Goal: Task Accomplishment & Management: Use online tool/utility

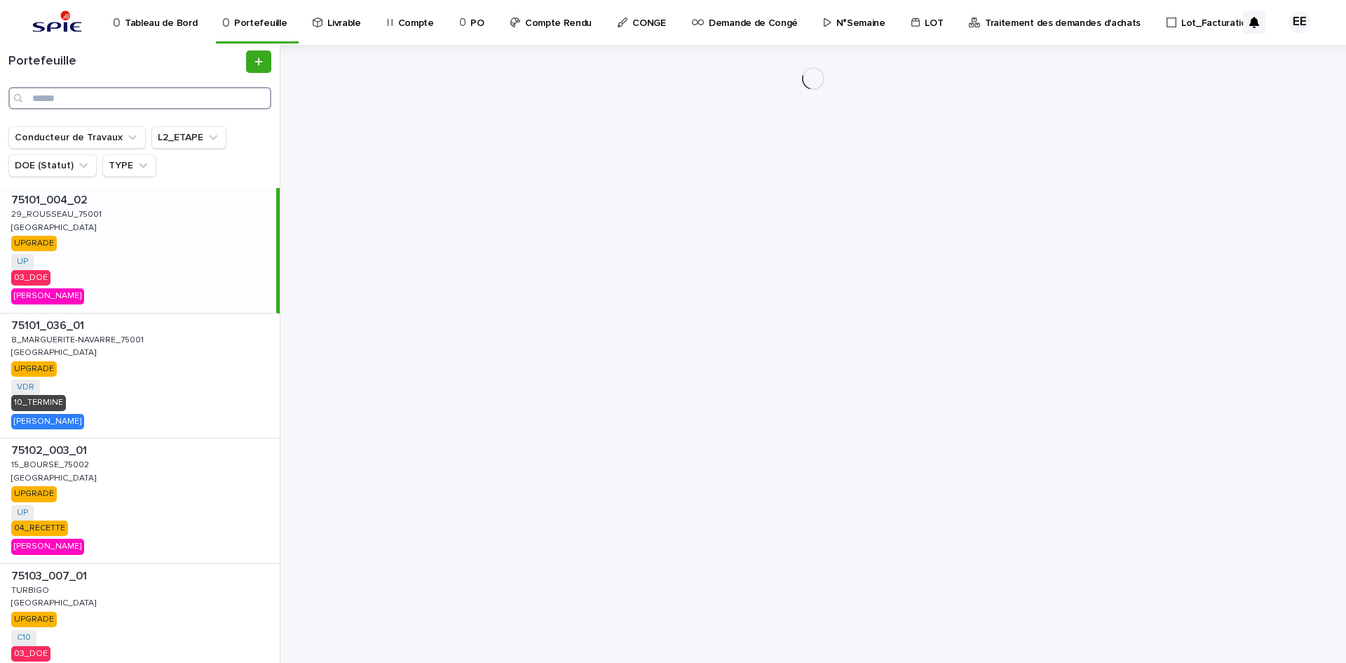
click at [75, 96] on input "Search" at bounding box center [139, 98] width 263 height 22
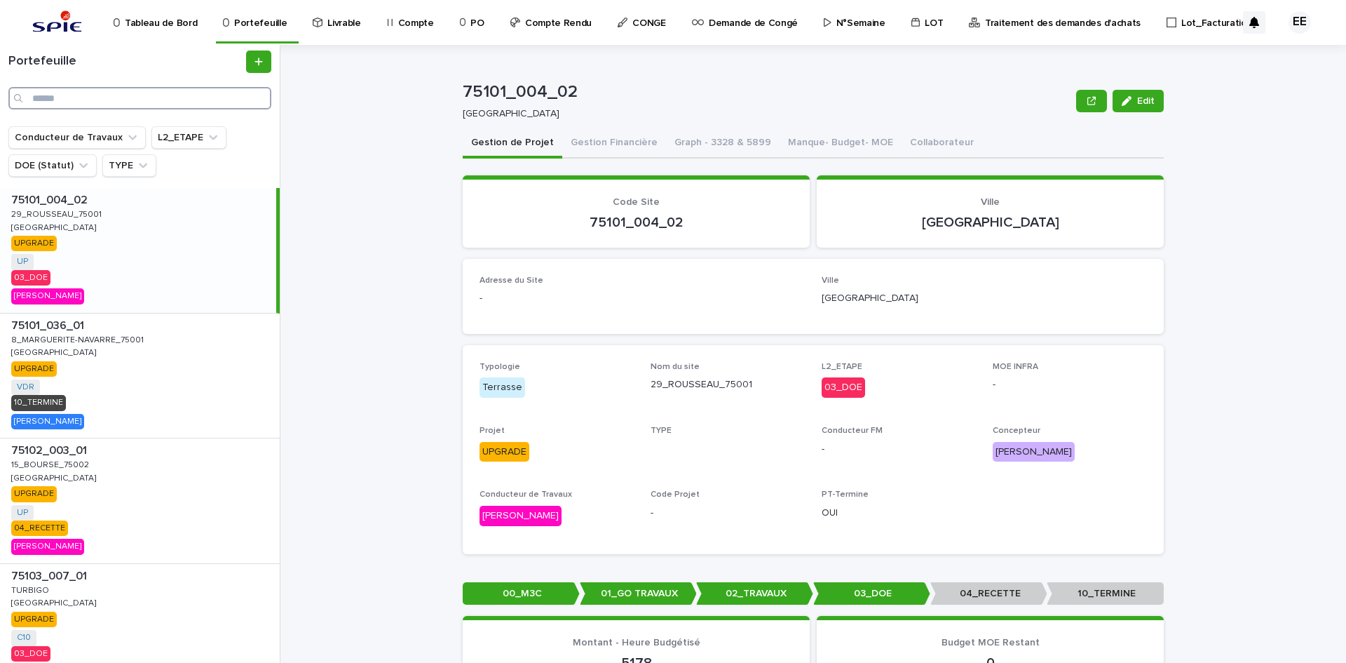
paste input "**********"
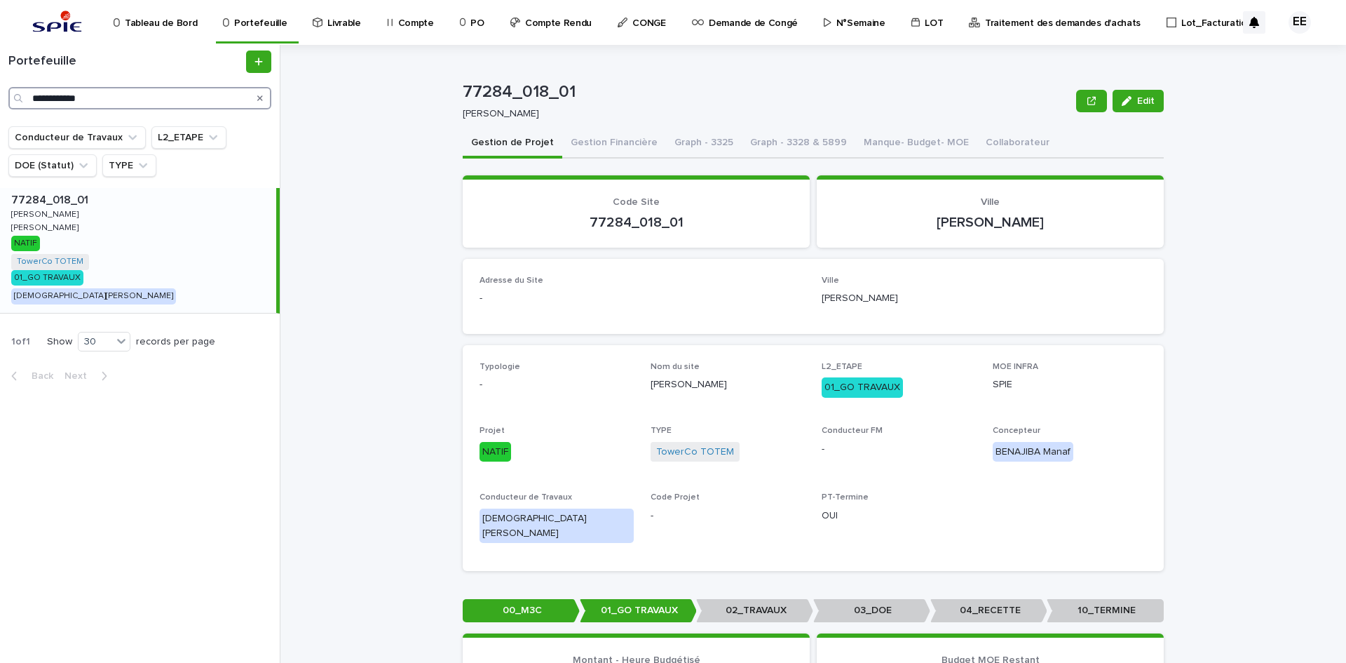
type input "**********"
click at [978, 133] on button "Collaborateur" at bounding box center [1018, 143] width 81 height 29
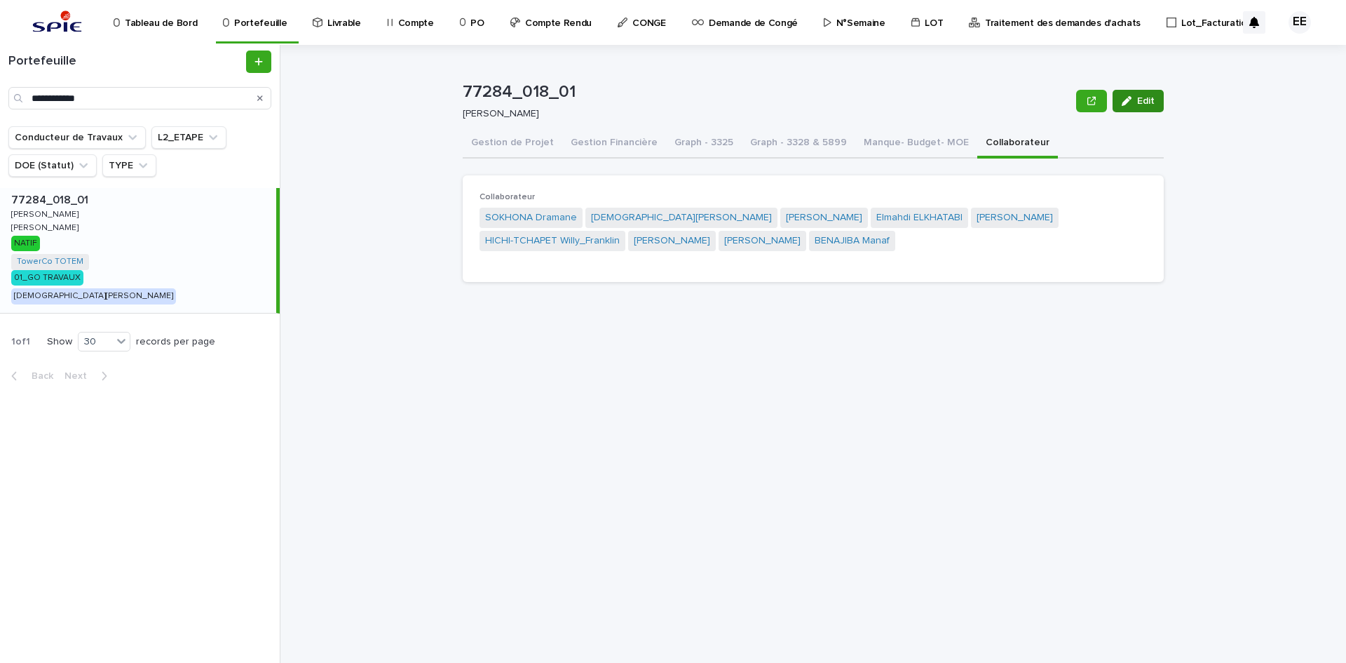
click at [1144, 107] on button "Edit" at bounding box center [1138, 101] width 51 height 22
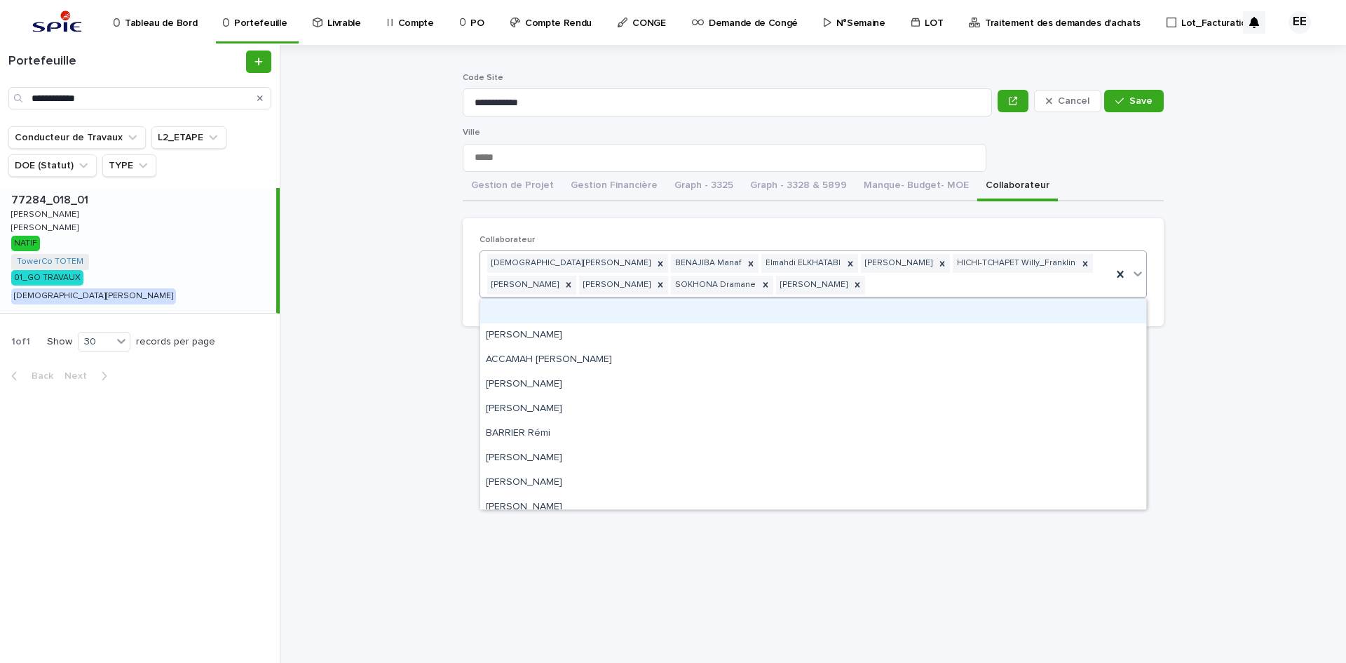
click at [887, 289] on div "BELHAJ Mohamed_Habib BENAJIBA Manaf Elmahdi ELKHATABI FRANGO Carlos HICHI-TCHAP…" at bounding box center [796, 274] width 632 height 46
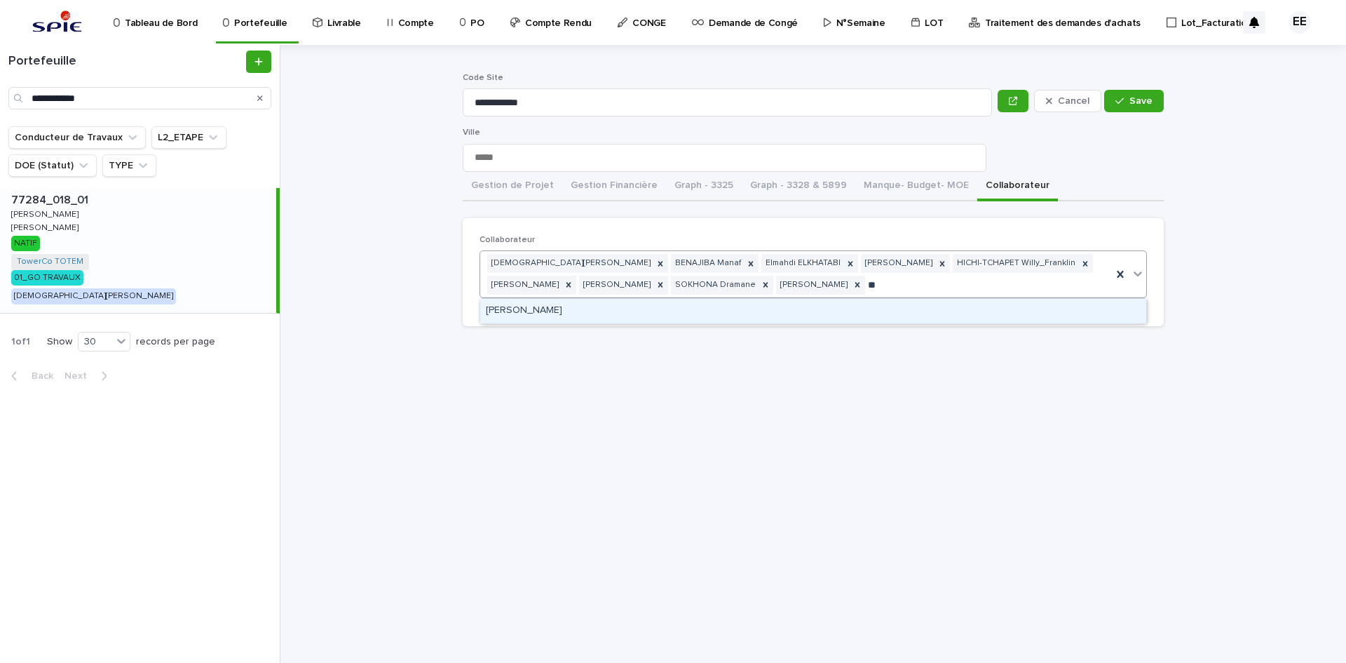
type input "*"
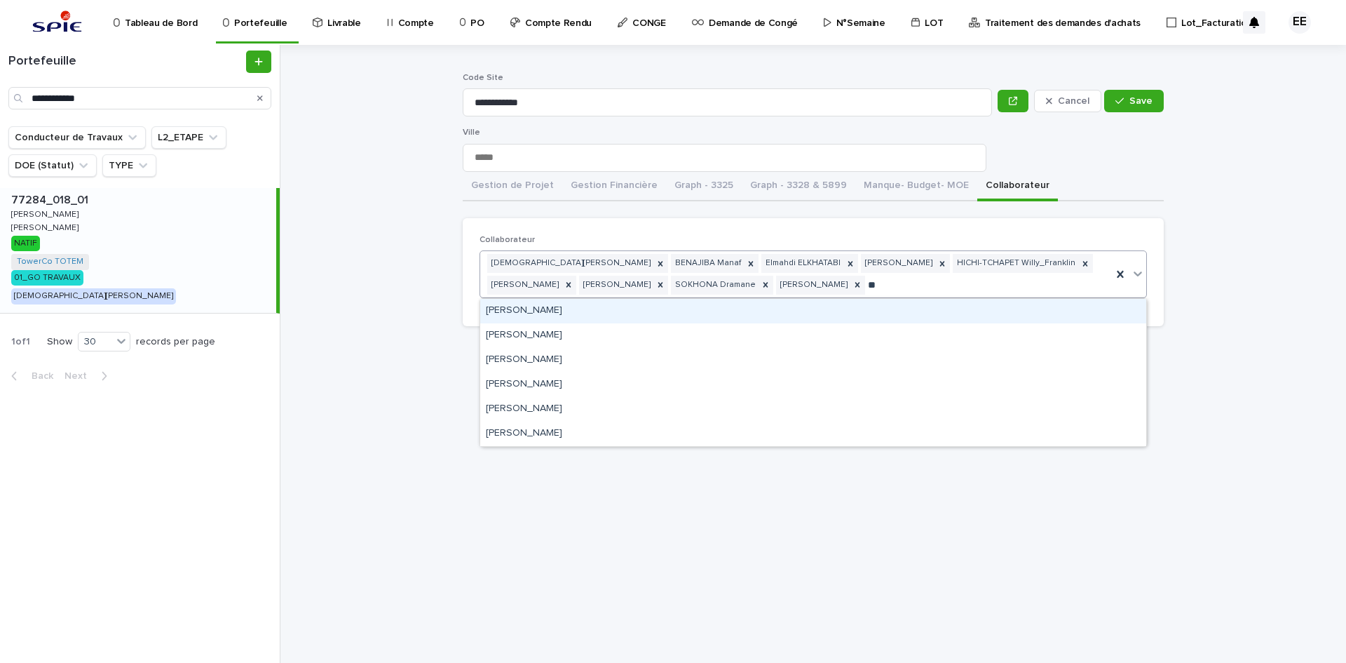
type input "*"
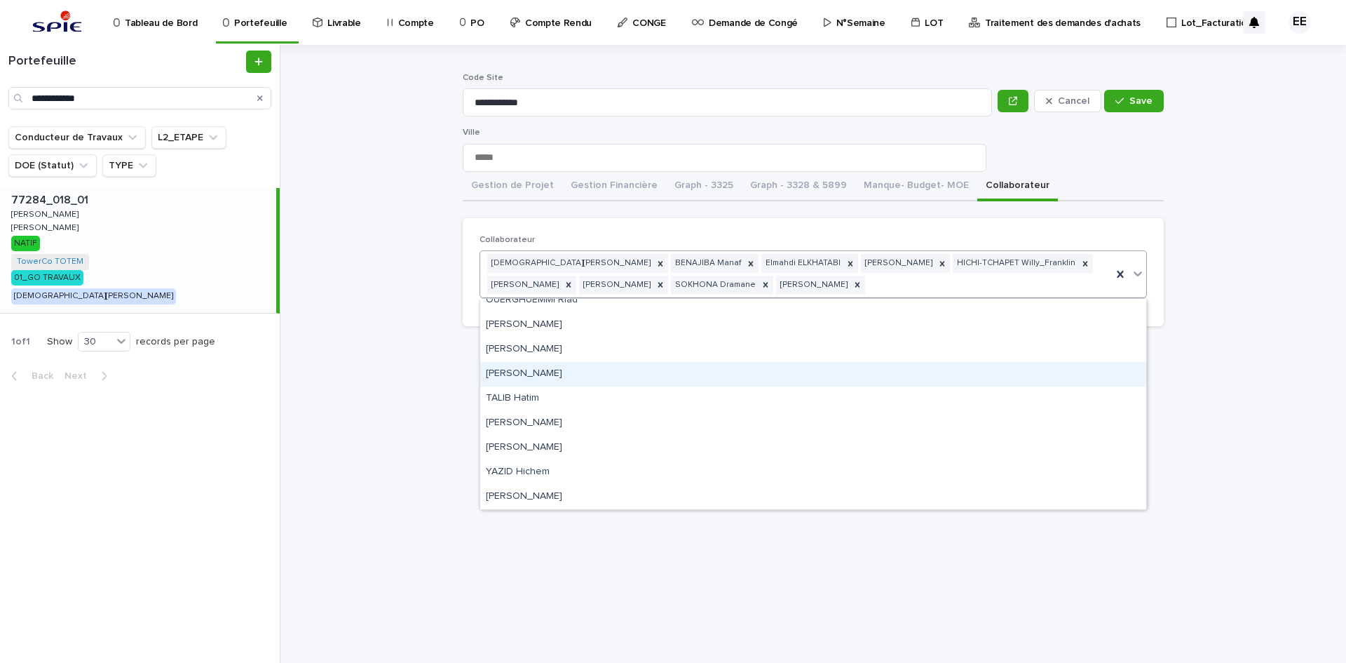
scroll to position [1069, 0]
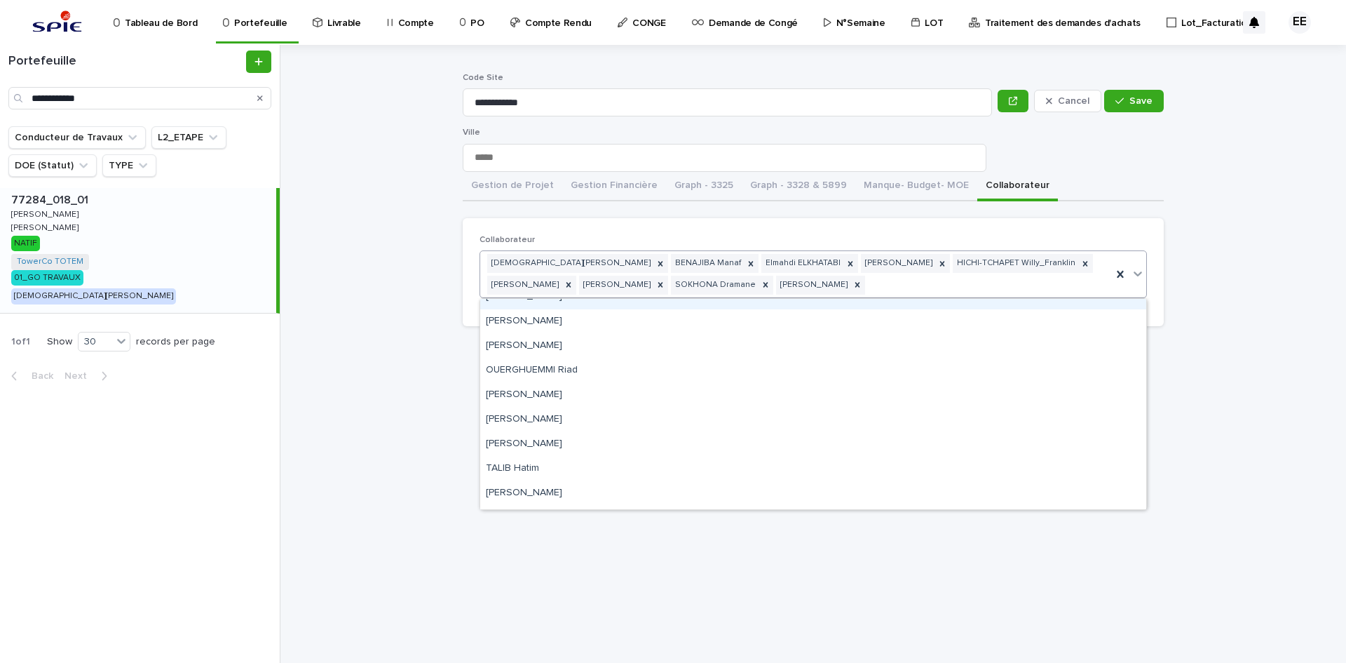
click at [1234, 321] on div "**********" at bounding box center [821, 354] width 1049 height 618
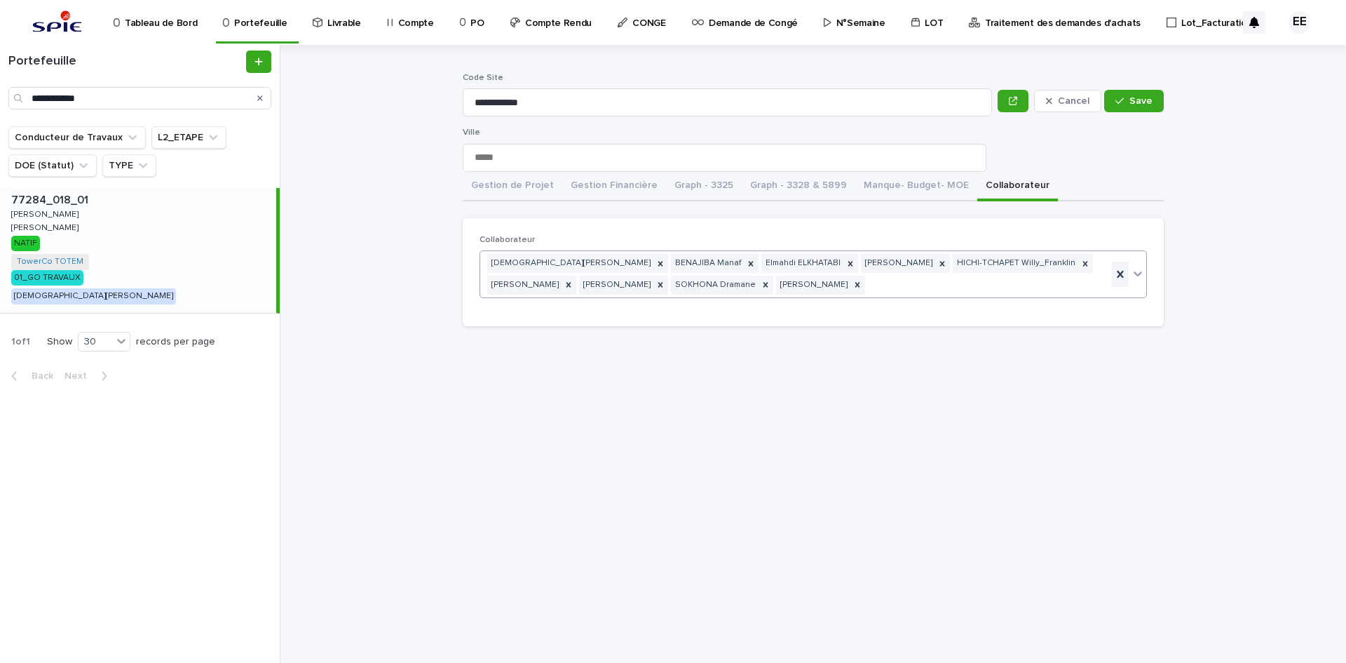
click at [1123, 278] on icon at bounding box center [1121, 274] width 14 height 14
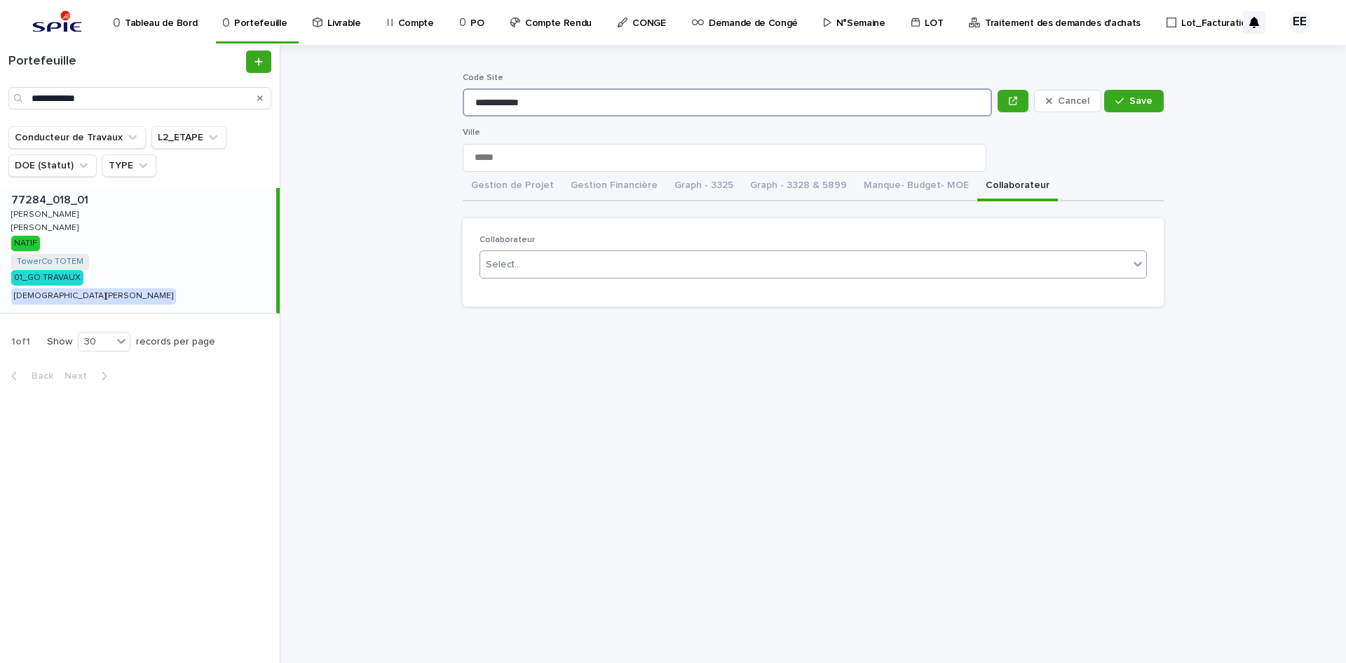
click at [876, 128] on div "**********" at bounding box center [727, 122] width 529 height 99
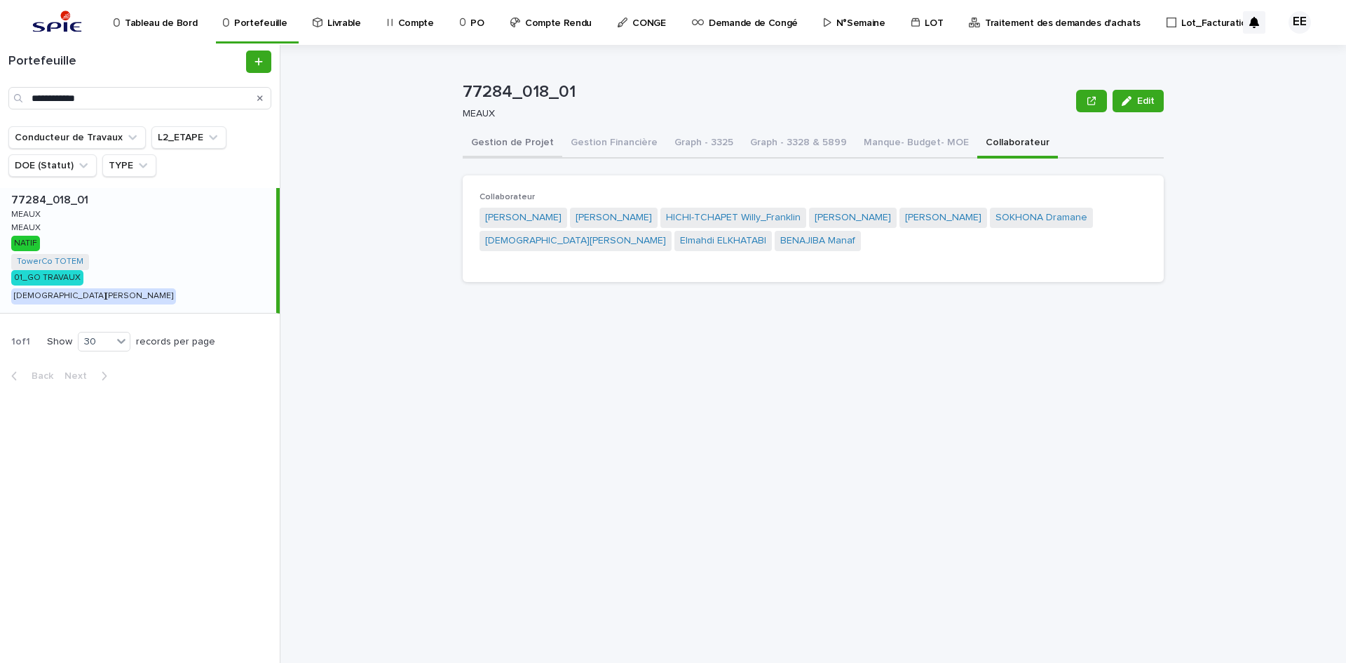
click at [522, 148] on button "Gestion de Projet" at bounding box center [513, 143] width 100 height 29
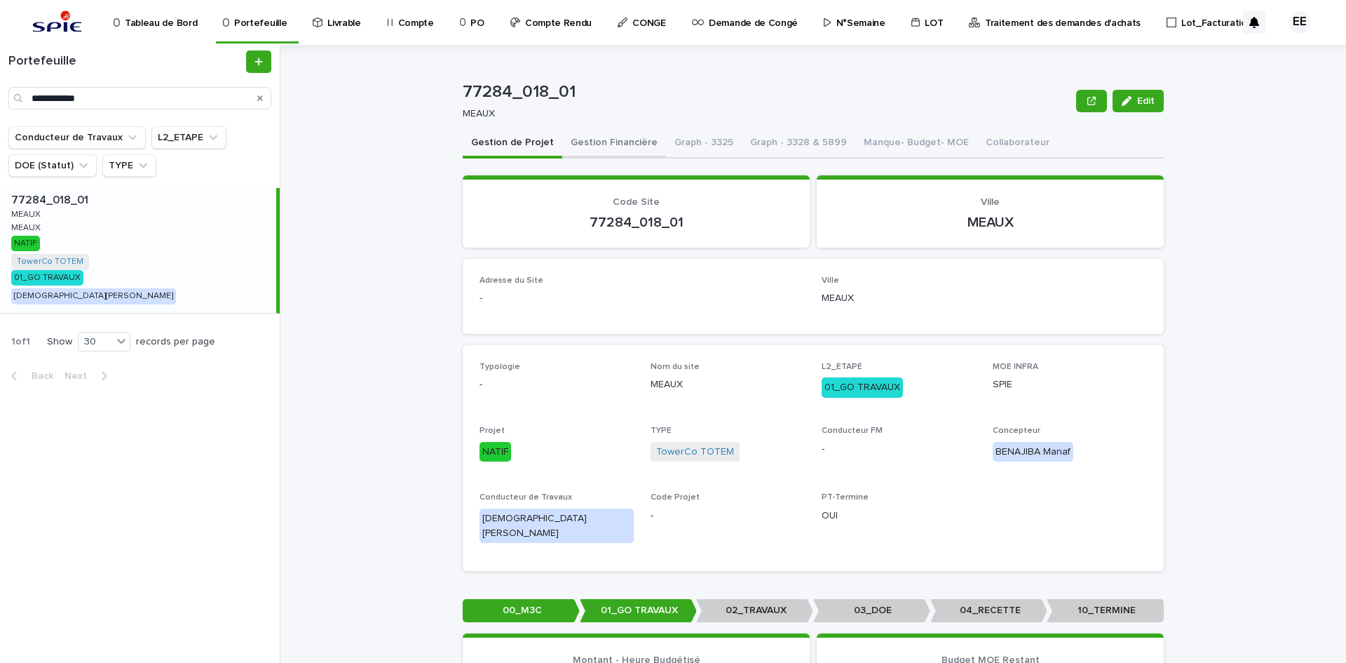
click at [578, 135] on button "Gestion Financière" at bounding box center [614, 143] width 104 height 29
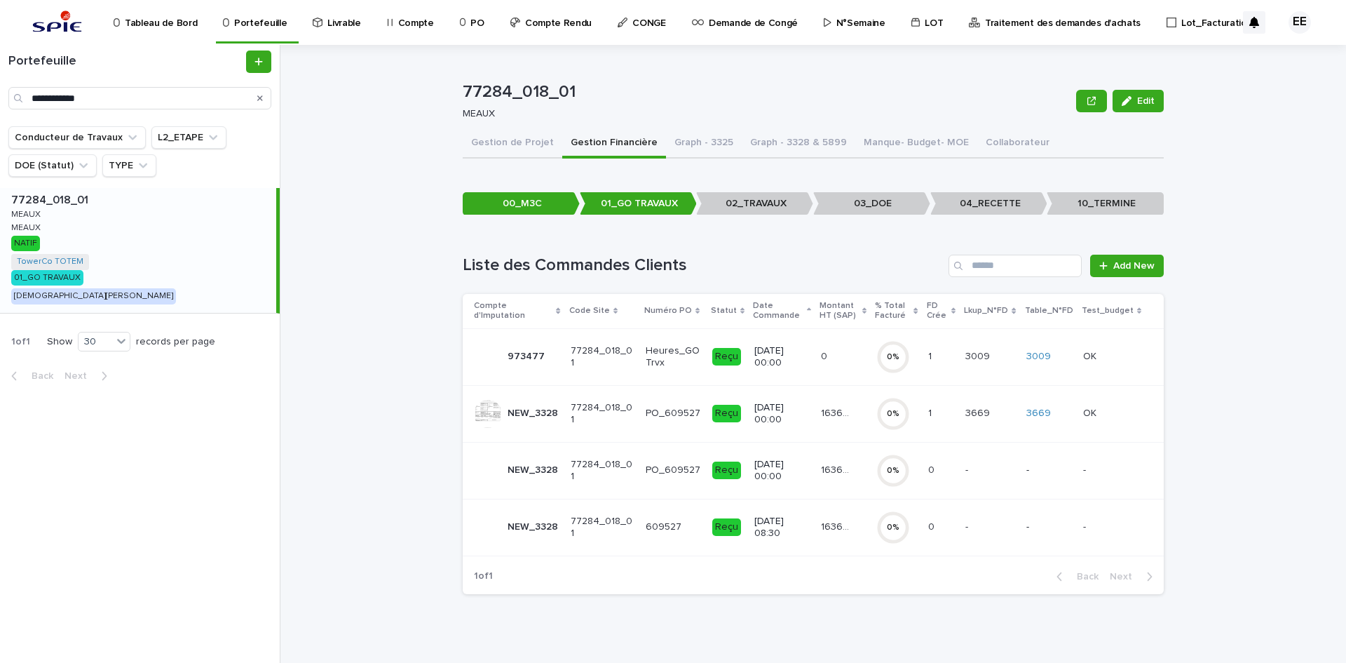
click at [829, 421] on div "16369.46 16369.46" at bounding box center [843, 413] width 44 height 23
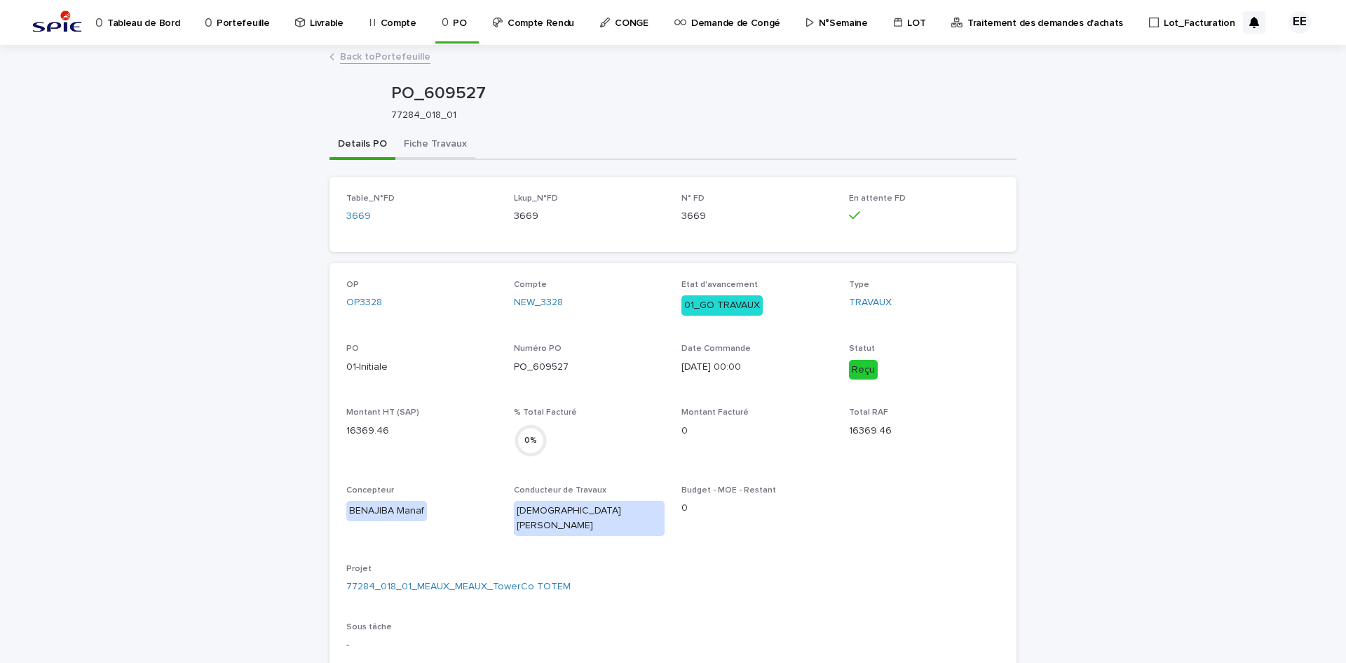
click at [426, 135] on button "Fiche Travaux" at bounding box center [435, 144] width 80 height 29
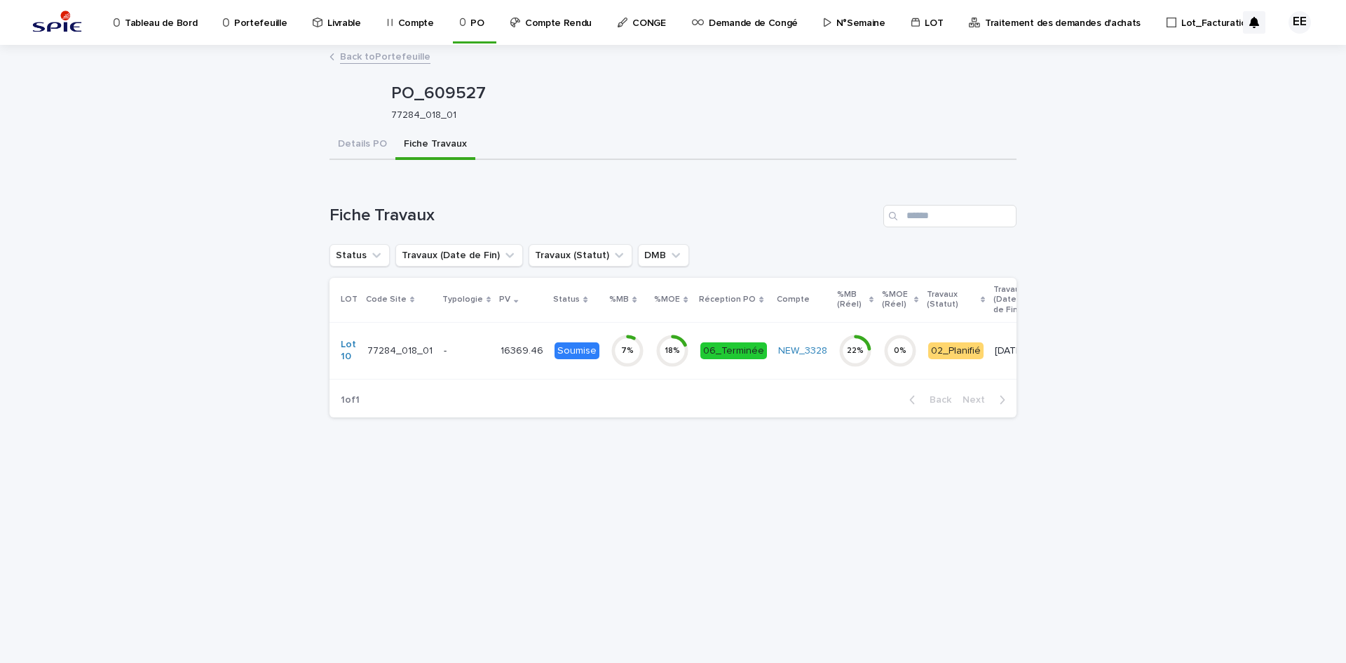
click at [495, 370] on td "16369.46 16369.46" at bounding box center [522, 350] width 54 height 57
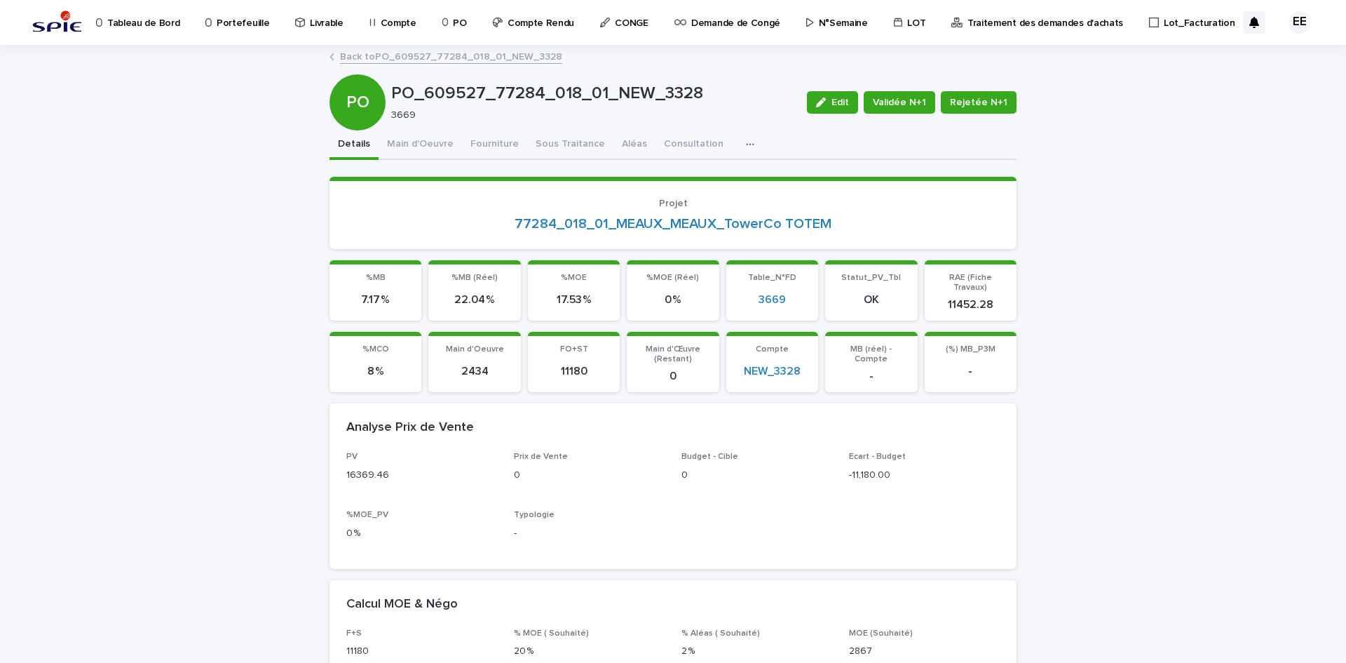
click at [445, 64] on div "Back to PO_609527_77284_018_01_NEW_3328" at bounding box center [673, 58] width 701 height 20
click at [447, 59] on link "Back to PO_609527_77284_018_01_NEW_3328" at bounding box center [451, 56] width 222 height 16
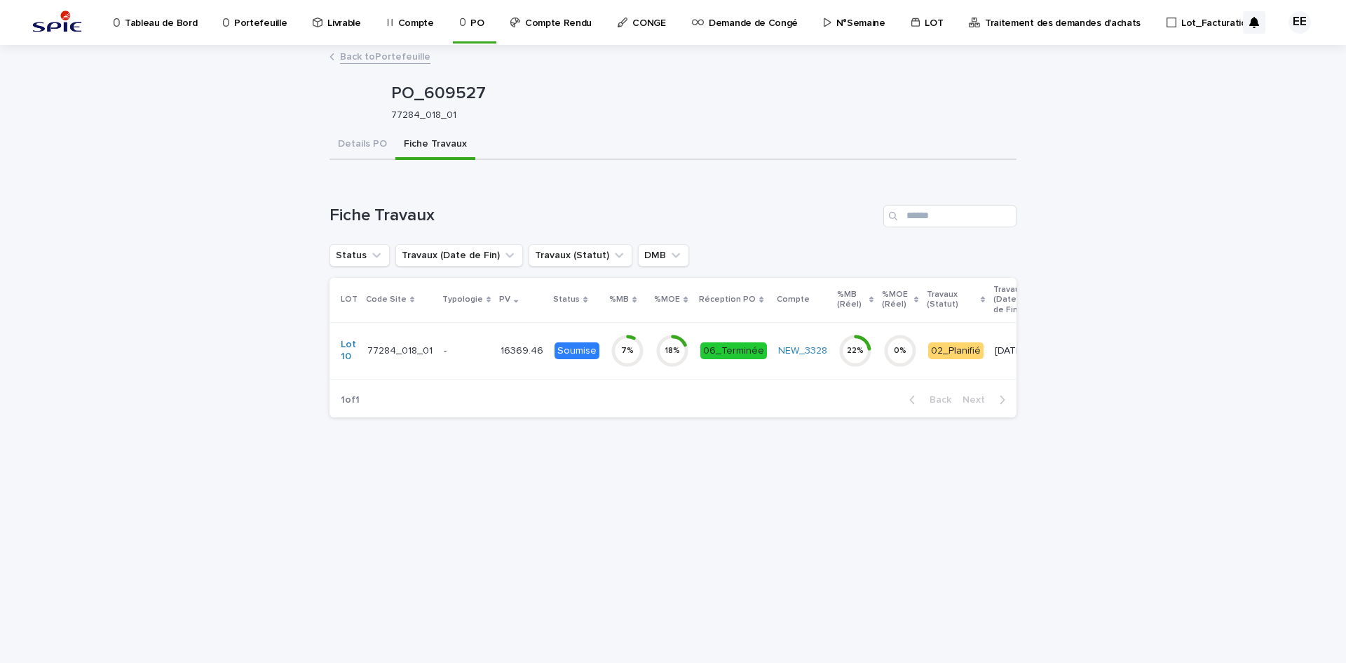
click at [514, 360] on div "16369.46 16369.46" at bounding box center [522, 350] width 43 height 23
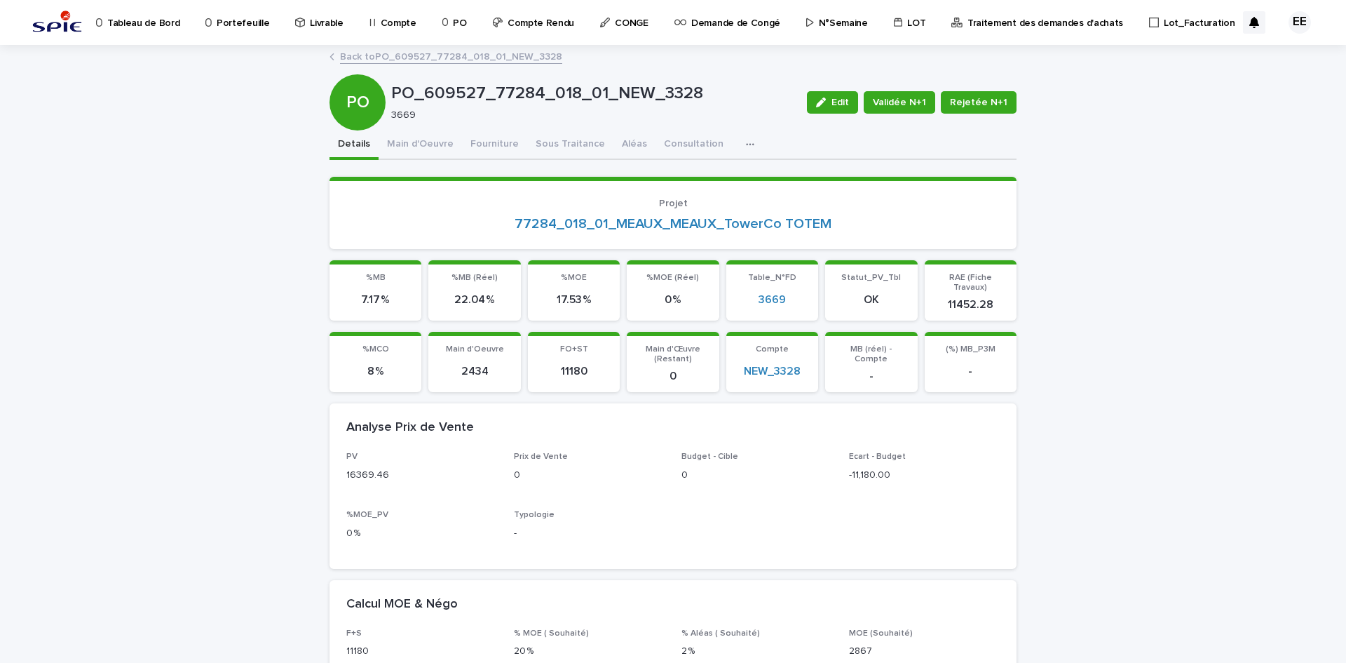
click at [494, 58] on link "Back to PO_609527_77284_018_01_NEW_3328" at bounding box center [451, 56] width 222 height 16
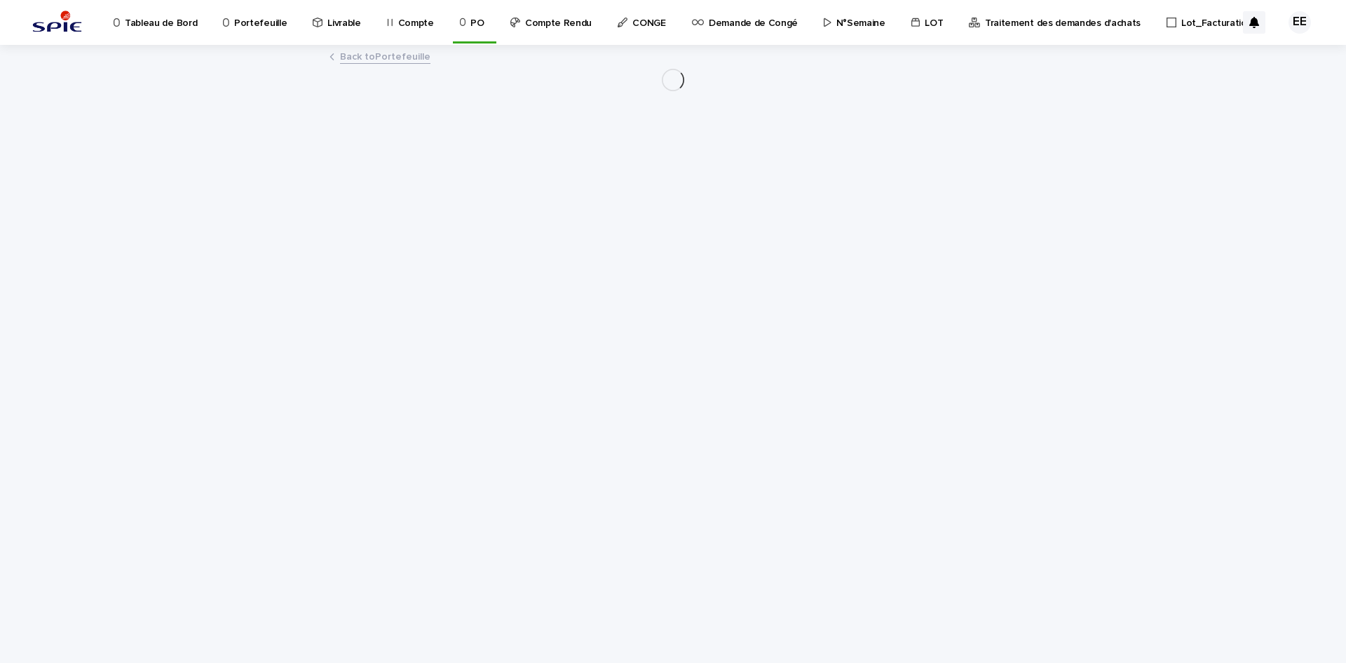
click at [401, 59] on link "Back to Portefeuille" at bounding box center [385, 56] width 90 height 16
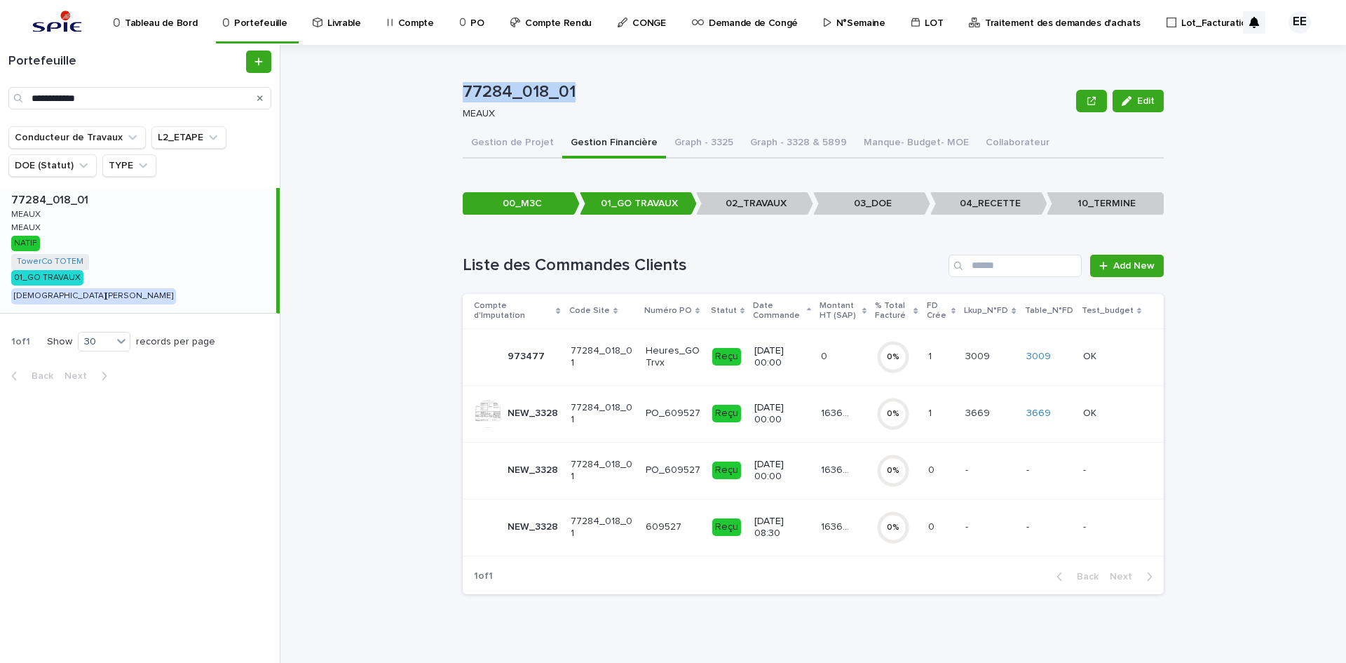
drag, startPoint x: 586, startPoint y: 88, endPoint x: 455, endPoint y: 86, distance: 130.5
click at [455, 86] on div "77284_018_01 Edit 77284_018_01 MEAUX Edit Sorry, there was an error saving your…" at bounding box center [821, 354] width 1049 height 618
copy p "77284_018_01"
click at [1048, 22] on p "Traitement des demandes d'achats" at bounding box center [1063, 14] width 156 height 29
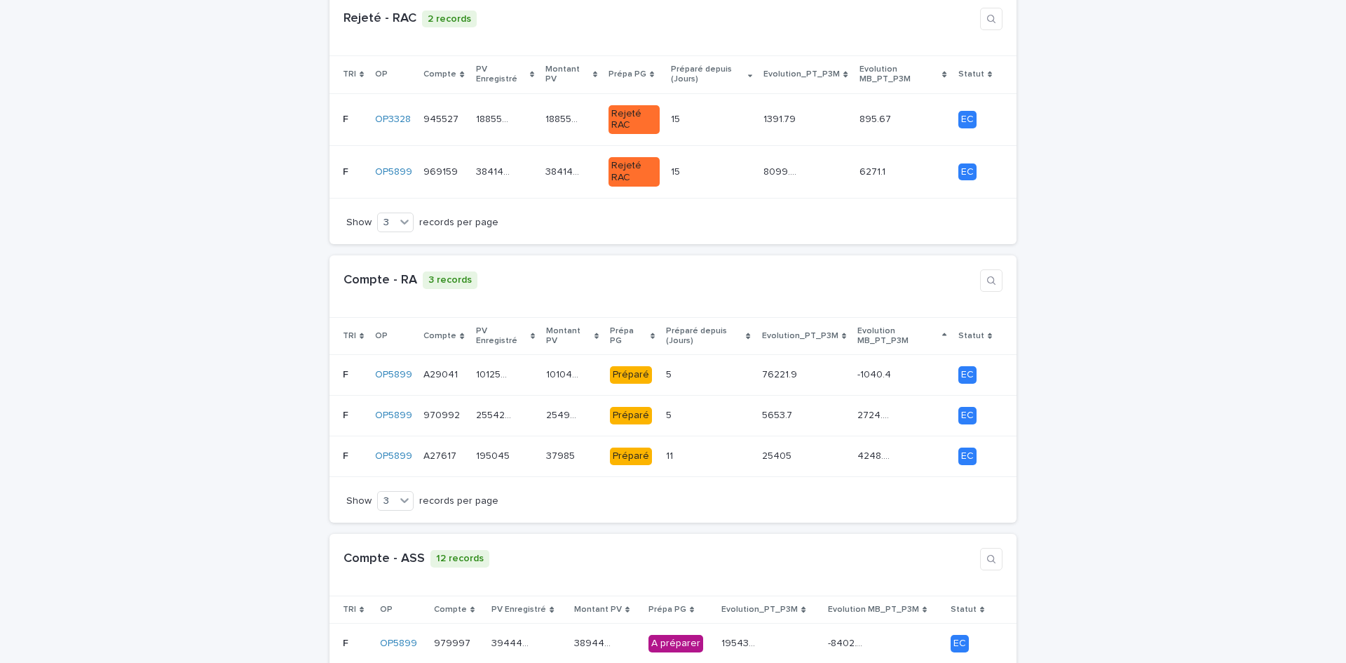
scroll to position [982, 0]
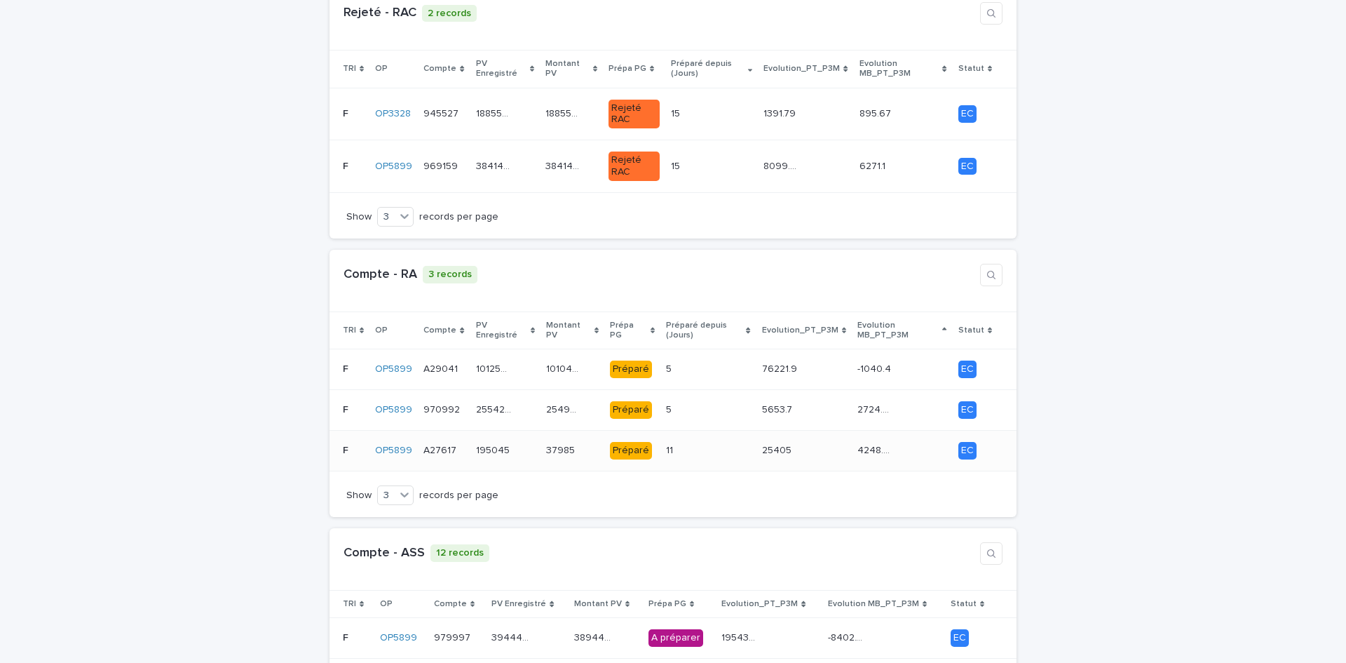
click at [581, 432] on td "37985 37985" at bounding box center [573, 451] width 64 height 41
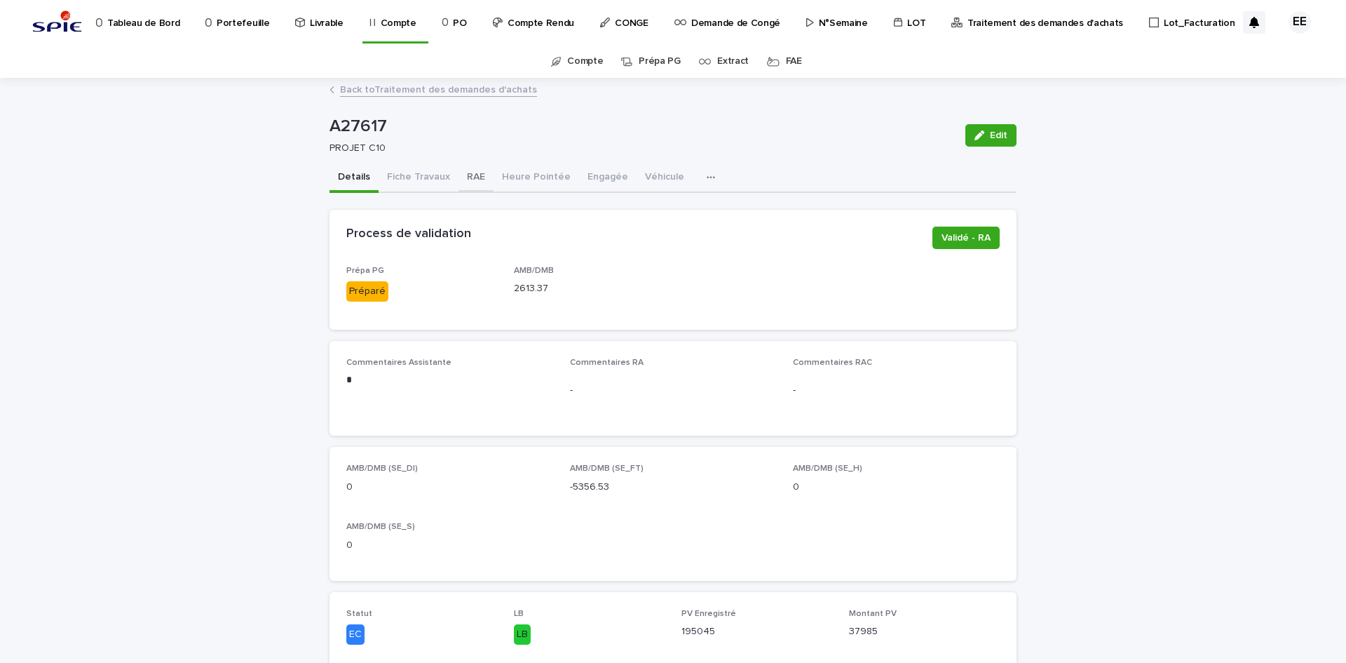
click at [472, 180] on button "RAE" at bounding box center [476, 177] width 35 height 29
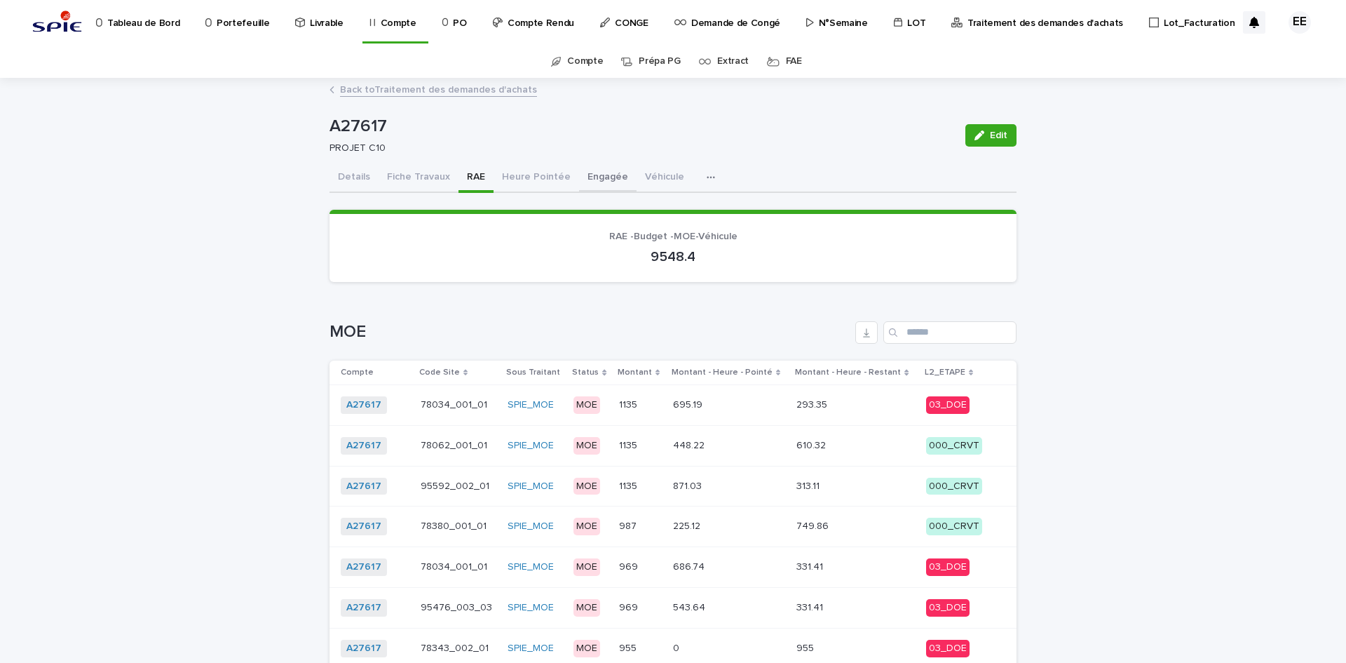
click at [593, 181] on button "Engagée" at bounding box center [608, 177] width 58 height 29
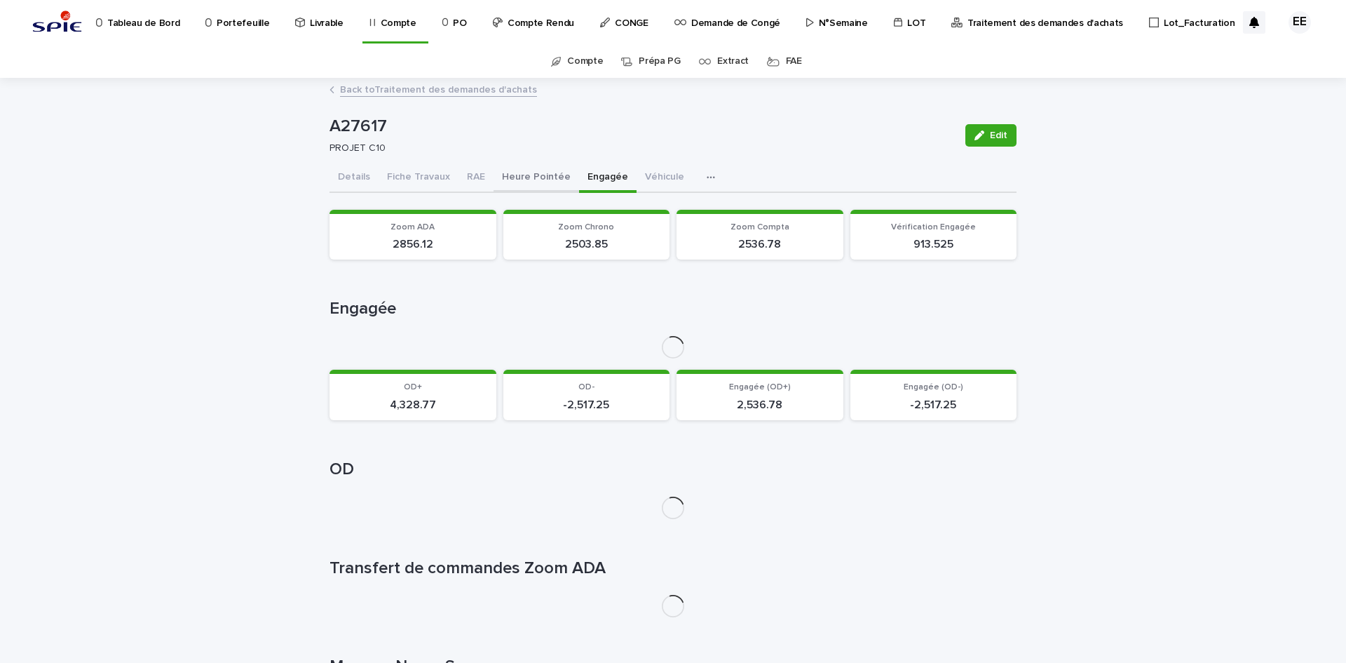
click at [530, 186] on button "Heure Pointée" at bounding box center [537, 177] width 86 height 29
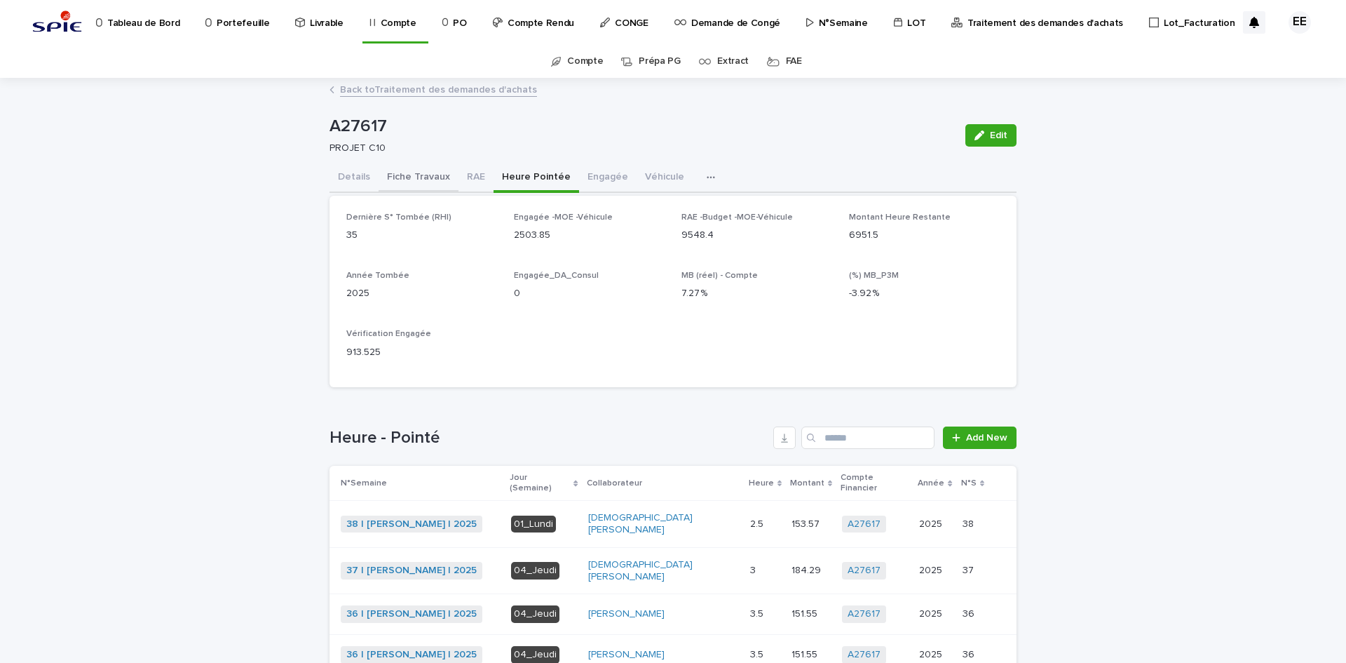
click at [395, 177] on button "Fiche Travaux" at bounding box center [419, 177] width 80 height 29
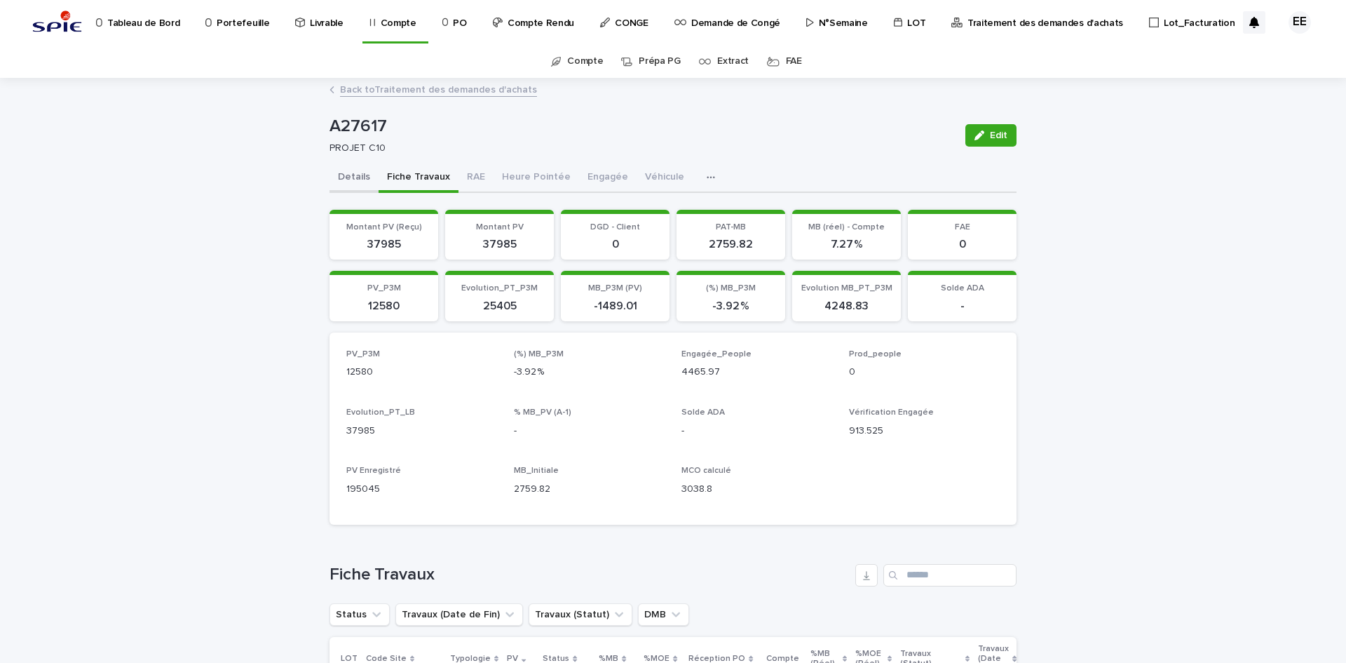
click at [349, 173] on button "Details" at bounding box center [354, 177] width 49 height 29
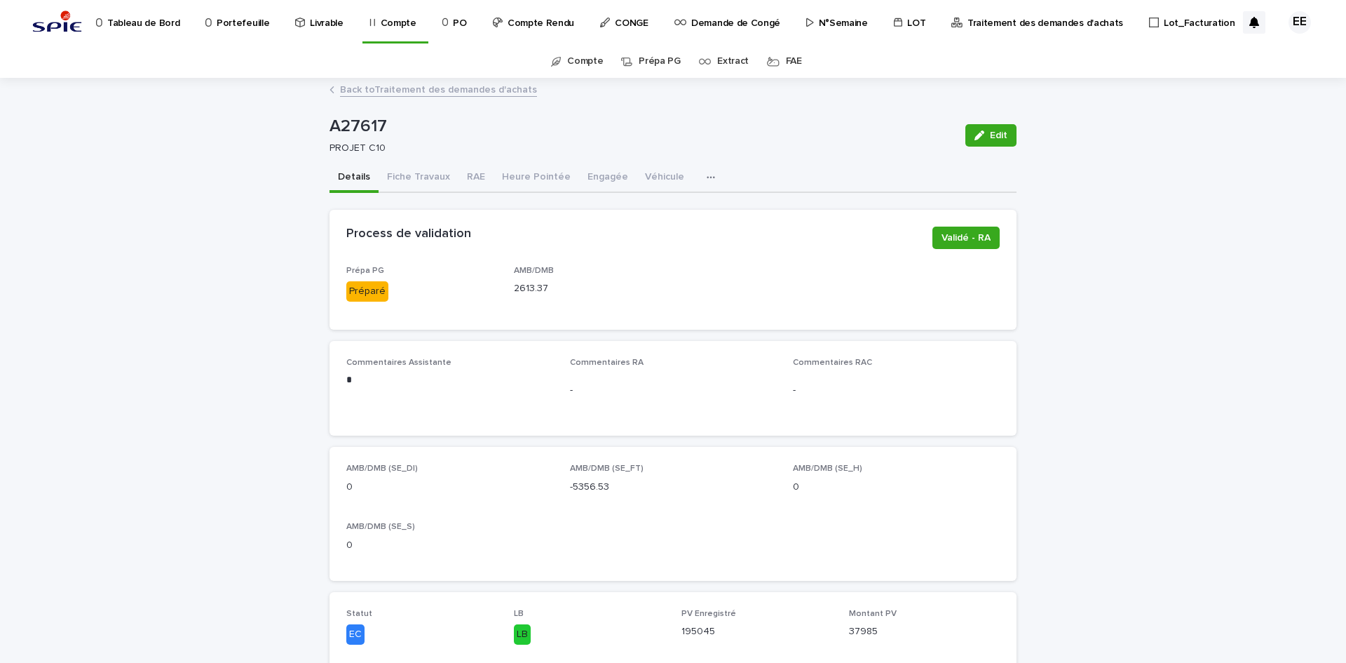
click at [417, 82] on link "Back to Traitement des demandes d'achats" at bounding box center [438, 89] width 197 height 16
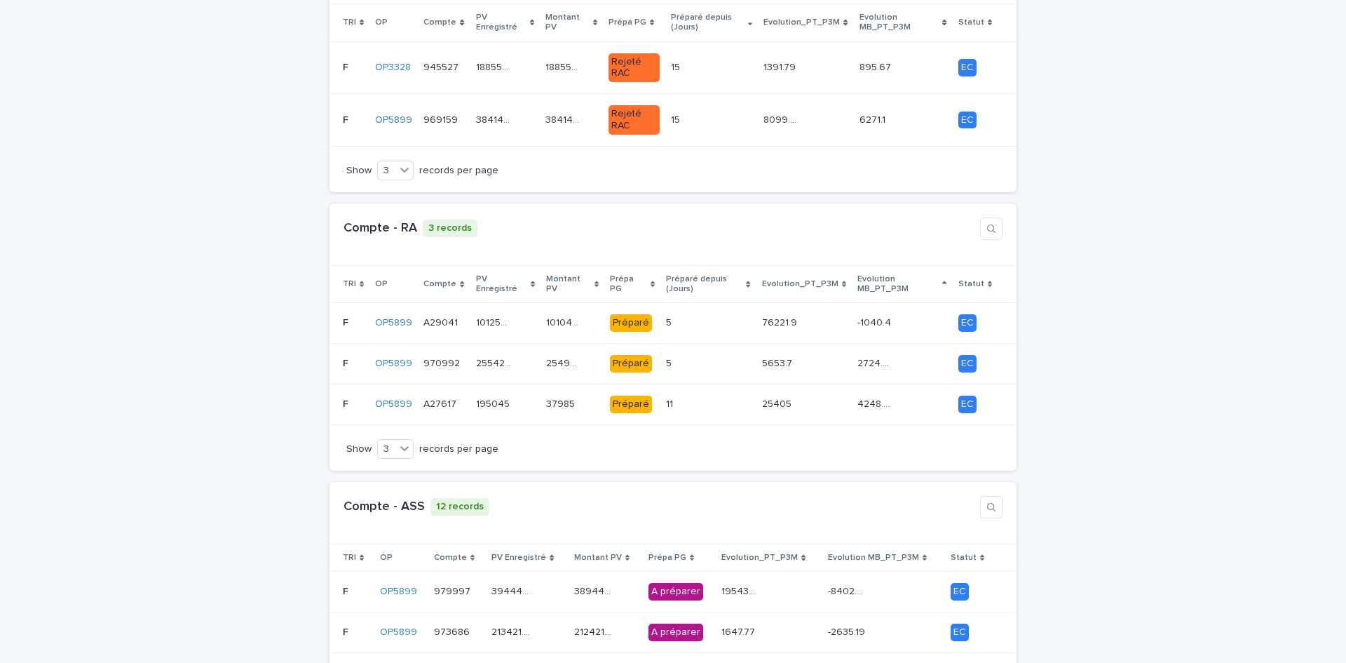
scroll to position [1052, 0]
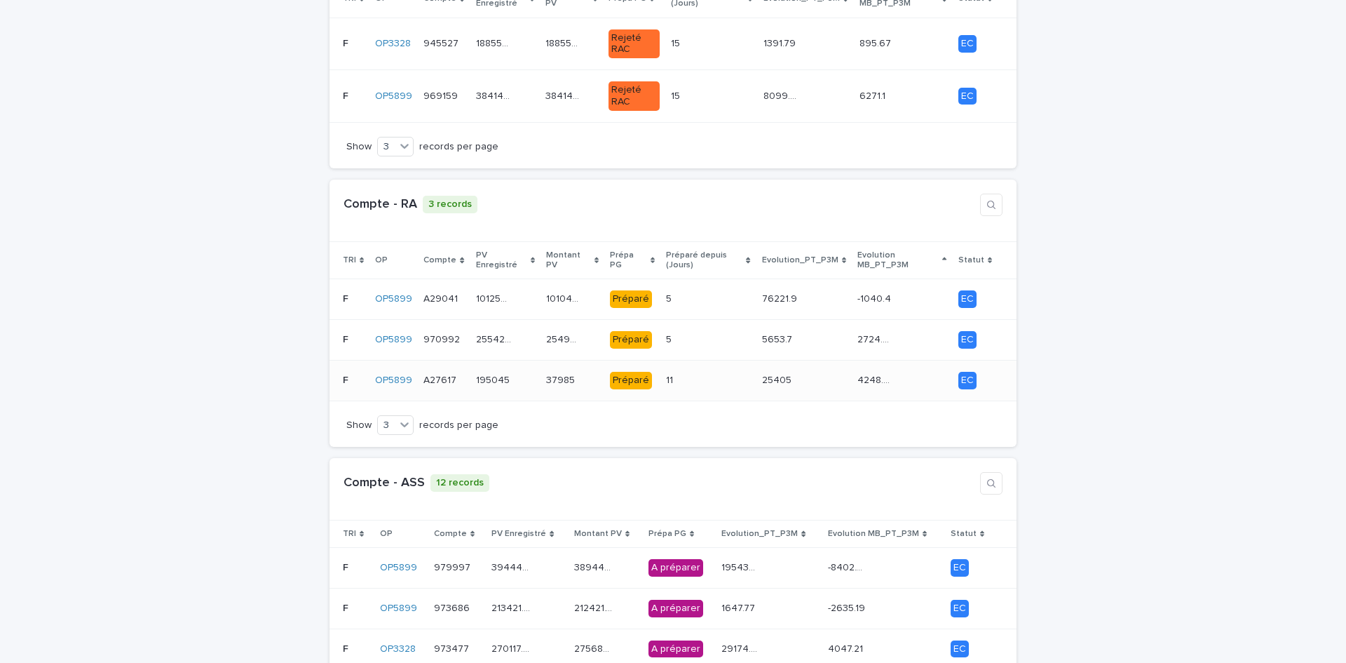
click at [559, 362] on td "37985 37985" at bounding box center [573, 380] width 64 height 41
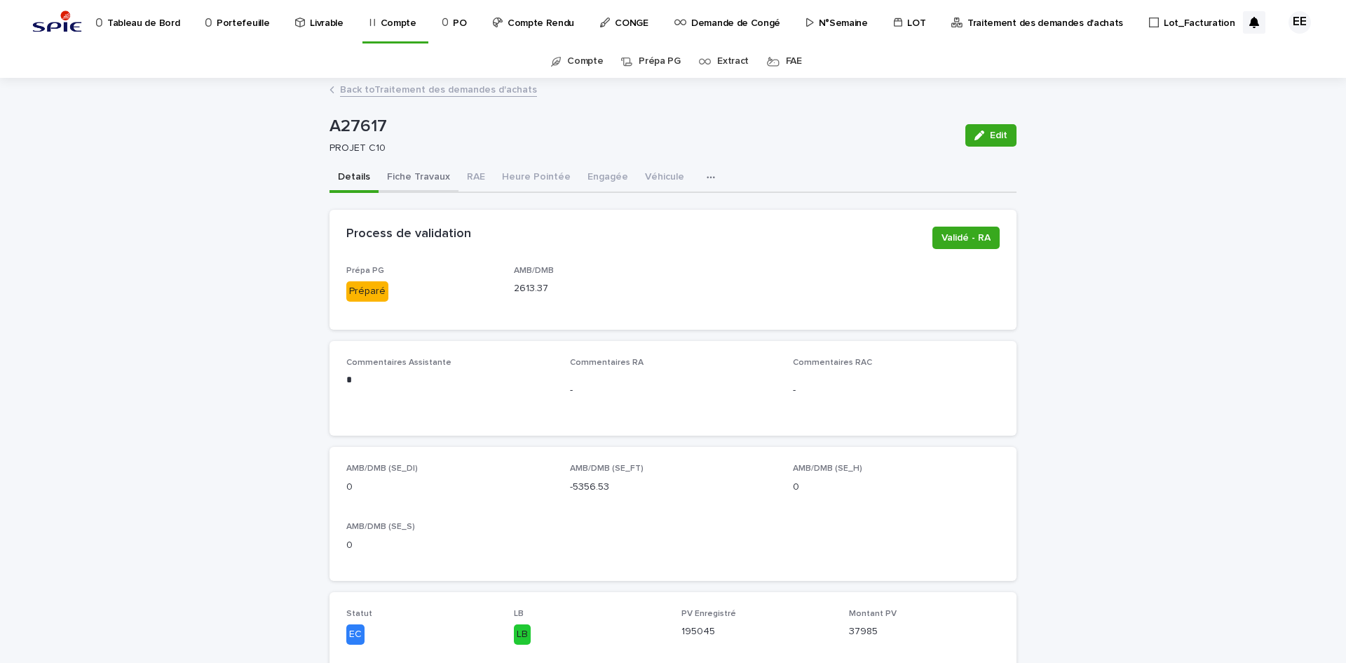
click at [409, 172] on button "Fiche Travaux" at bounding box center [419, 177] width 80 height 29
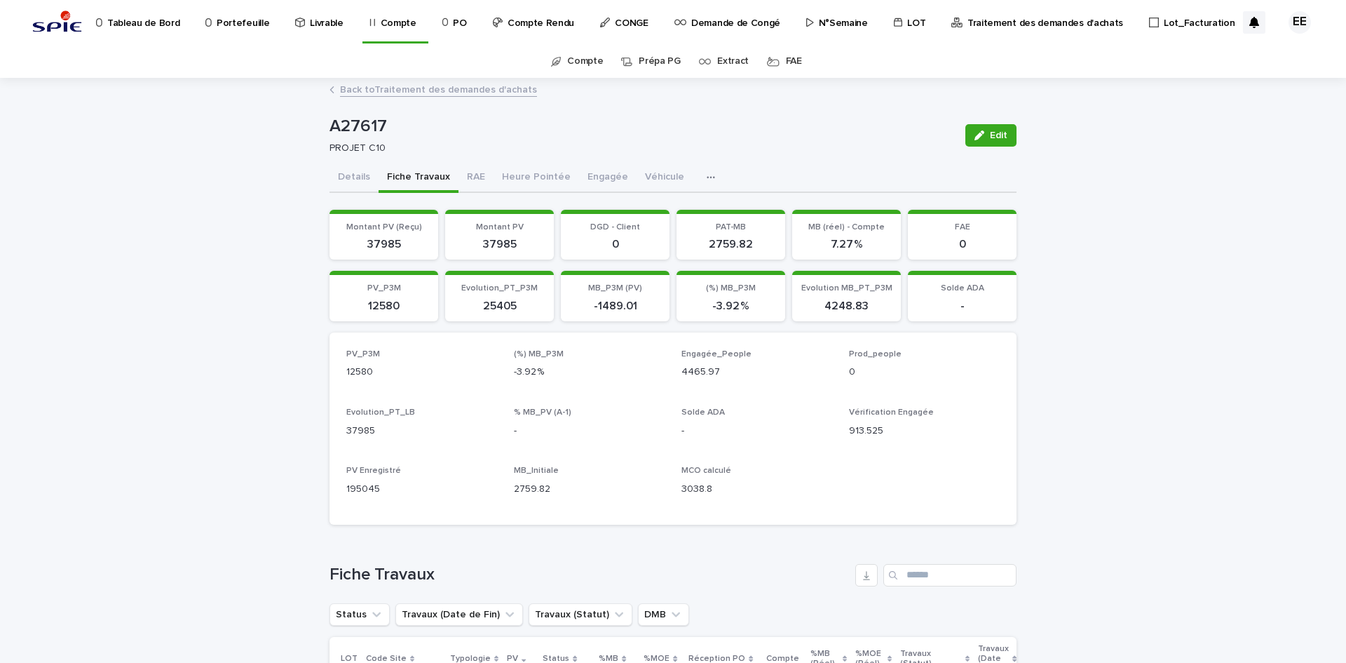
click at [438, 91] on link "Back to Traitement des demandes d'achats" at bounding box center [438, 89] width 197 height 16
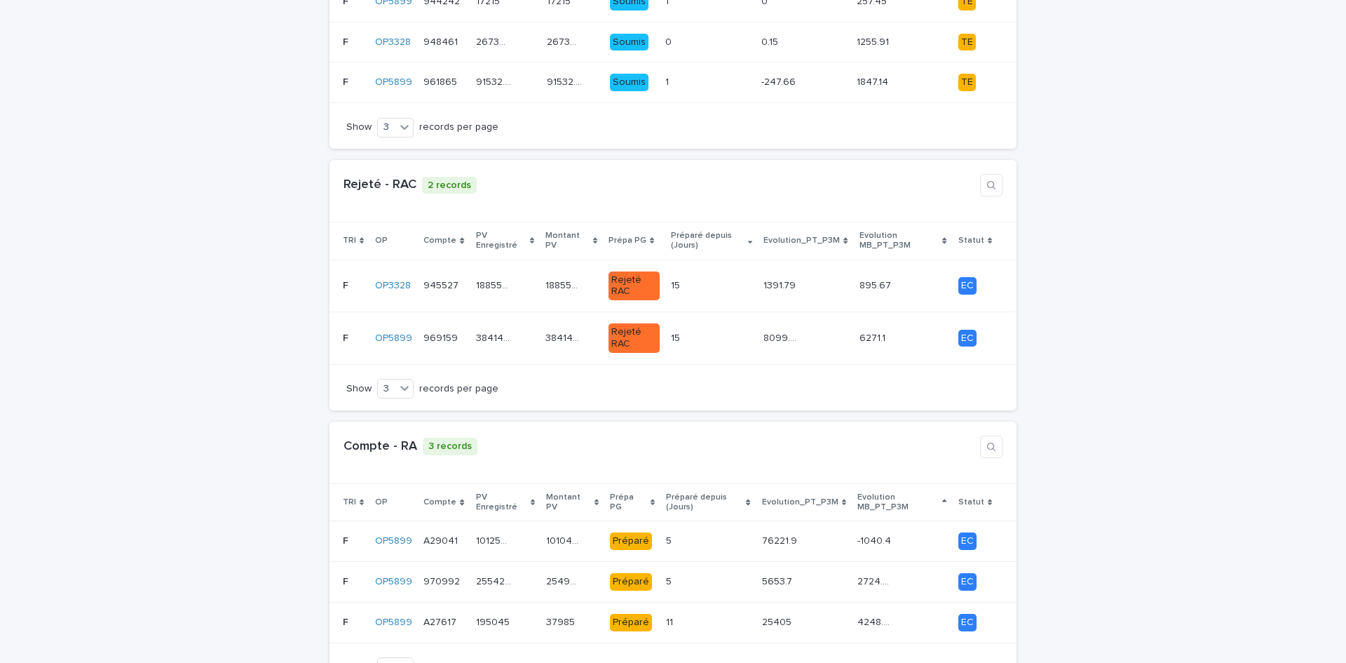
scroll to position [841, 0]
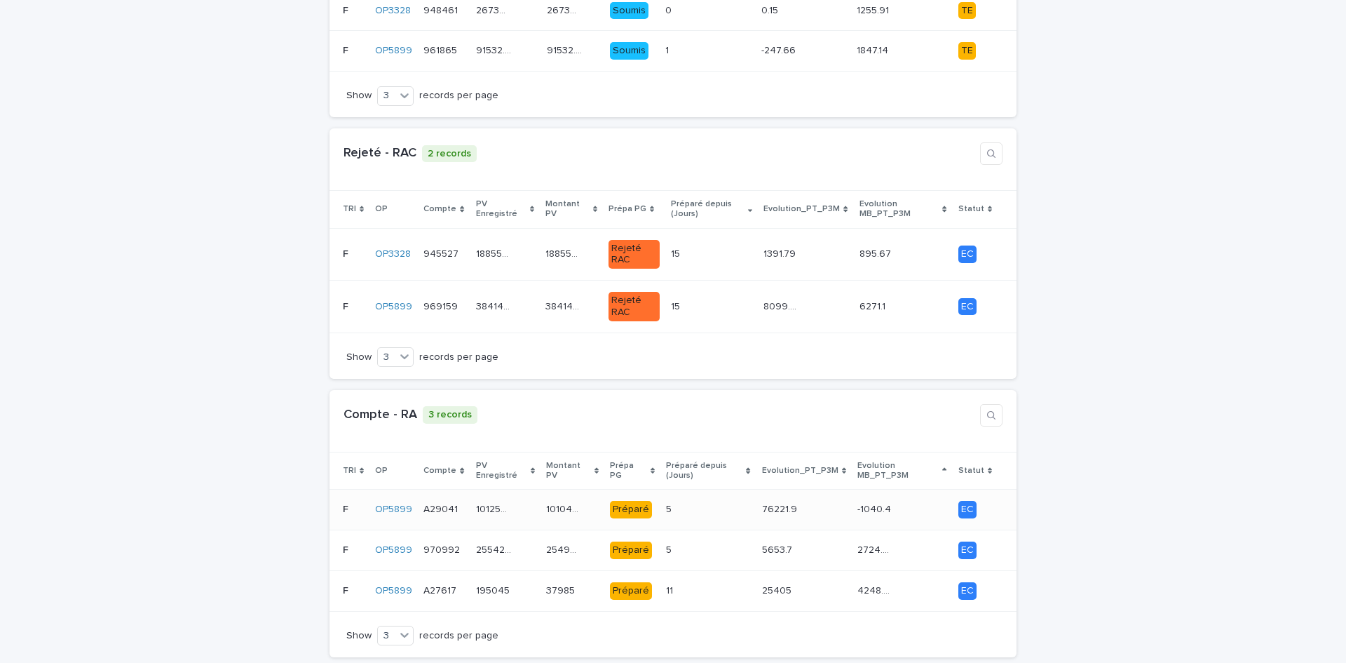
click at [546, 501] on p "101046.16" at bounding box center [565, 508] width 38 height 15
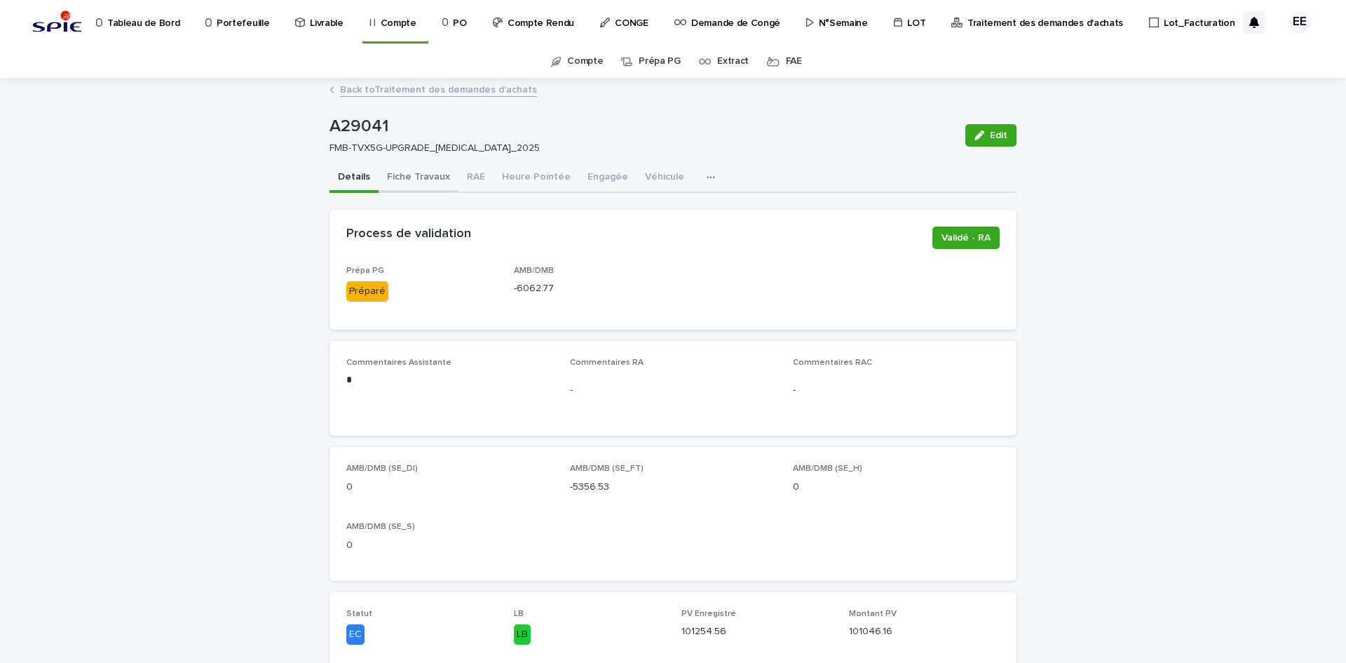
click at [424, 180] on button "Fiche Travaux" at bounding box center [419, 177] width 80 height 29
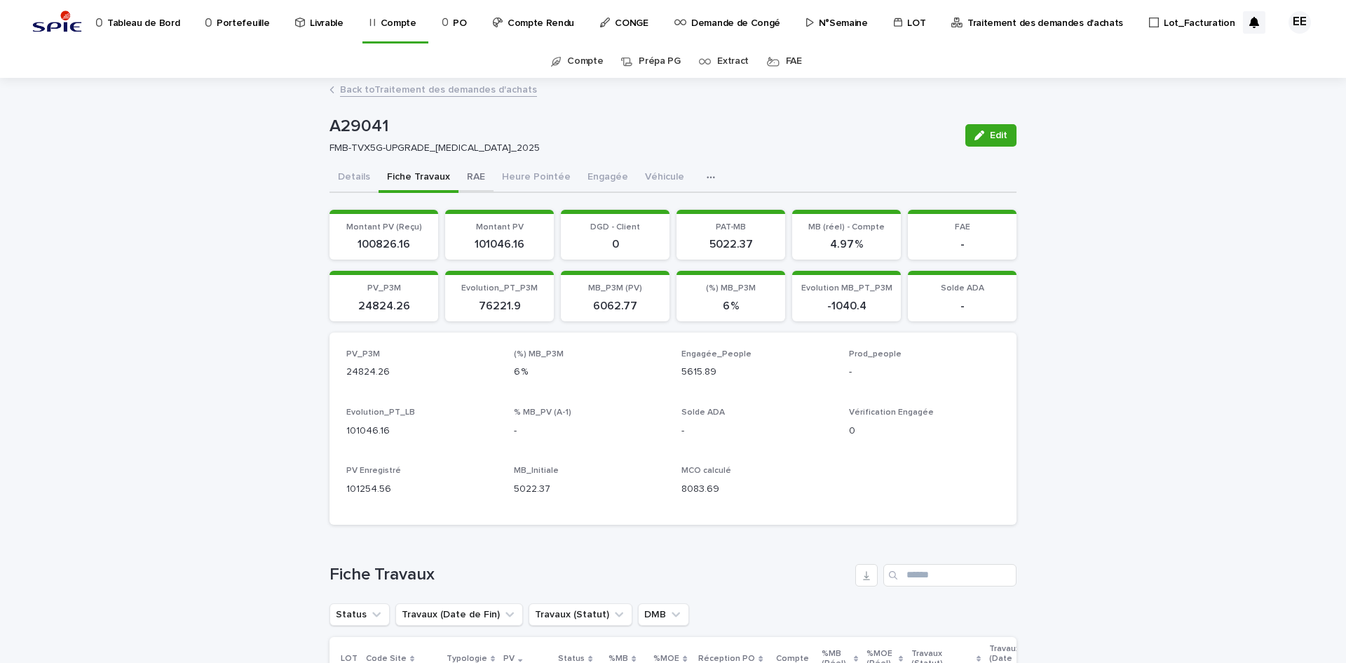
click at [473, 186] on button "RAE" at bounding box center [476, 177] width 35 height 29
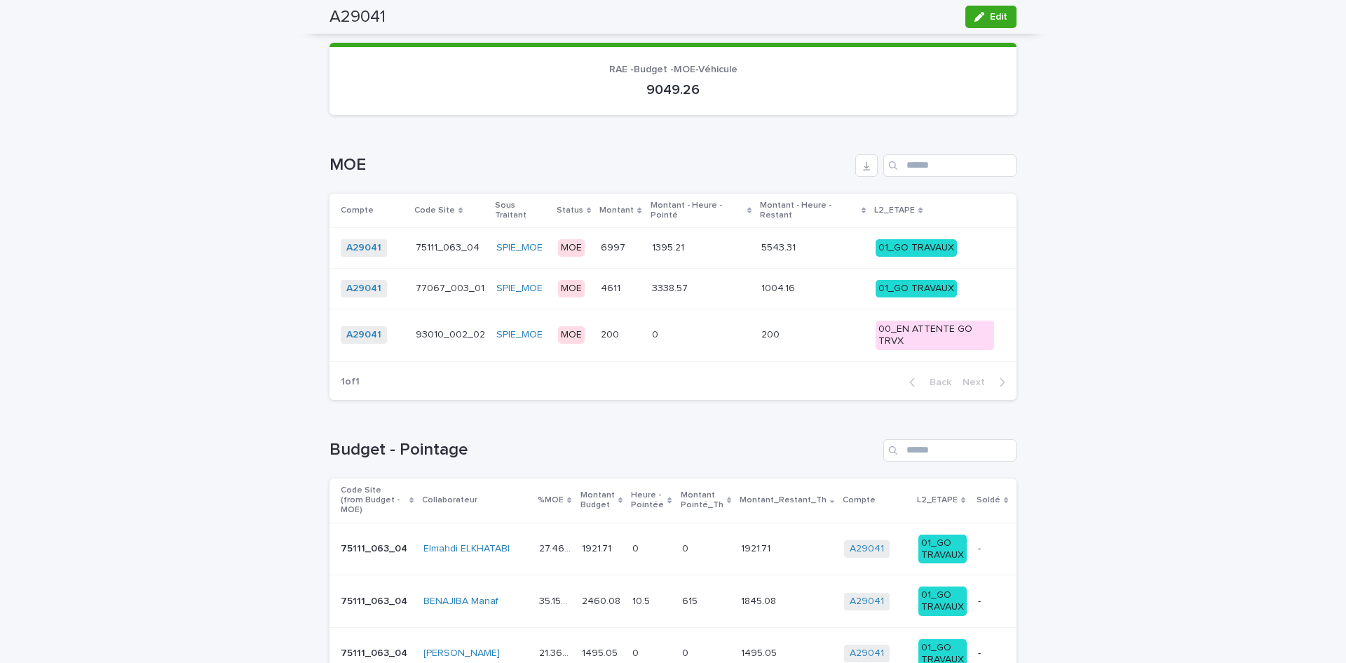
scroll to position [21, 0]
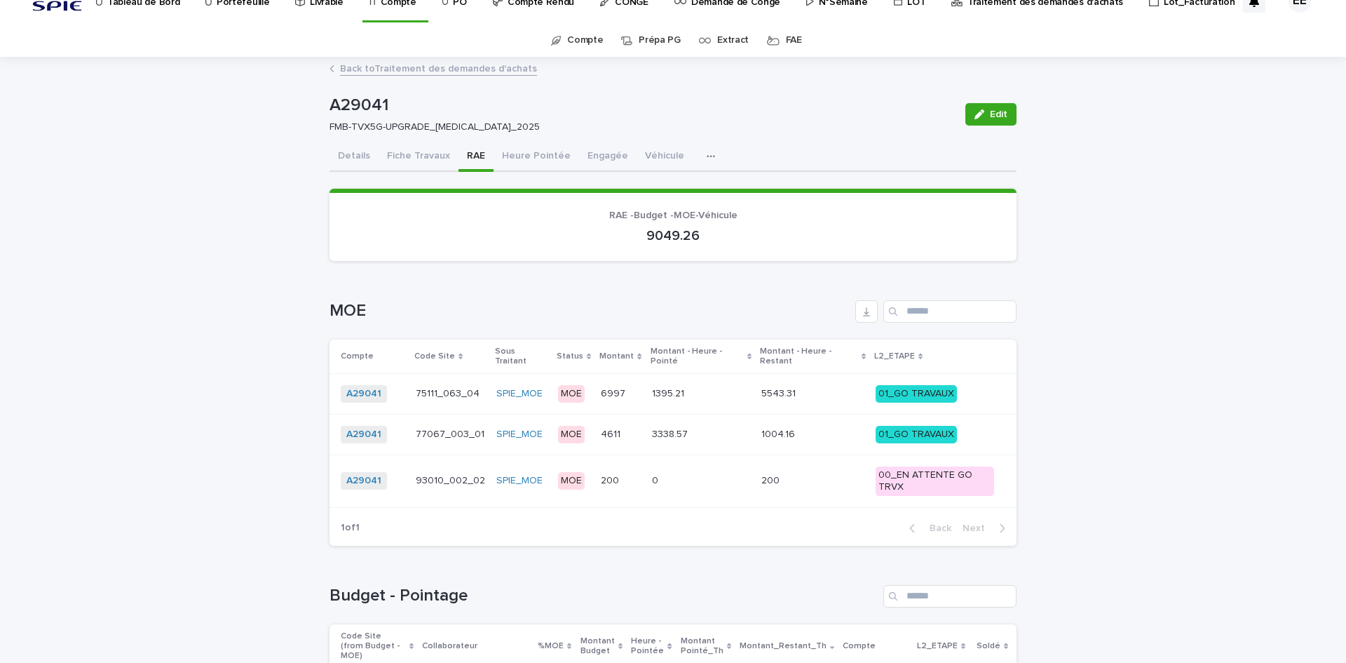
click at [386, 72] on link "Back to Traitement des demandes d'achats" at bounding box center [438, 68] width 197 height 16
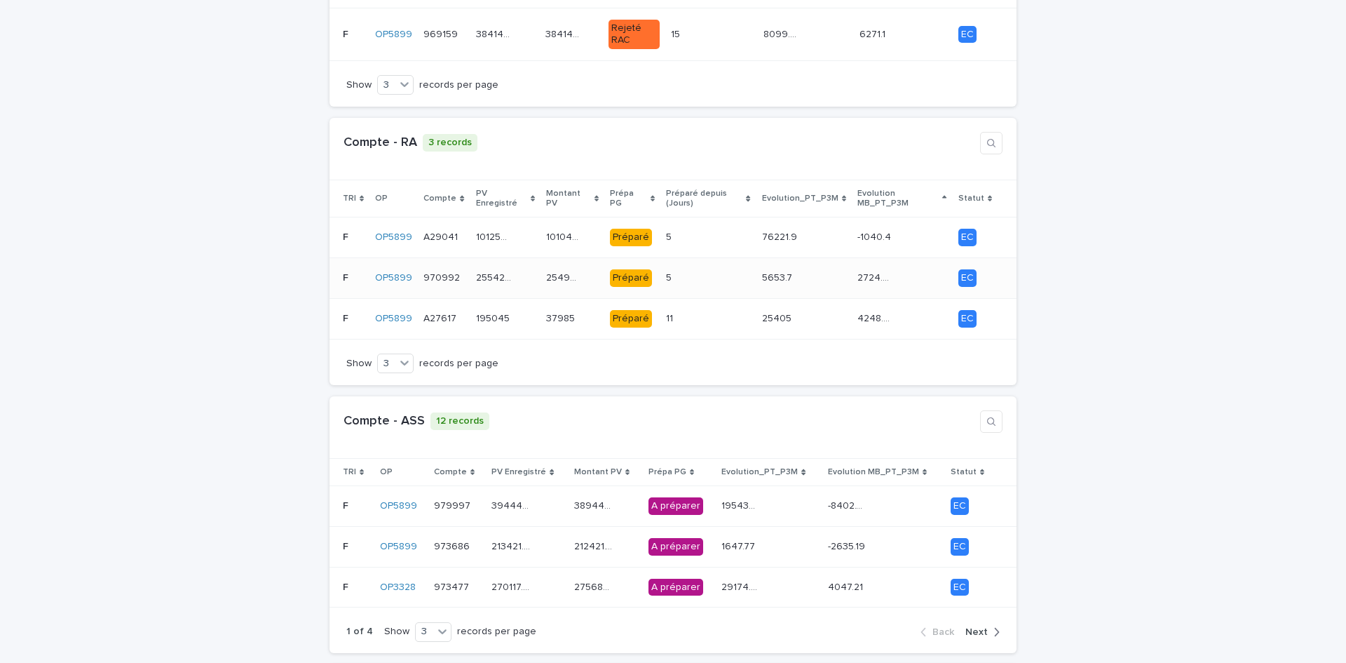
scroll to position [982, 0]
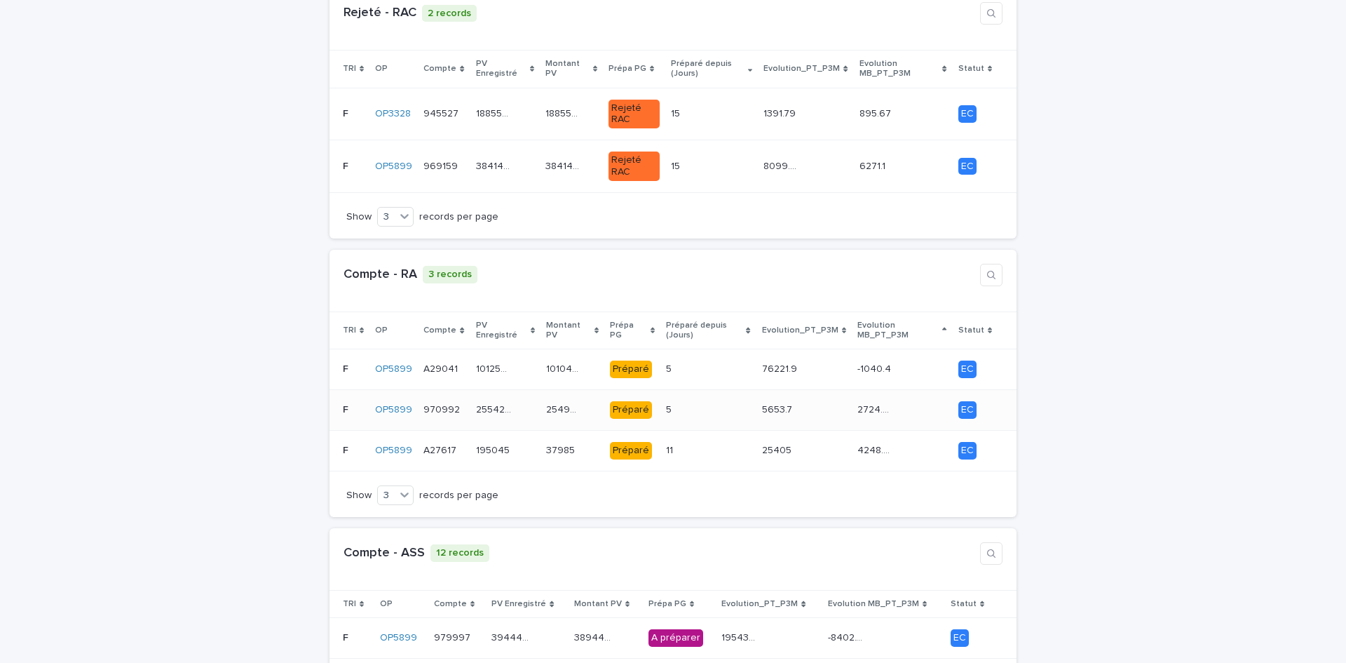
click at [550, 401] on p "254988.7" at bounding box center [565, 408] width 38 height 15
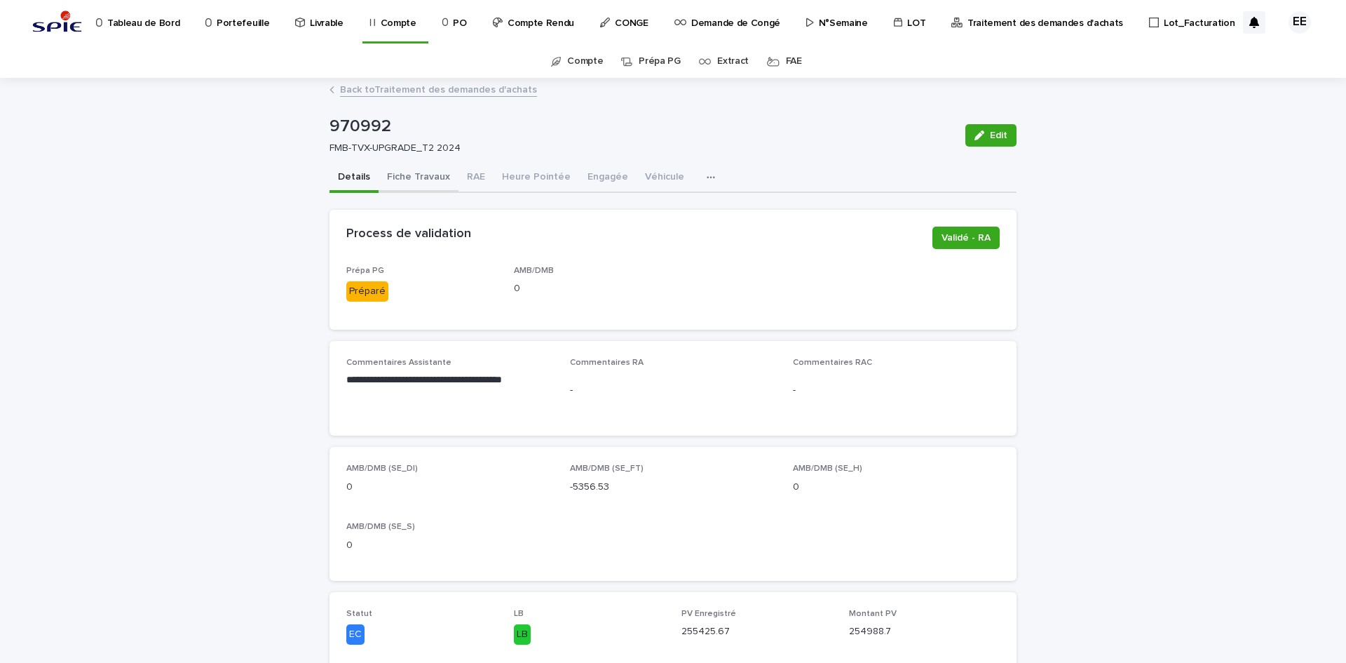
click at [429, 183] on button "Fiche Travaux" at bounding box center [419, 177] width 80 height 29
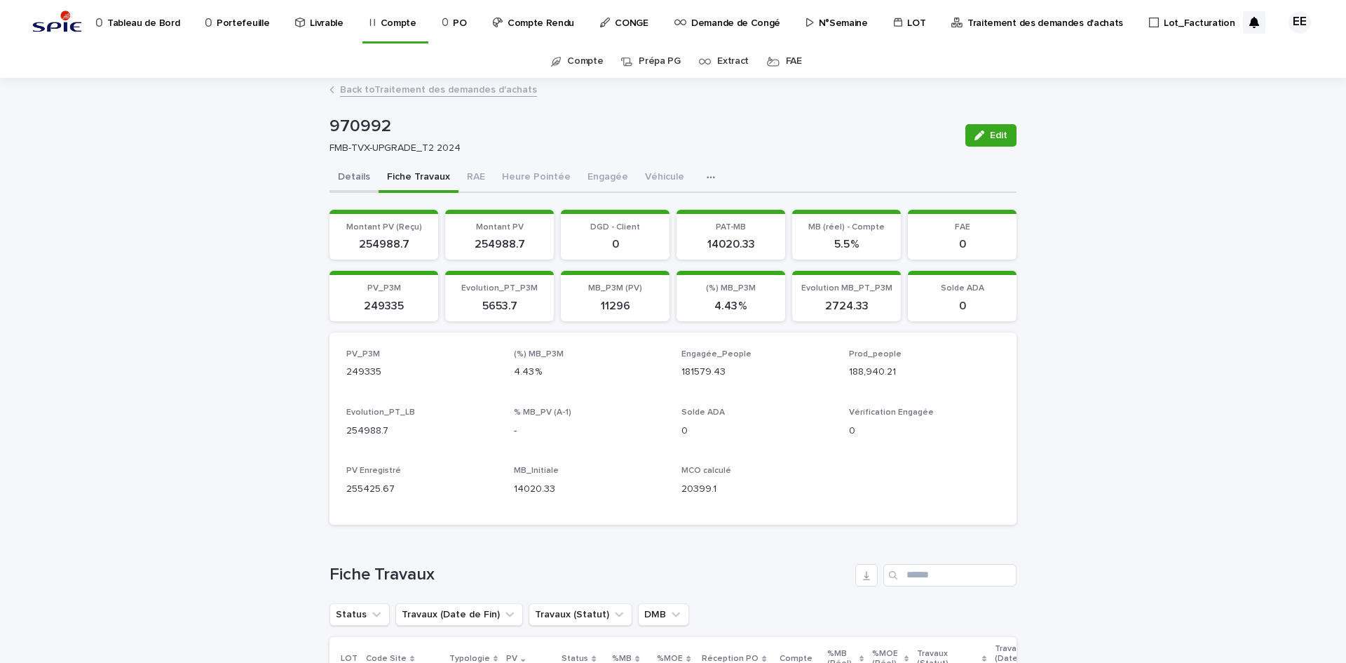
click at [349, 177] on button "Details" at bounding box center [354, 177] width 49 height 29
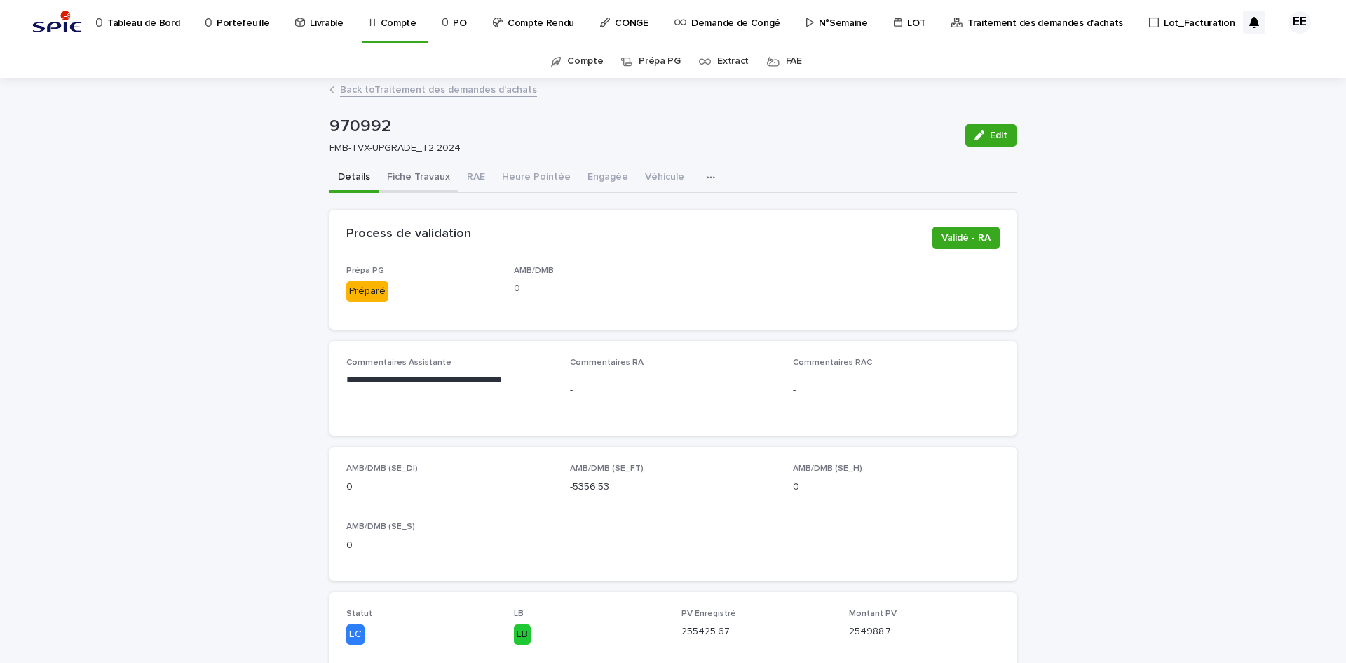
click at [412, 170] on button "Fiche Travaux" at bounding box center [419, 177] width 80 height 29
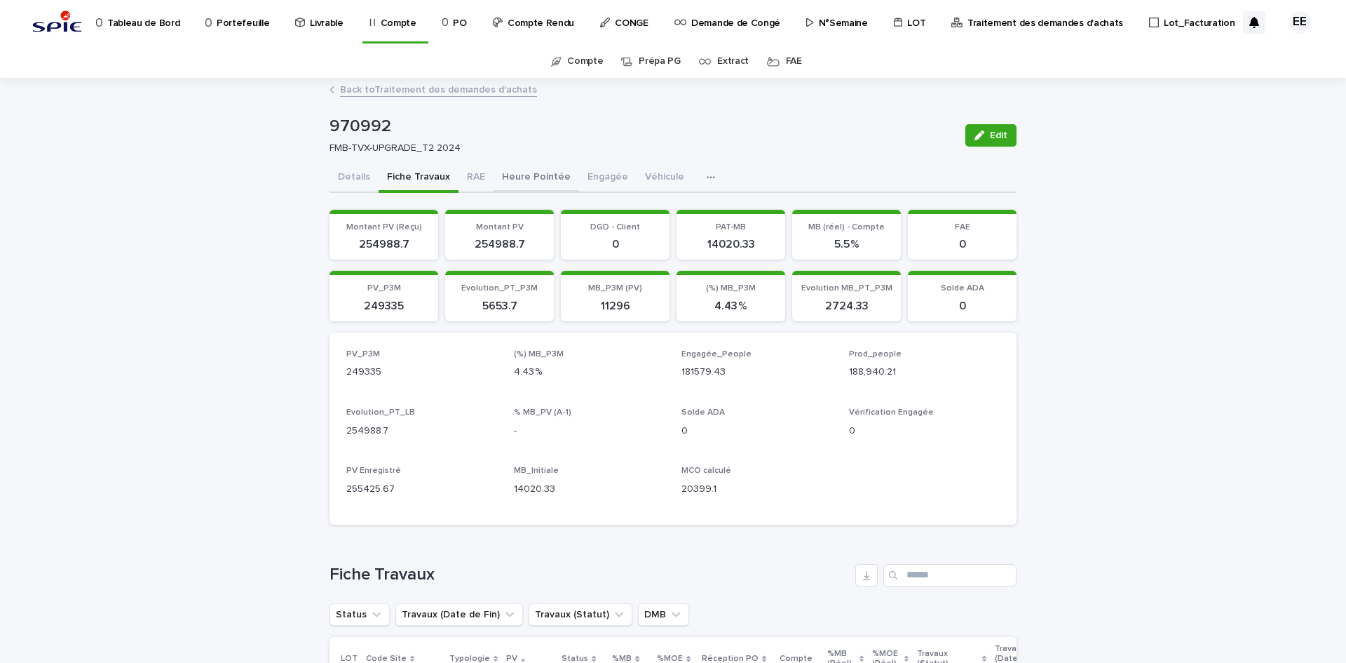
click at [550, 177] on button "Heure Pointée" at bounding box center [537, 177] width 86 height 29
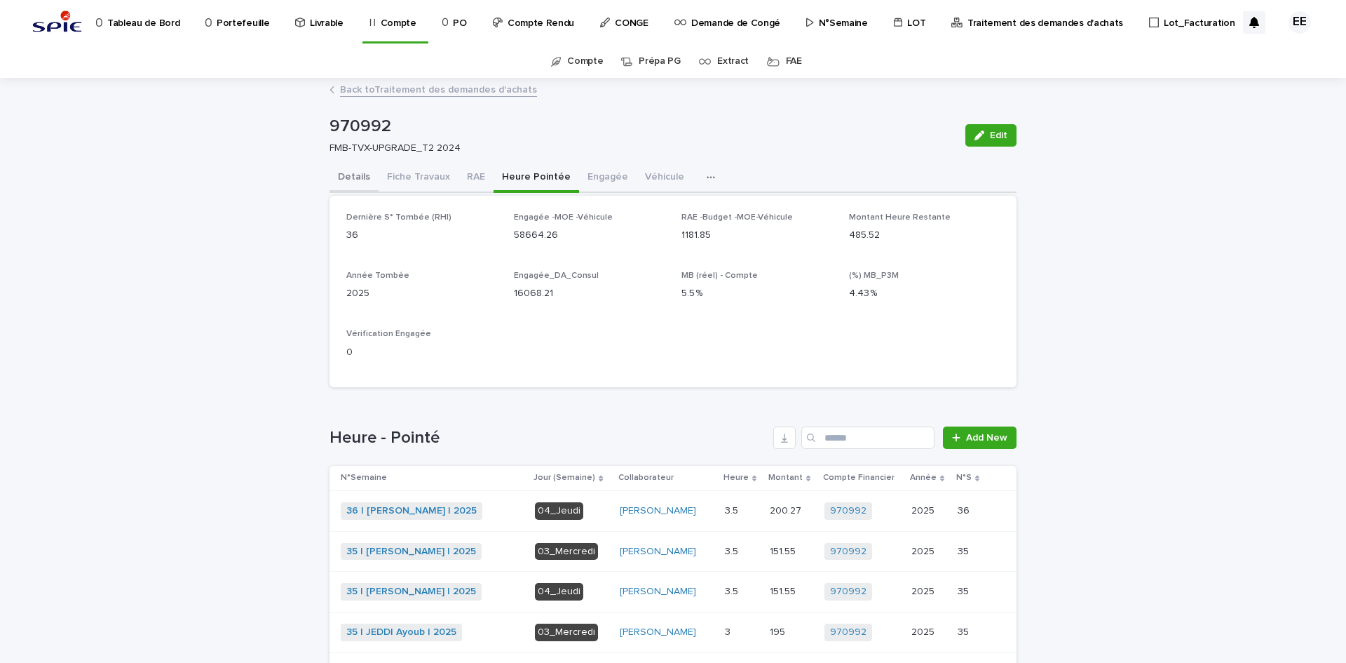
click at [351, 177] on button "Details" at bounding box center [354, 177] width 49 height 29
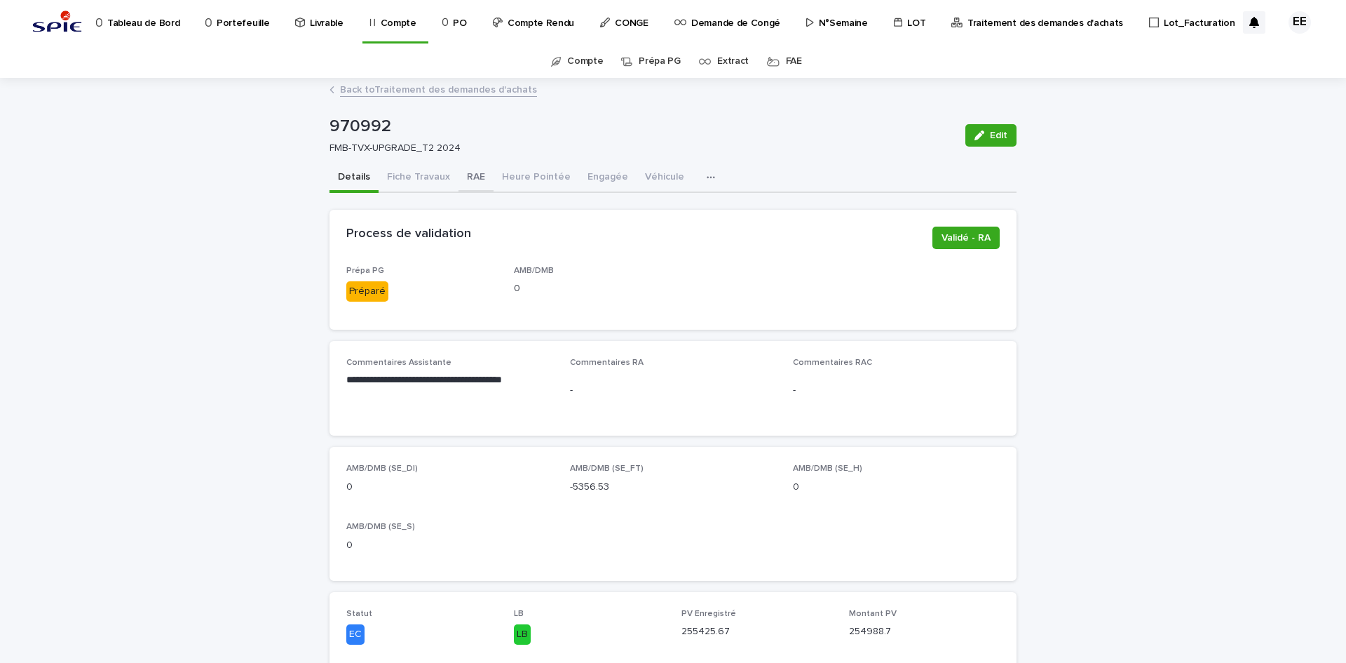
click at [459, 181] on button "RAE" at bounding box center [476, 177] width 35 height 29
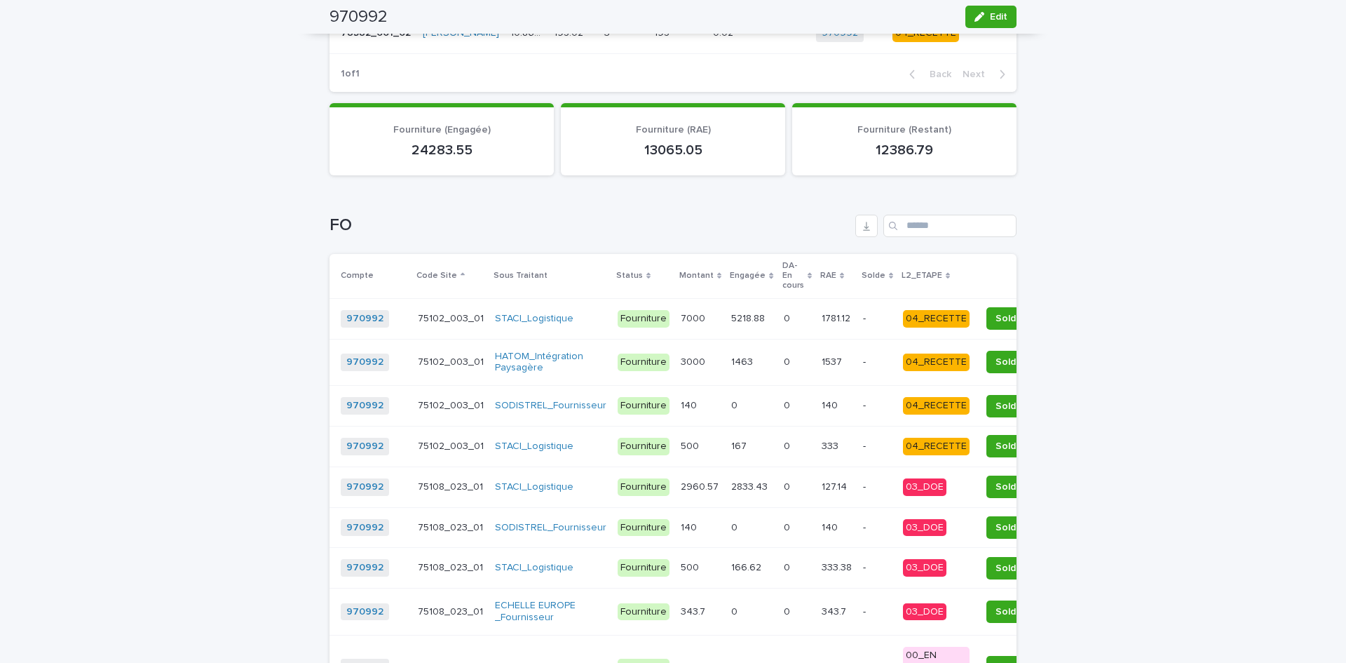
scroll to position [1332, 0]
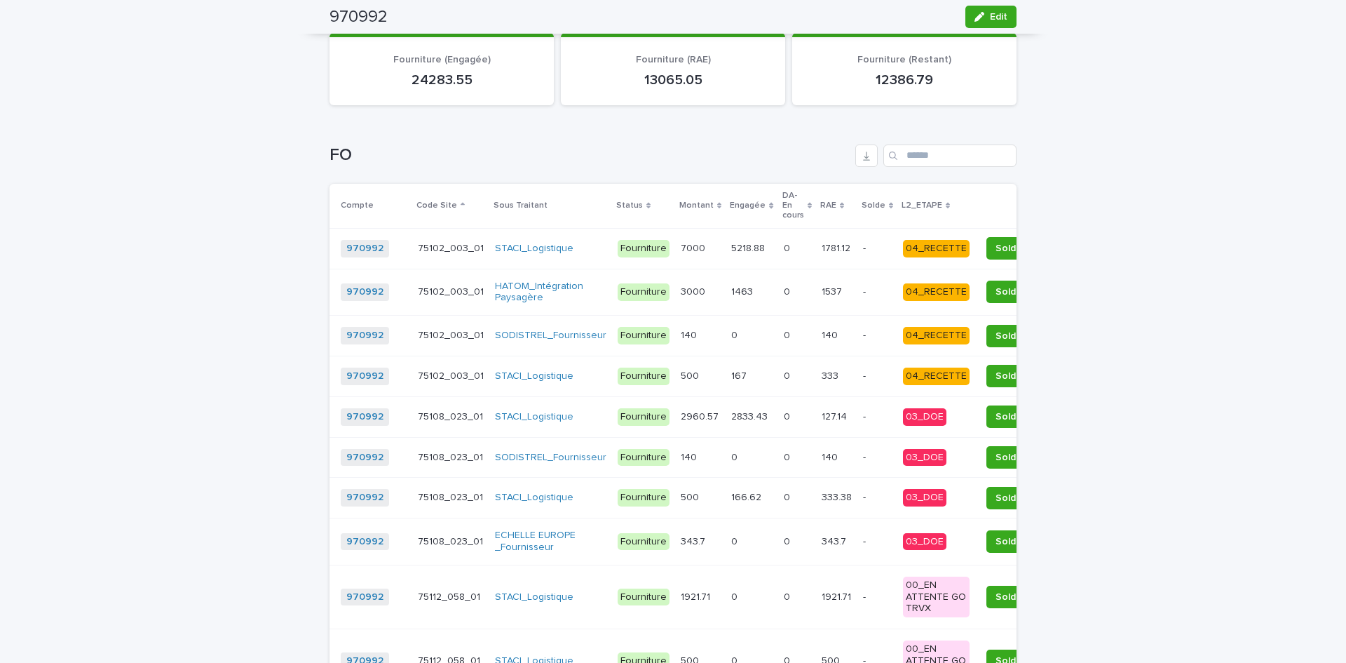
click at [902, 208] on p "L2_ETAPE" at bounding box center [922, 205] width 41 height 15
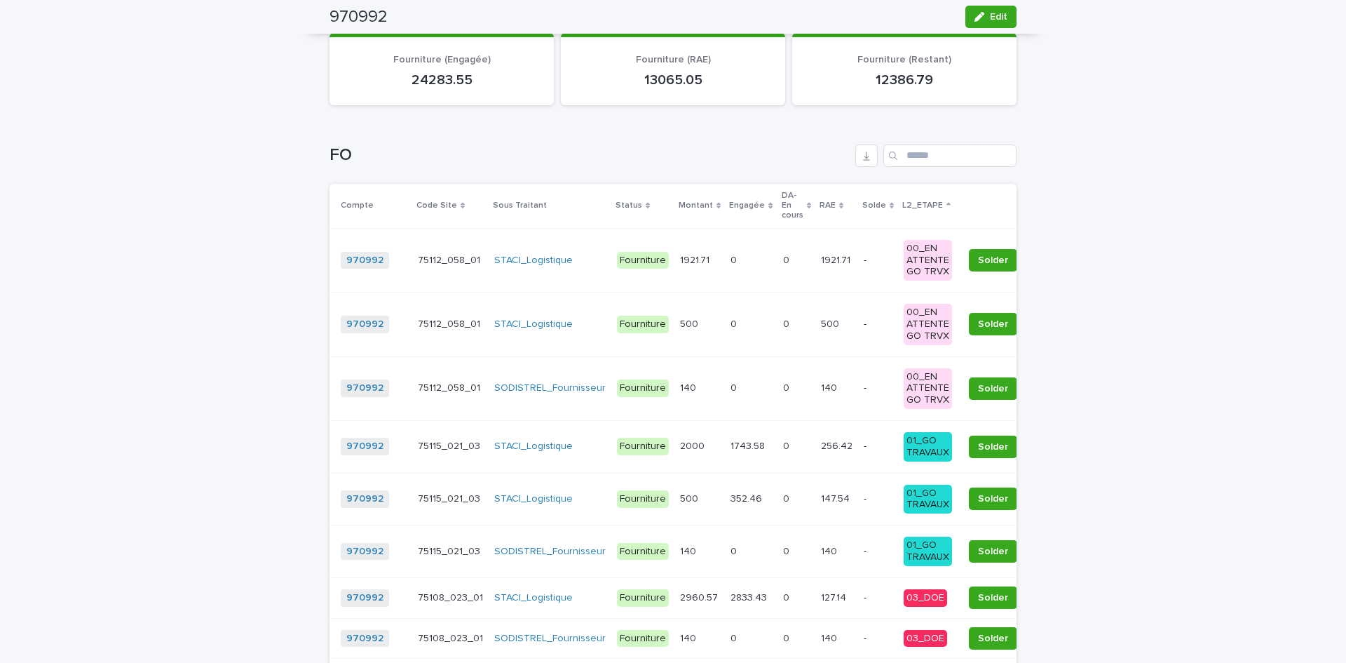
click at [902, 208] on p "L2_ETAPE" at bounding box center [922, 205] width 41 height 15
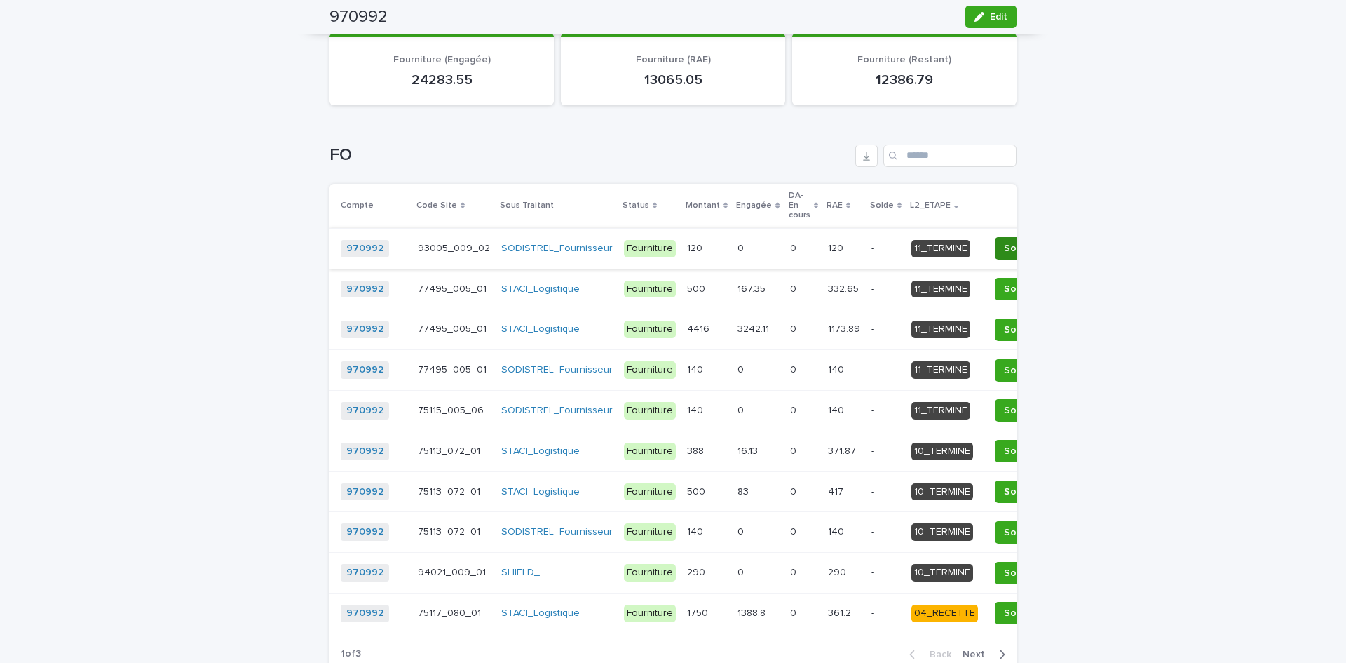
click at [1004, 248] on span "Solder" at bounding box center [1019, 248] width 30 height 14
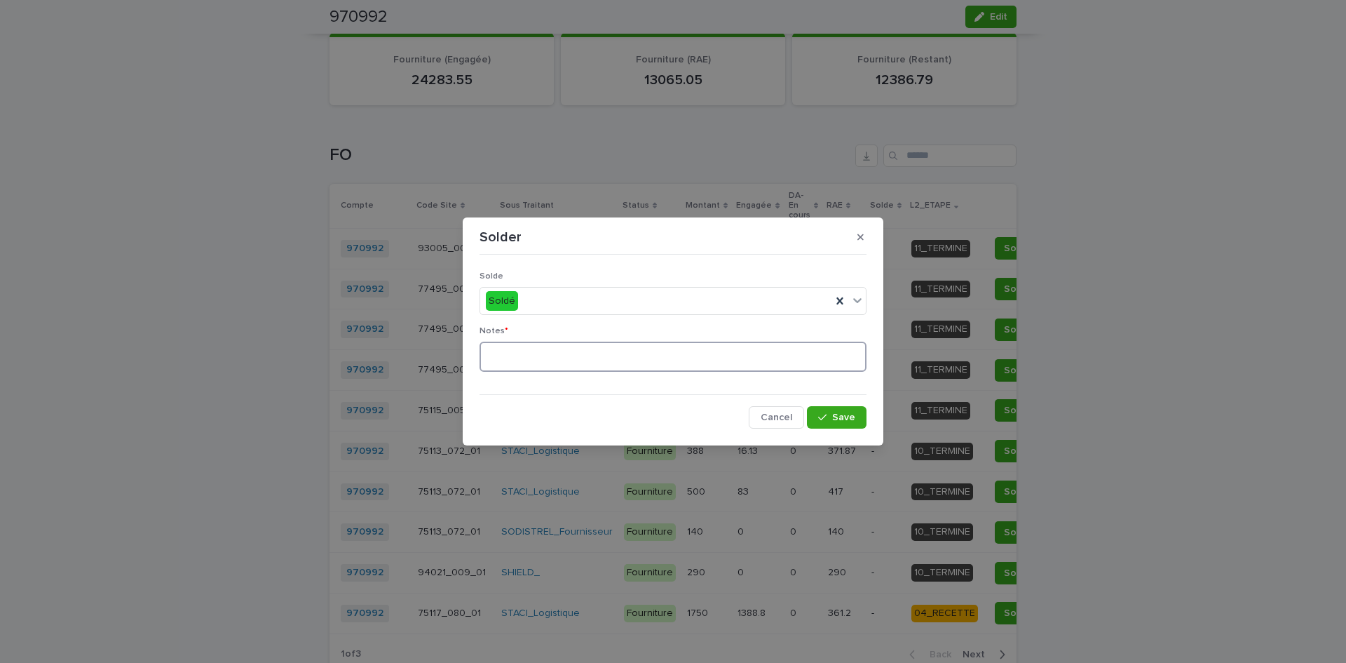
click at [616, 353] on textarea at bounding box center [673, 356] width 387 height 30
type textarea "**"
click at [840, 417] on span "Save" at bounding box center [843, 417] width 23 height 10
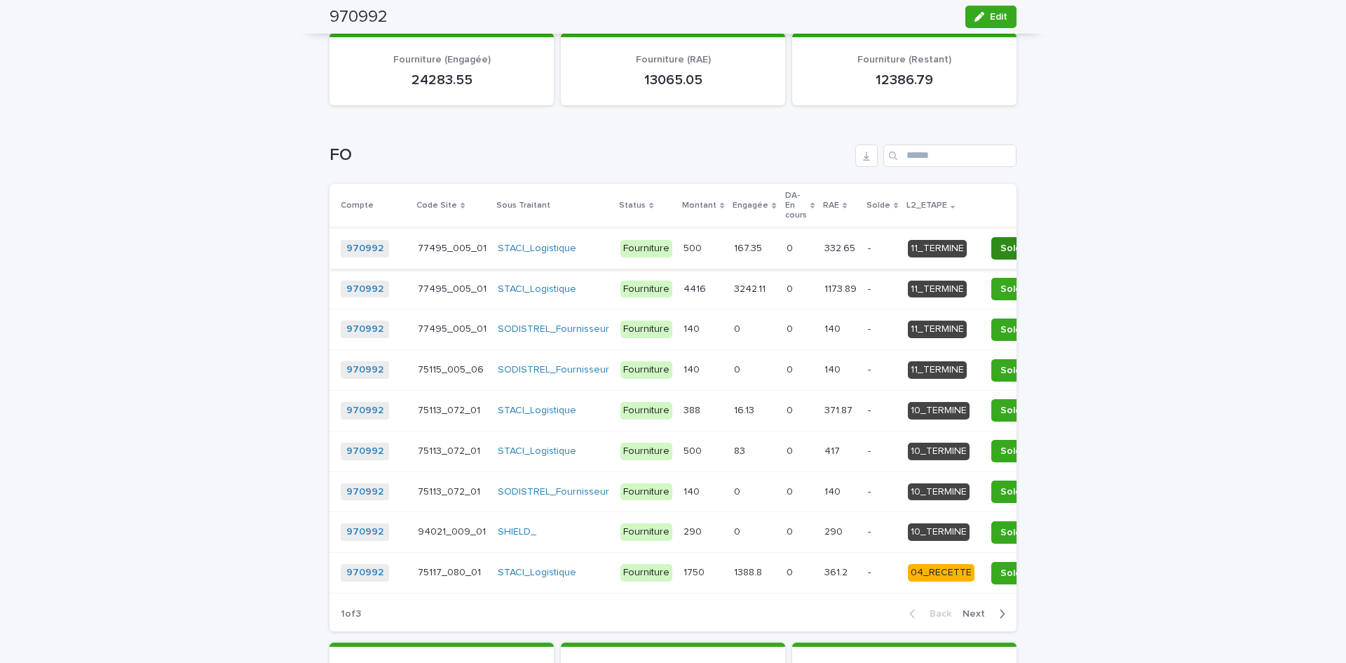
click at [1001, 254] on span "Solder" at bounding box center [1016, 248] width 30 height 14
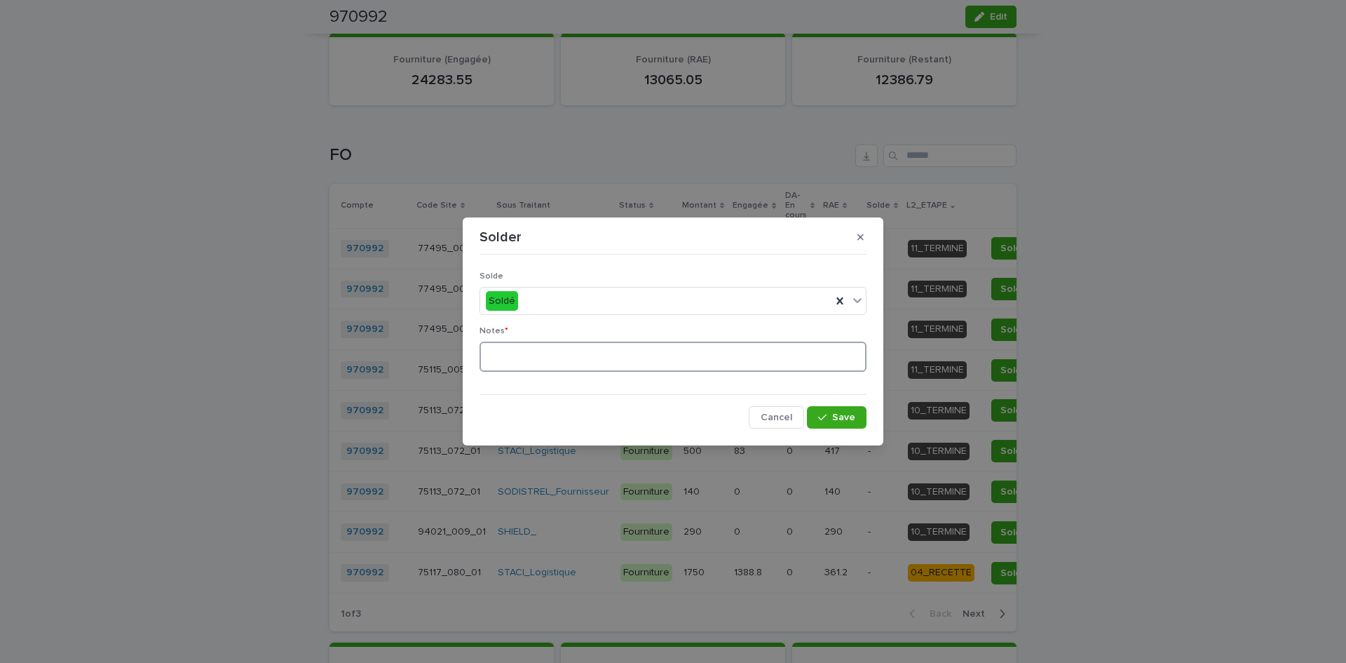
click at [597, 355] on textarea at bounding box center [673, 356] width 387 height 30
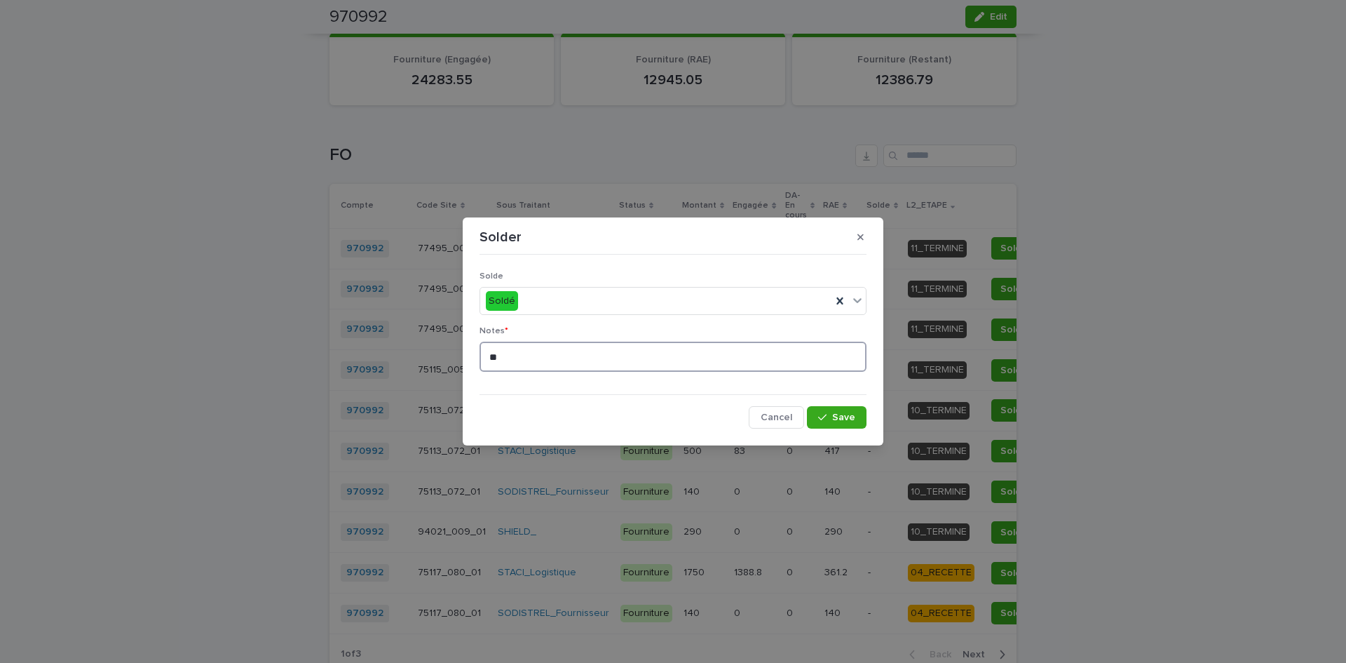
click at [478, 349] on div "Solde Soldé Notes * ** Cancel Save" at bounding box center [673, 345] width 394 height 176
type textarea "**"
click at [855, 416] on span "Save" at bounding box center [843, 417] width 23 height 10
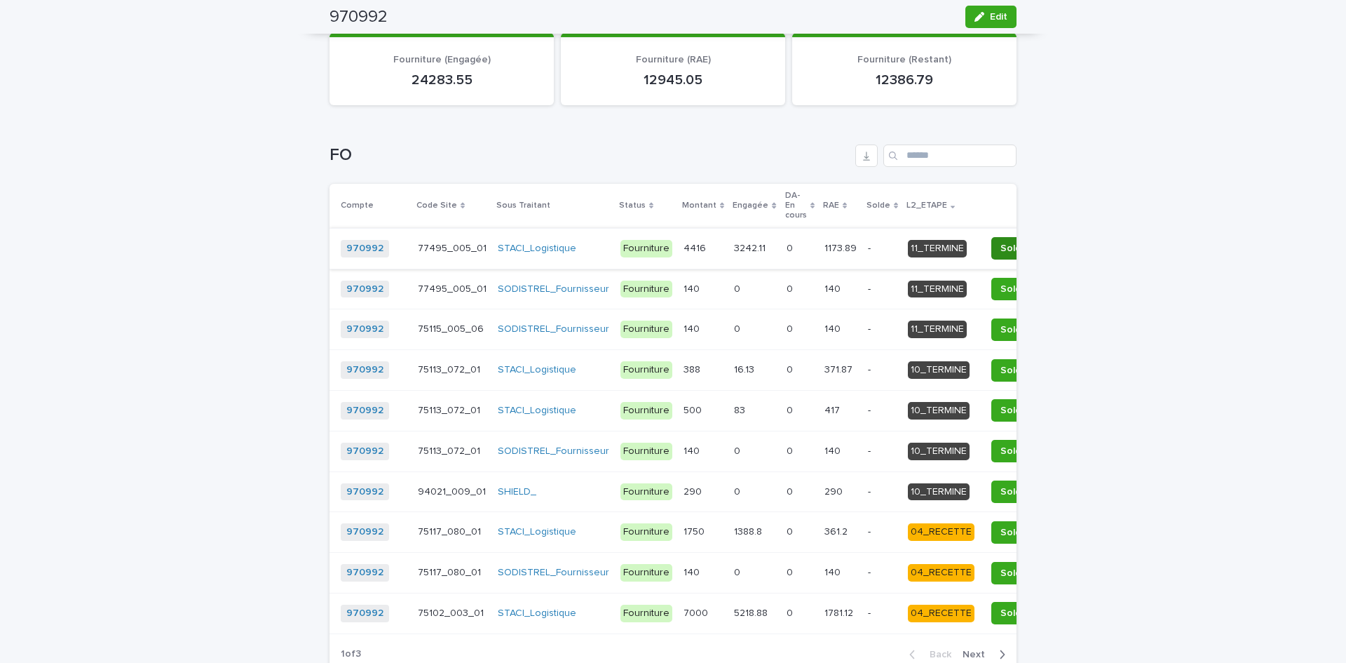
click at [1001, 250] on span "Solder" at bounding box center [1016, 248] width 30 height 14
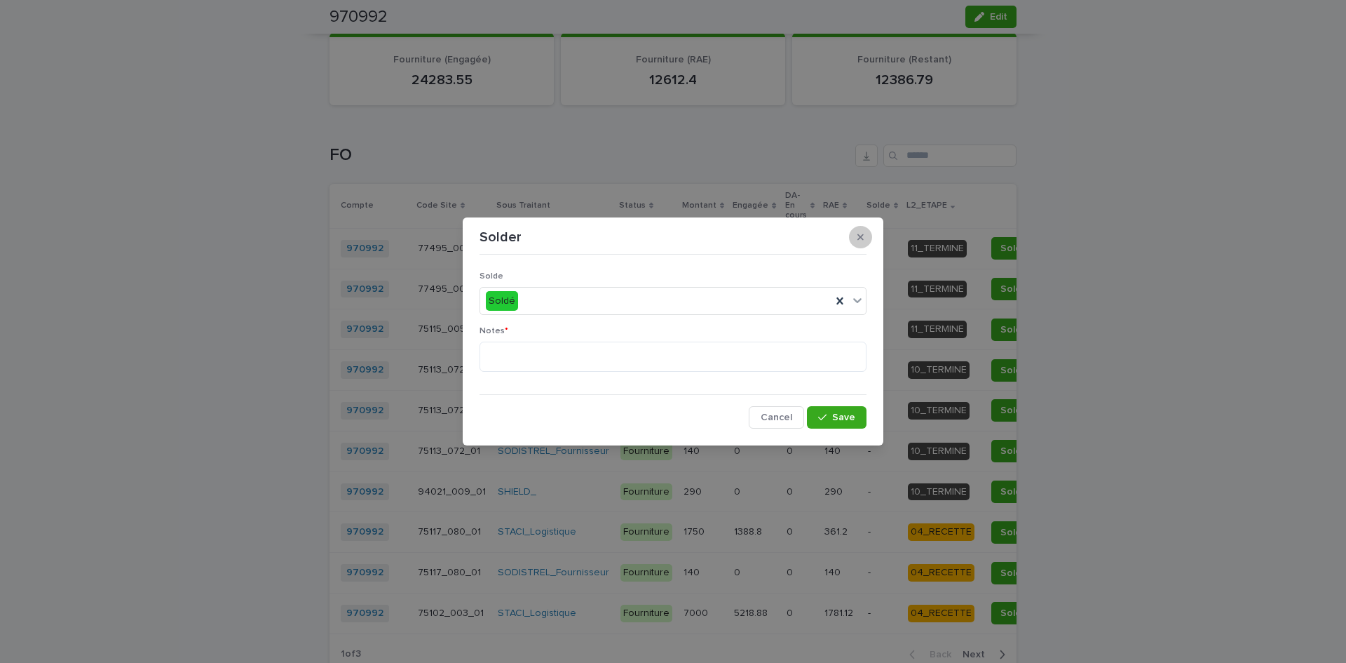
click at [870, 237] on button "button" at bounding box center [860, 237] width 23 height 22
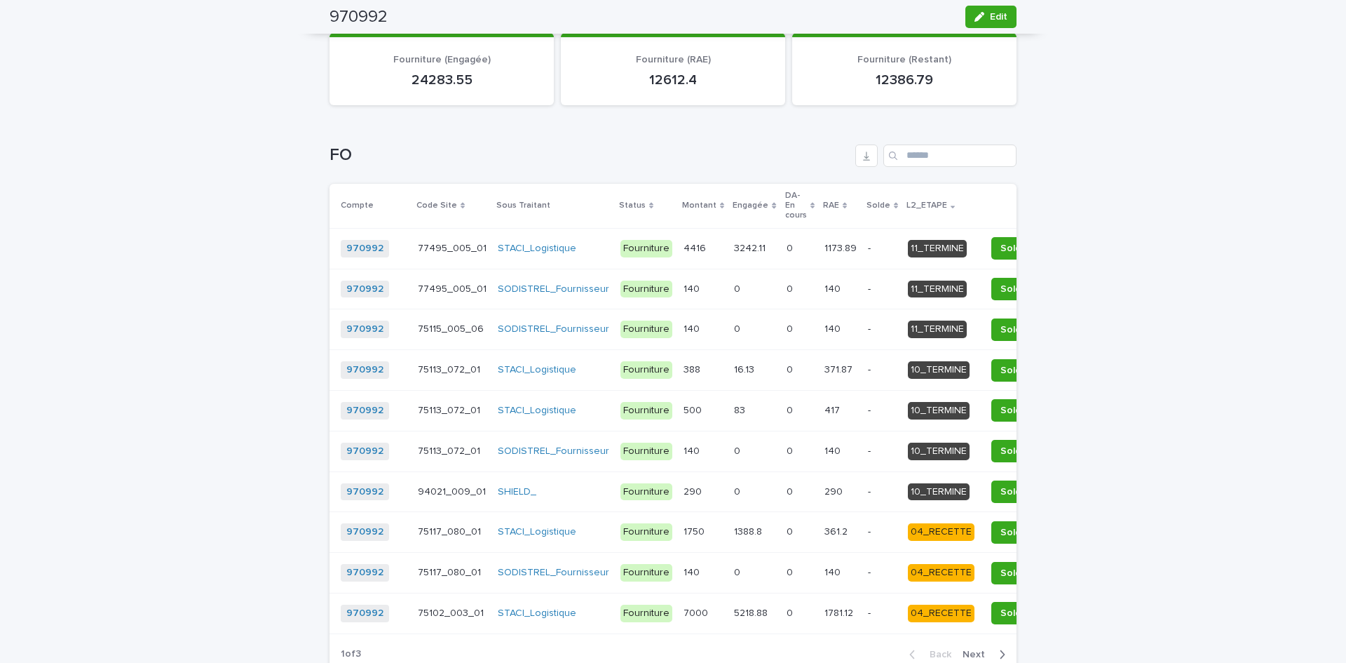
click at [740, 255] on p "3242.11" at bounding box center [751, 247] width 34 height 15
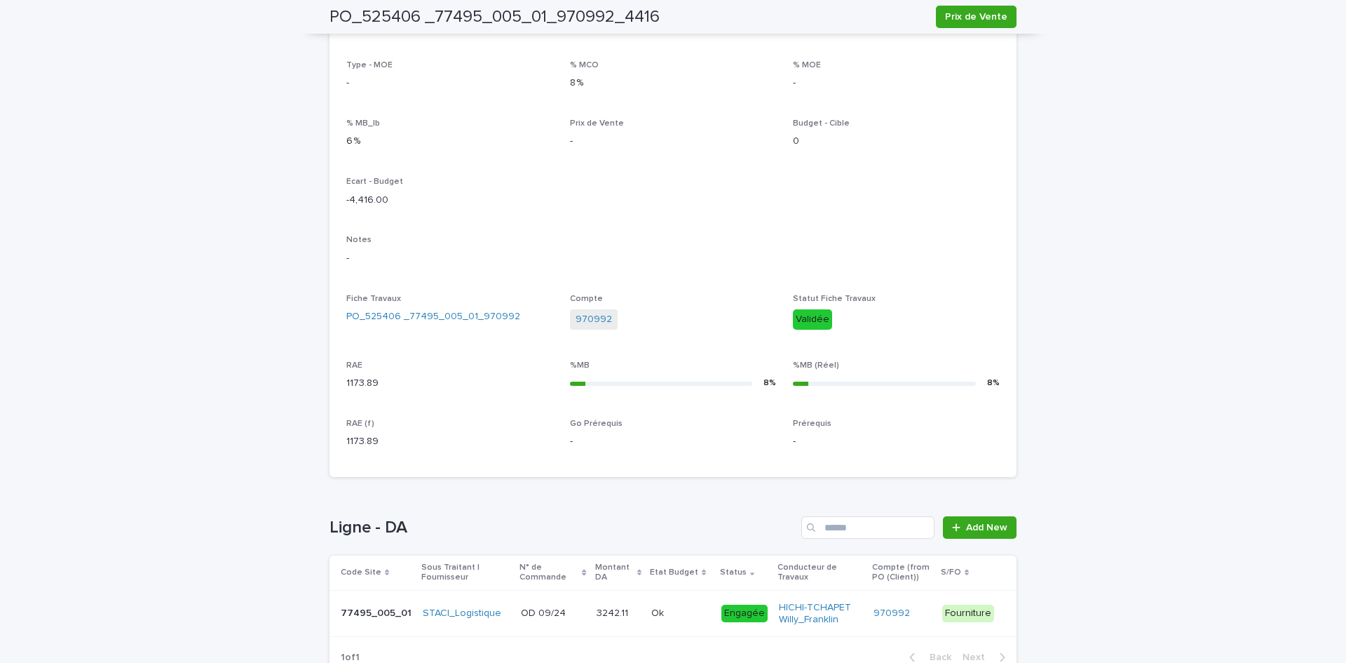
scroll to position [70, 0]
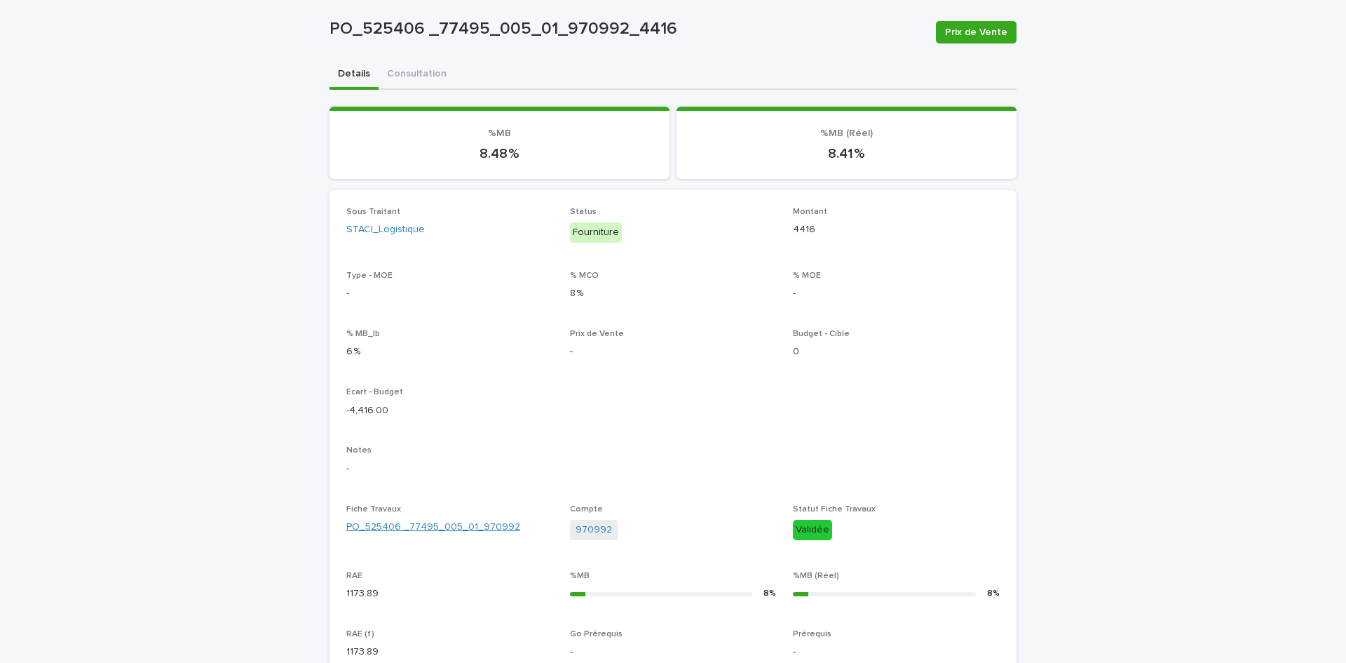
click at [438, 527] on link "PO_525406 _77495_005_01_970992" at bounding box center [433, 527] width 174 height 15
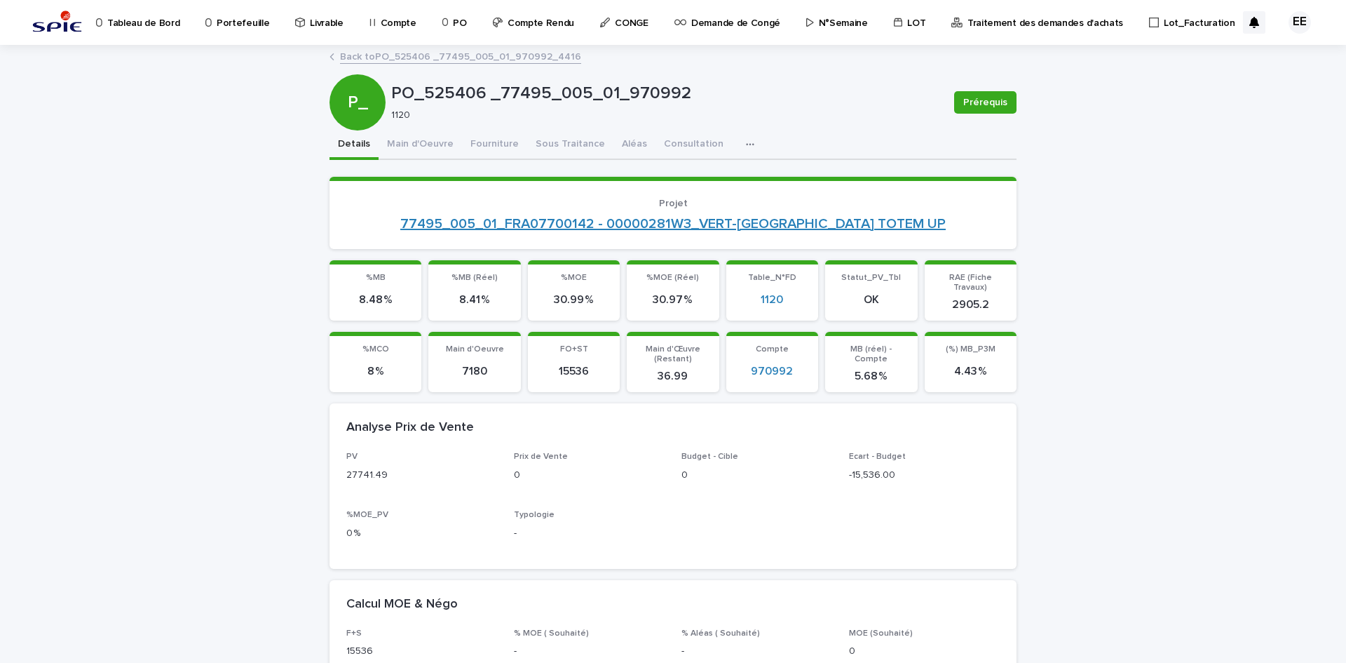
click at [582, 223] on link "77495_005_01_FRA07700142 - 00000281W3_VERT-[GEOGRAPHIC_DATA] TOTEM UP" at bounding box center [673, 223] width 546 height 17
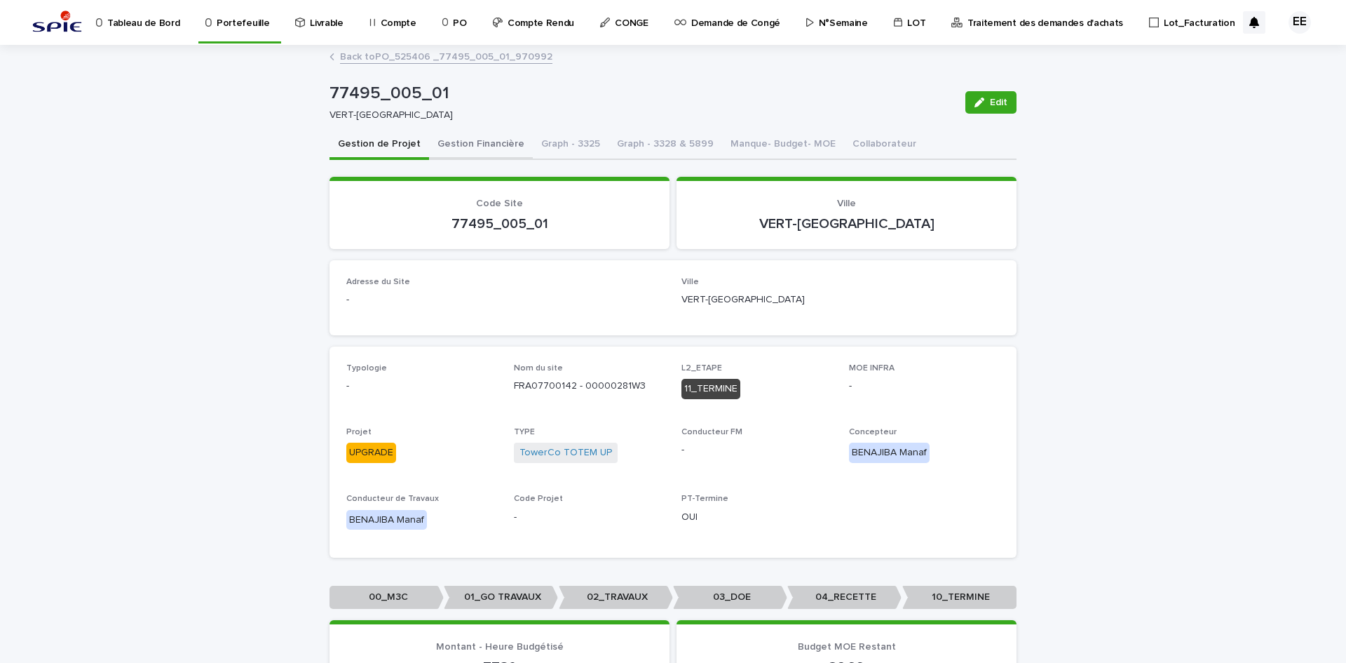
click at [443, 137] on button "Gestion Financière" at bounding box center [481, 144] width 104 height 29
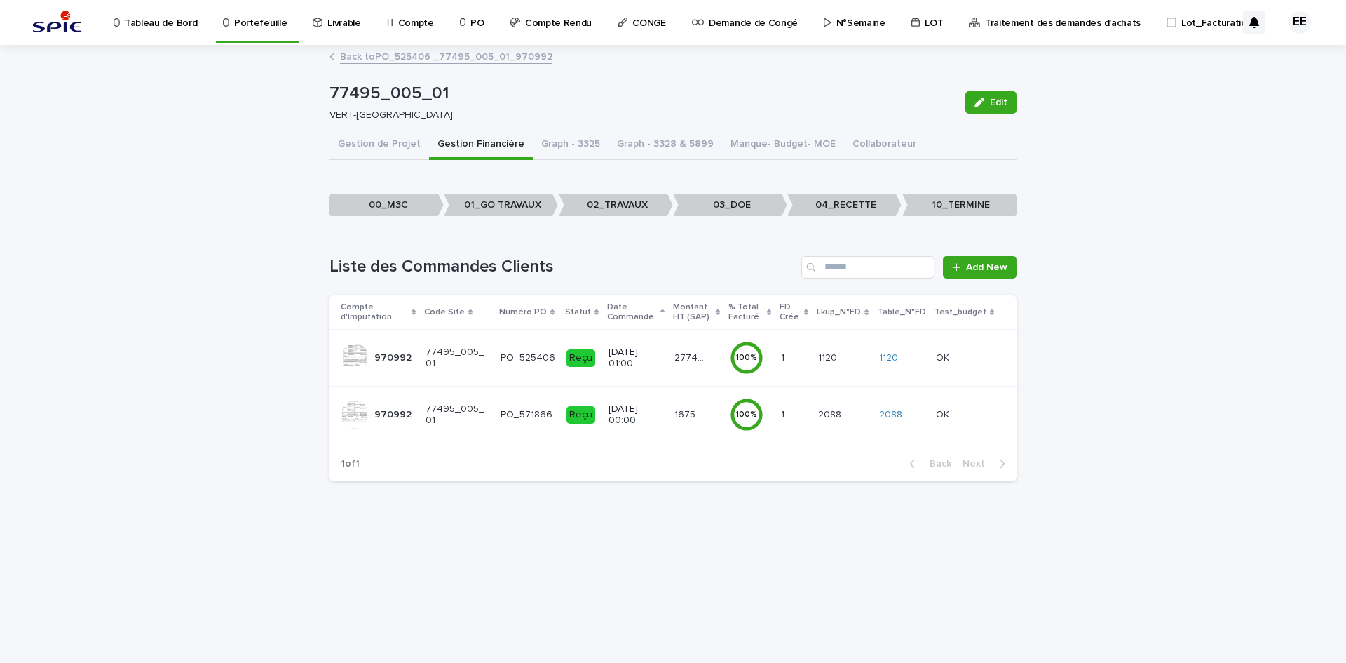
click at [473, 55] on link "Back to PO_525406 _77495_005_01_970992" at bounding box center [446, 56] width 212 height 16
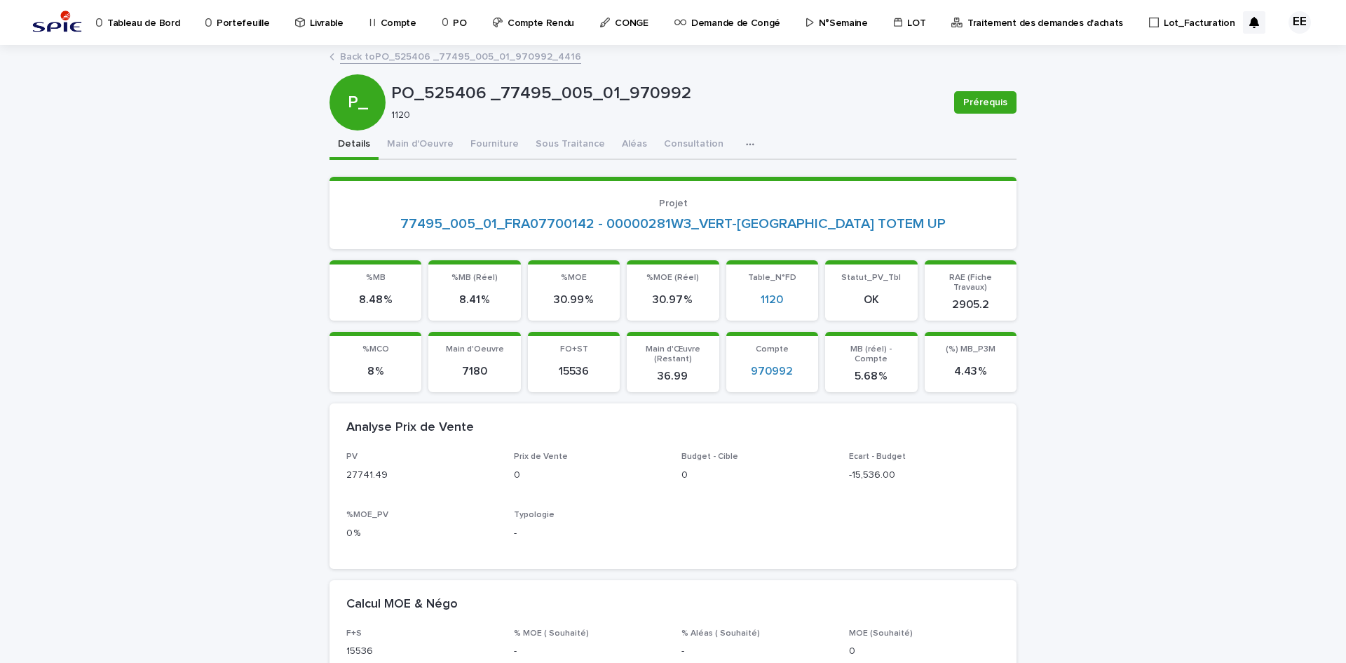
click at [434, 50] on link "Back to PO_525406 _77495_005_01_970992_4416" at bounding box center [460, 56] width 241 height 16
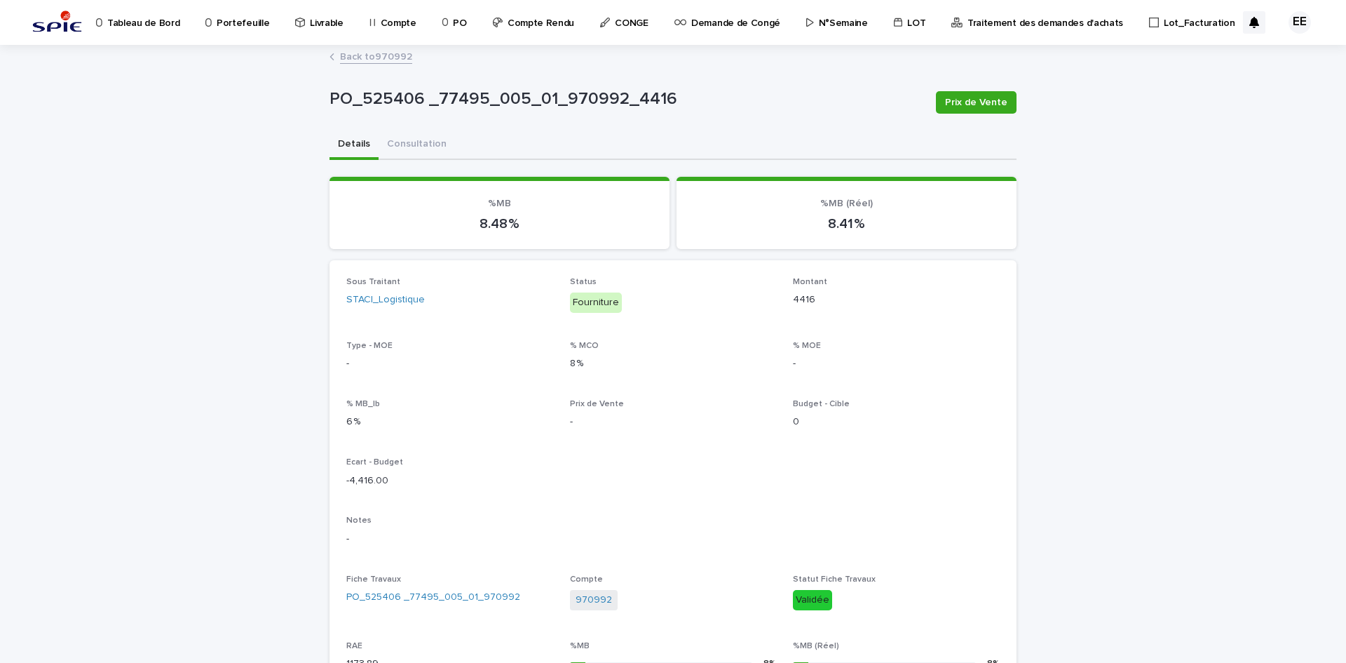
click at [389, 60] on link "Back to 970992" at bounding box center [376, 56] width 72 height 16
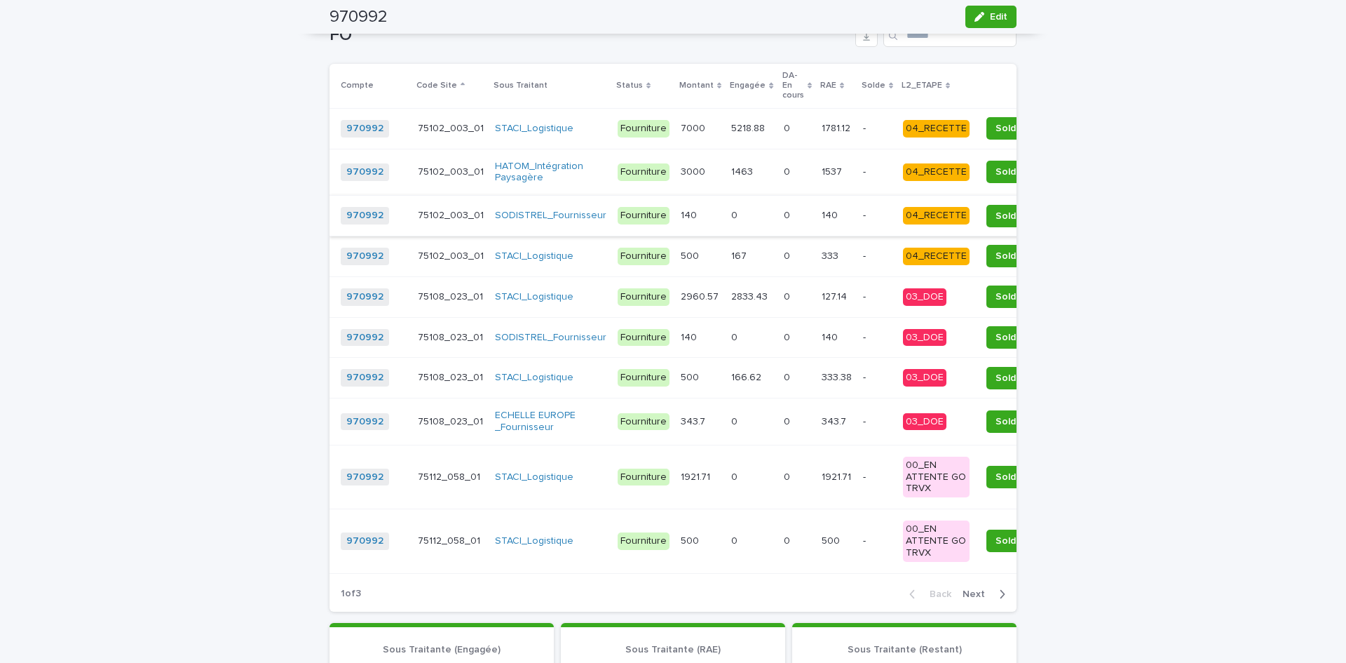
scroll to position [1402, 0]
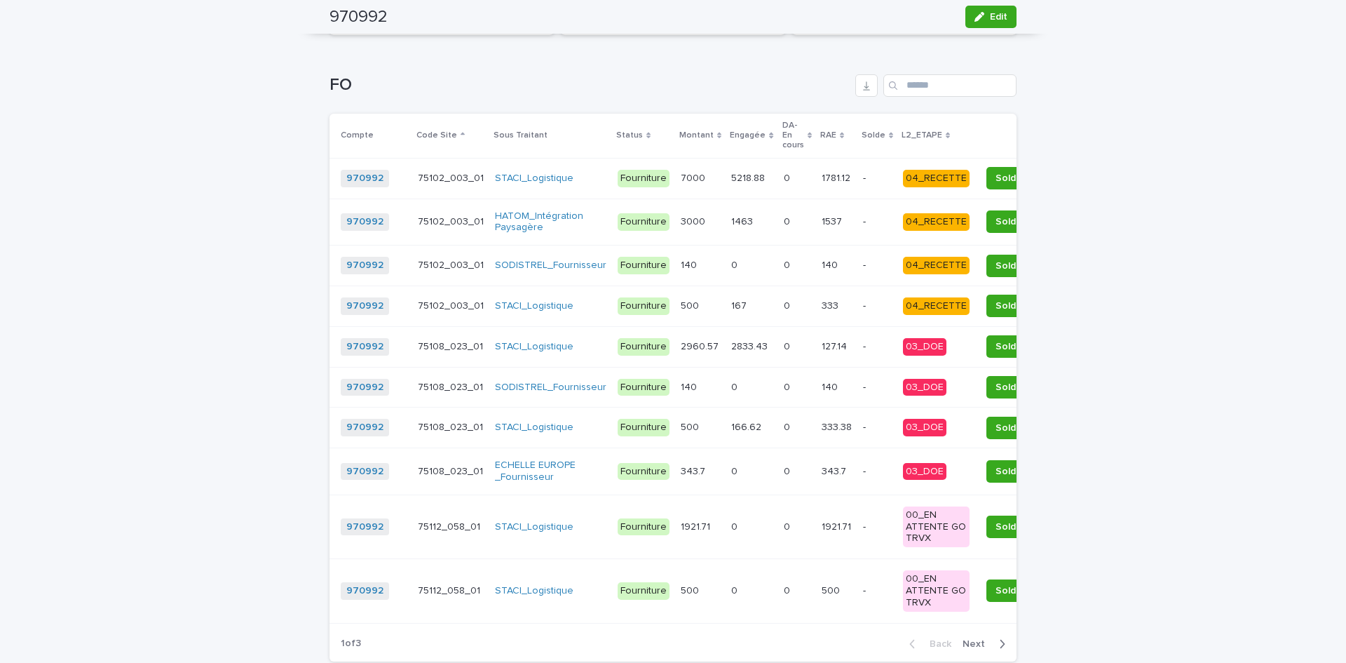
click at [899, 131] on th "L2_ETAPE" at bounding box center [937, 136] width 78 height 45
click at [902, 142] on p "L2_ETAPE" at bounding box center [922, 135] width 41 height 15
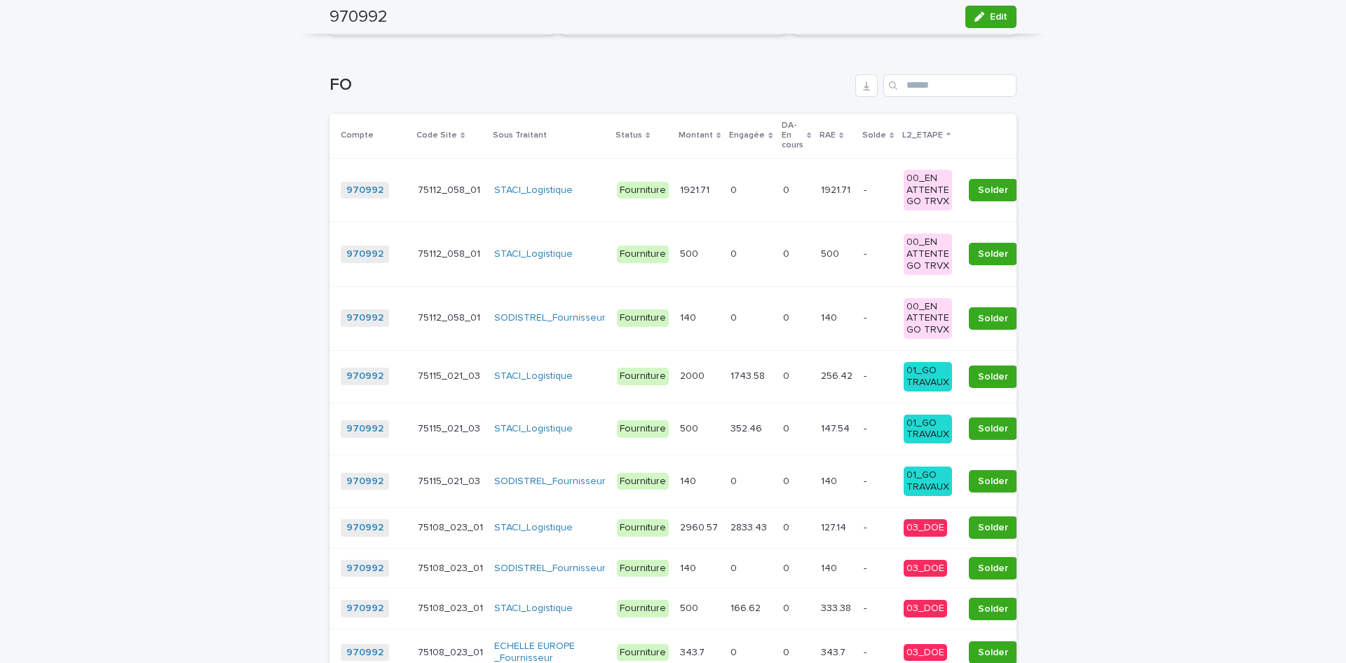
click at [902, 138] on p "L2_ETAPE" at bounding box center [922, 135] width 41 height 15
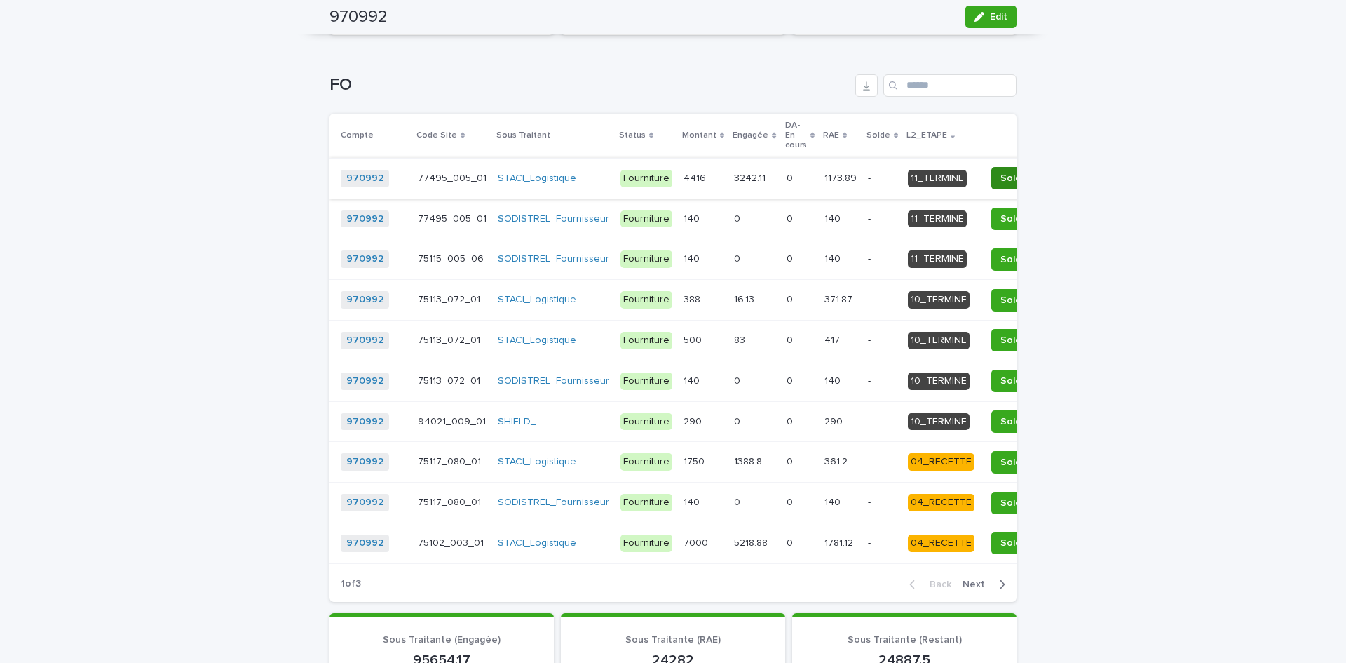
click at [1001, 182] on span "Solder" at bounding box center [1016, 178] width 30 height 14
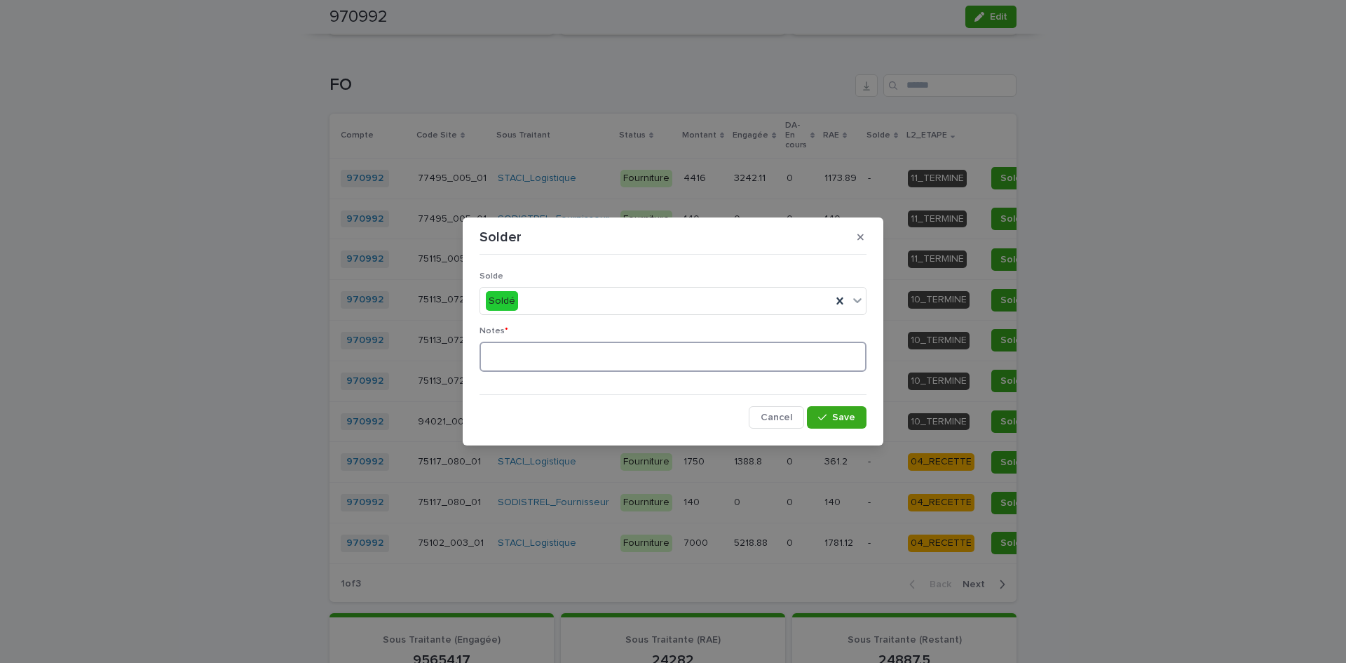
click at [646, 361] on textarea at bounding box center [673, 356] width 387 height 30
drag, startPoint x: 632, startPoint y: 359, endPoint x: 357, endPoint y: 380, distance: 275.7
click at [357, 380] on div "**********" at bounding box center [673, 331] width 1346 height 663
type textarea "**********"
click at [829, 421] on div "button" at bounding box center [825, 417] width 14 height 10
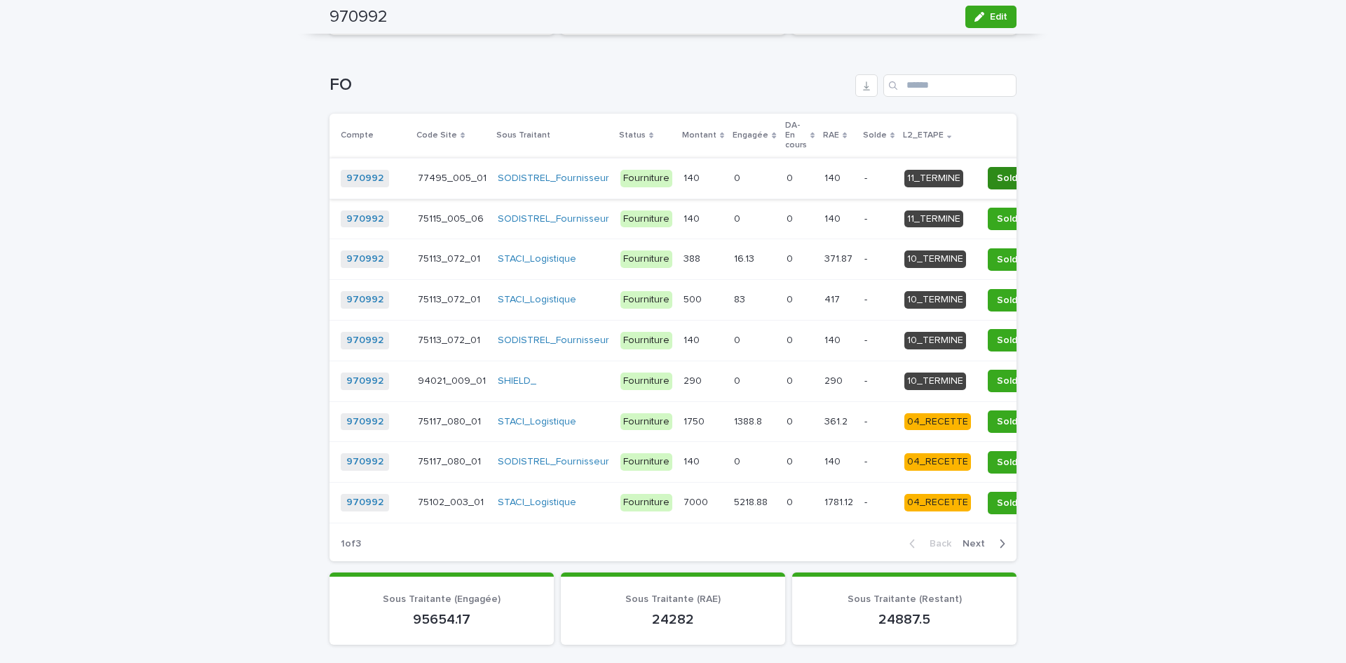
click at [997, 177] on span "Solder" at bounding box center [1012, 178] width 30 height 14
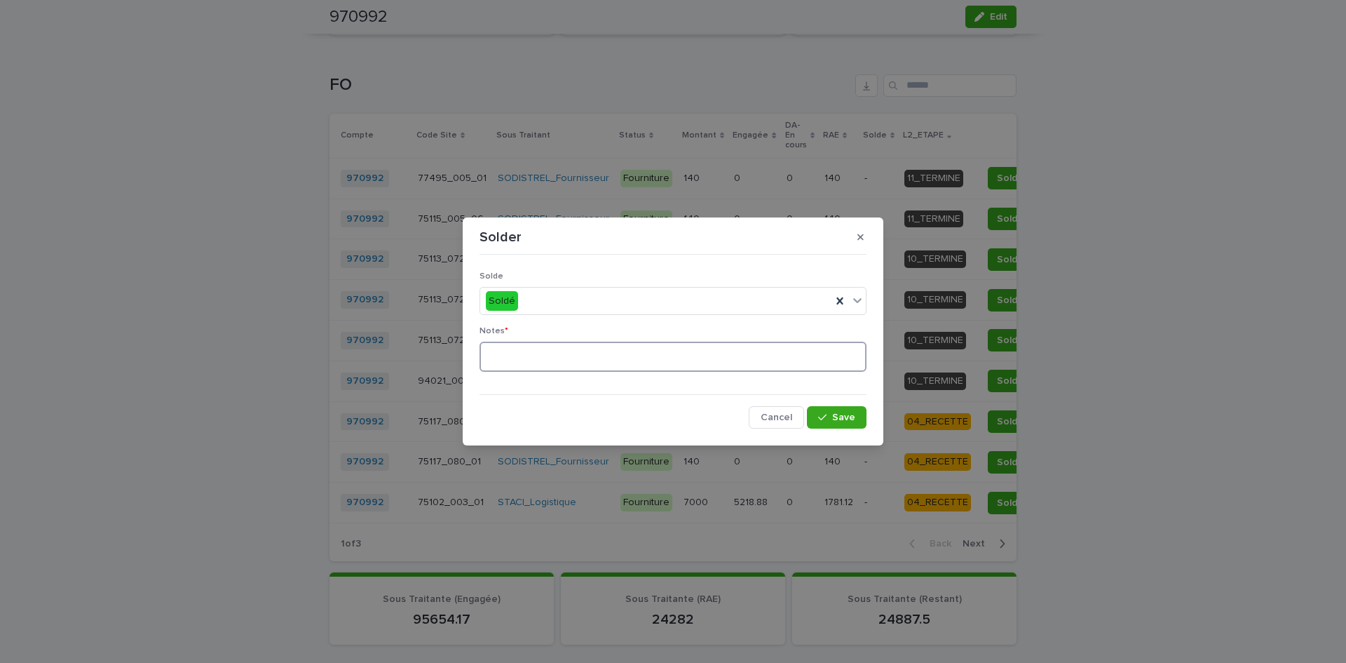
click at [579, 349] on textarea at bounding box center [673, 356] width 387 height 30
paste textarea "**********"
type textarea "**********"
click at [825, 412] on button "Save" at bounding box center [837, 417] width 60 height 22
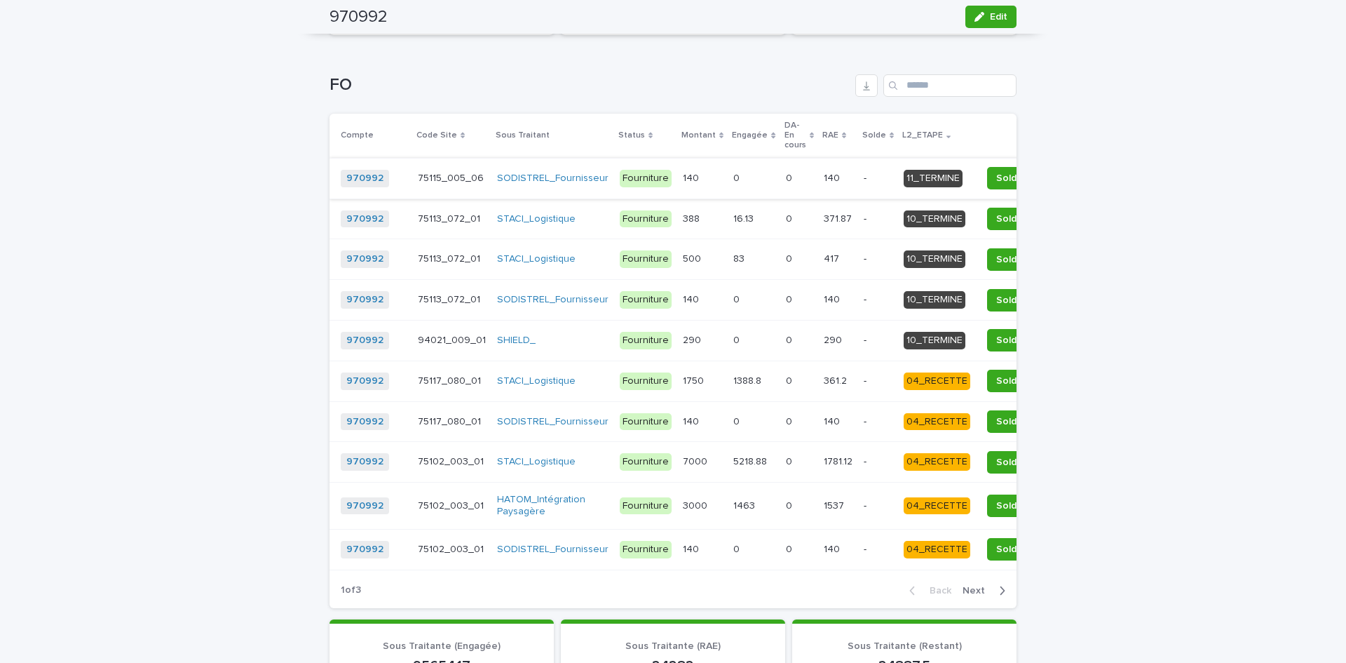
scroll to position [1441, 0]
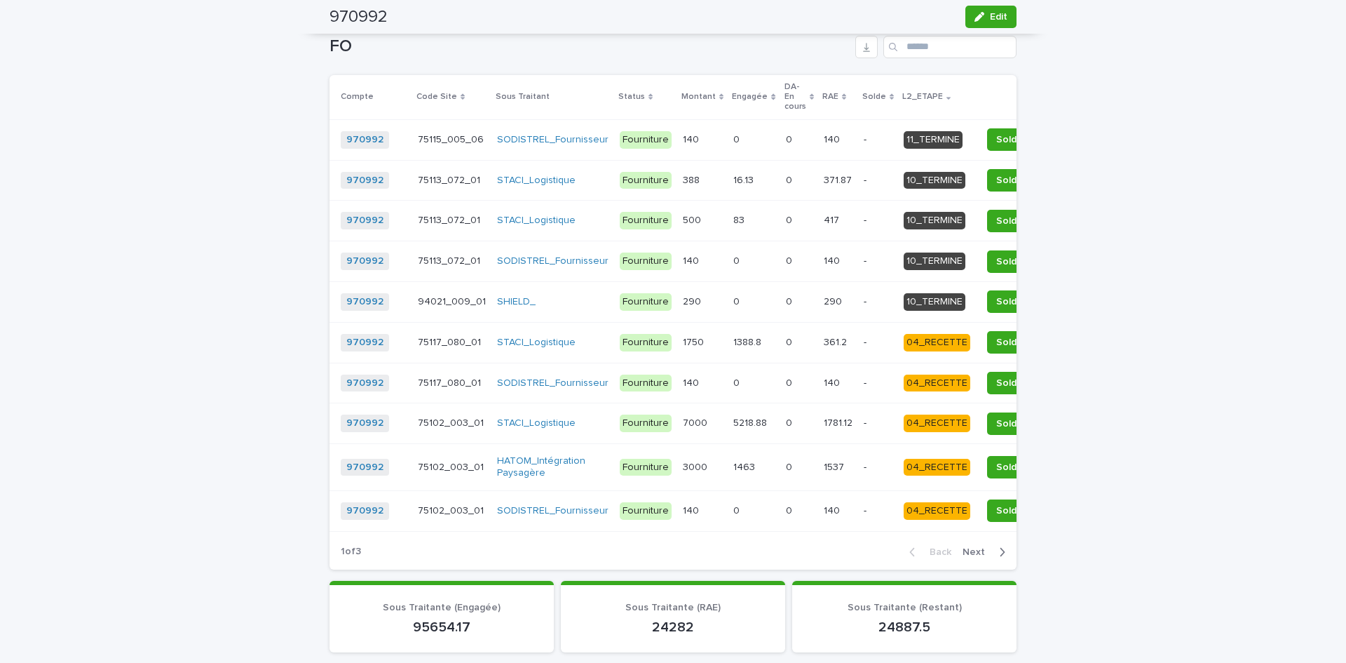
click at [978, 131] on td "Solder" at bounding box center [1017, 139] width 82 height 41
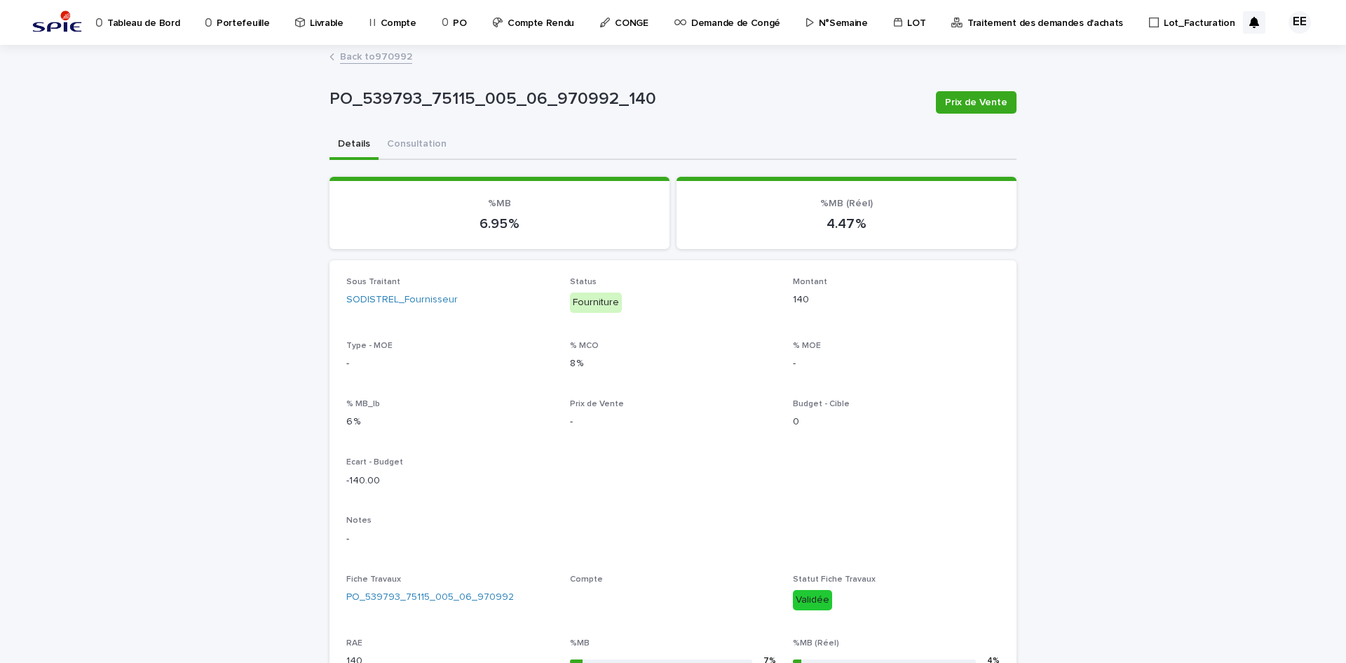
click at [388, 55] on link "Back to 970992" at bounding box center [376, 56] width 72 height 16
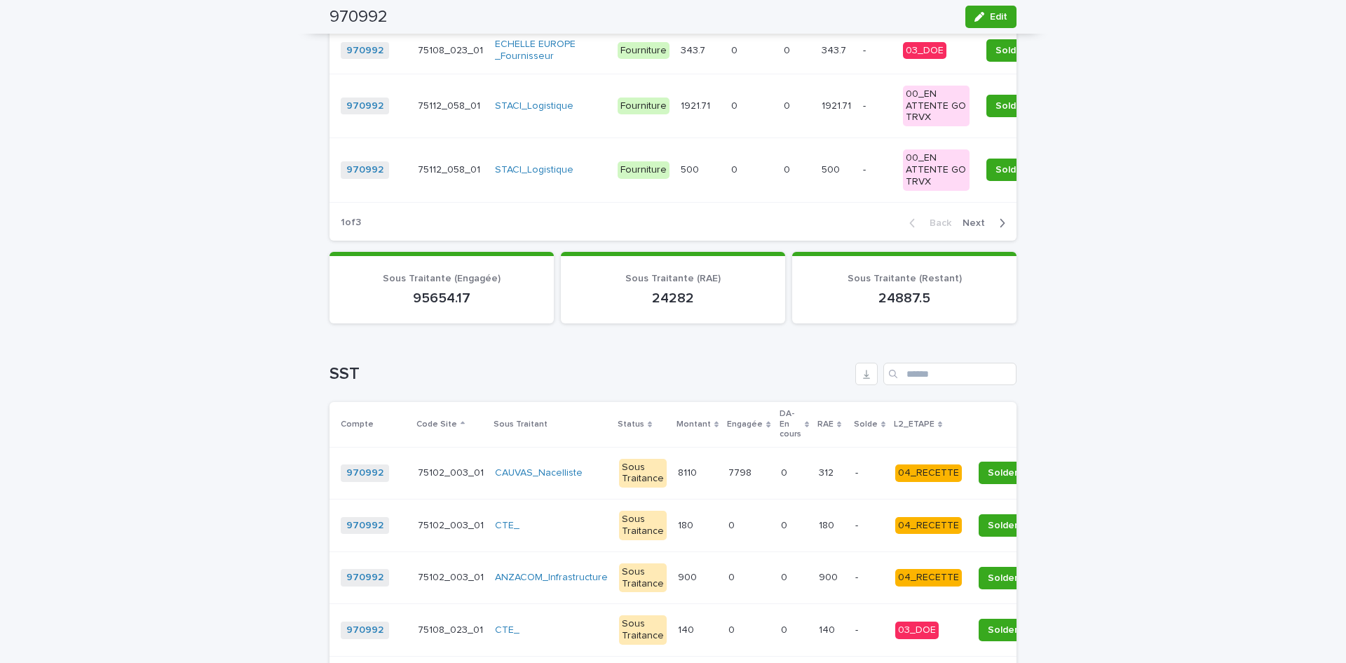
scroll to position [1402, 0]
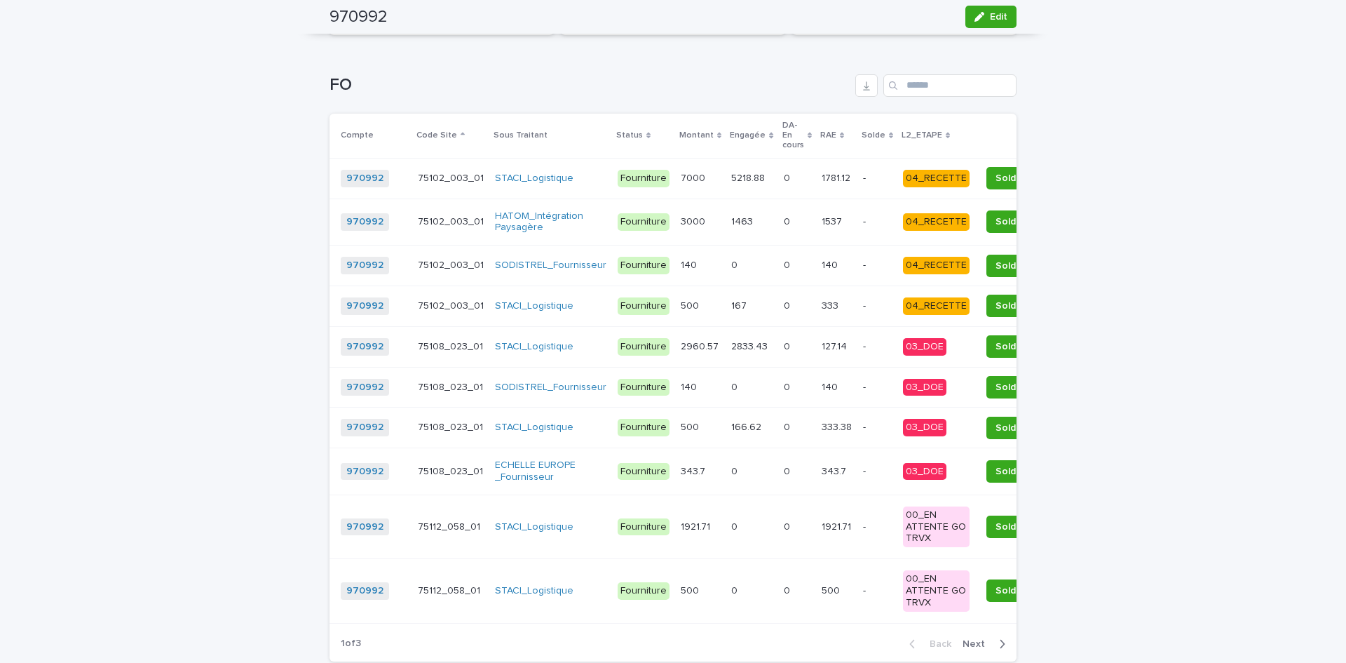
click at [902, 134] on p "L2_ETAPE" at bounding box center [922, 135] width 41 height 15
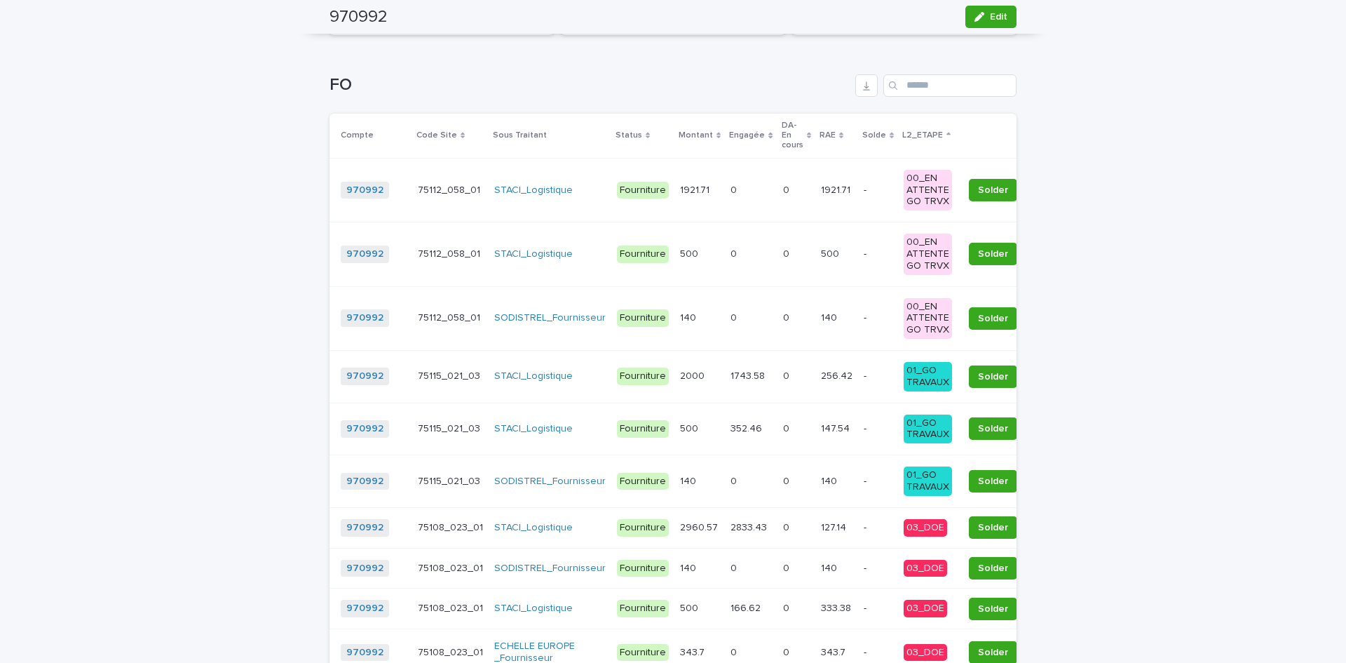
click at [900, 132] on th "L2_ETAPE" at bounding box center [928, 136] width 60 height 45
click at [902, 139] on p "L2_ETAPE" at bounding box center [922, 135] width 41 height 15
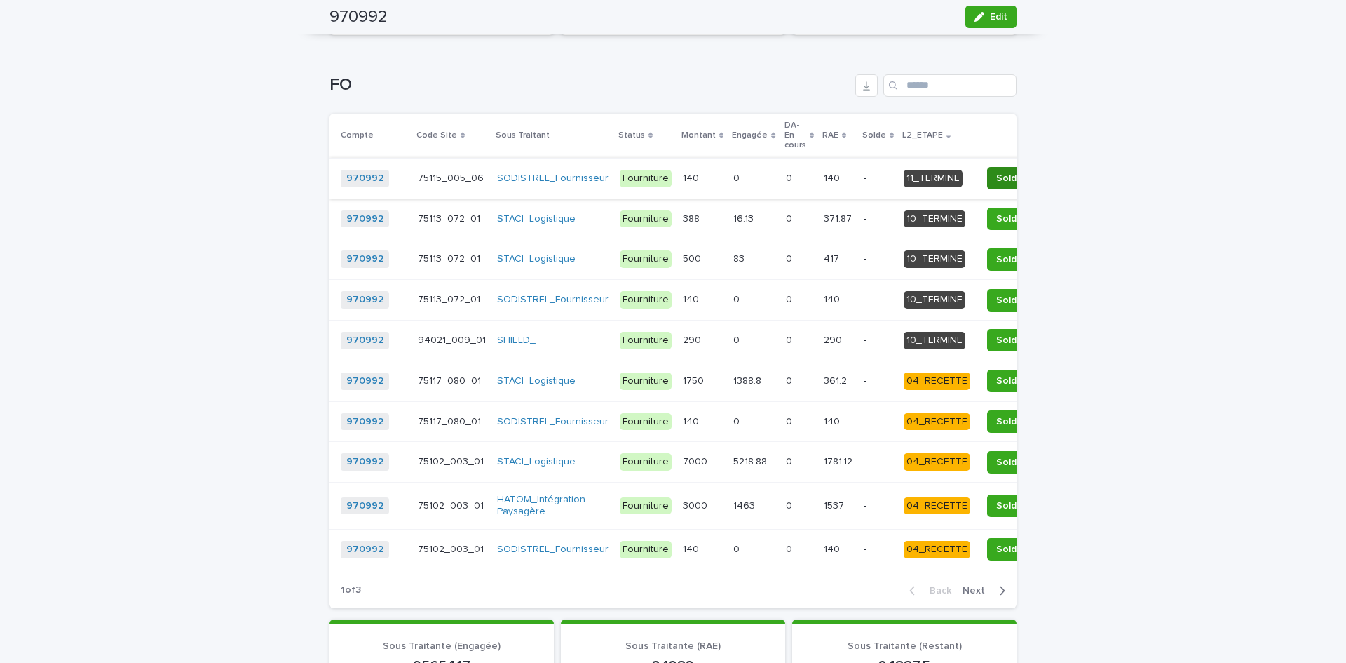
click at [996, 182] on span "Solder" at bounding box center [1011, 178] width 30 height 14
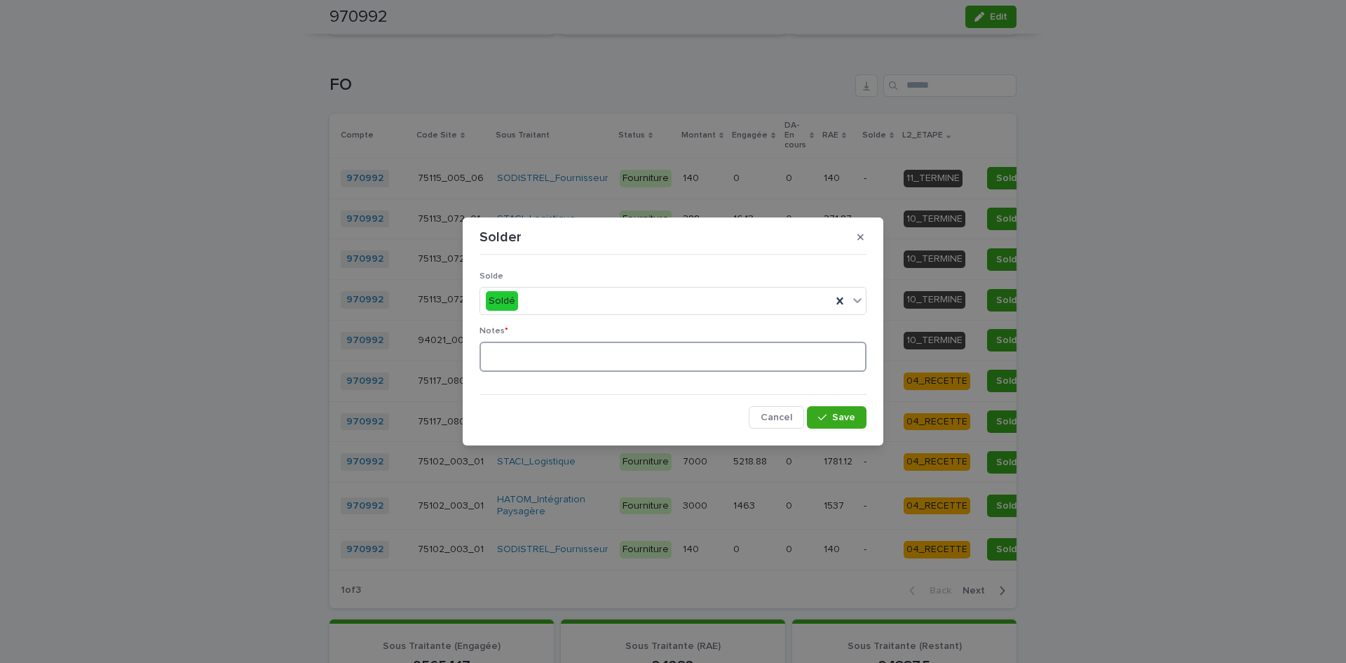
click at [675, 363] on textarea at bounding box center [673, 356] width 387 height 30
paste textarea "**********"
type textarea "**********"
click at [829, 412] on button "Save" at bounding box center [837, 417] width 60 height 22
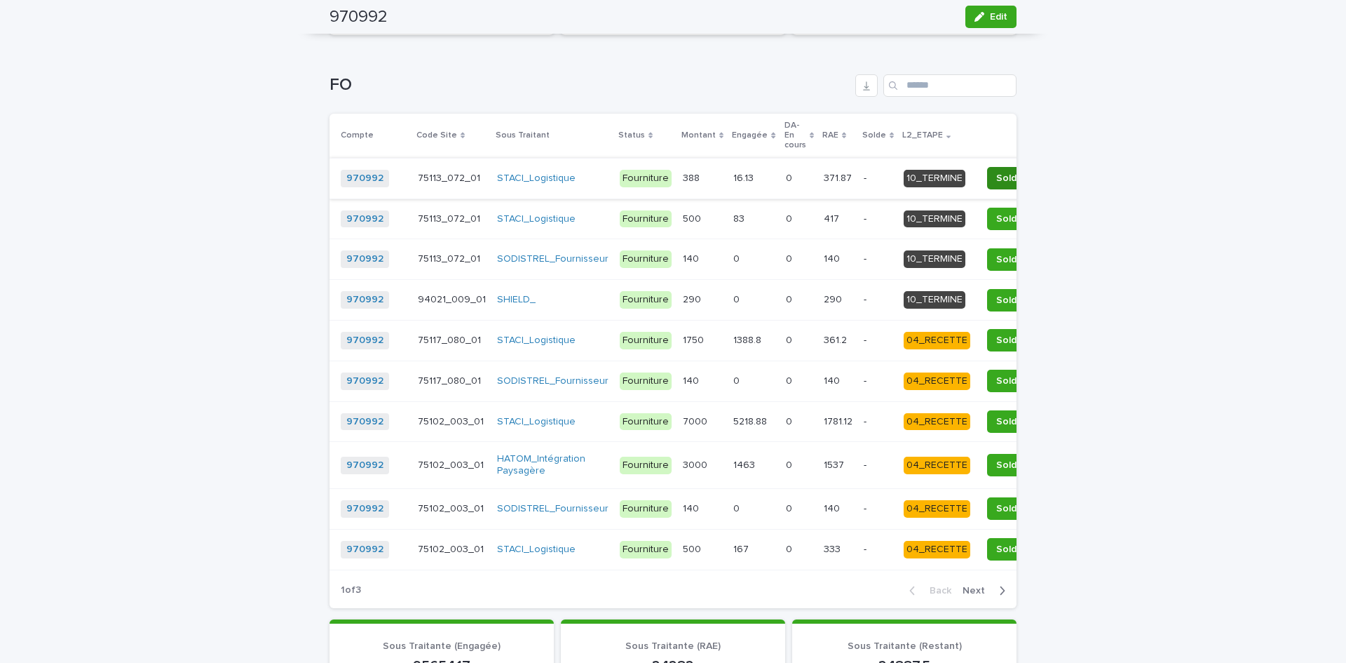
click at [996, 177] on span "Solder" at bounding box center [1011, 178] width 30 height 14
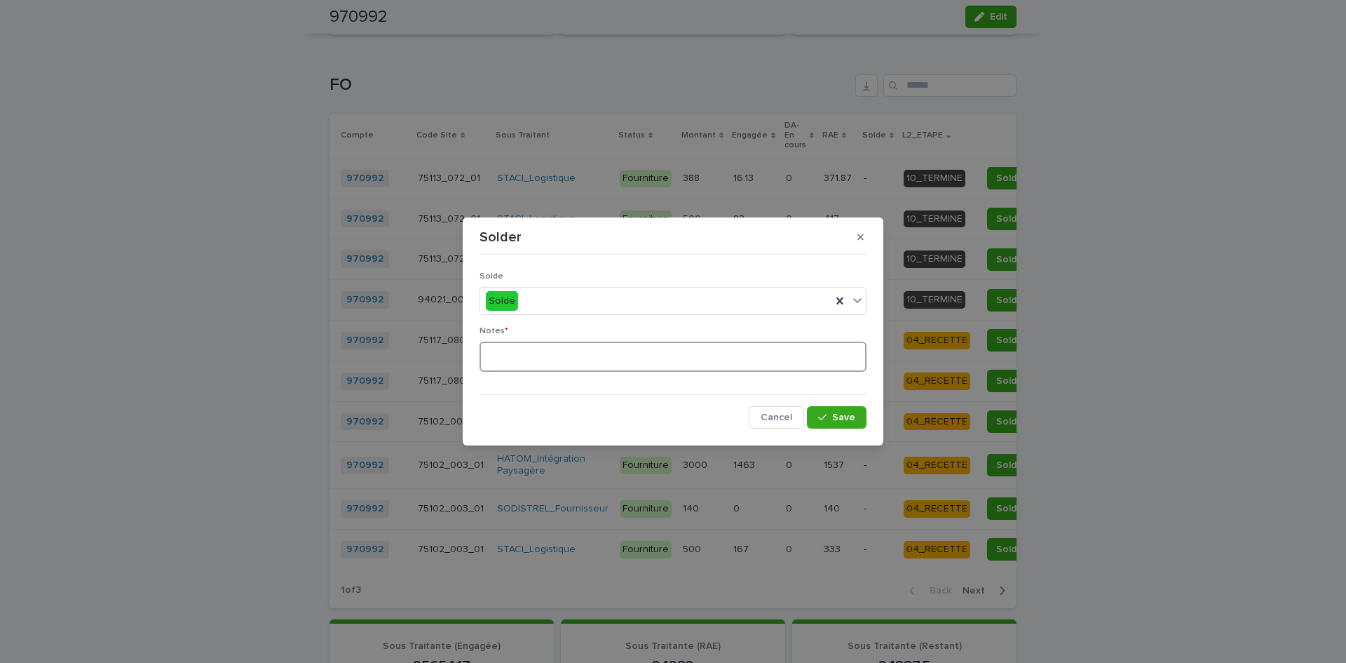
click at [604, 362] on textarea at bounding box center [673, 356] width 387 height 30
drag, startPoint x: 625, startPoint y: 362, endPoint x: 427, endPoint y: 359, distance: 197.8
click at [427, 359] on div "**********" at bounding box center [673, 331] width 1346 height 663
type textarea "**********"
click at [846, 422] on span "Save" at bounding box center [843, 417] width 23 height 10
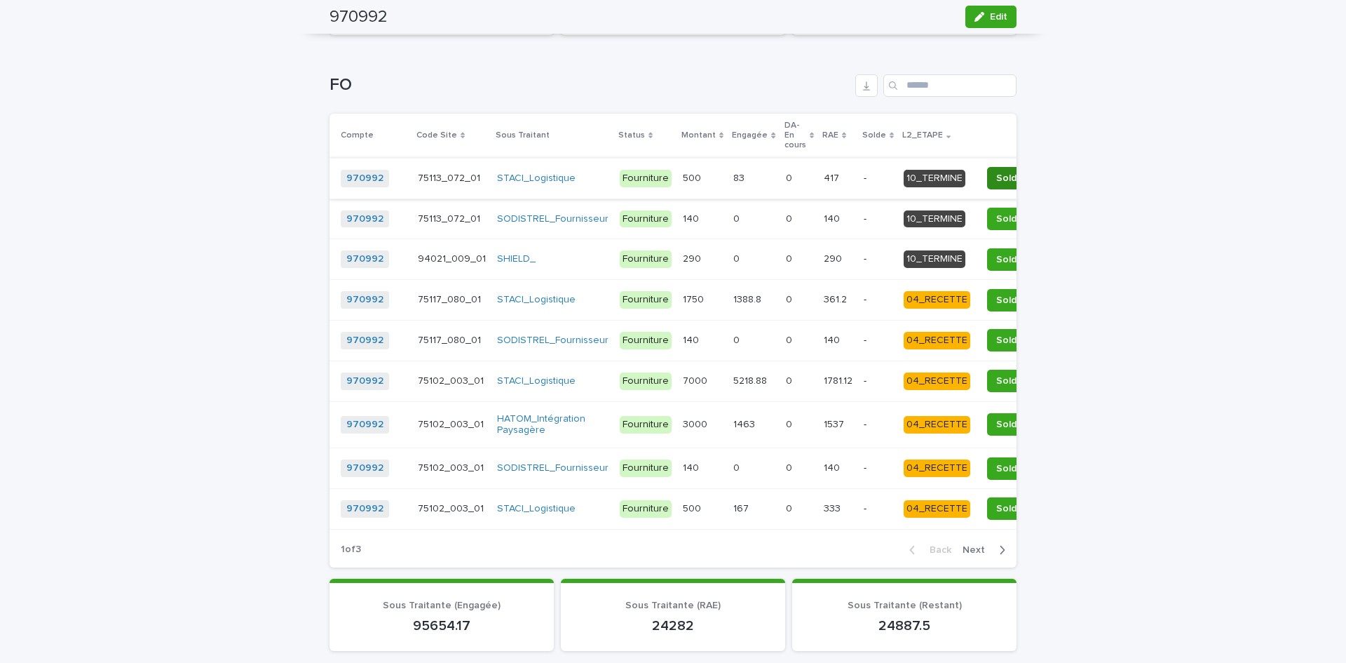
click at [996, 183] on span "Solder" at bounding box center [1011, 178] width 30 height 14
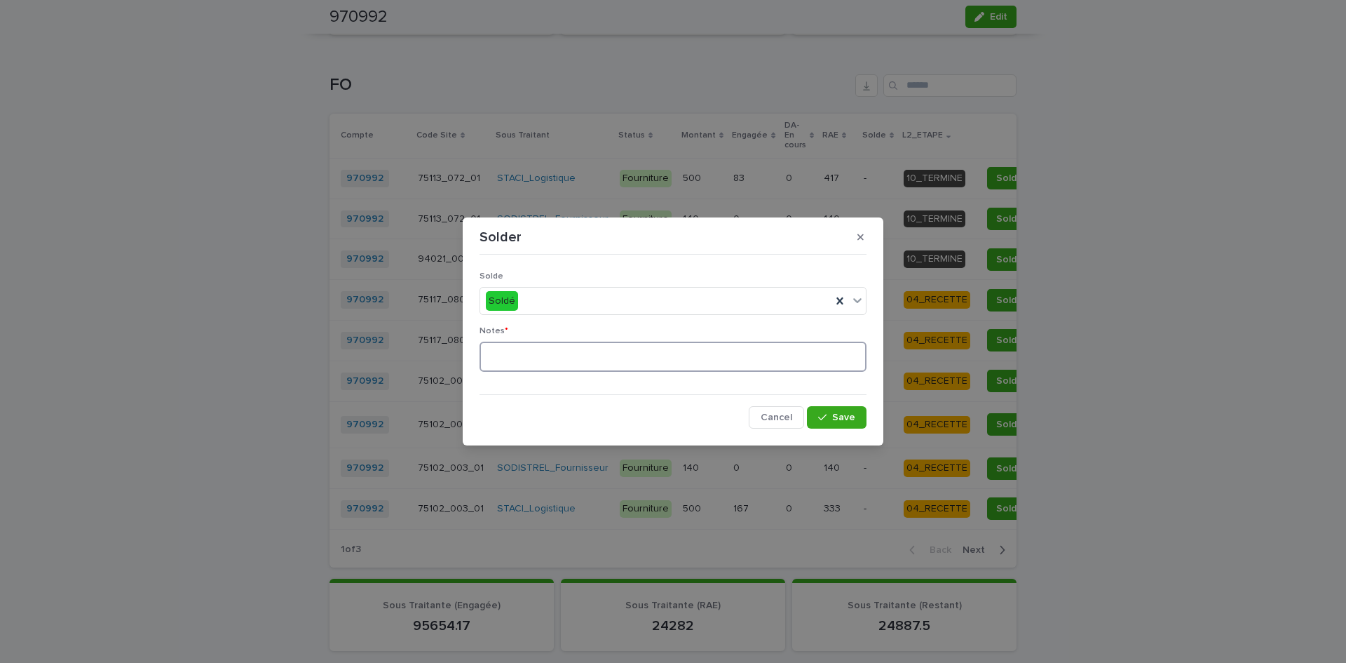
click at [574, 345] on textarea at bounding box center [673, 356] width 387 height 30
paste textarea "**********"
type textarea "**********"
click at [853, 417] on span "Save" at bounding box center [843, 417] width 23 height 10
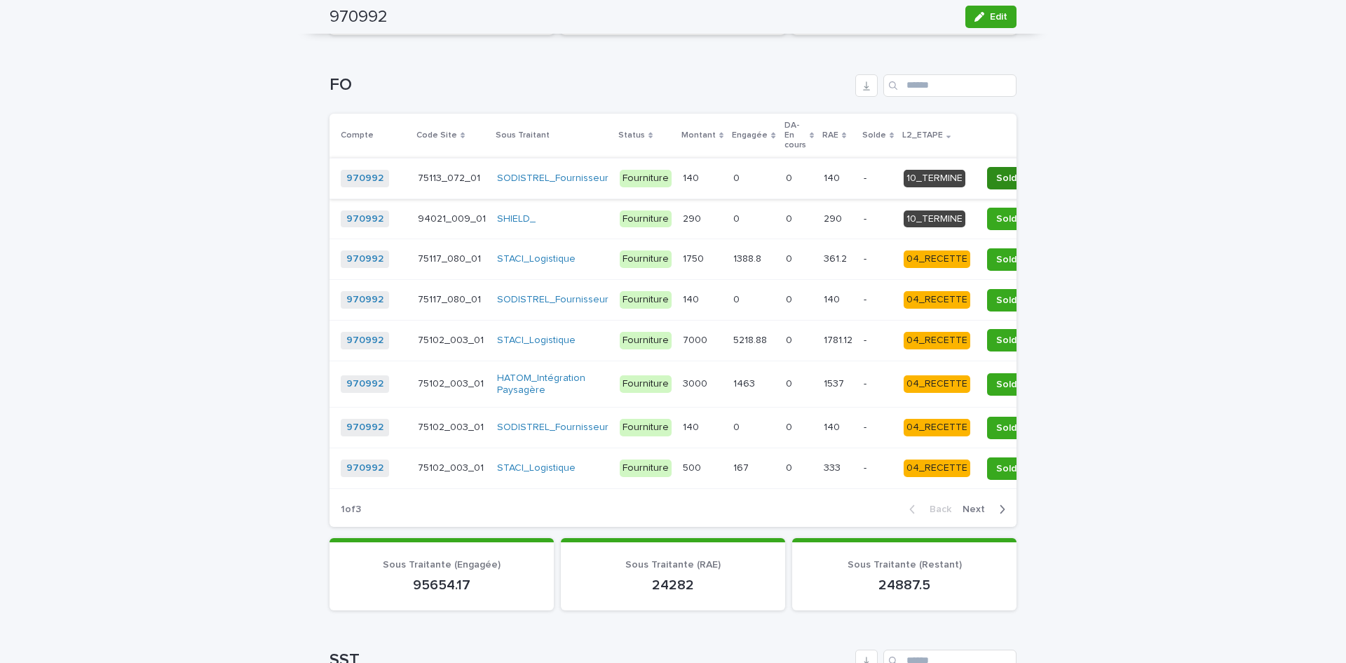
click at [987, 174] on button "Solder" at bounding box center [1011, 178] width 48 height 22
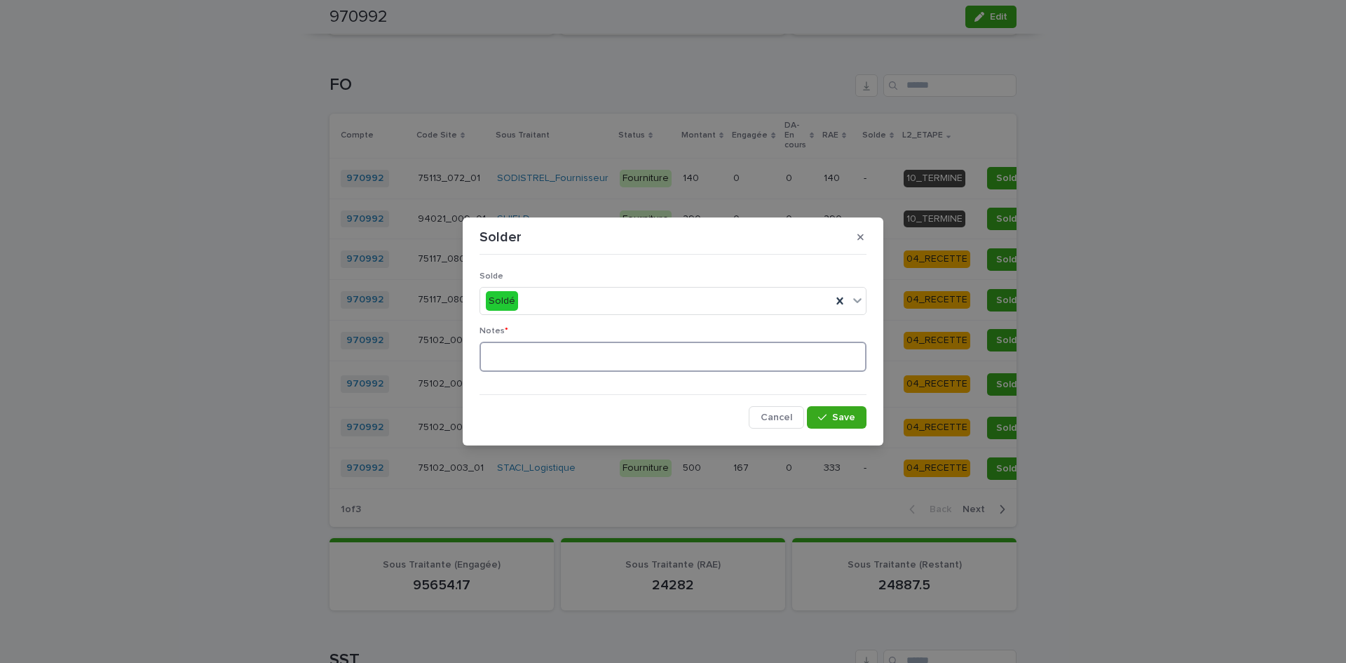
click at [572, 365] on textarea at bounding box center [673, 356] width 387 height 30
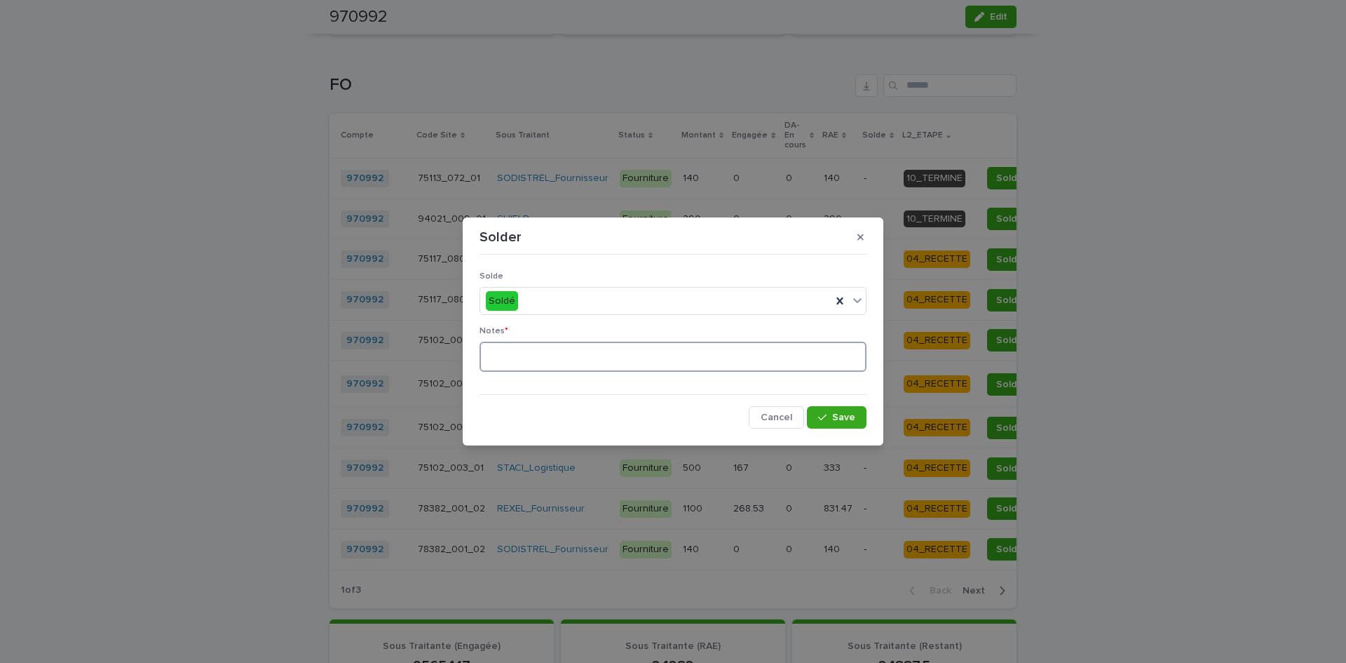
paste textarea "**********"
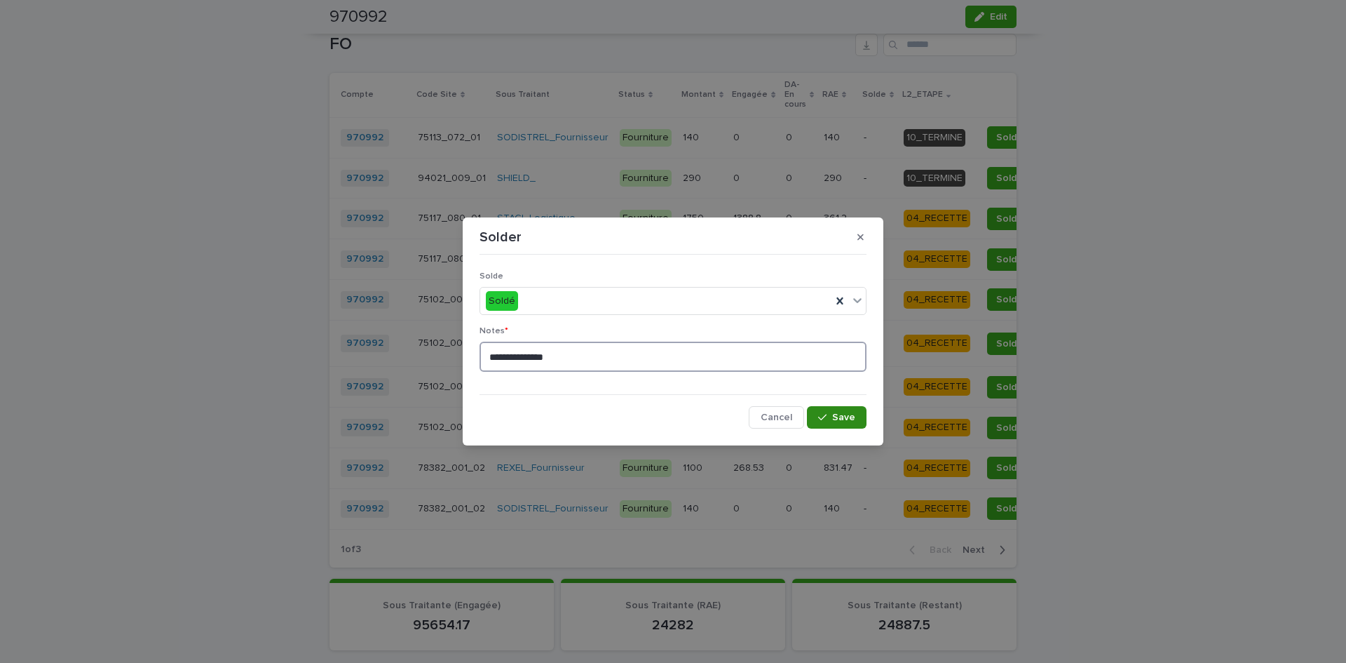
type textarea "**********"
click at [859, 412] on button "Save" at bounding box center [837, 417] width 60 height 22
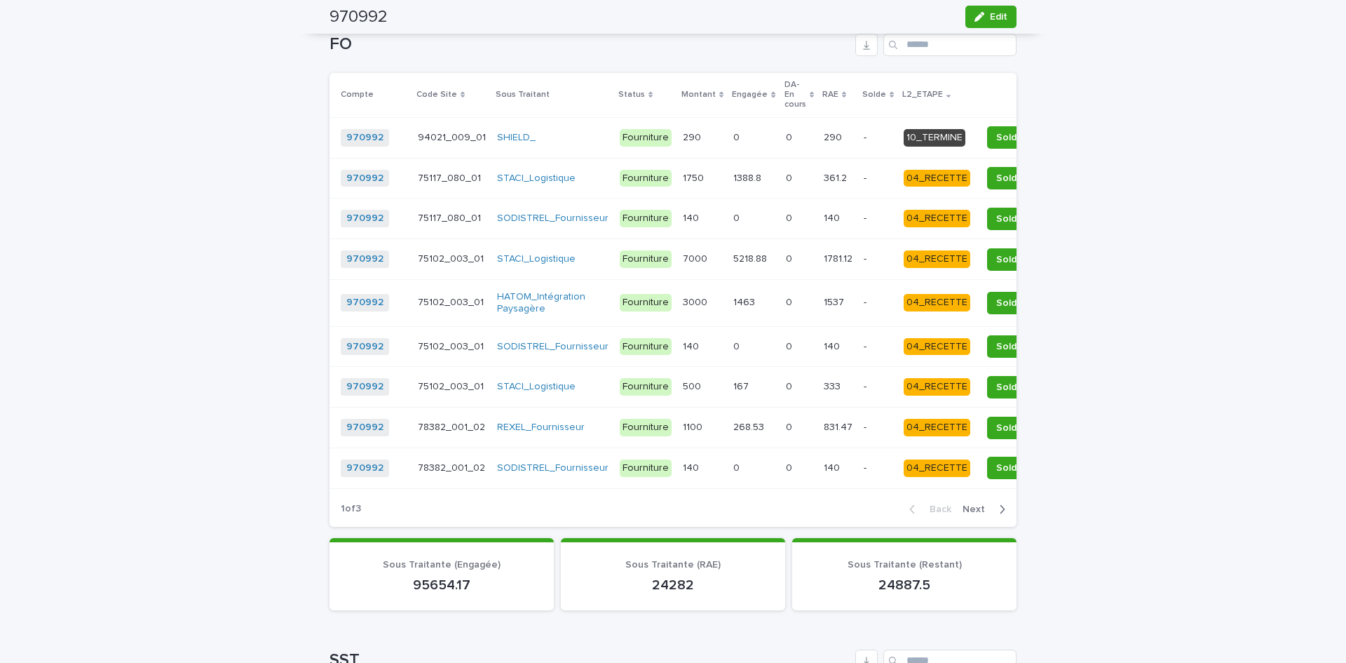
scroll to position [1423, 0]
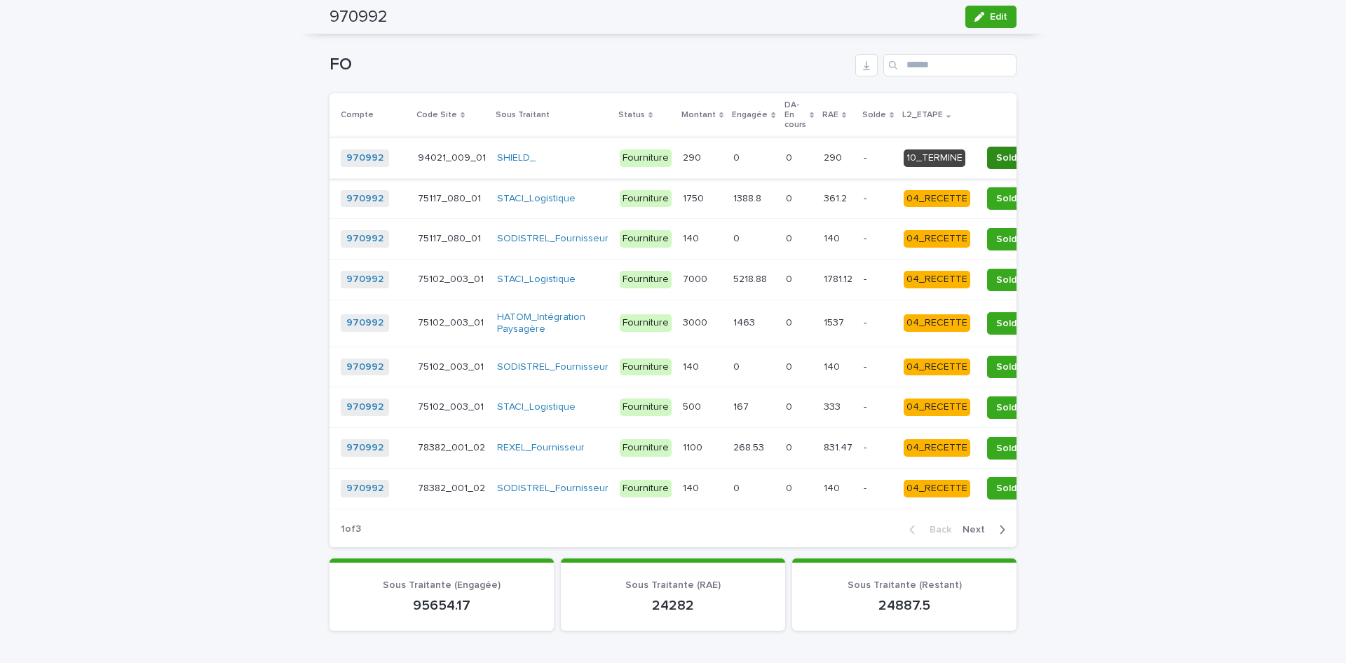
click at [987, 155] on button "Solder" at bounding box center [1011, 158] width 48 height 22
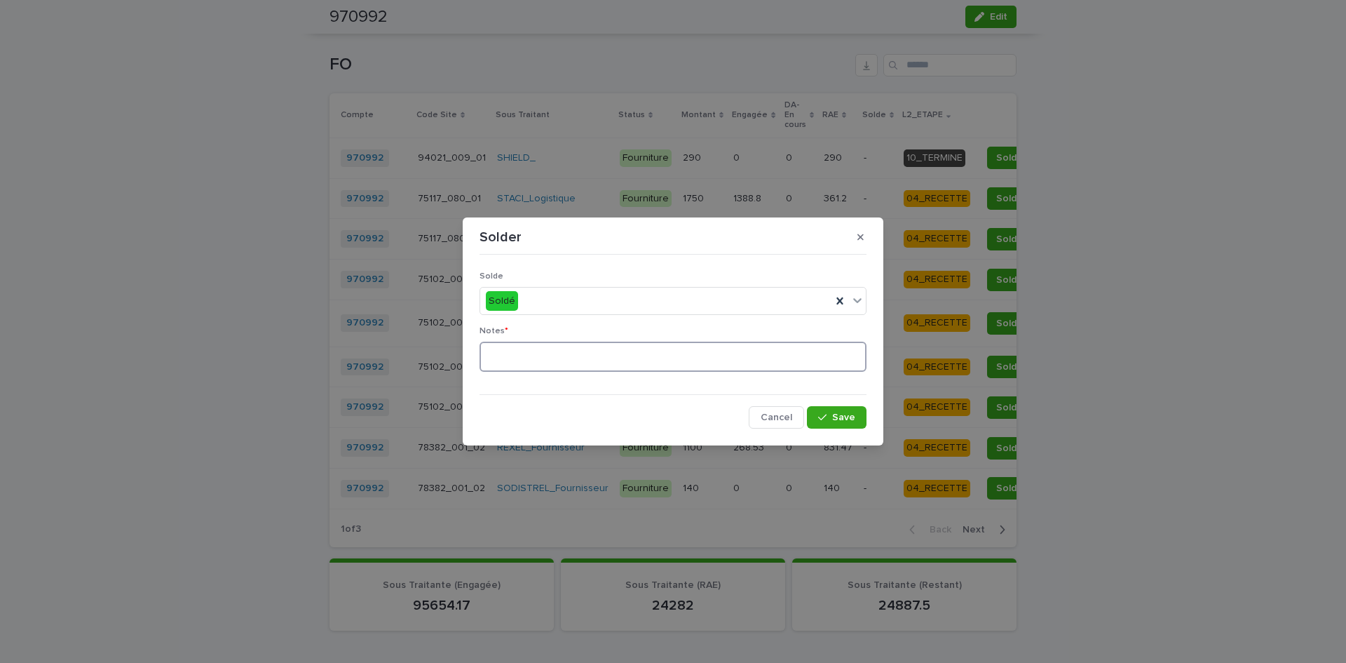
click at [562, 353] on textarea at bounding box center [673, 356] width 387 height 30
paste textarea "**********"
type textarea "**********"
click at [837, 419] on span "Save" at bounding box center [843, 417] width 23 height 10
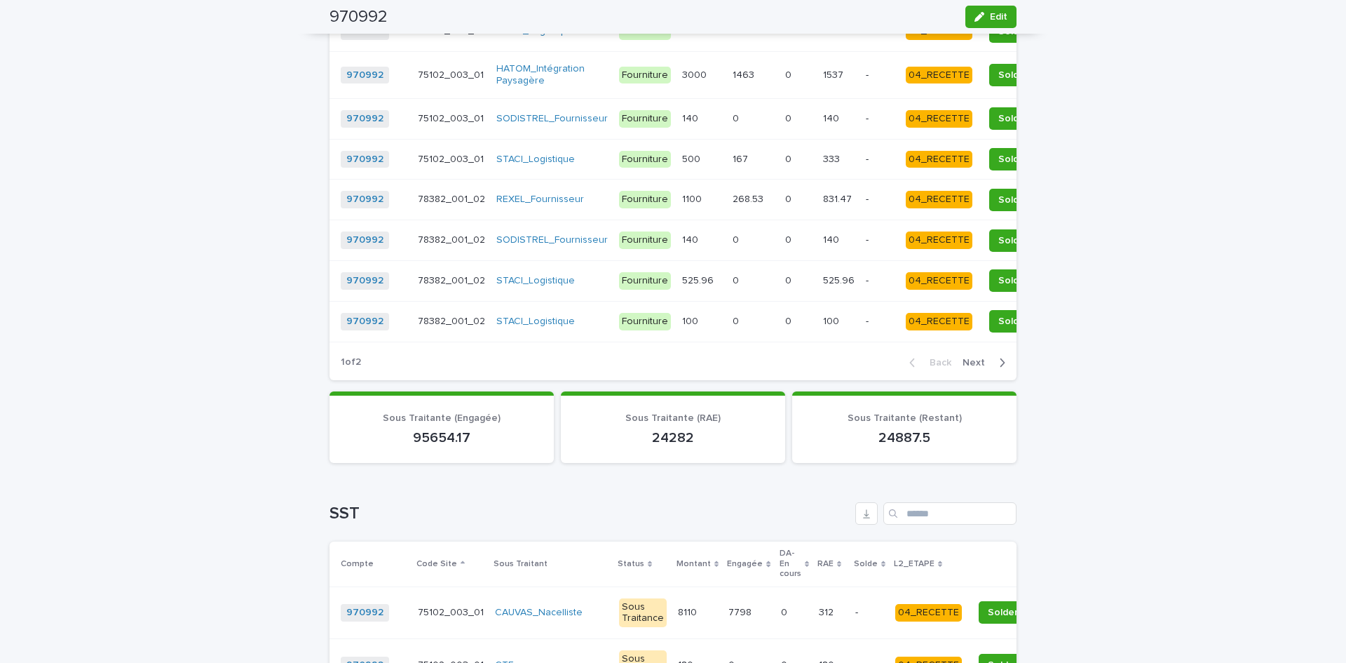
scroll to position [1864, 0]
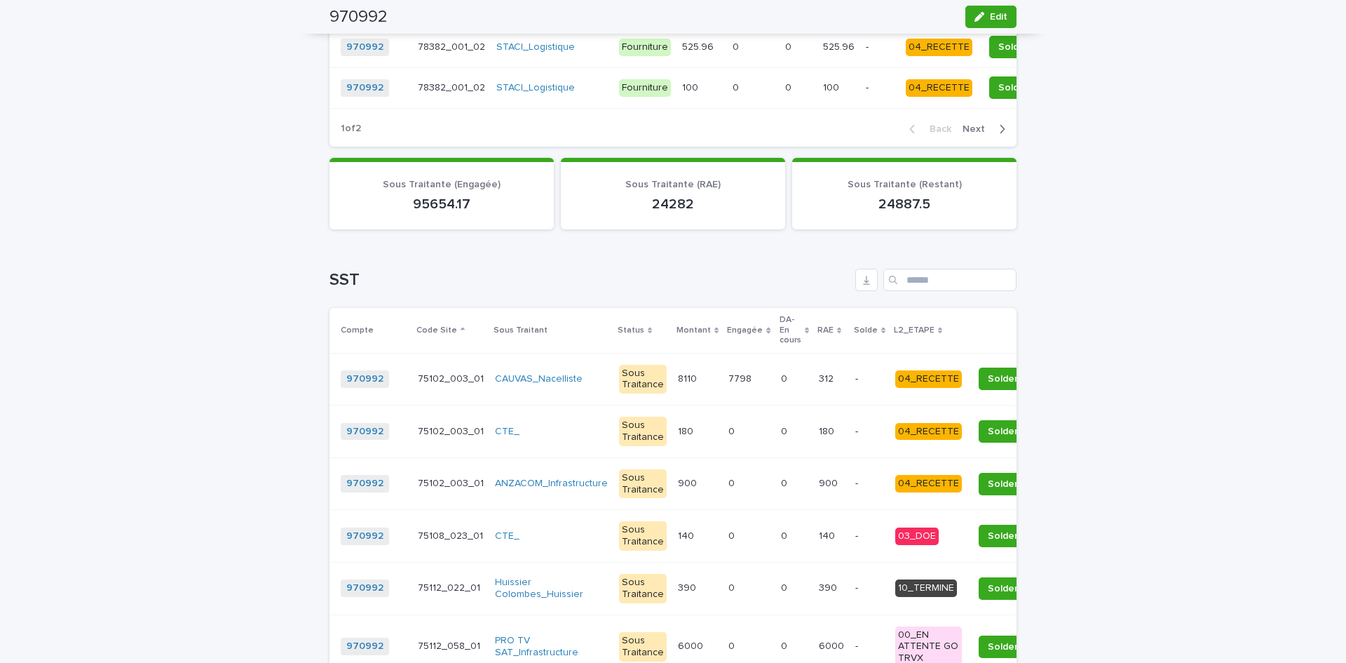
click at [894, 338] on p "L2_ETAPE" at bounding box center [914, 330] width 41 height 15
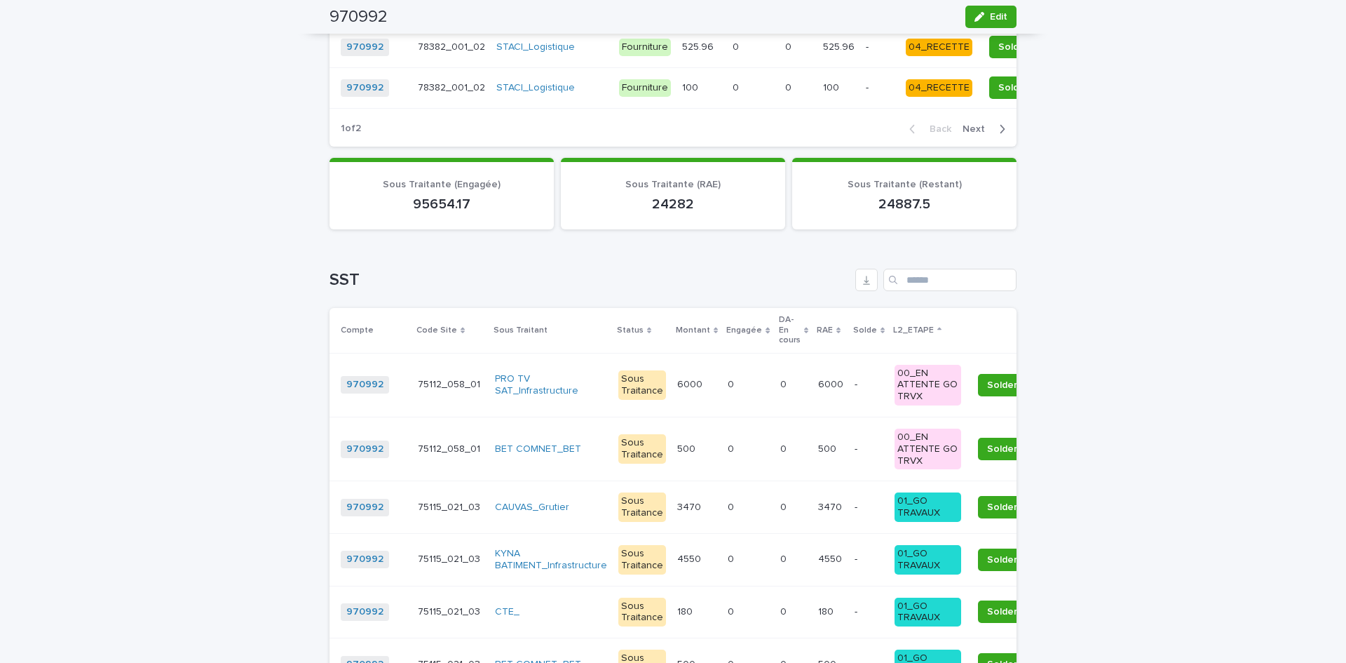
click at [893, 338] on p "L2_ETAPE" at bounding box center [913, 330] width 41 height 15
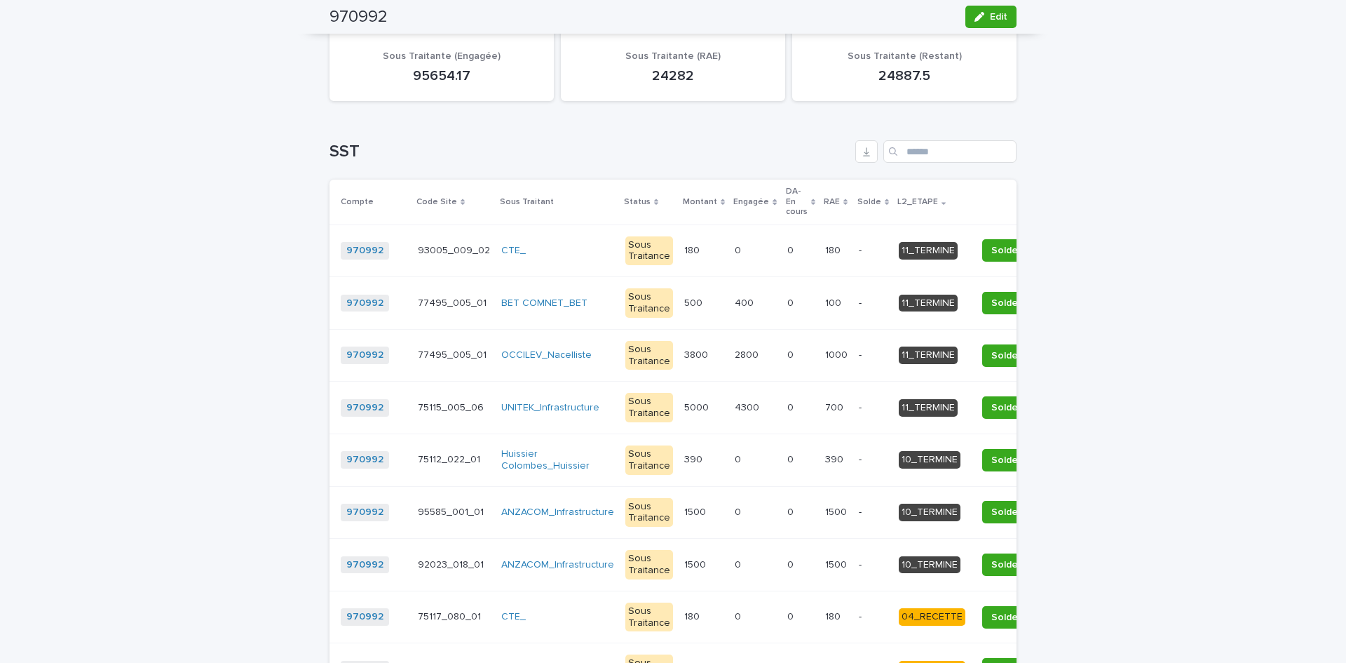
scroll to position [2062, 0]
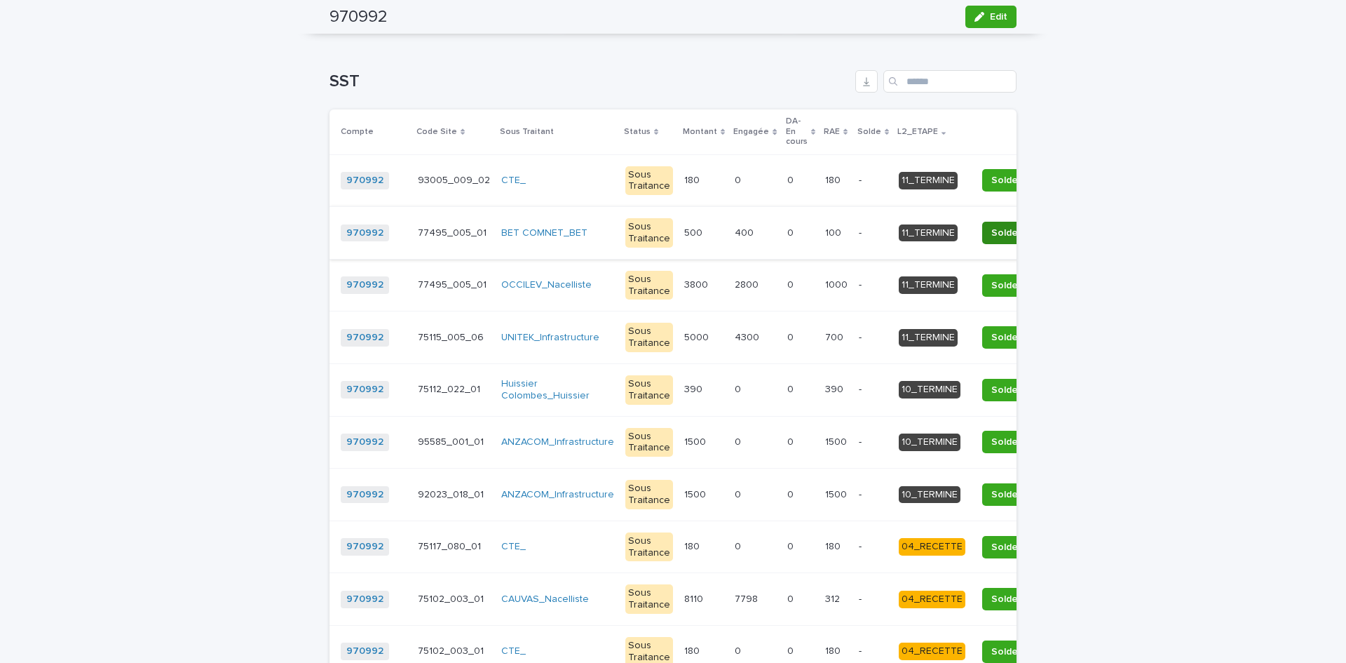
click at [992, 240] on span "Solder" at bounding box center [1007, 233] width 30 height 14
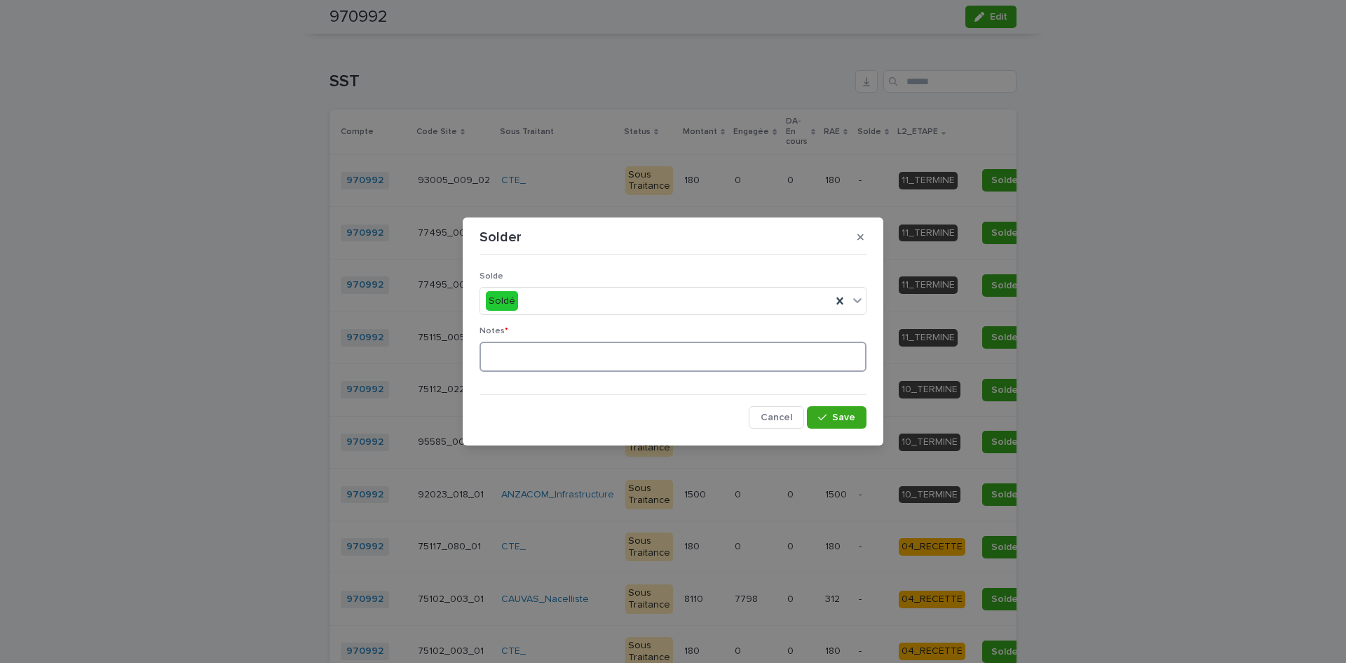
click at [582, 356] on textarea at bounding box center [673, 356] width 387 height 30
paste textarea "**********"
type textarea "**********"
click at [839, 412] on span "Save" at bounding box center [843, 417] width 23 height 10
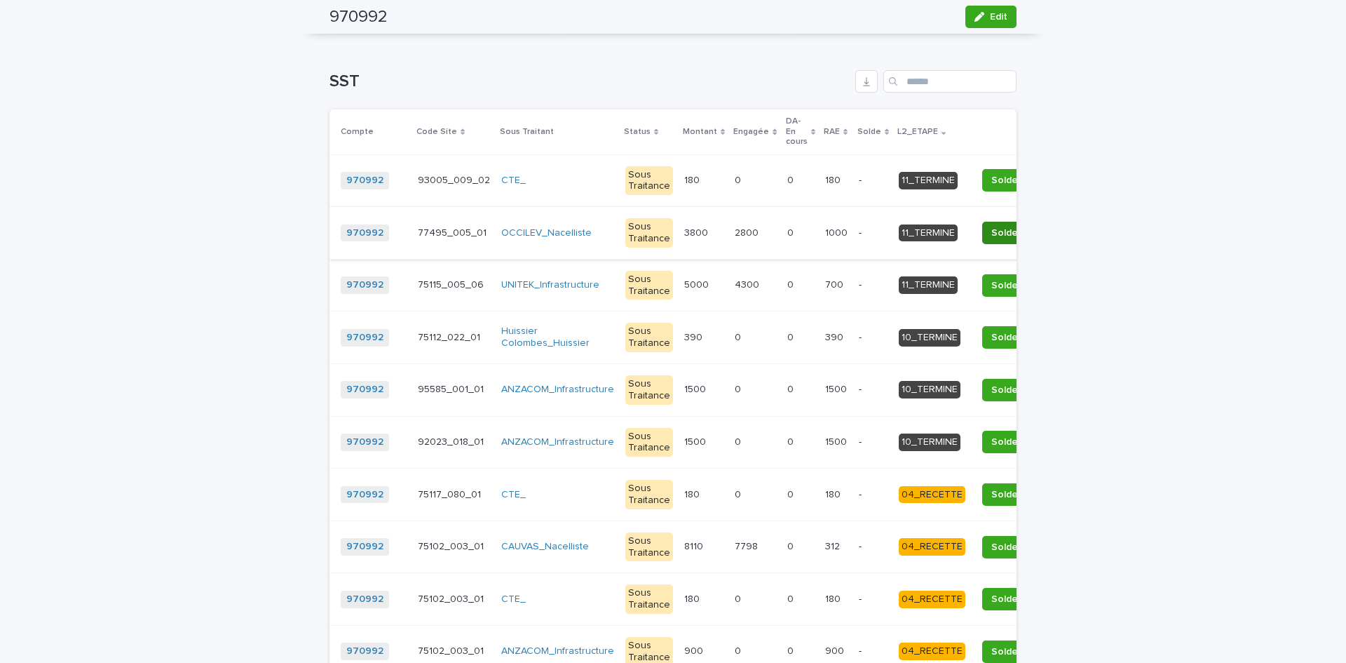
click at [992, 240] on span "Solder" at bounding box center [1007, 233] width 30 height 14
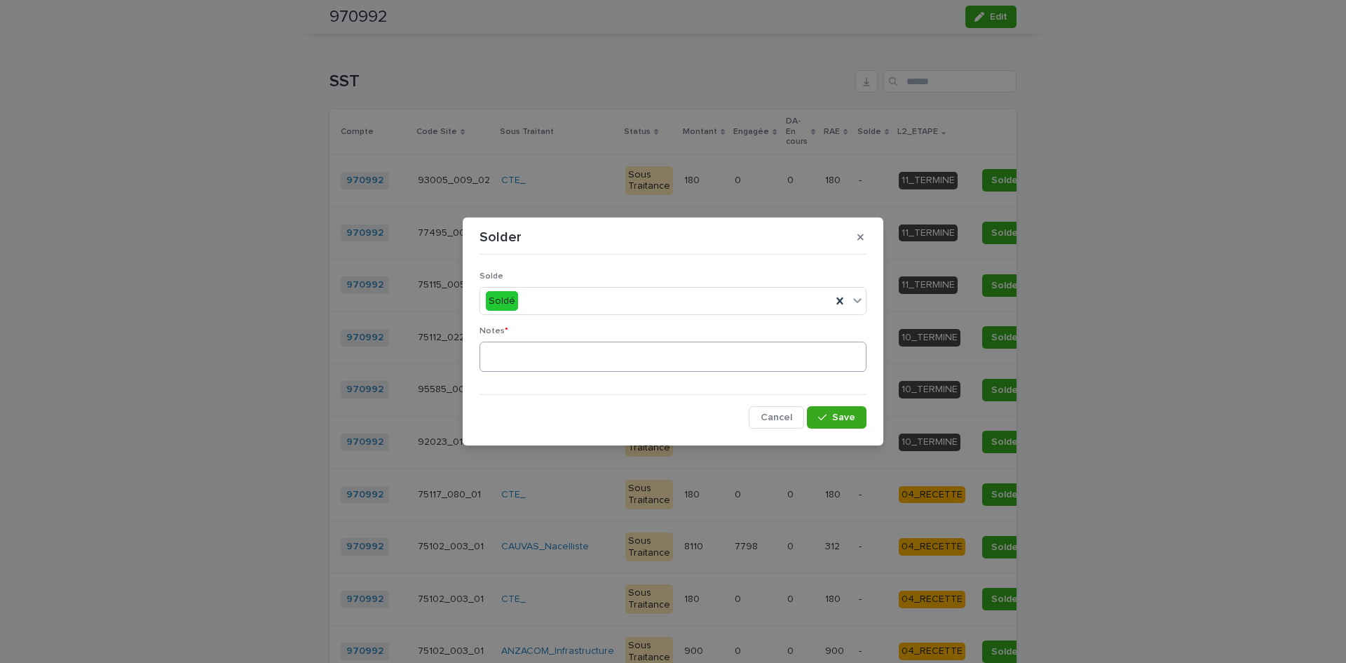
drag, startPoint x: 865, startPoint y: 242, endPoint x: 587, endPoint y: 369, distance: 305.3
click at [588, 369] on section "Solder Solde Soldé Notes * Cancel Save" at bounding box center [673, 331] width 421 height 229
click at [582, 369] on textarea at bounding box center [673, 356] width 387 height 30
paste textarea "**********"
type textarea "**********"
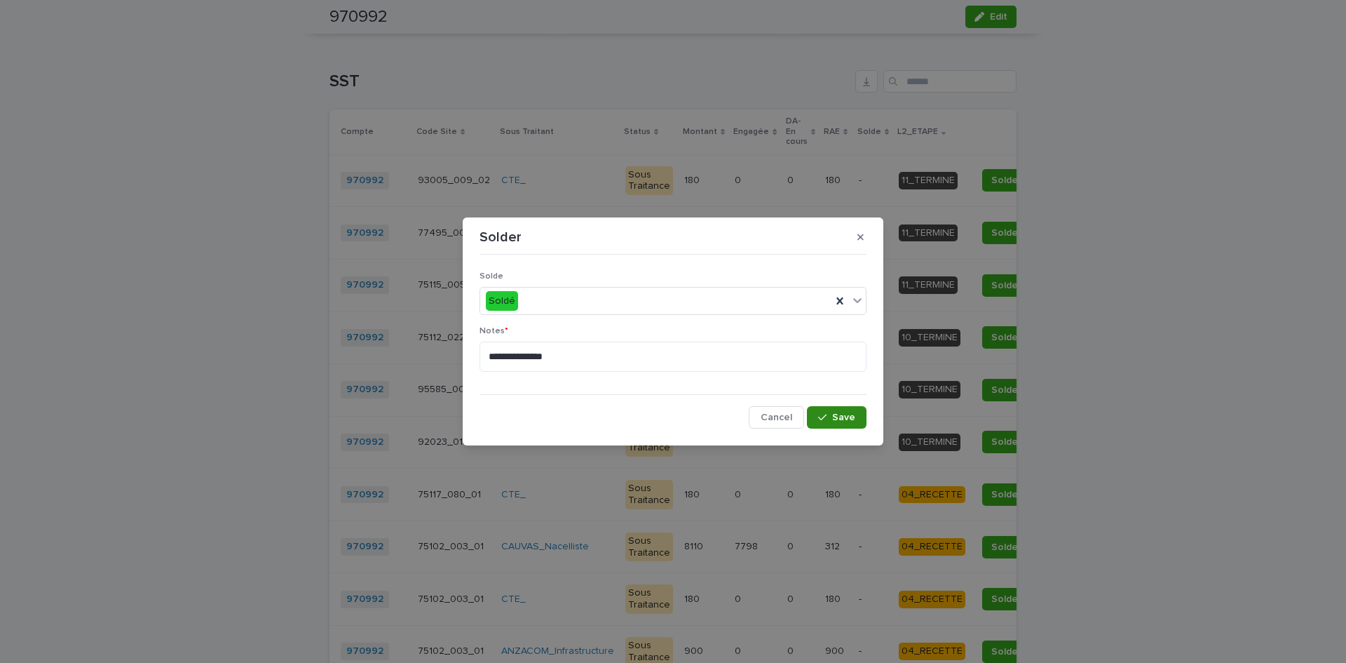
click at [834, 413] on span "Save" at bounding box center [843, 417] width 23 height 10
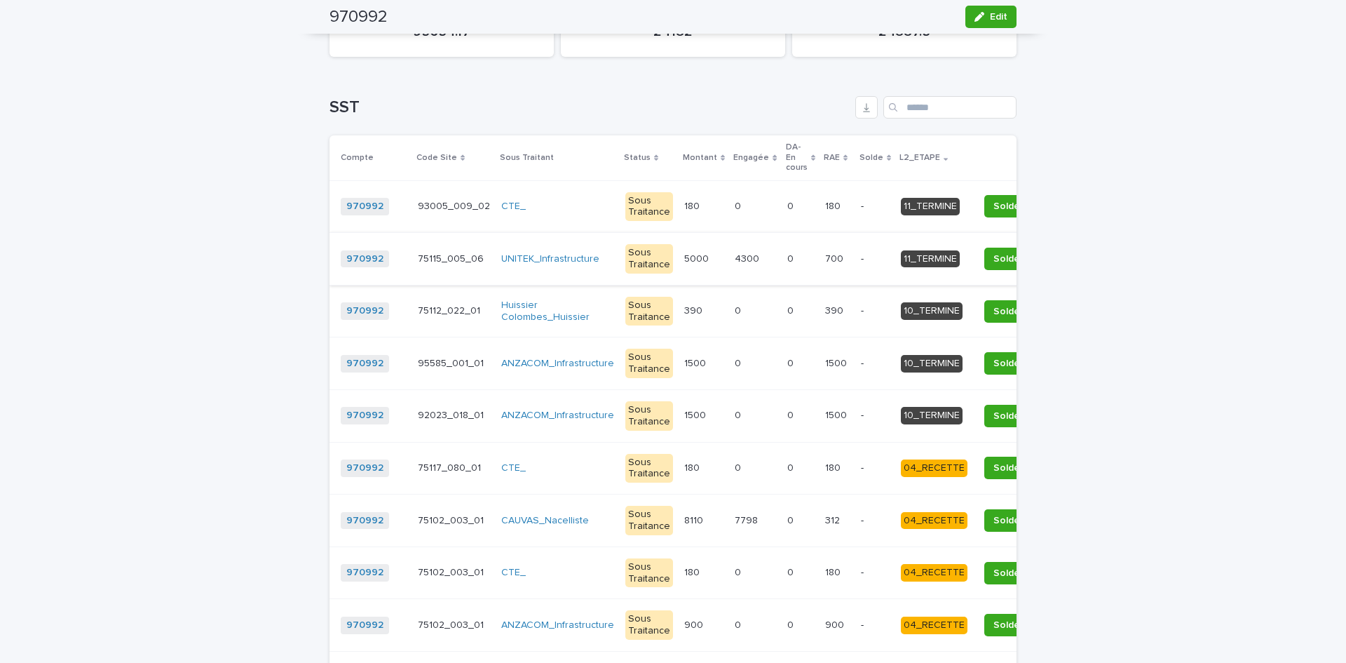
scroll to position [2065, 0]
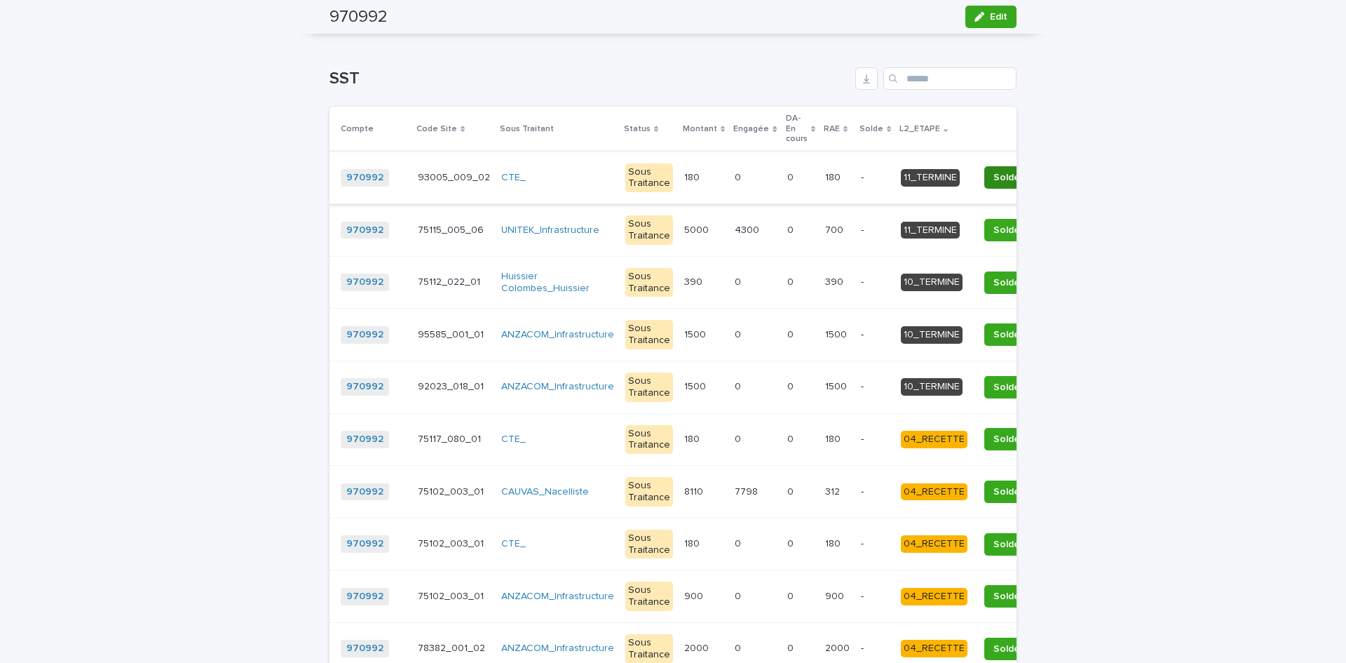
click at [994, 184] on span "Solder" at bounding box center [1009, 177] width 30 height 14
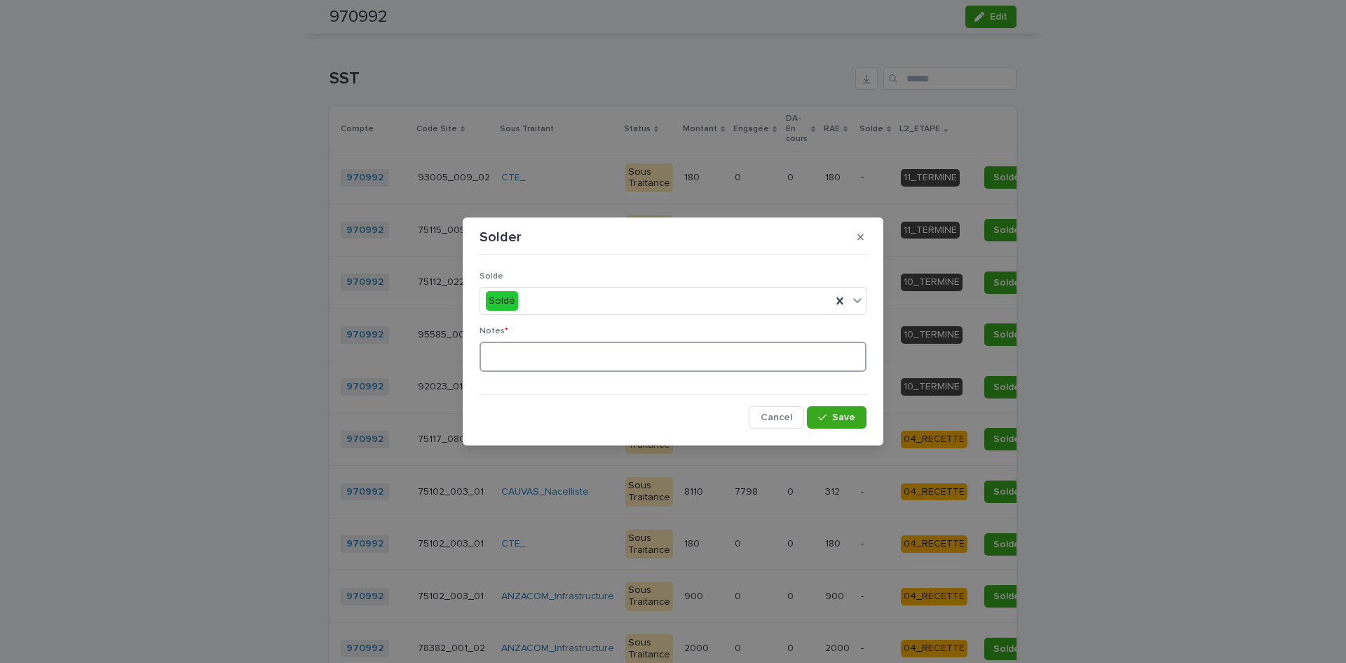
click at [619, 369] on textarea at bounding box center [673, 356] width 387 height 30
paste textarea "**********"
type textarea "**********"
click at [851, 413] on span "Save" at bounding box center [843, 417] width 23 height 10
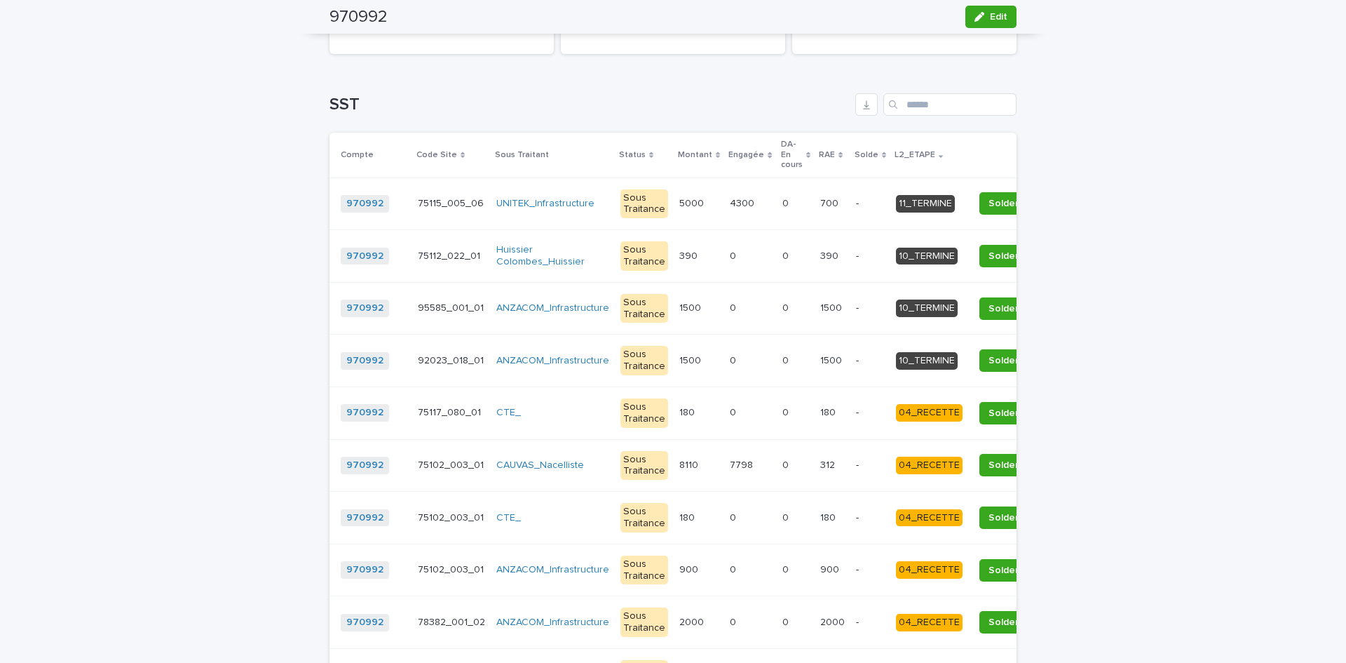
scroll to position [2068, 0]
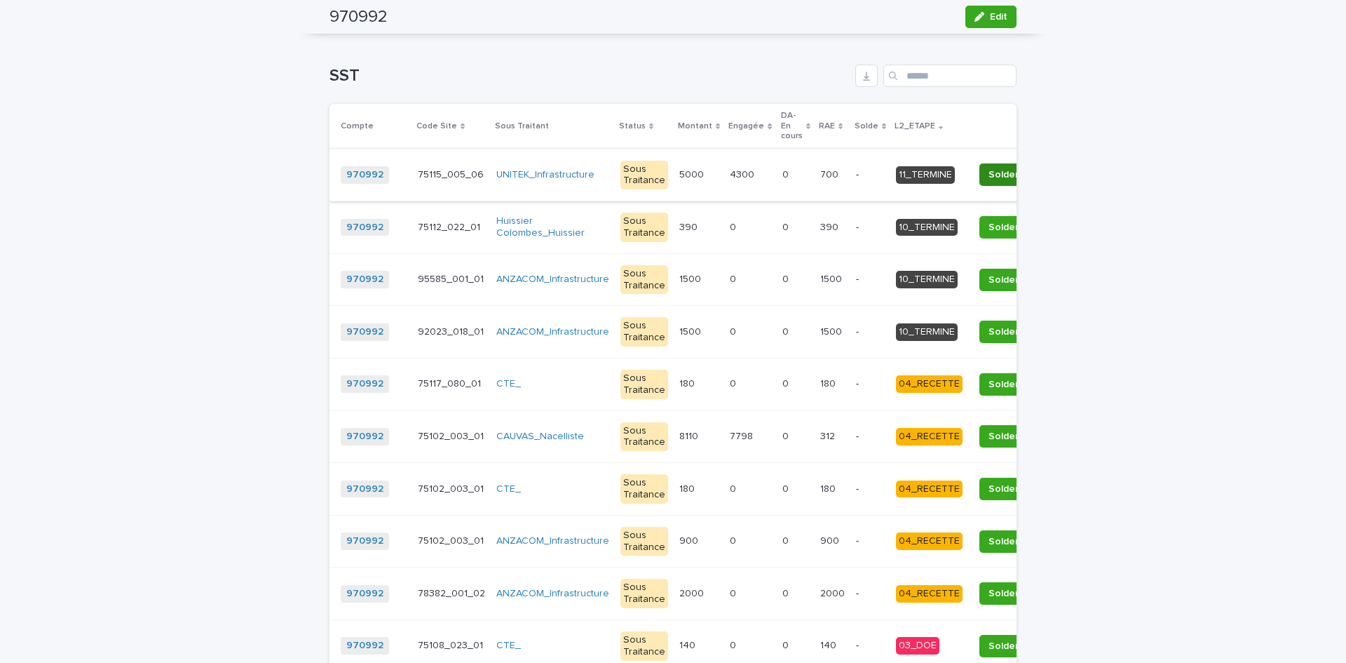
click at [989, 182] on span "Solder" at bounding box center [1004, 175] width 30 height 14
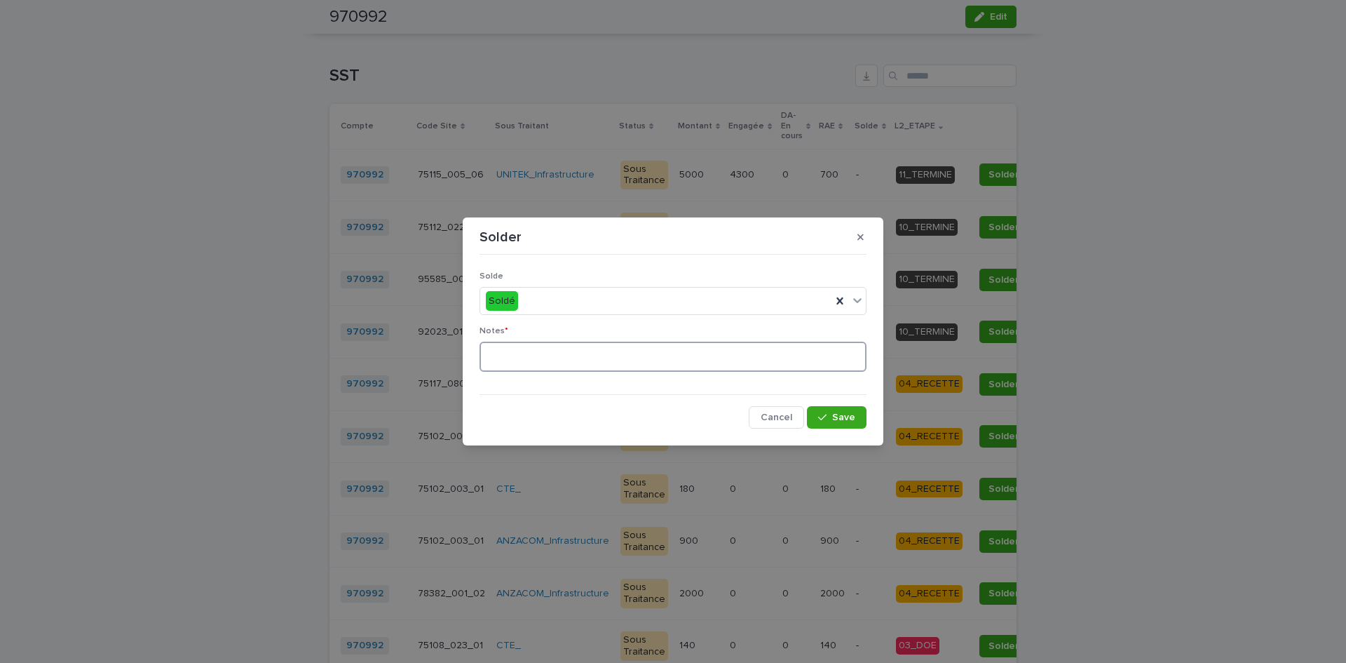
click at [767, 364] on textarea at bounding box center [673, 356] width 387 height 30
paste textarea "**********"
type textarea "**********"
click at [846, 414] on span "Save" at bounding box center [843, 417] width 23 height 10
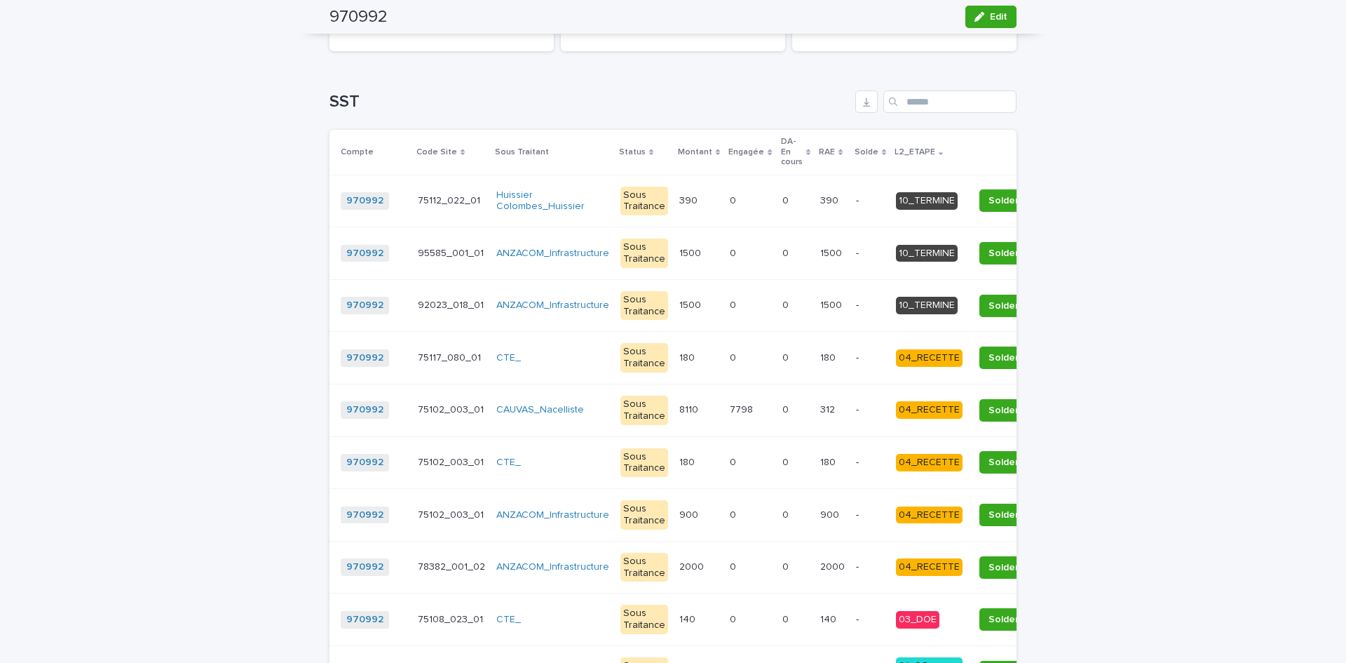
scroll to position [2071, 0]
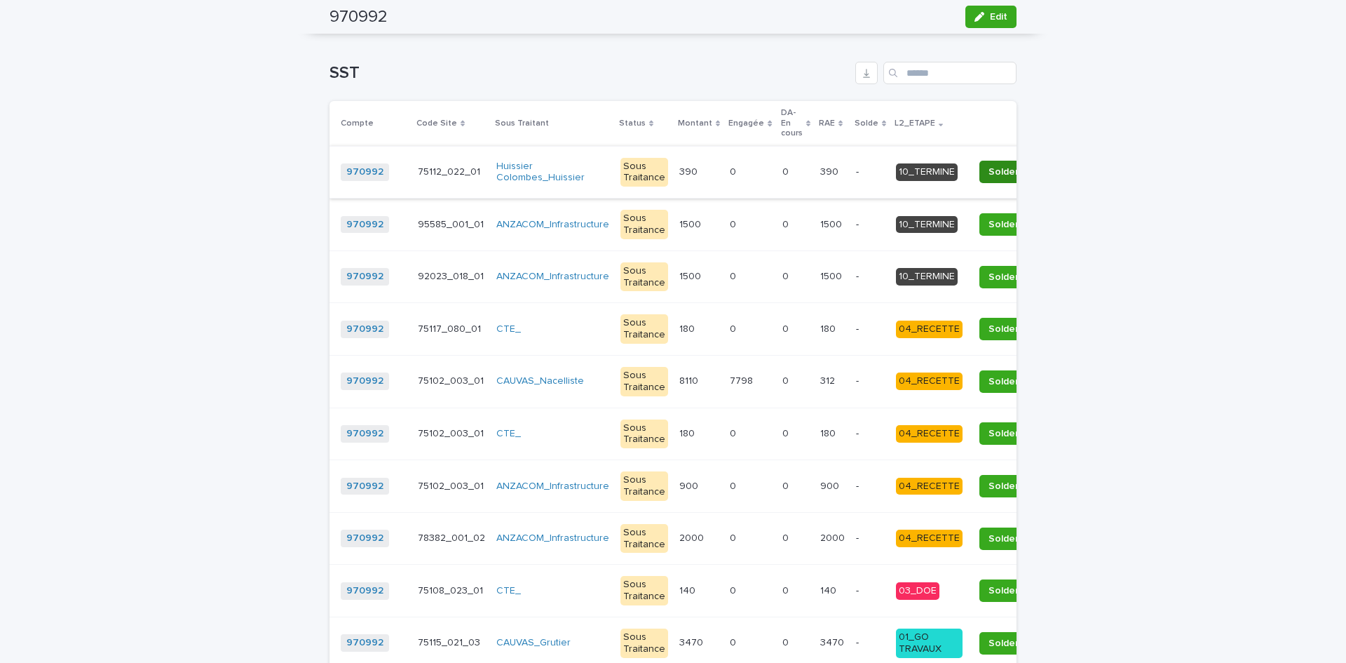
click at [989, 179] on span "Solder" at bounding box center [1004, 172] width 30 height 14
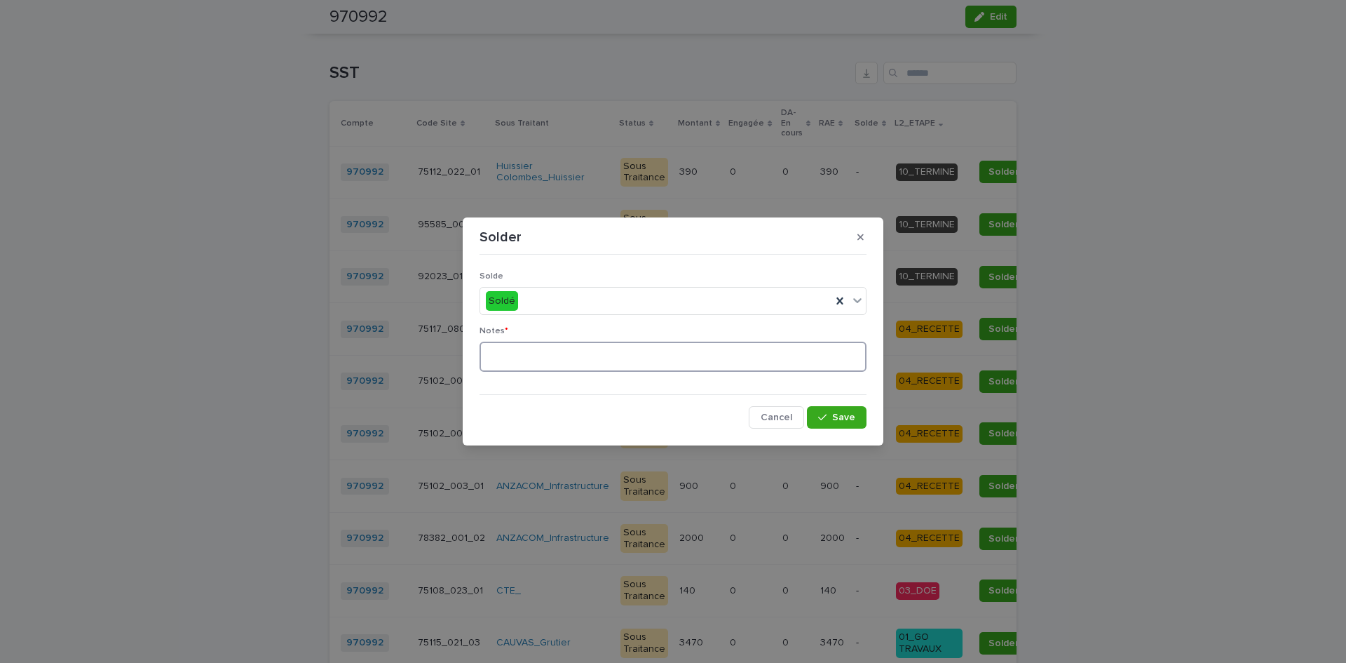
click at [568, 350] on textarea at bounding box center [673, 356] width 387 height 30
paste textarea "**********"
type textarea "**********"
click at [851, 415] on span "Save" at bounding box center [843, 417] width 23 height 10
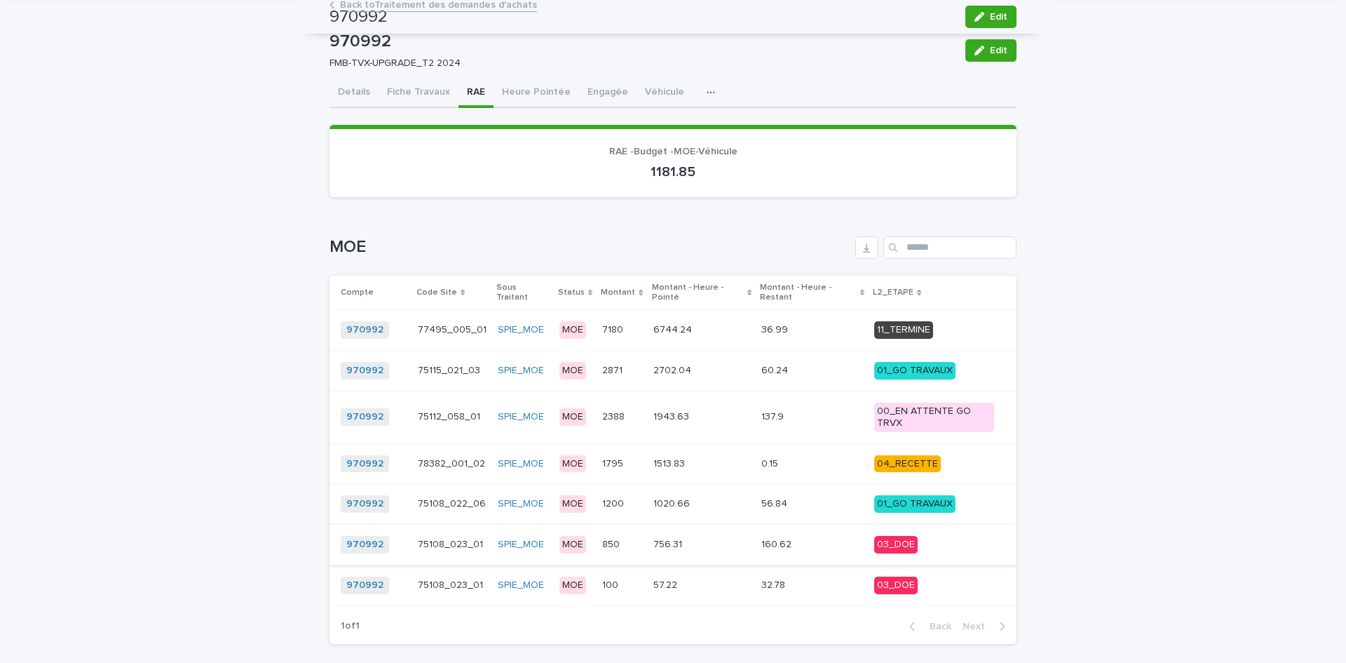
scroll to position [0, 0]
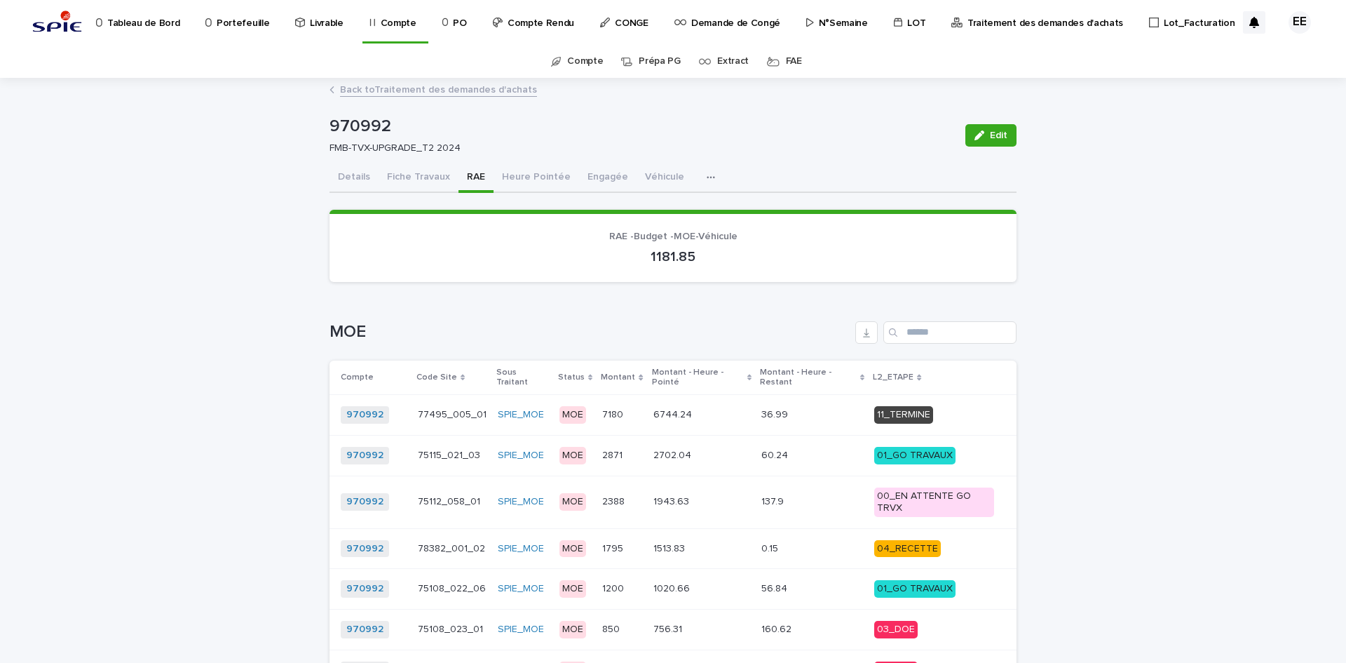
click at [374, 89] on link "Back to Traitement des demandes d'achats" at bounding box center [438, 89] width 197 height 16
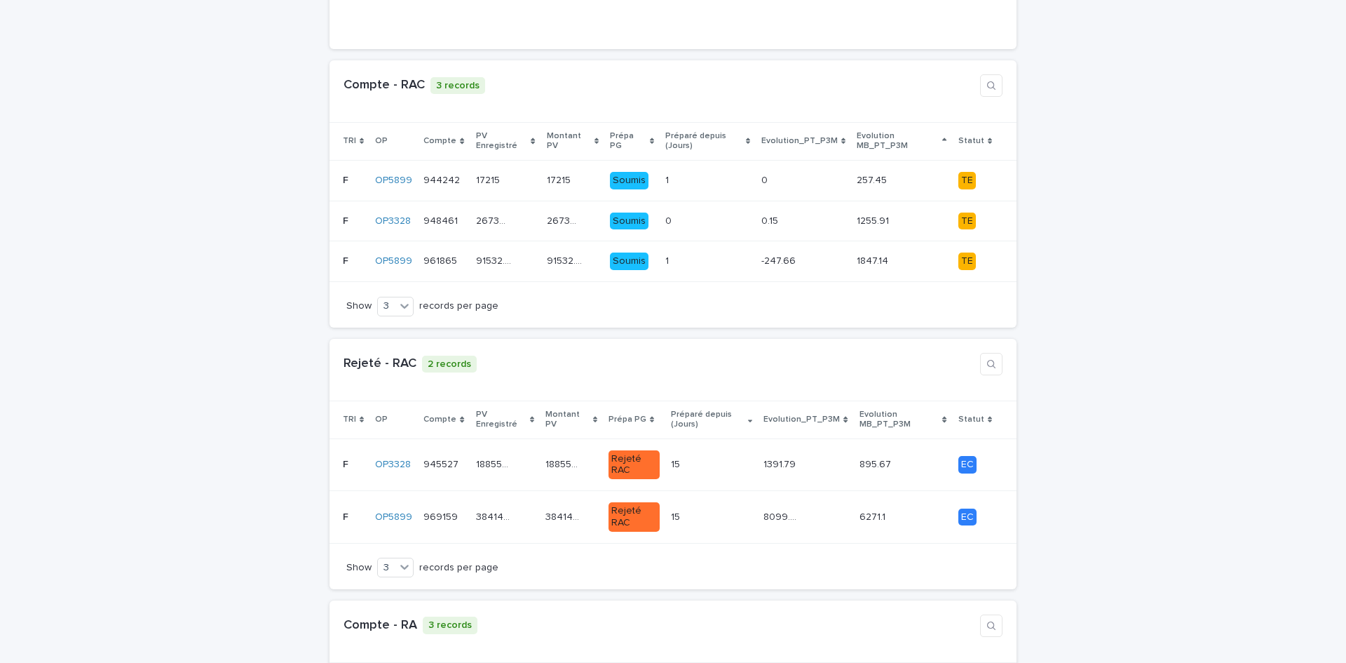
scroll to position [771, 0]
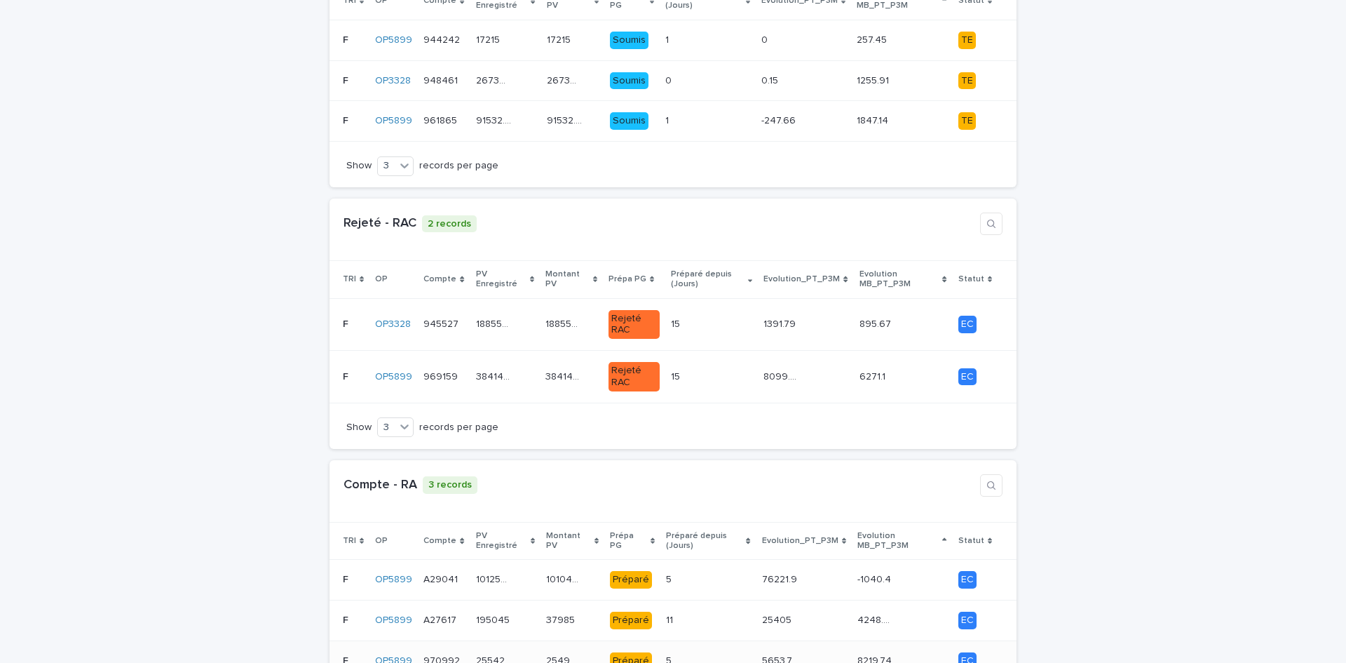
click at [569, 652] on p "254988.7" at bounding box center [565, 659] width 38 height 15
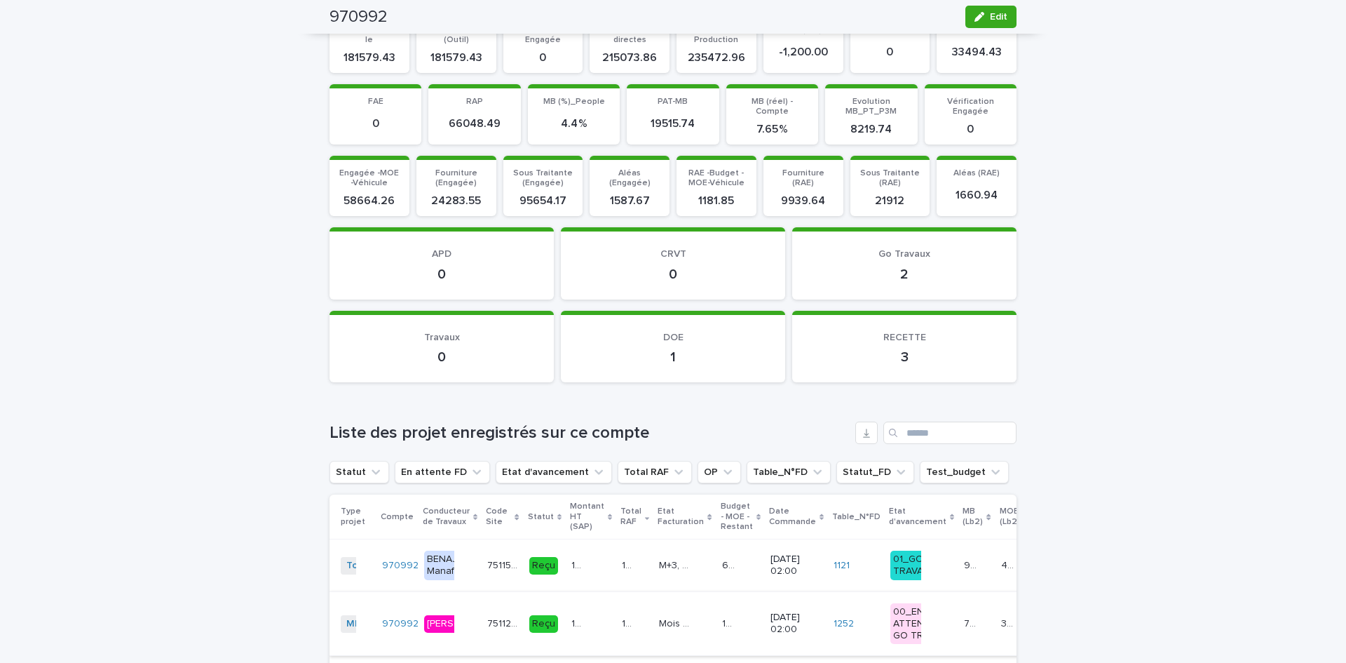
scroll to position [1402, 0]
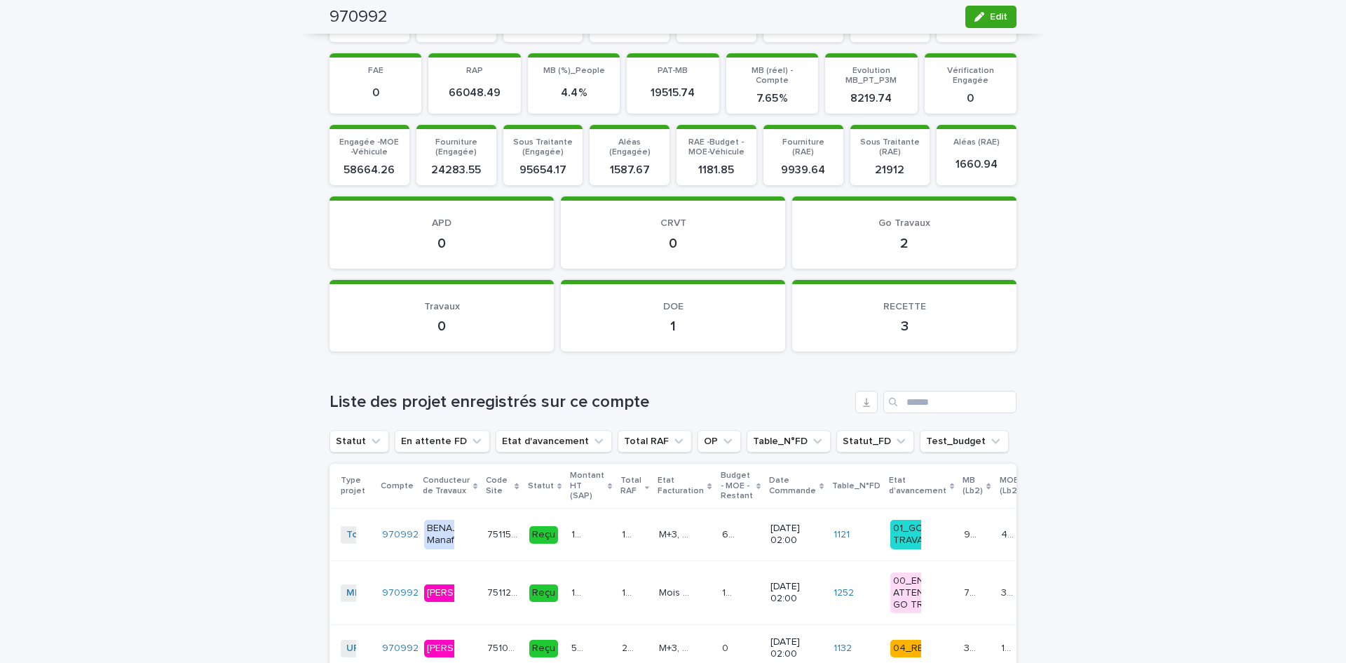
click at [889, 489] on p "Etat d'avancement" at bounding box center [918, 486] width 58 height 26
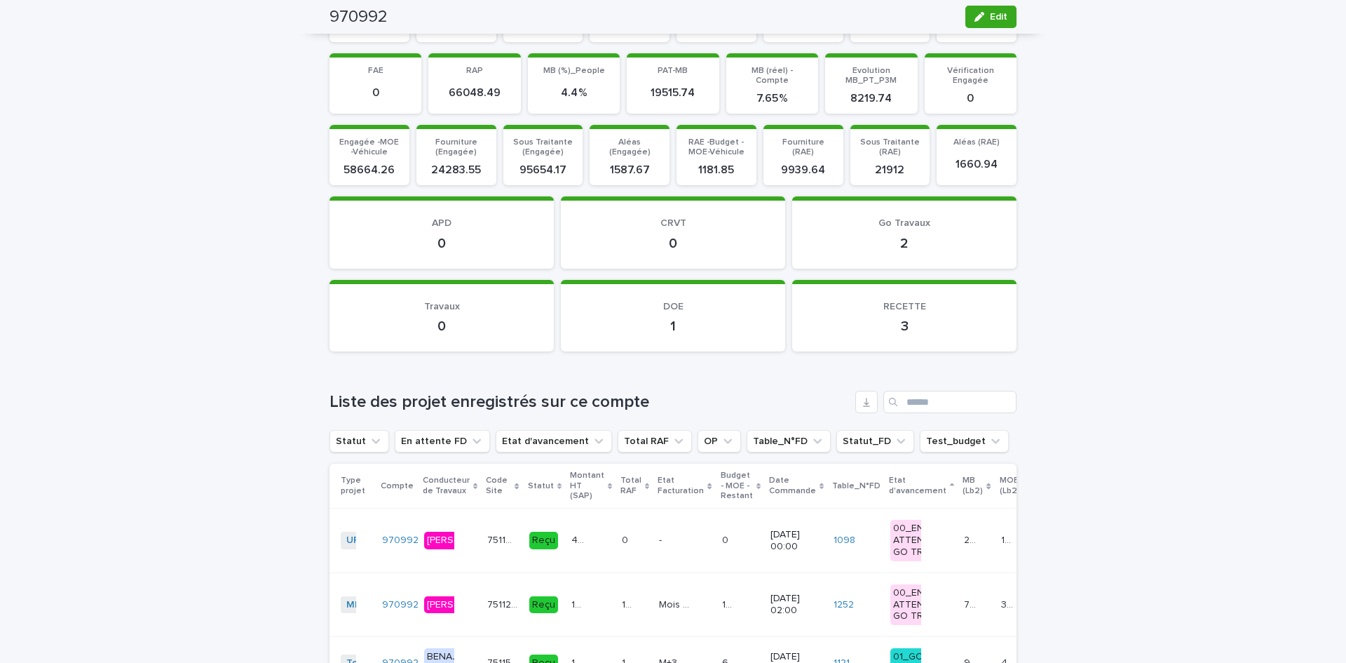
scroll to position [1409, 0]
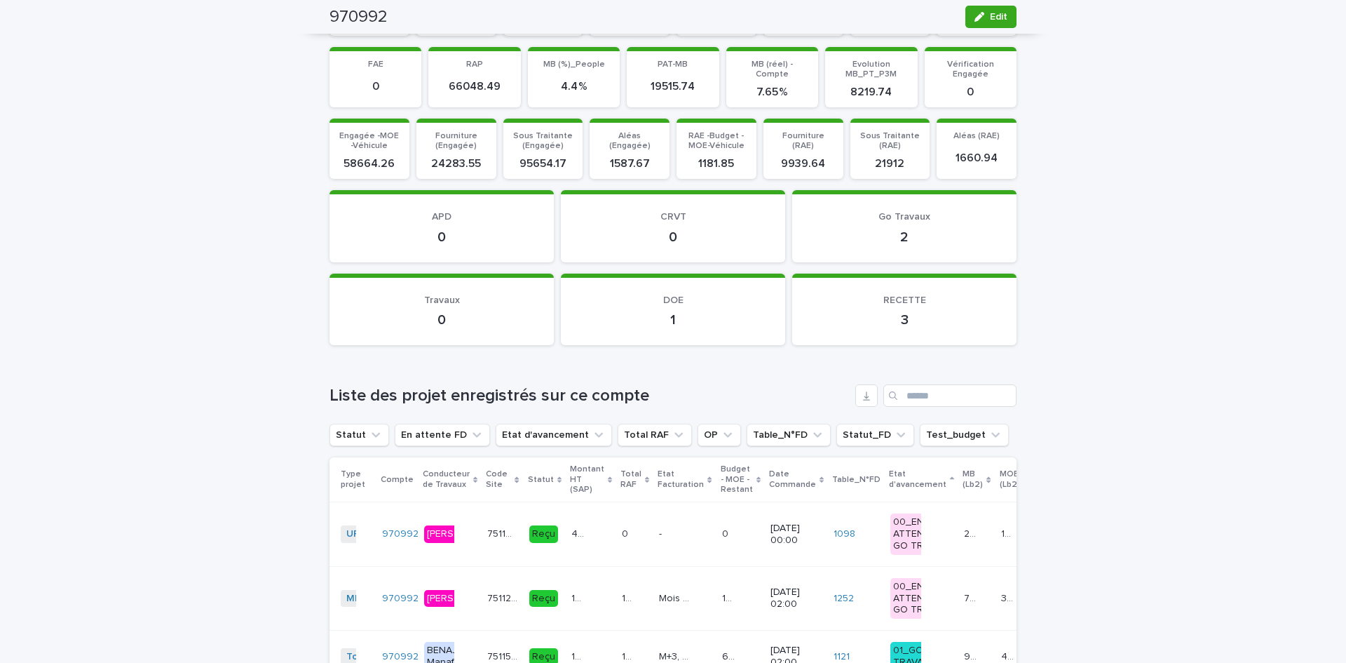
click at [889, 485] on p "Etat d'avancement" at bounding box center [918, 479] width 58 height 26
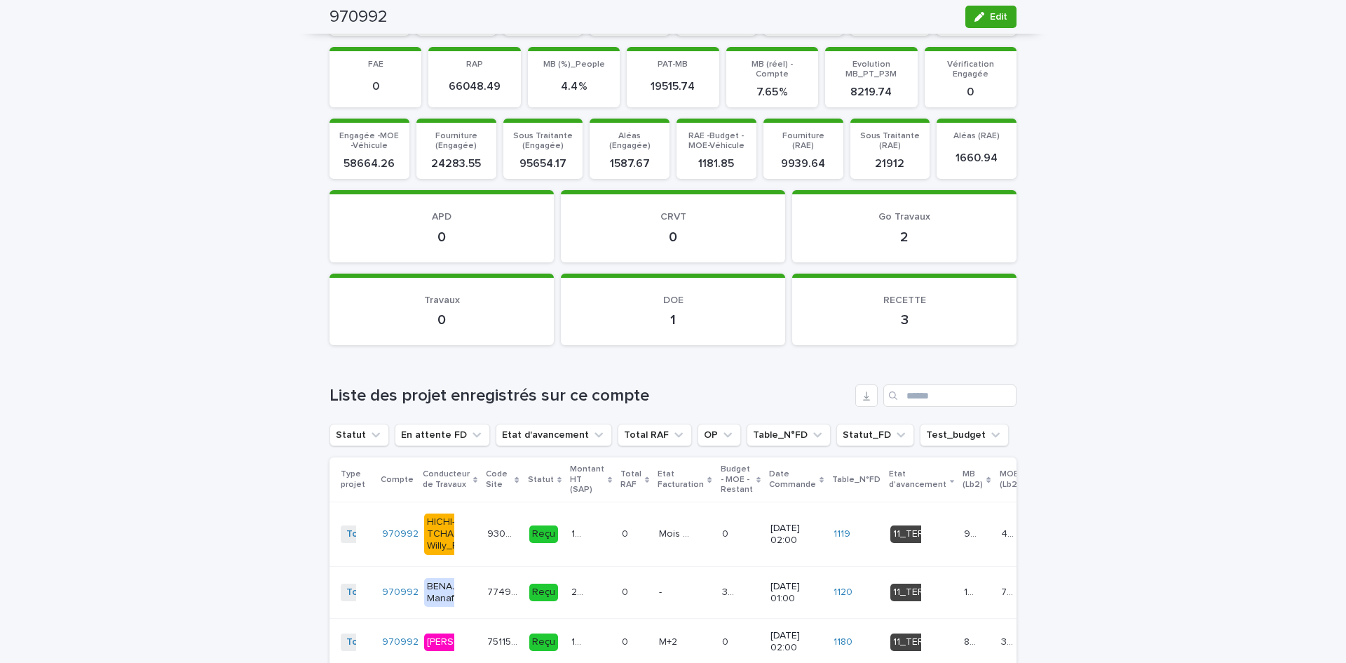
scroll to position [1397, 0]
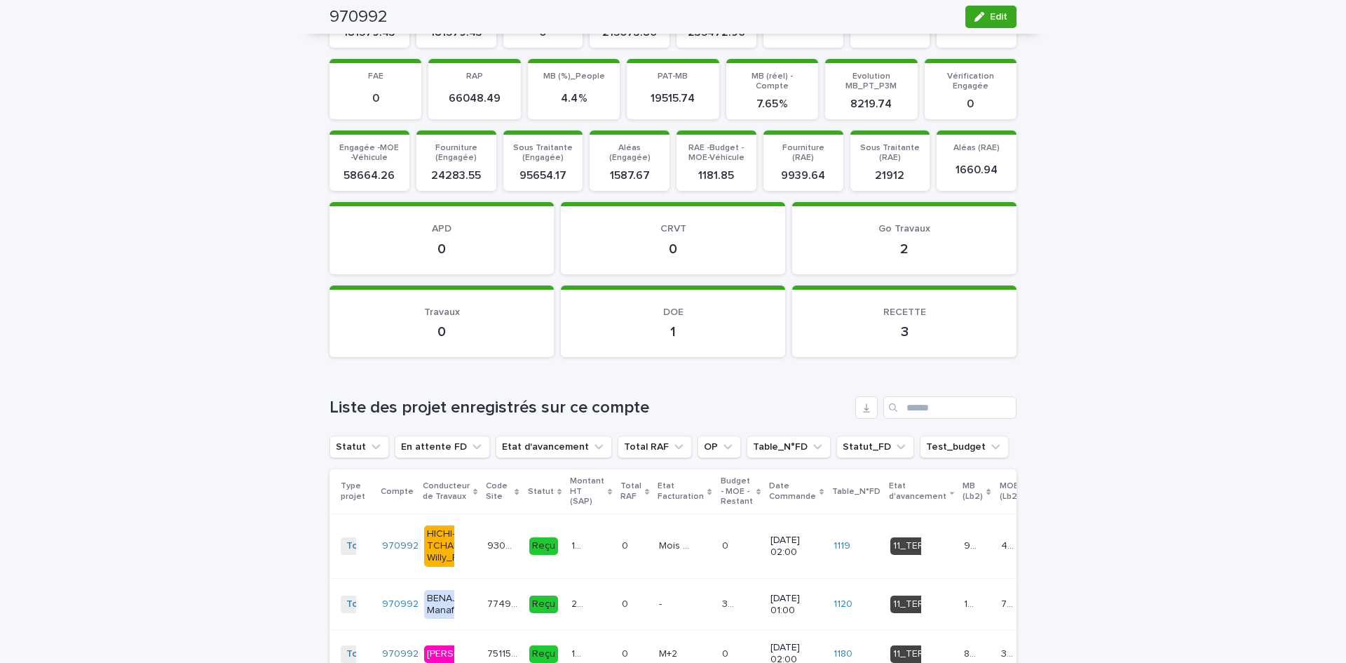
drag, startPoint x: 880, startPoint y: 492, endPoint x: 1107, endPoint y: 506, distance: 227.7
click at [889, 492] on p "Etat d'avancement" at bounding box center [918, 491] width 58 height 26
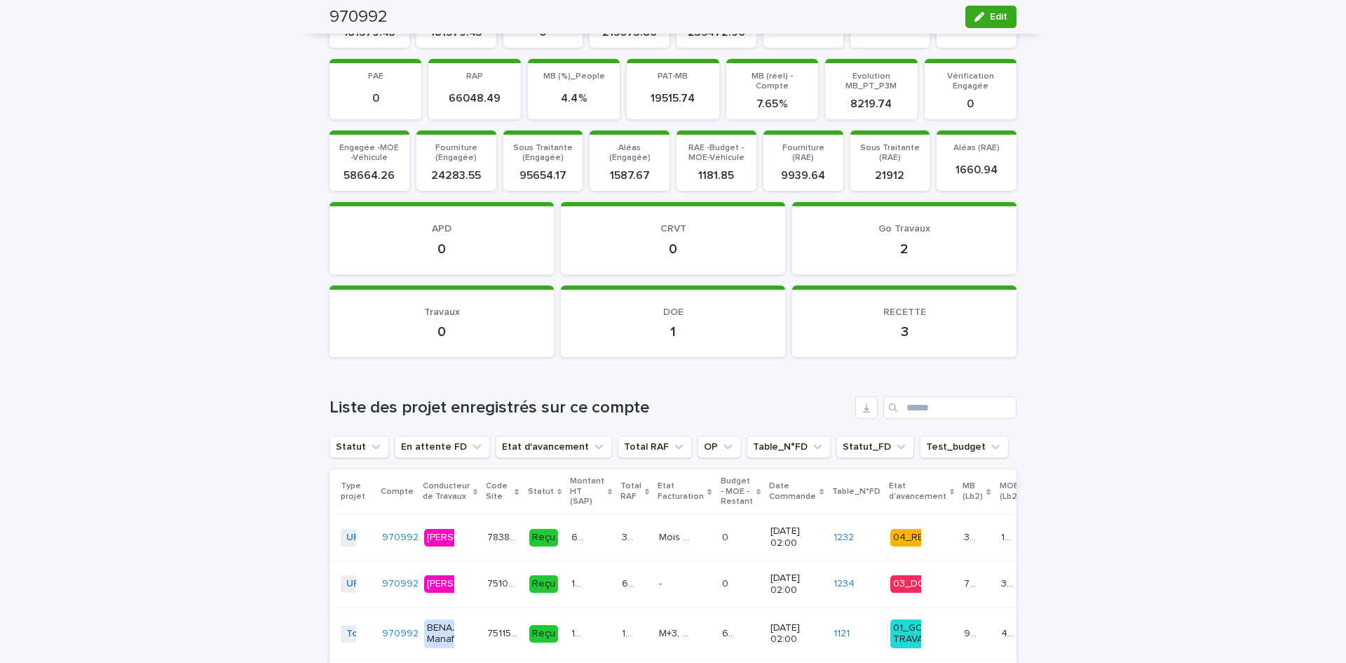
scroll to position [1394, 0]
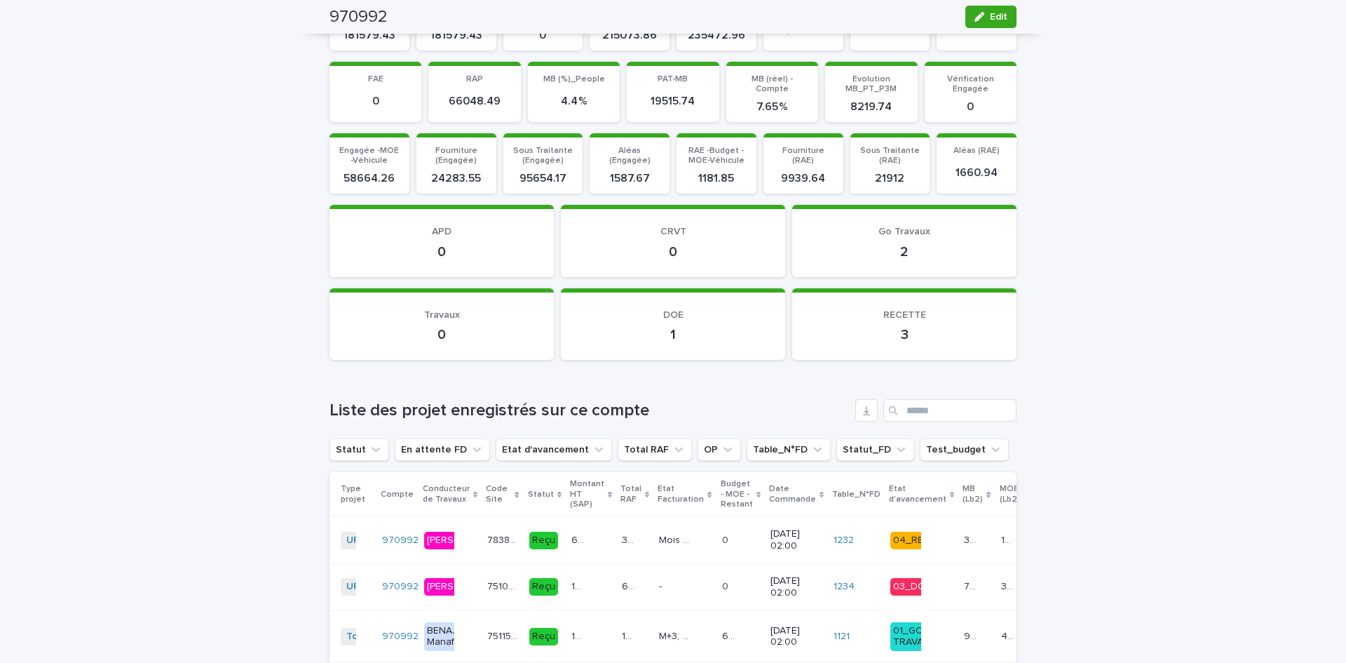
click at [889, 492] on p "Etat d'avancement" at bounding box center [918, 494] width 58 height 26
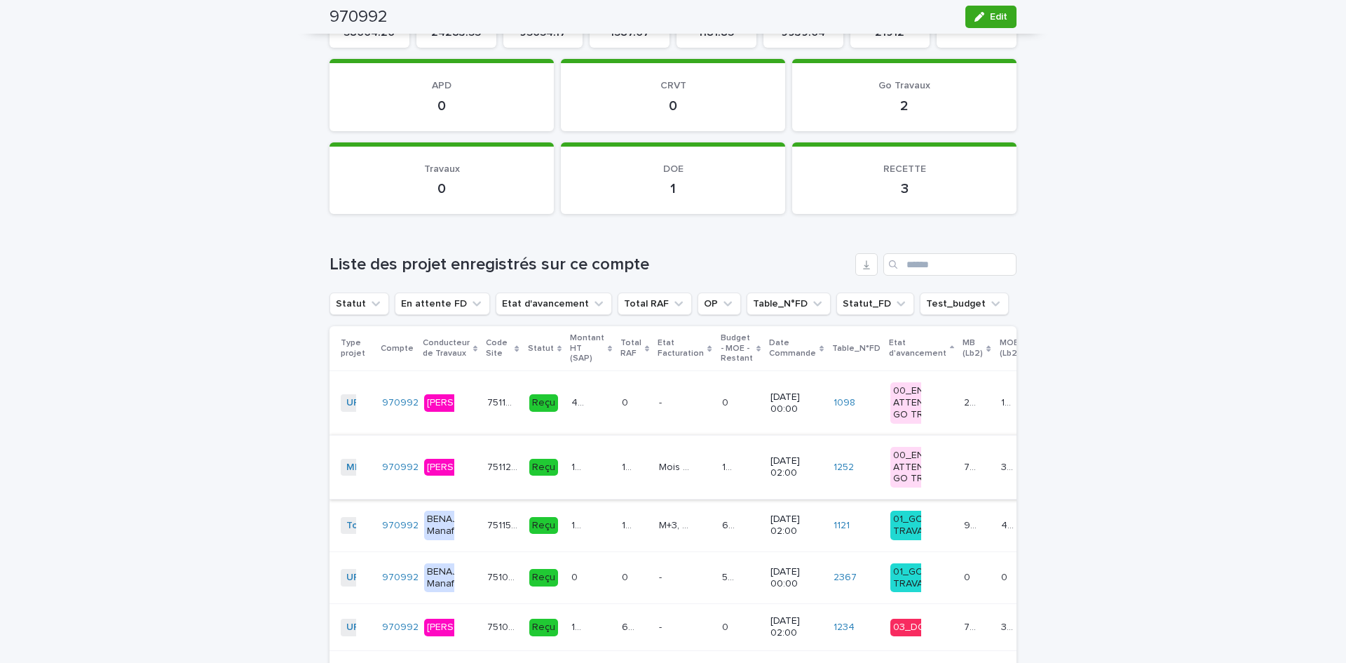
scroll to position [1549, 0]
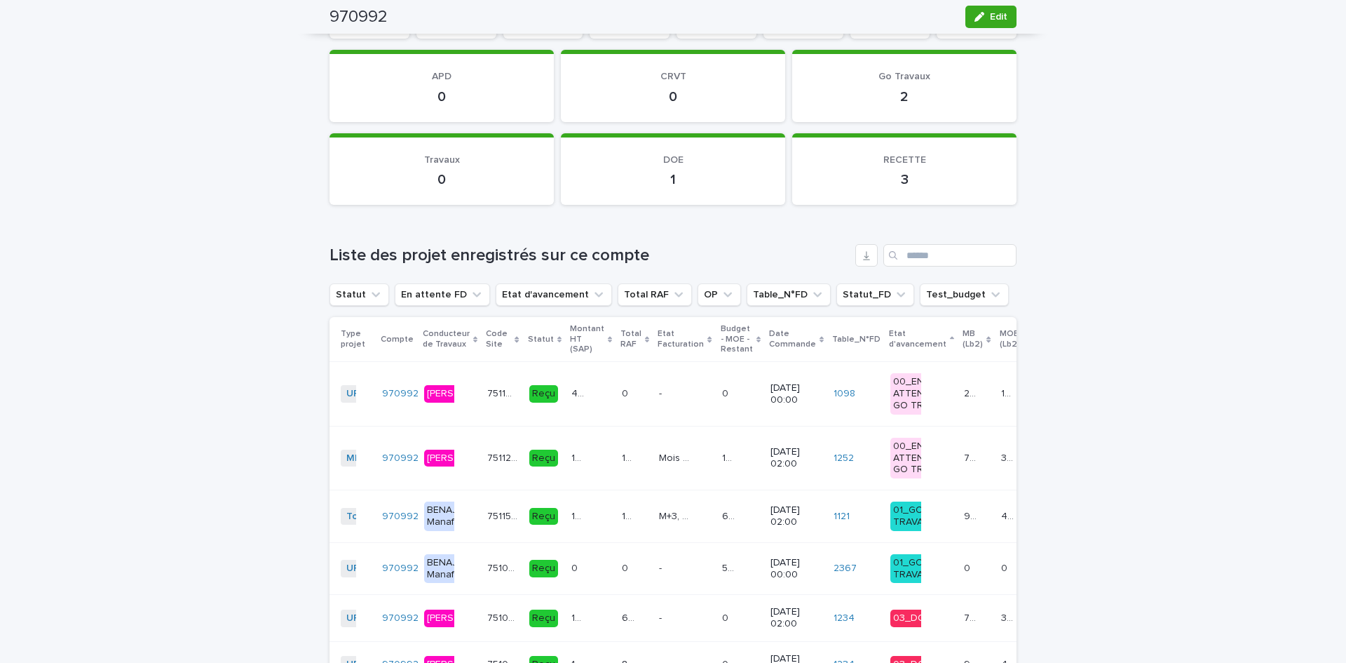
click at [489, 398] on p "75116_032_03" at bounding box center [503, 392] width 33 height 15
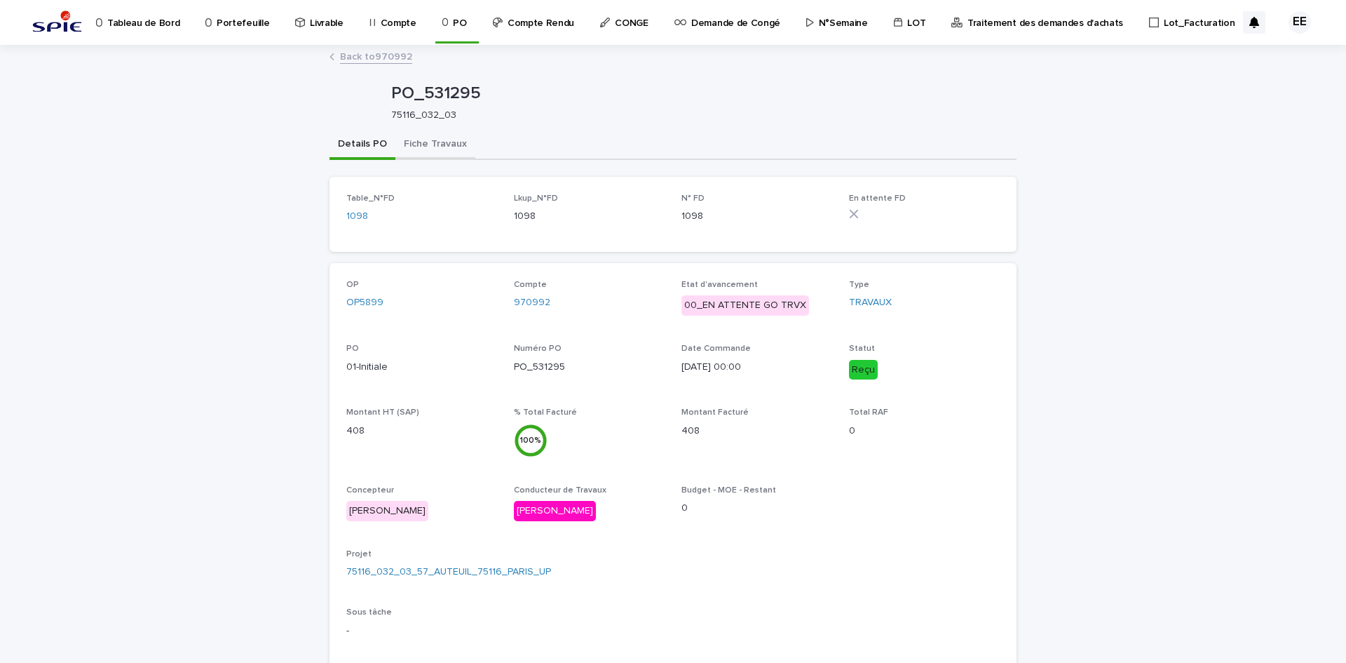
click at [445, 151] on button "Fiche Travaux" at bounding box center [435, 144] width 80 height 29
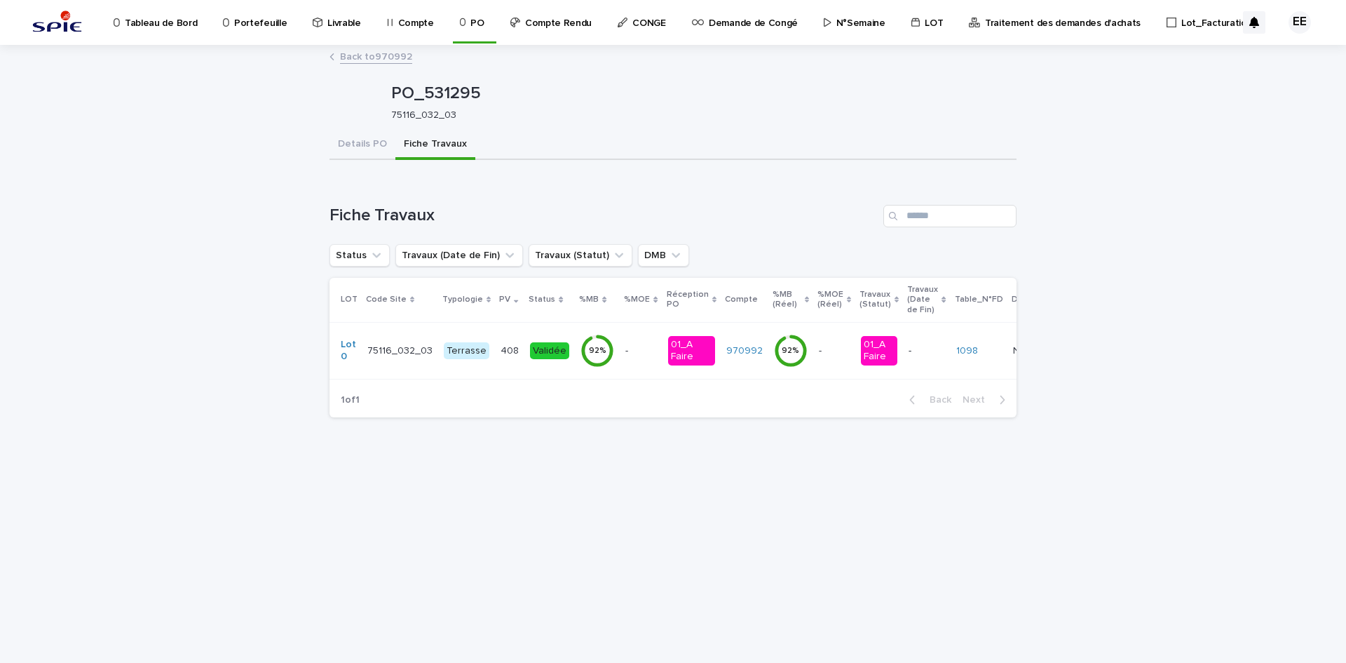
click at [504, 358] on div "408 408" at bounding box center [510, 350] width 18 height 23
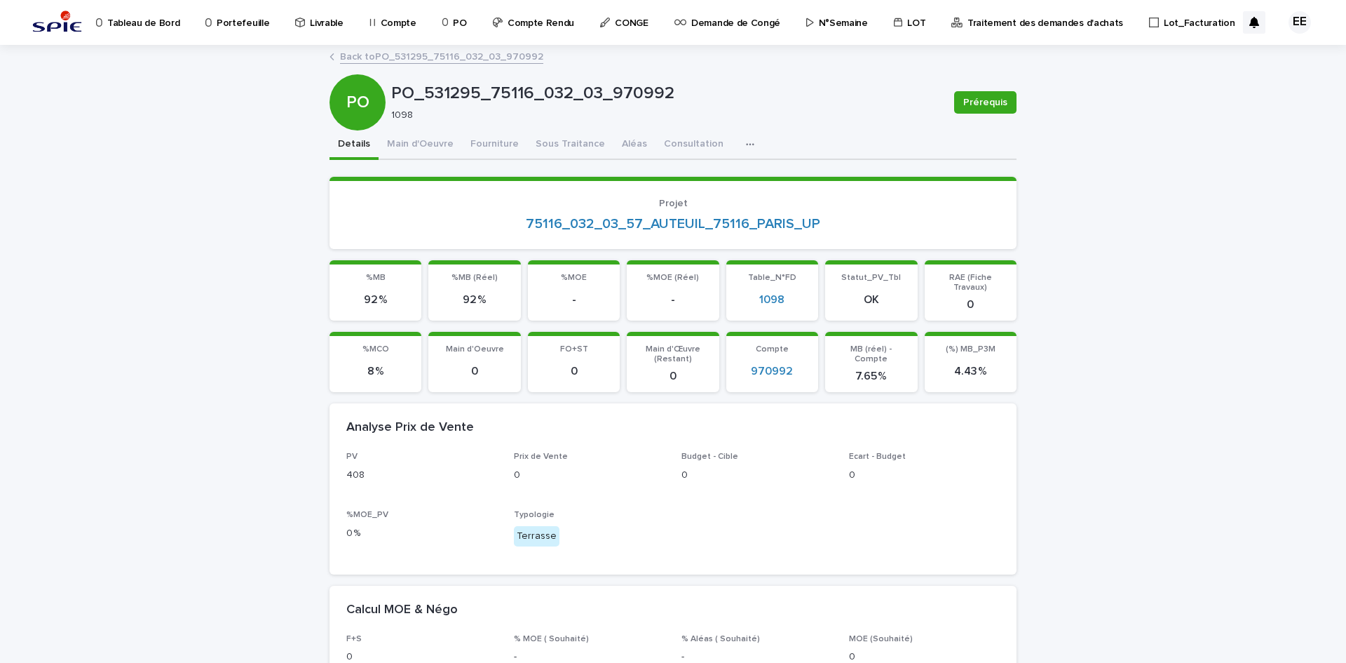
click at [407, 60] on link "Back to PO_531295_75116_032_03_970992" at bounding box center [441, 56] width 203 height 16
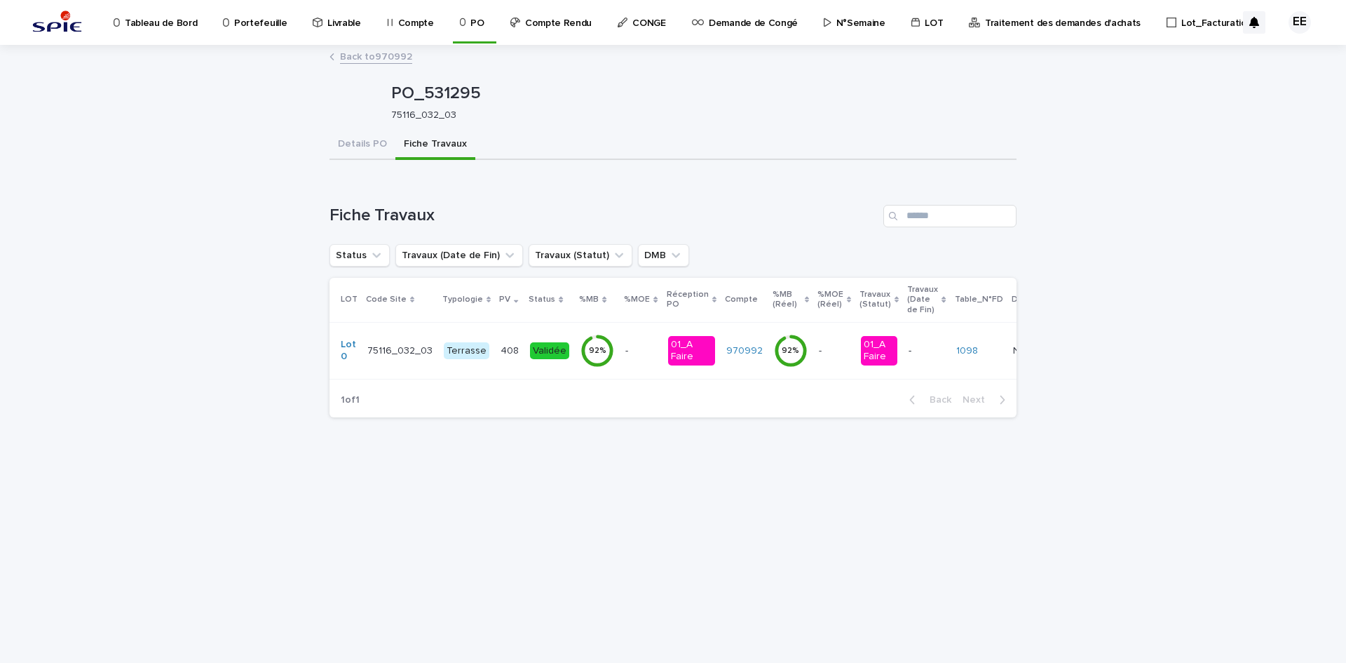
click at [380, 53] on link "Back to 970992" at bounding box center [376, 56] width 72 height 16
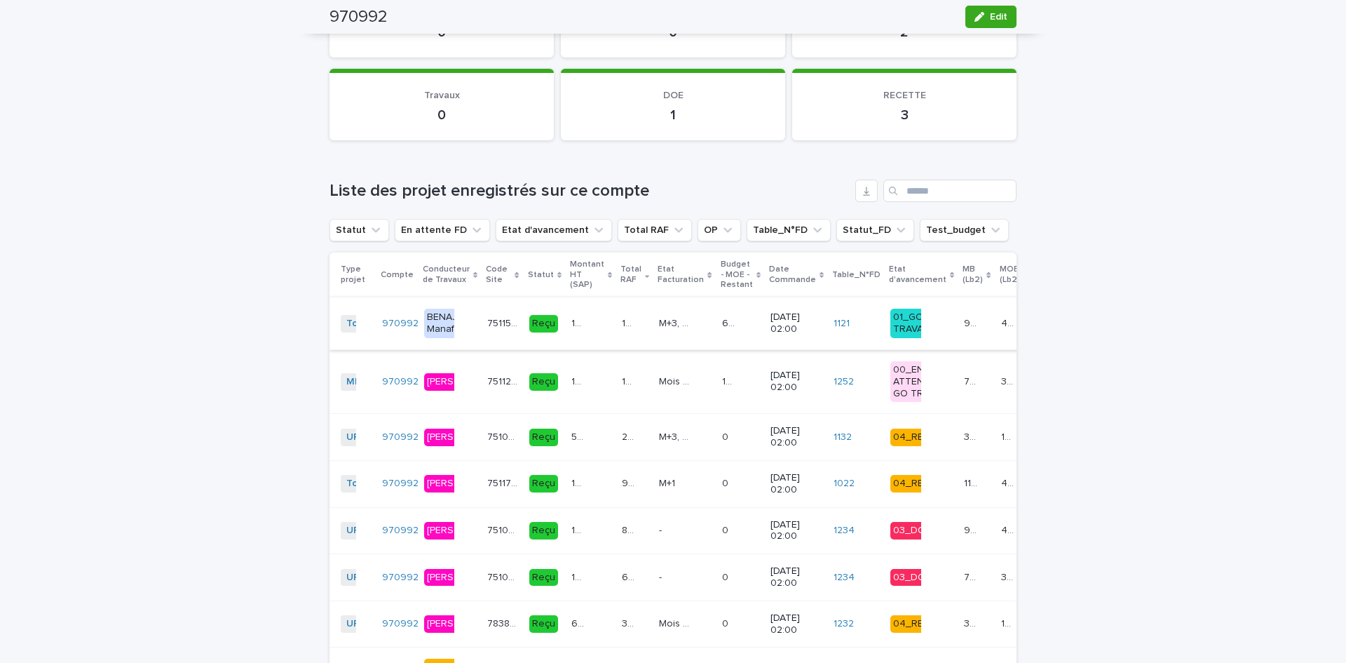
scroll to position [1613, 0]
click at [889, 273] on p "Etat d'avancement" at bounding box center [918, 275] width 58 height 26
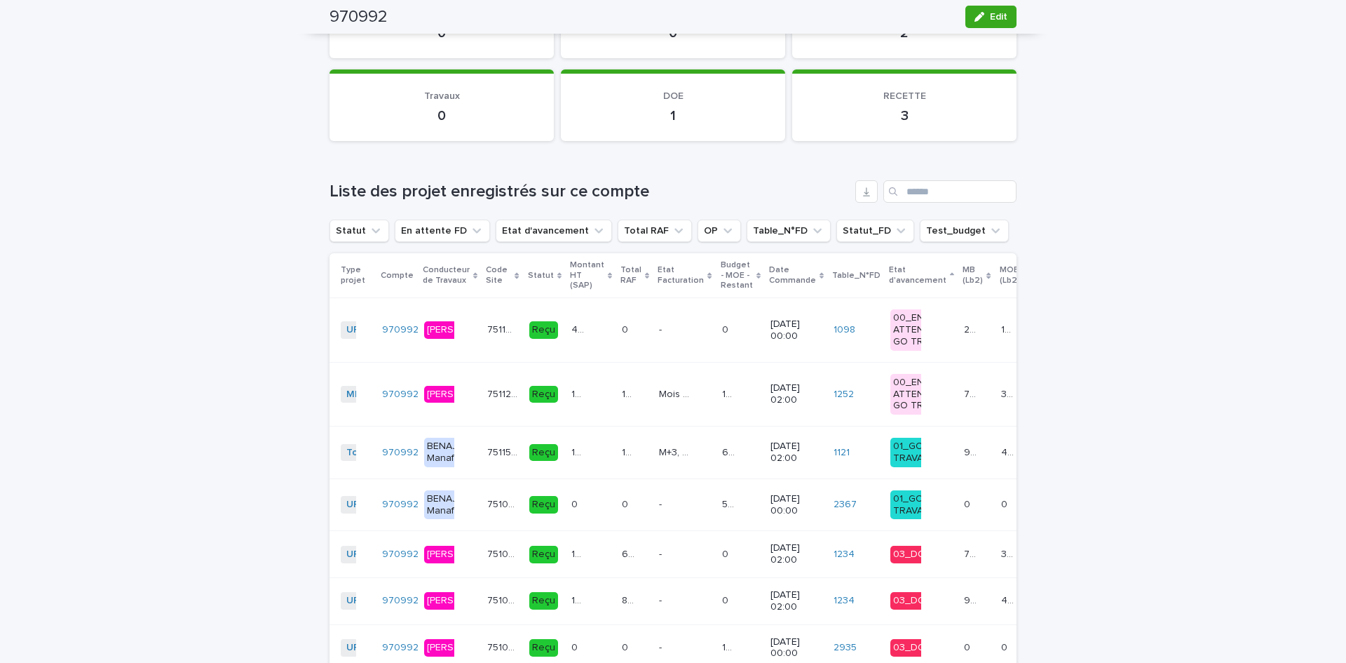
scroll to position [1619, 0]
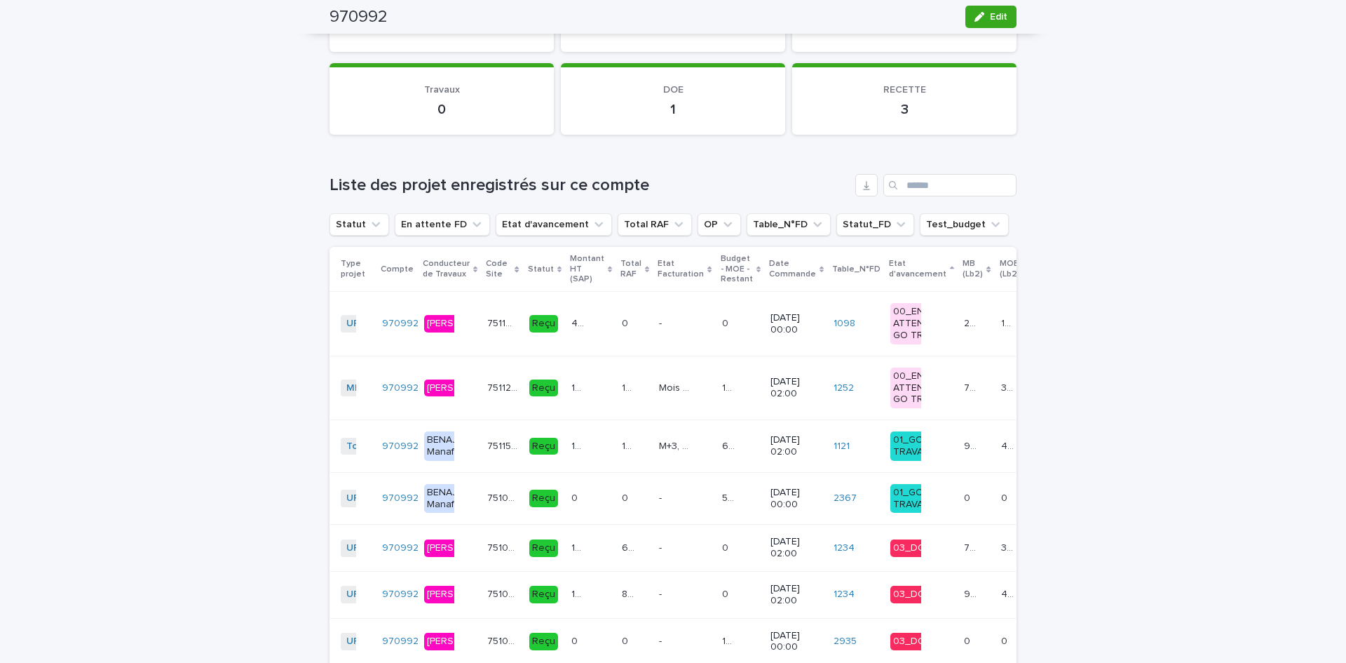
click at [889, 273] on p "Etat d'avancement" at bounding box center [918, 269] width 58 height 26
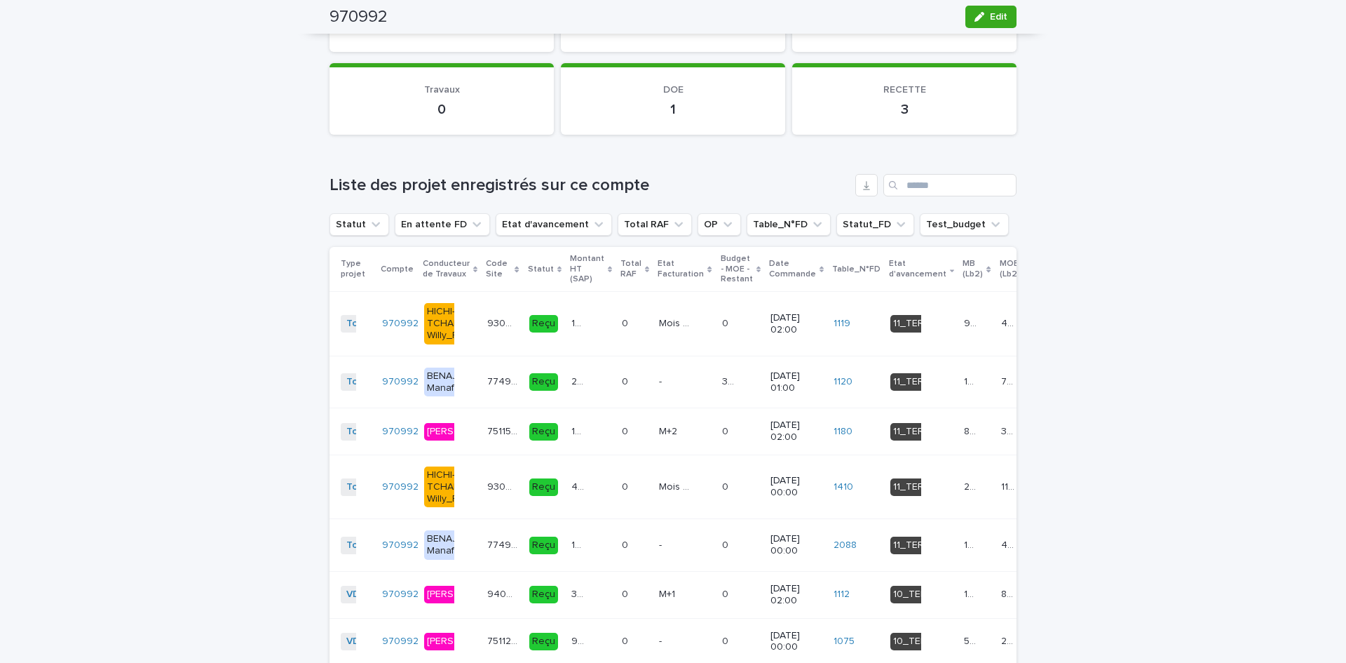
scroll to position [1607, 0]
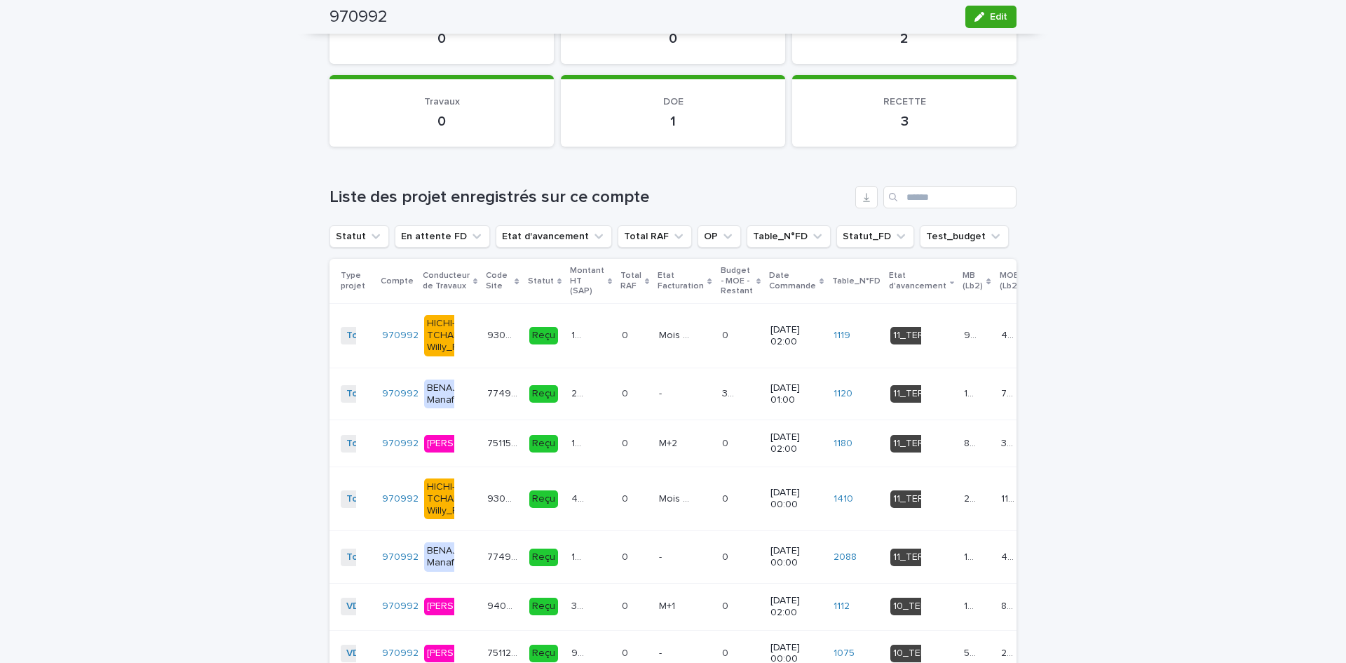
click at [889, 280] on p "Etat d'avancement" at bounding box center [918, 281] width 58 height 26
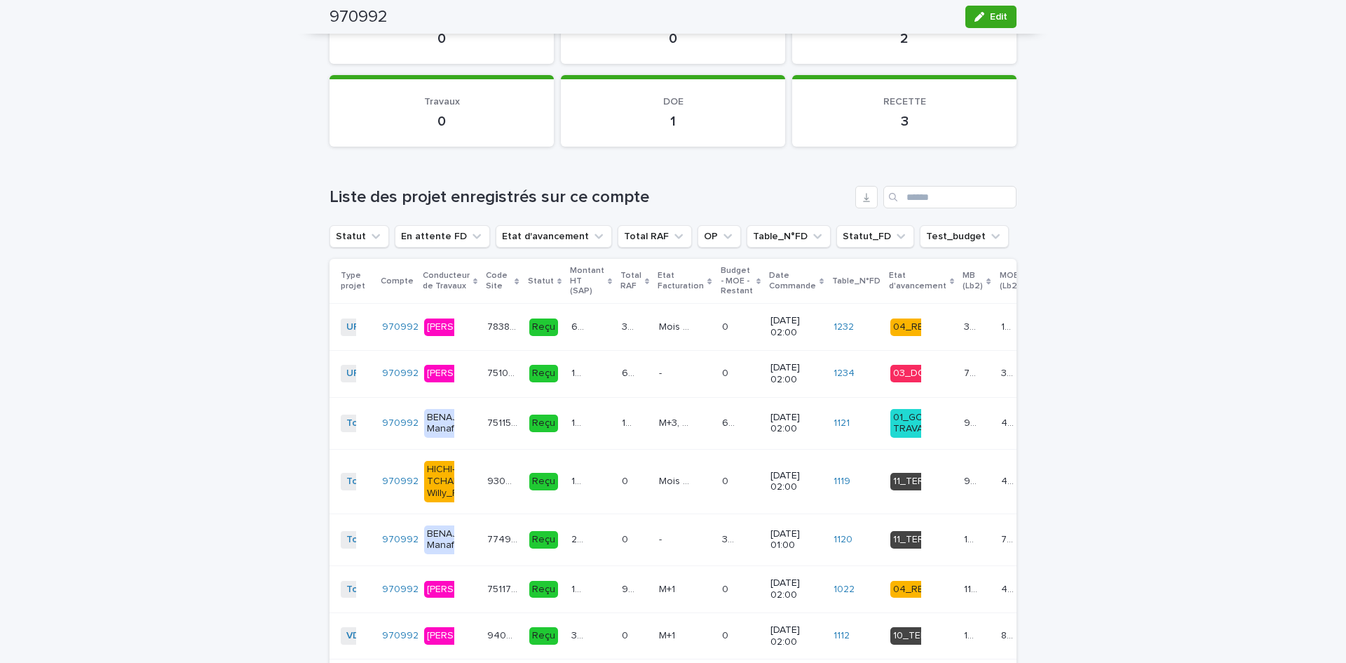
scroll to position [1604, 0]
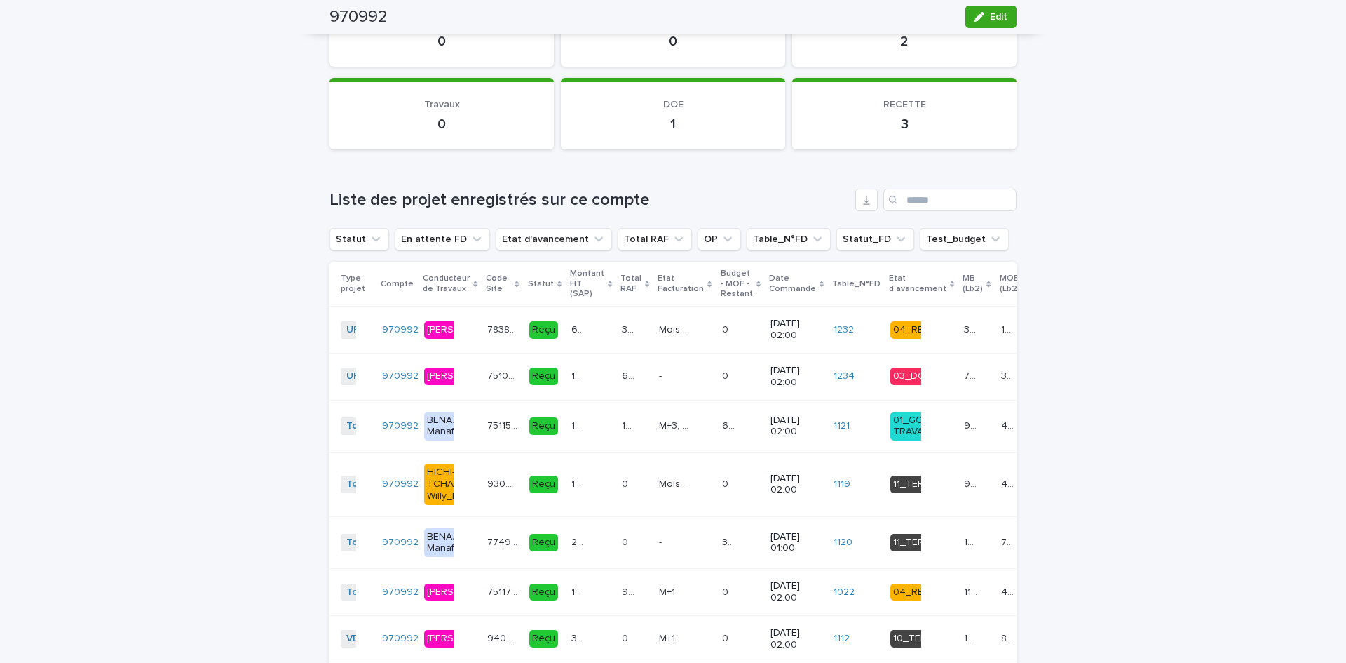
click at [889, 280] on p "Etat d'avancement" at bounding box center [918, 284] width 58 height 26
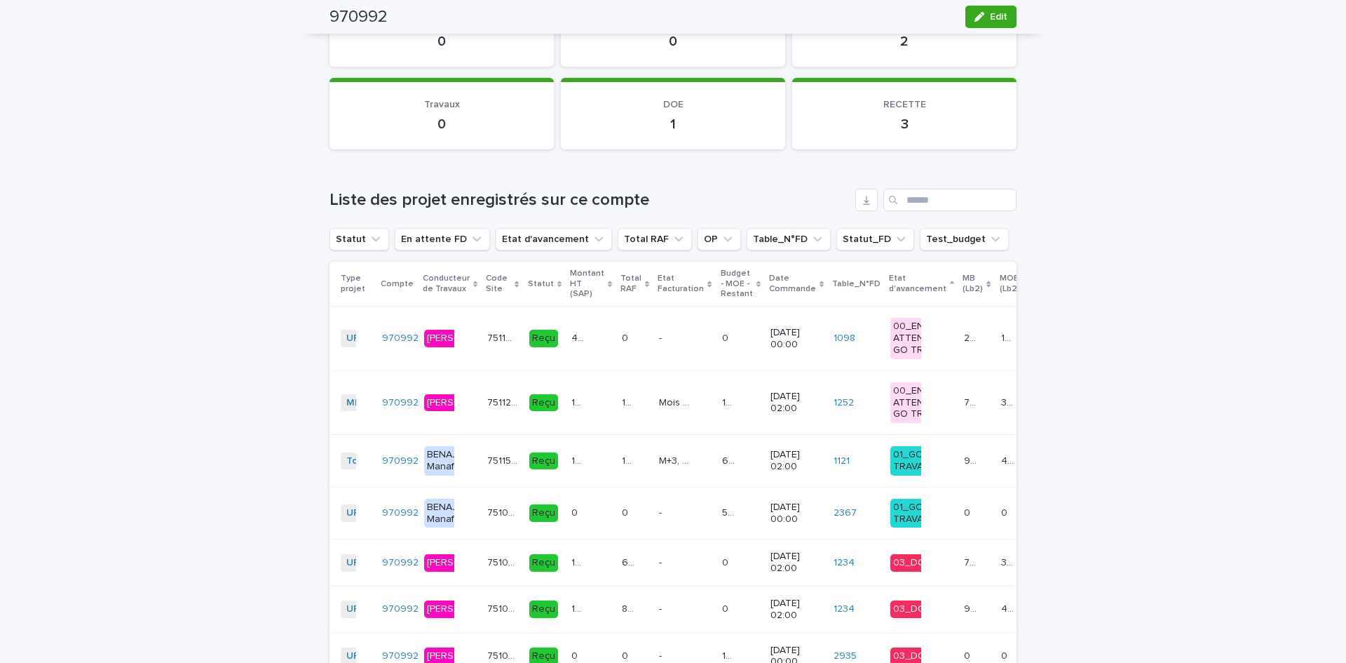
scroll to position [1619, 0]
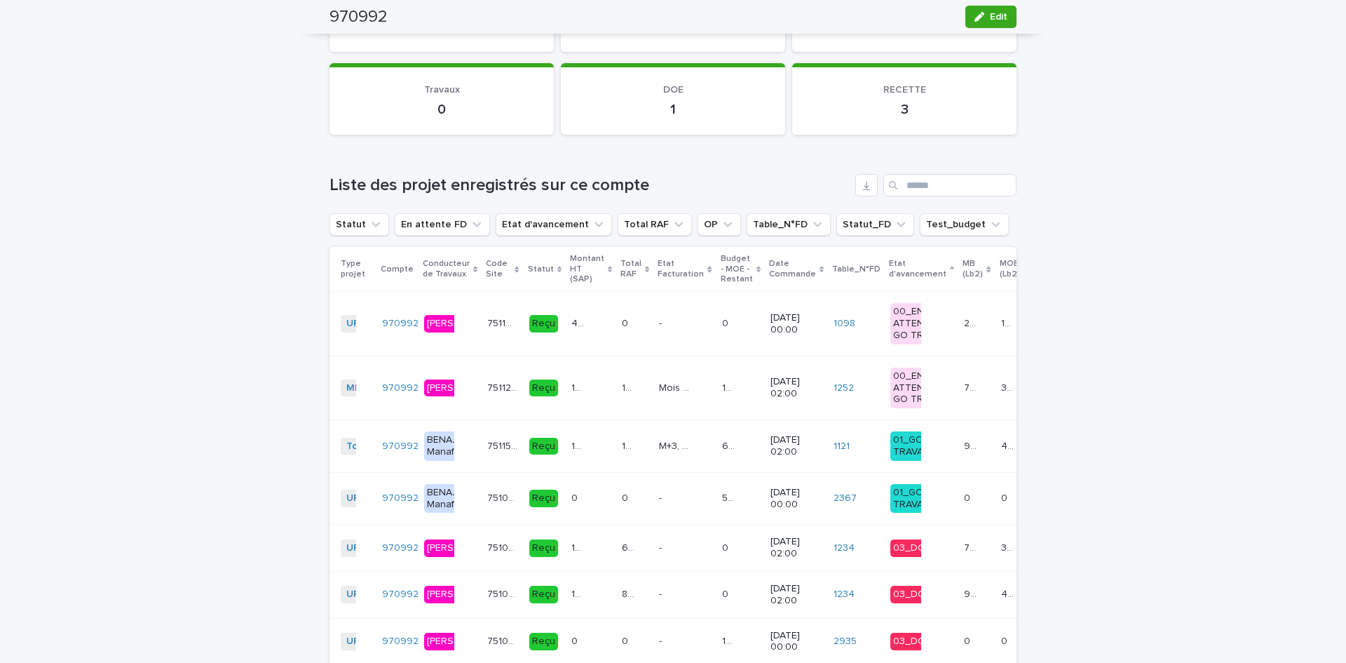
click at [889, 268] on p "Etat d'avancement" at bounding box center [918, 269] width 58 height 26
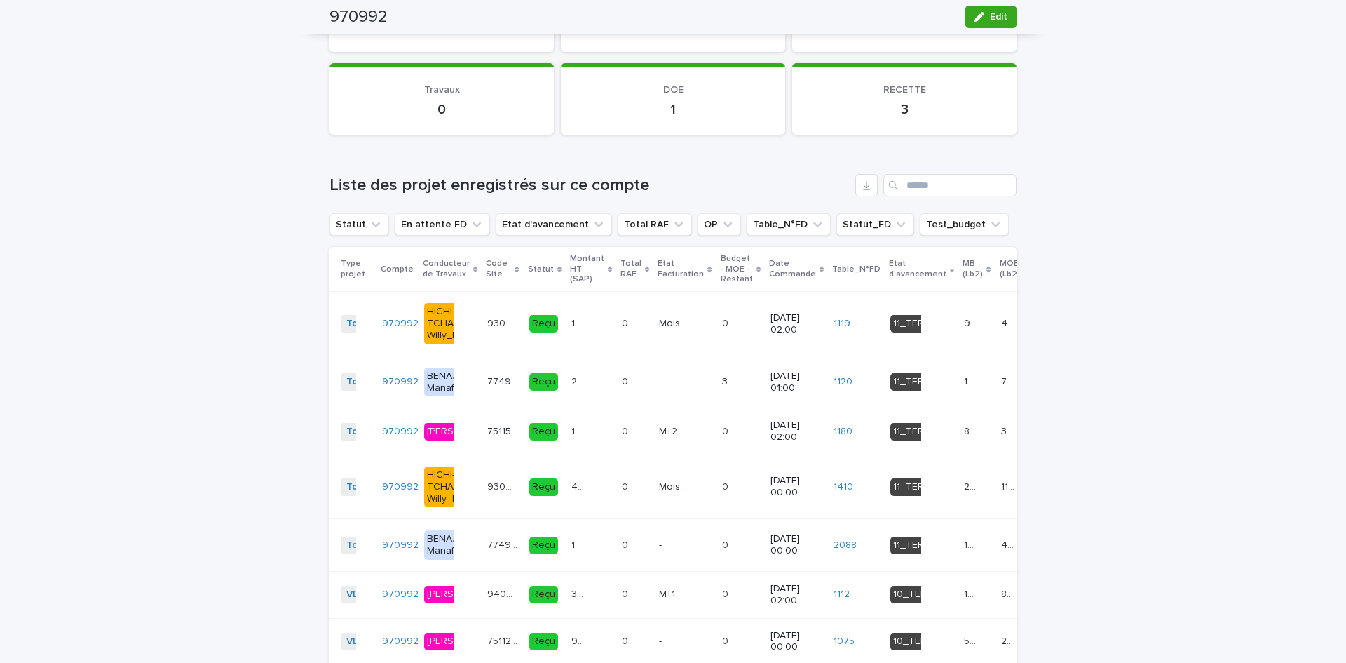
scroll to position [1607, 0]
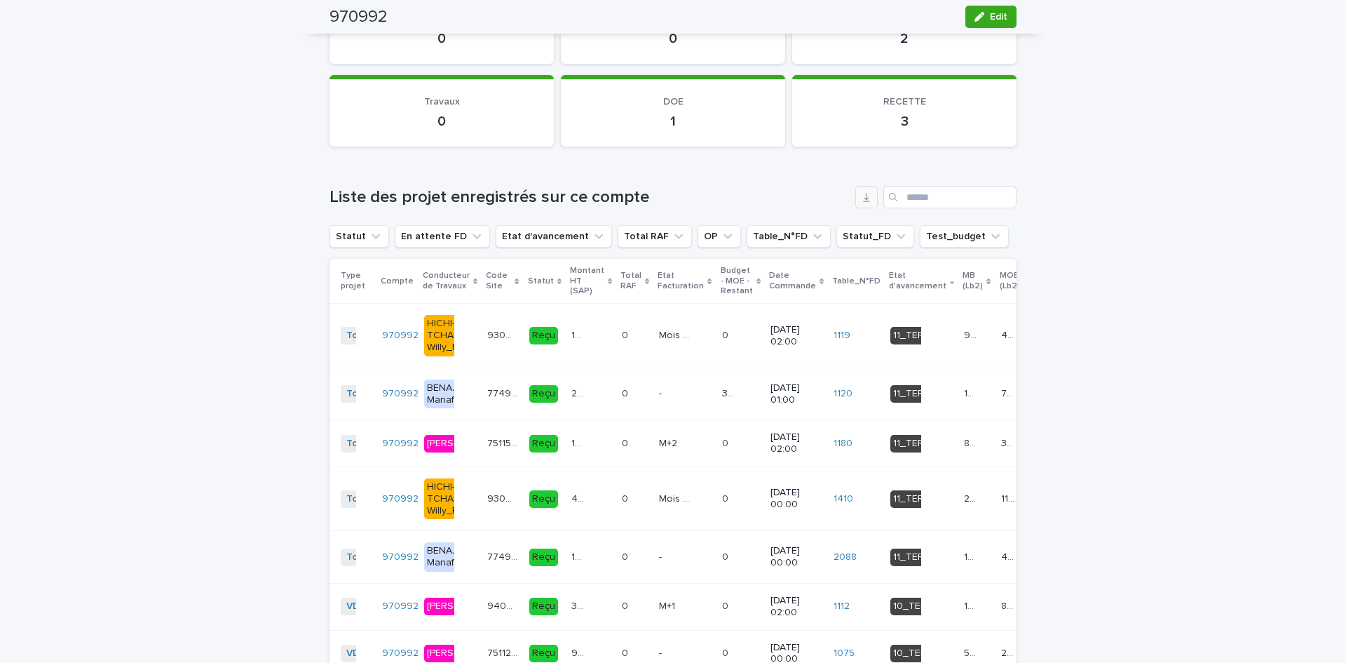
click at [861, 195] on icon "button" at bounding box center [866, 196] width 11 height 11
drag, startPoint x: 867, startPoint y: 278, endPoint x: 883, endPoint y: 287, distance: 17.6
click at [889, 278] on p "Etat d'avancement" at bounding box center [918, 281] width 58 height 26
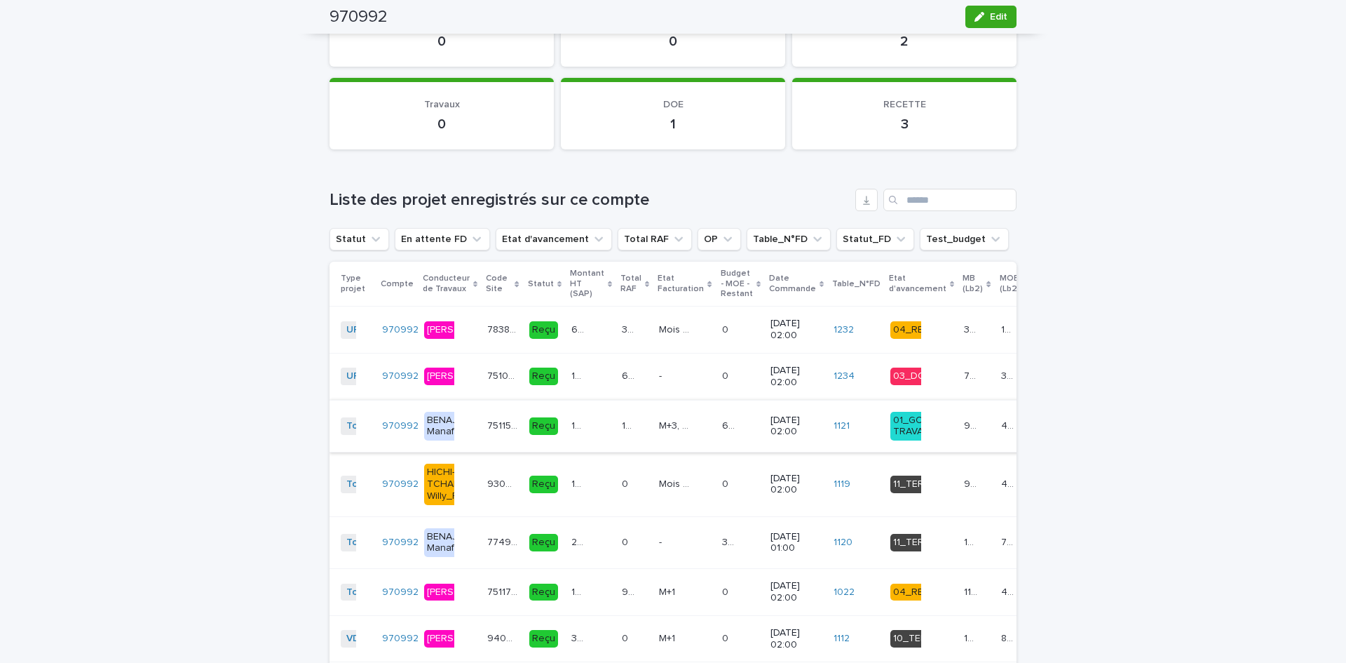
scroll to position [1675, 0]
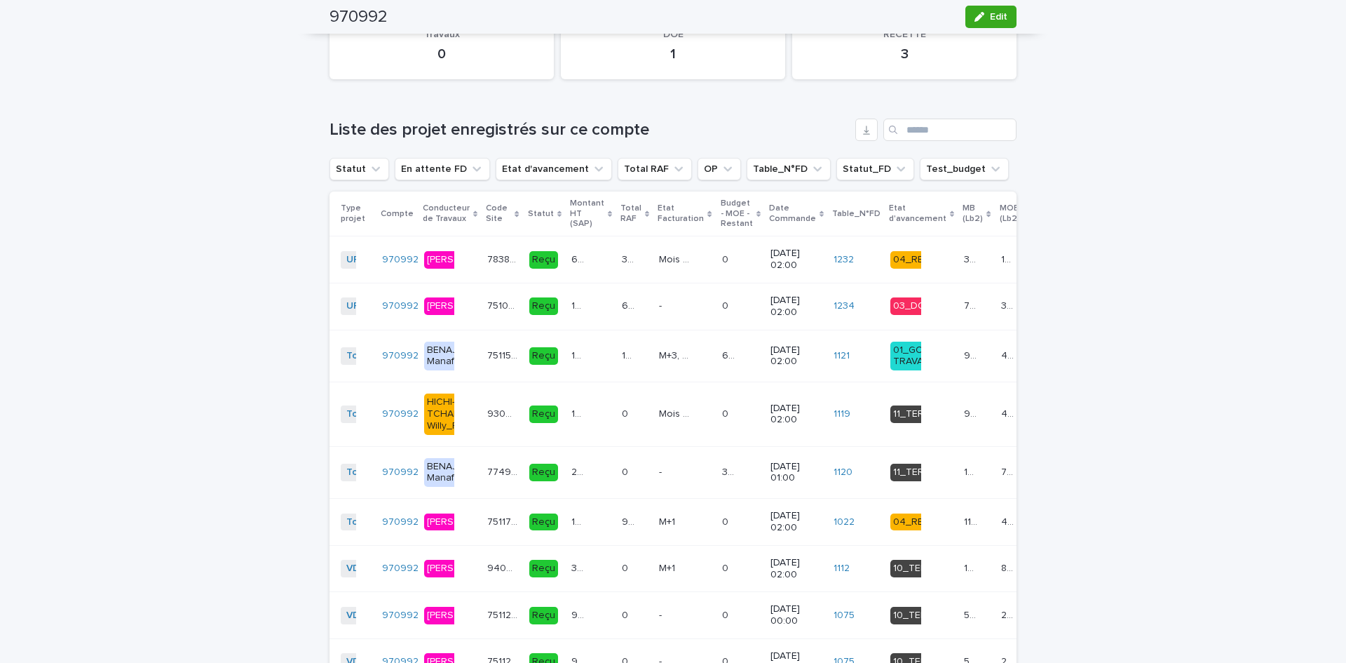
click at [482, 382] on td "75115_021_03 75115_021_03" at bounding box center [502, 356] width 41 height 53
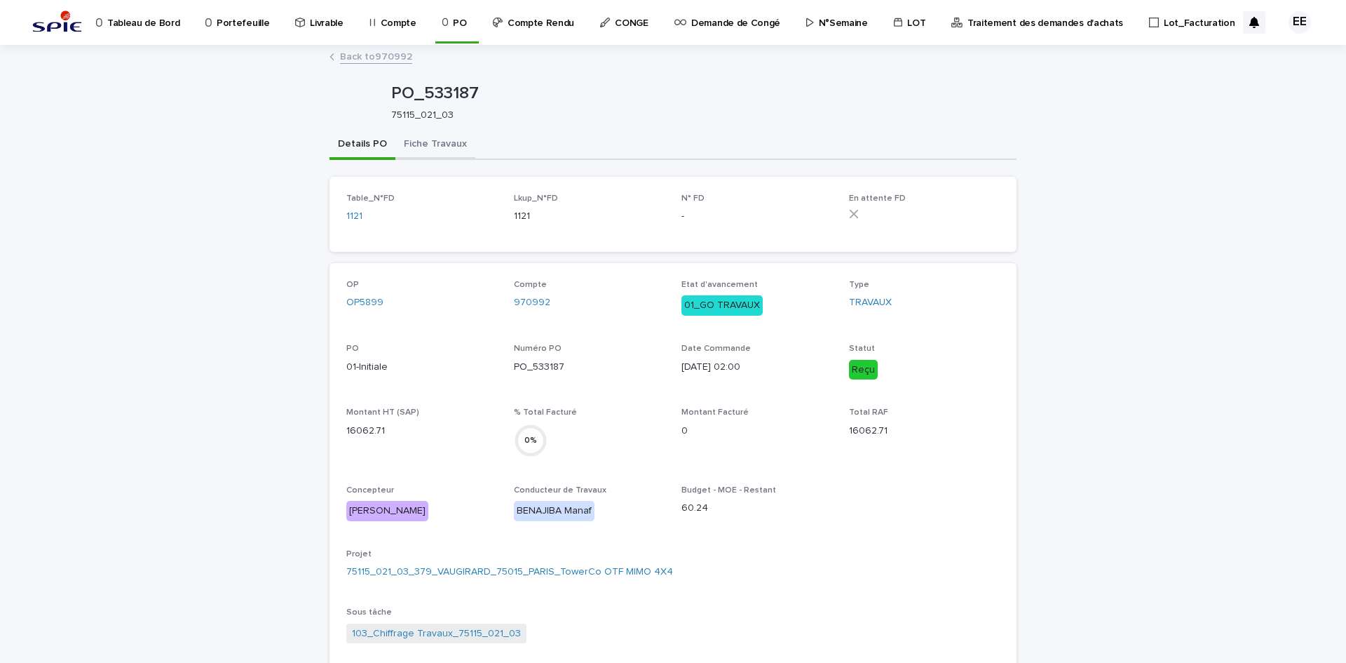
drag, startPoint x: 415, startPoint y: 145, endPoint x: 417, endPoint y: 155, distance: 10.0
click at [415, 145] on button "Fiche Travaux" at bounding box center [435, 144] width 80 height 29
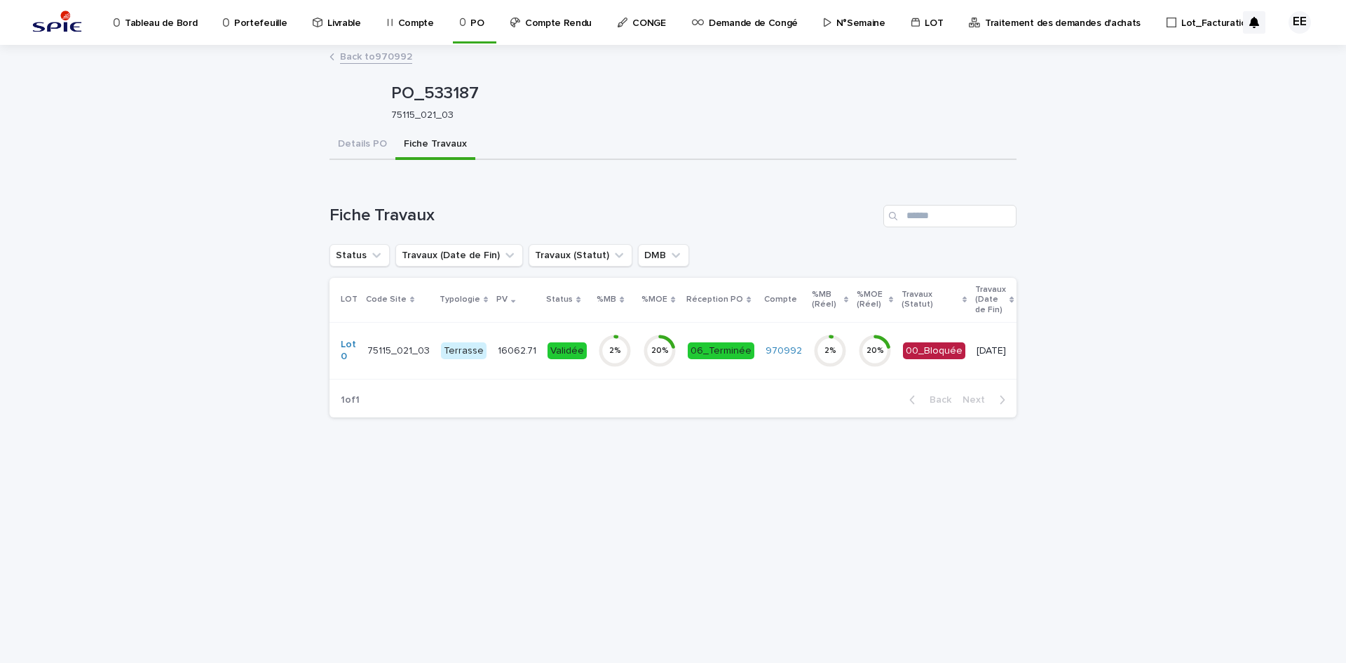
click at [498, 361] on div "16062.71 16062.71" at bounding box center [517, 350] width 39 height 23
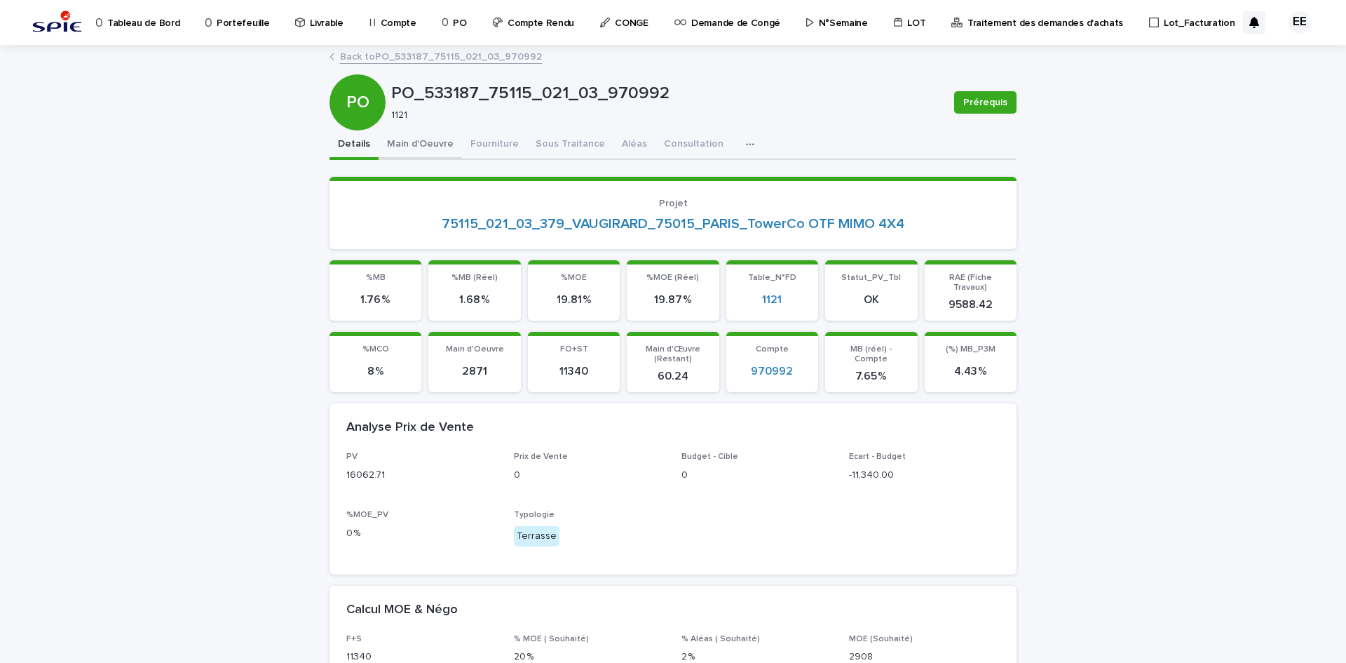
click at [414, 147] on button "Main d'Oeuvre" at bounding box center [420, 144] width 83 height 29
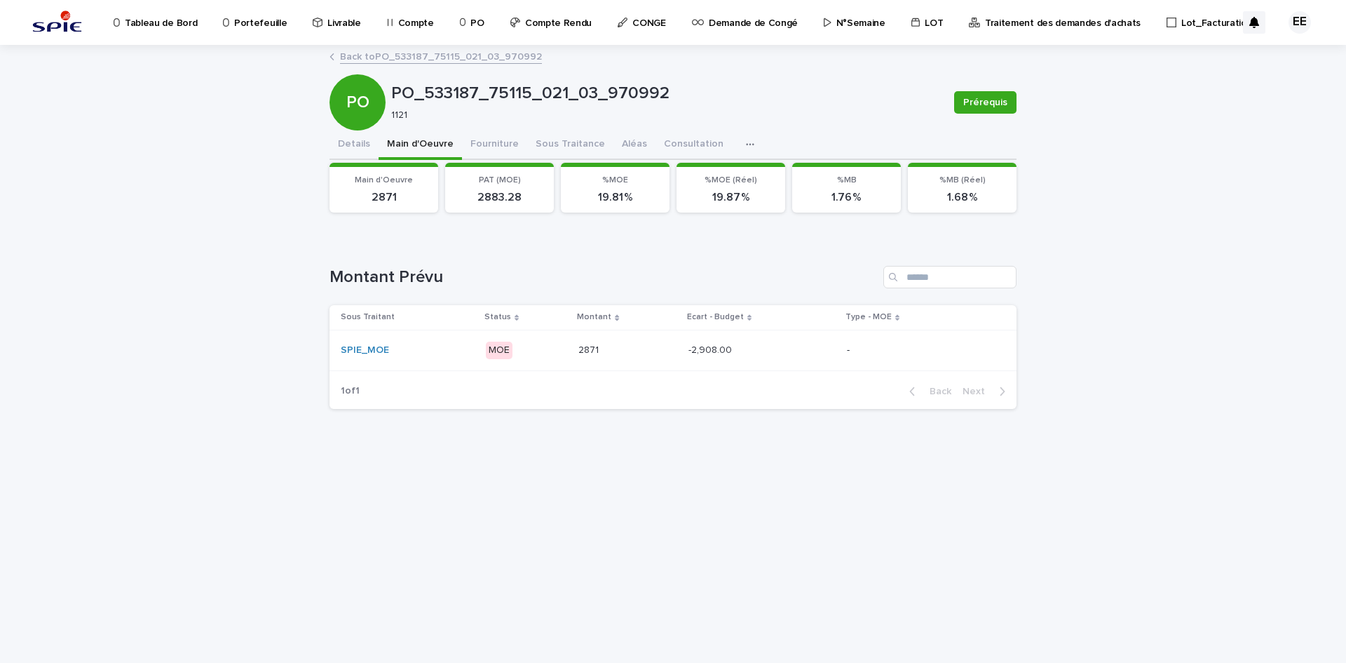
click at [624, 359] on div "2871 2871" at bounding box center [628, 350] width 99 height 23
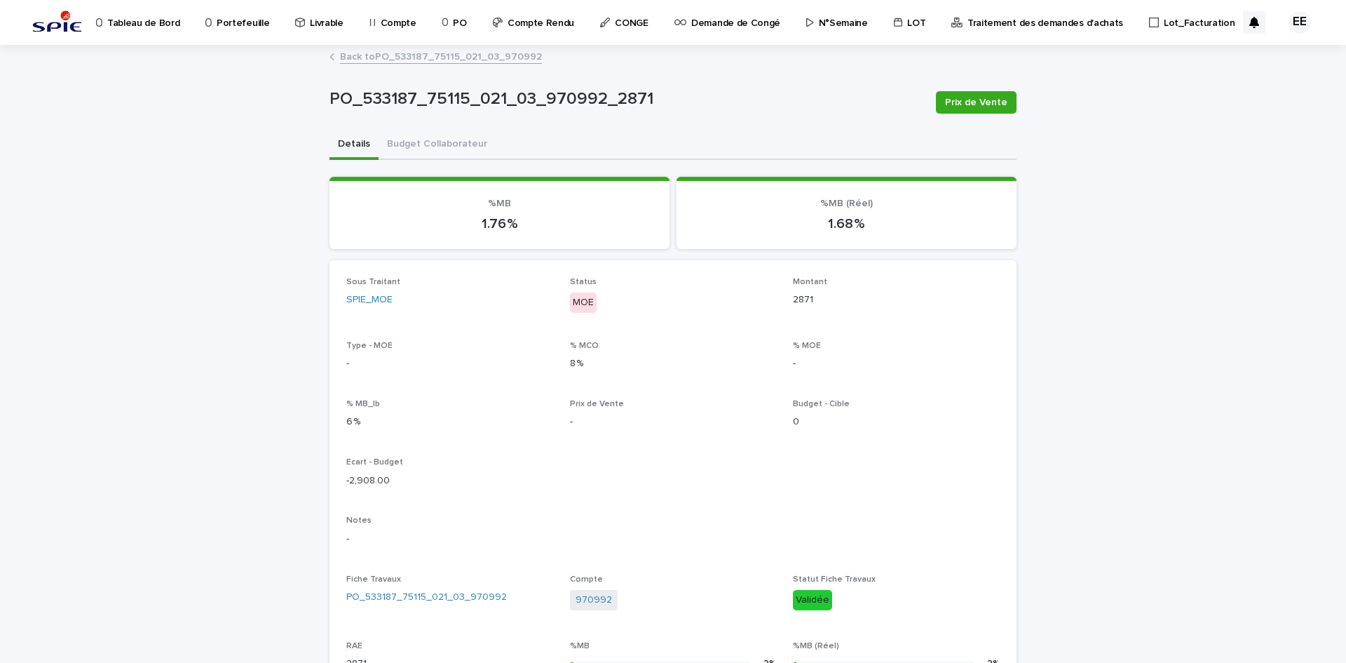
click at [431, 55] on link "Back to PO_533187_75115_021_03_970992" at bounding box center [441, 56] width 202 height 16
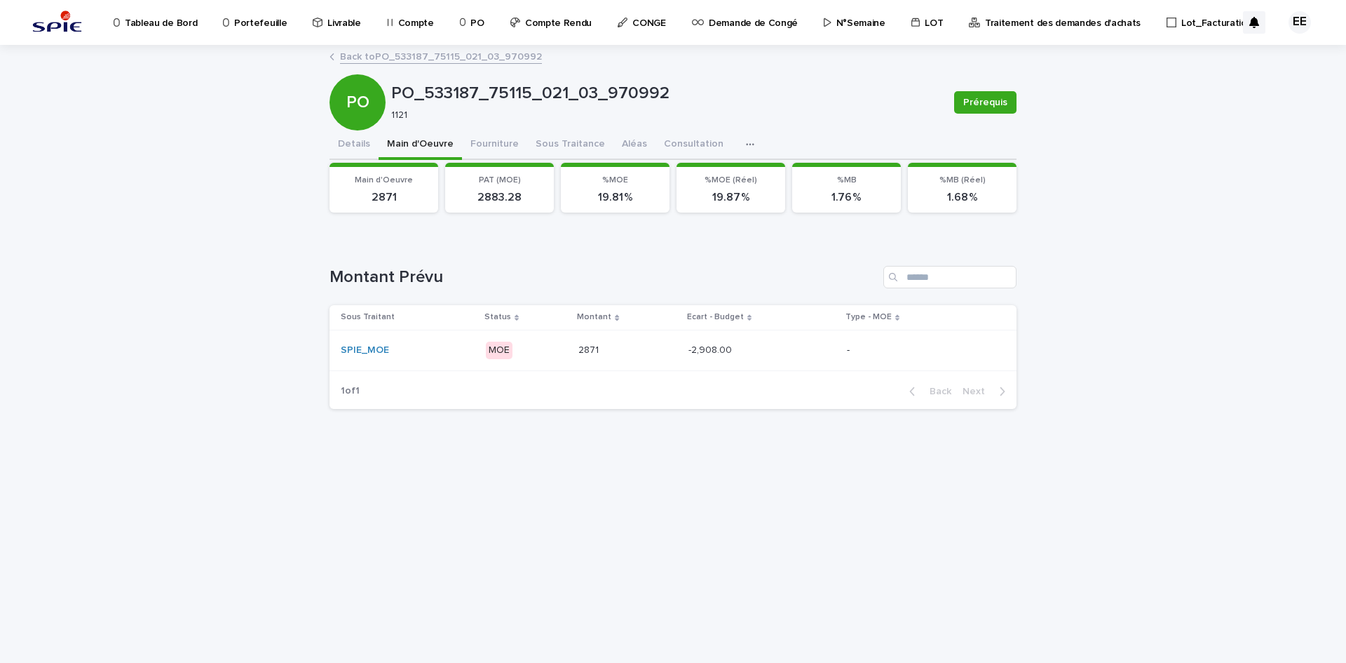
click at [431, 50] on link "Back to PO_533187_75115_021_03_970992" at bounding box center [441, 56] width 202 height 16
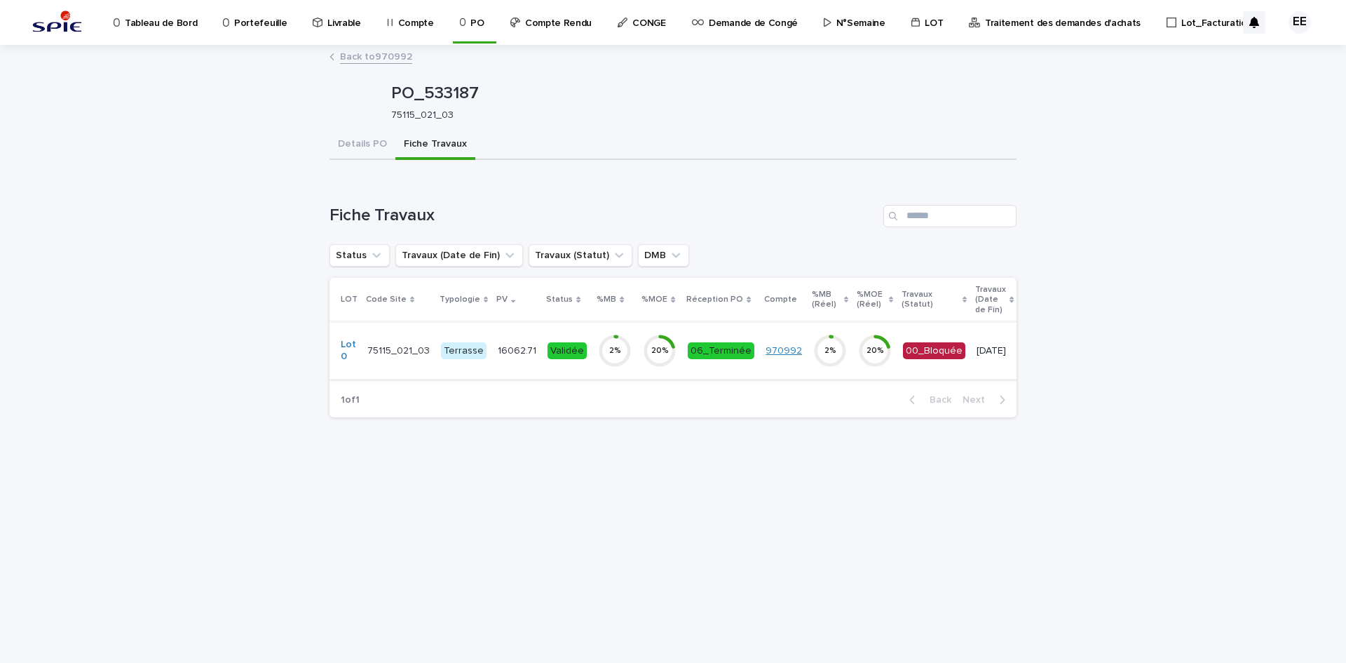
click at [772, 346] on link "970992" at bounding box center [784, 351] width 36 height 12
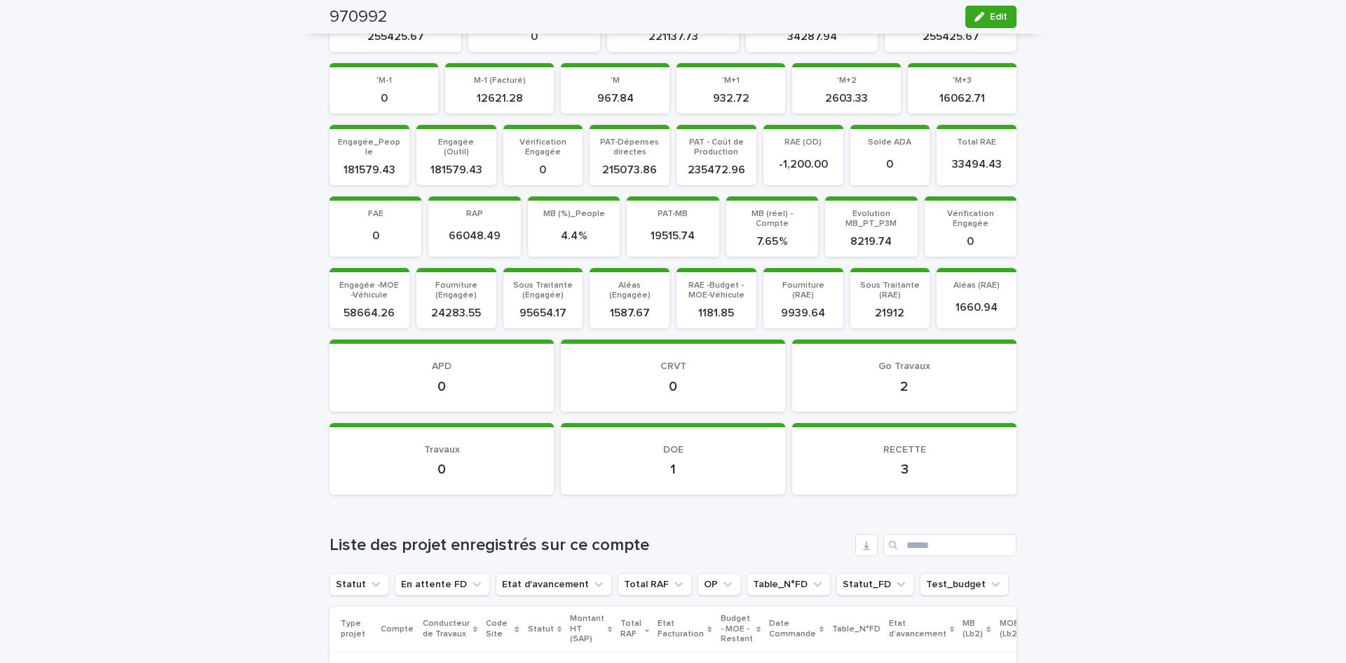
scroll to position [1192, 0]
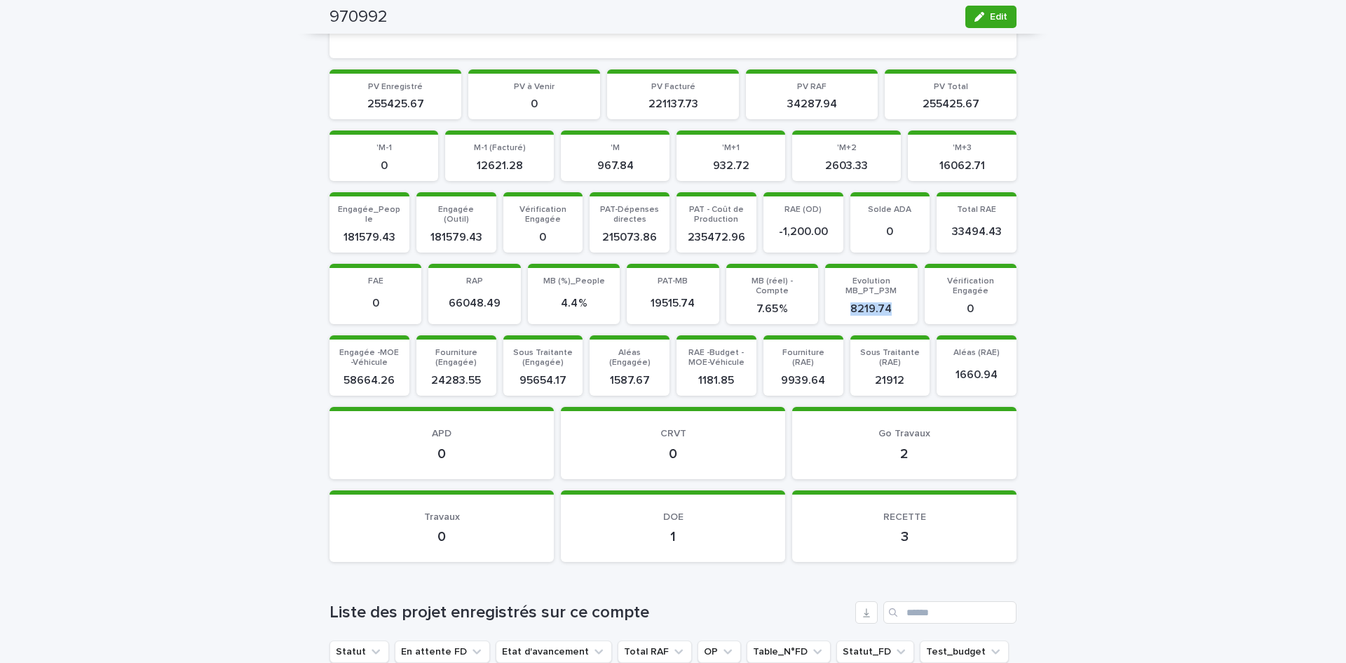
drag, startPoint x: 856, startPoint y: 305, endPoint x: 897, endPoint y: 308, distance: 40.8
click at [897, 308] on p "8219.74" at bounding box center [871, 308] width 75 height 13
click at [843, 305] on p "8219.74" at bounding box center [871, 308] width 75 height 13
drag, startPoint x: 850, startPoint y: 306, endPoint x: 893, endPoint y: 306, distance: 42.8
click at [893, 306] on p "8219.74" at bounding box center [871, 308] width 75 height 13
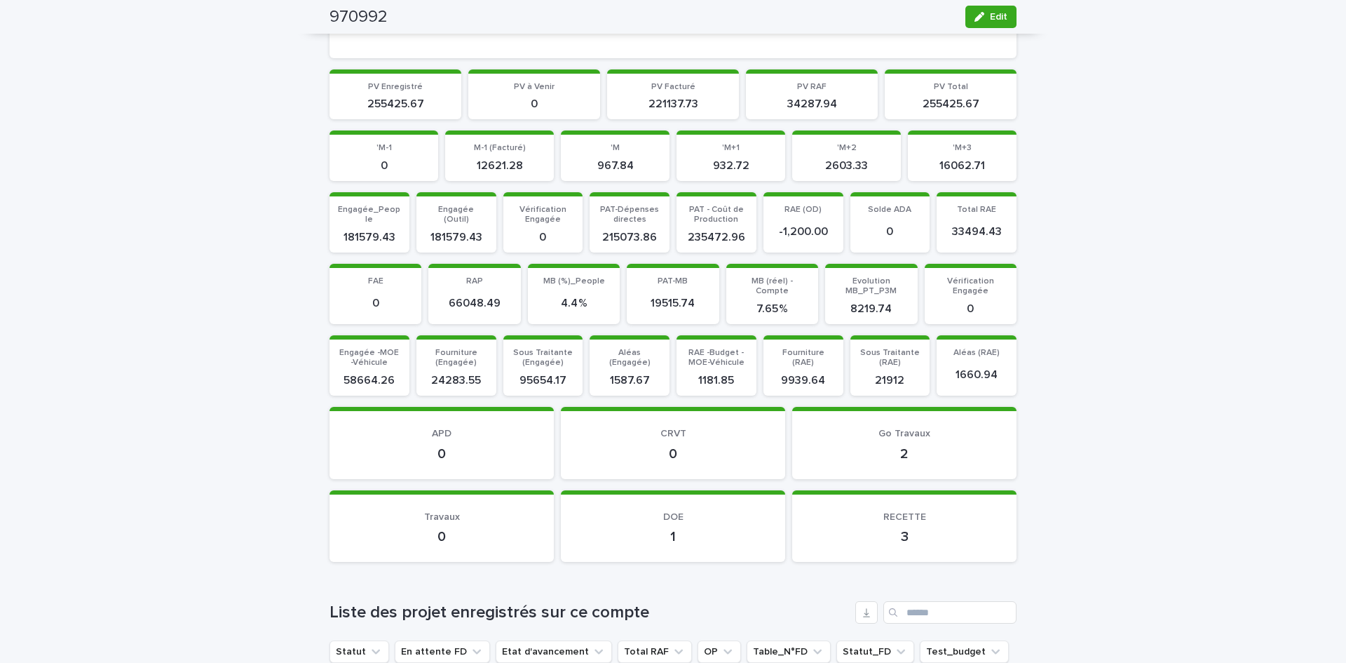
click at [662, 538] on p "1" at bounding box center [673, 536] width 191 height 17
click at [895, 539] on p "3" at bounding box center [904, 536] width 191 height 17
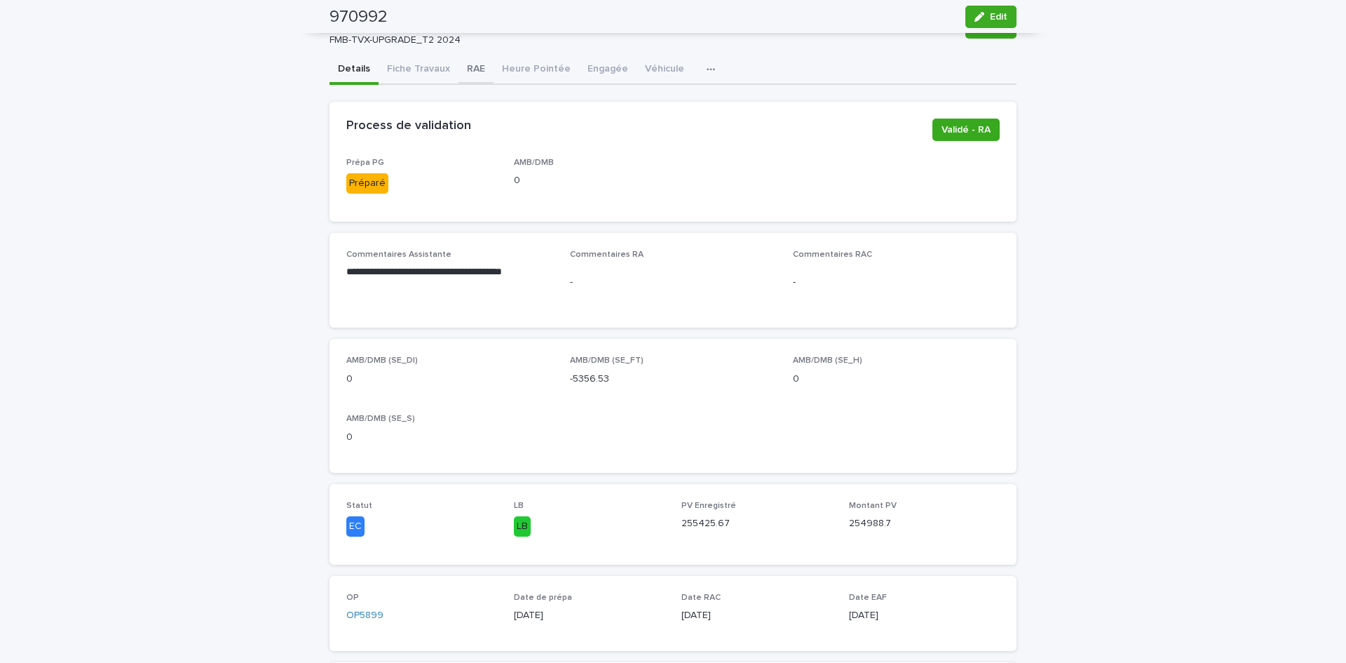
scroll to position [0, 0]
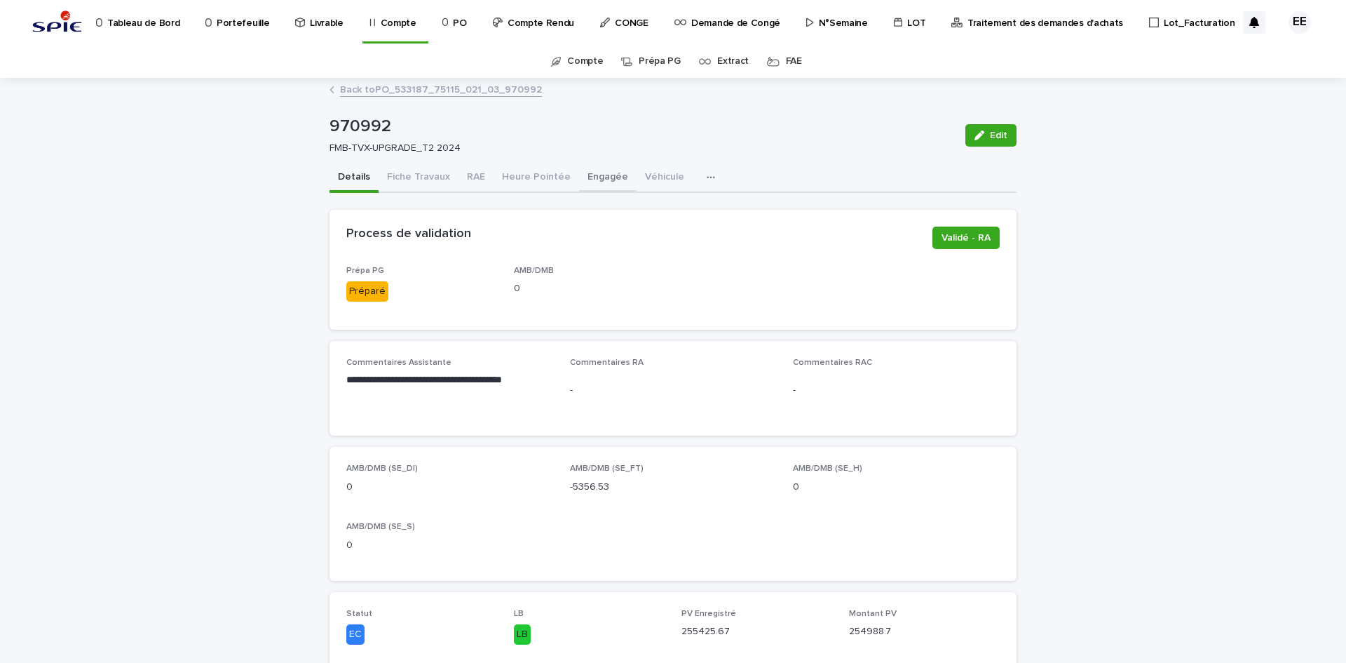
click at [586, 184] on button "Engagée" at bounding box center [608, 177] width 58 height 29
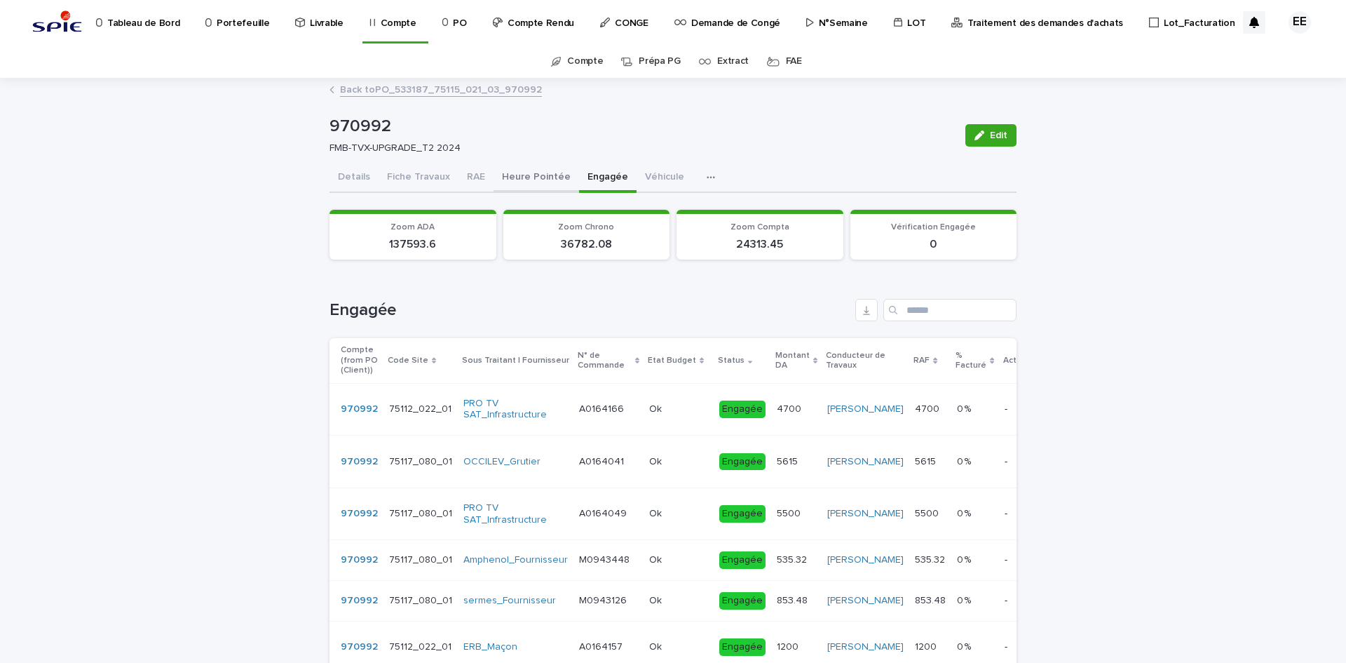
click at [539, 178] on button "Heure Pointée" at bounding box center [537, 177] width 86 height 29
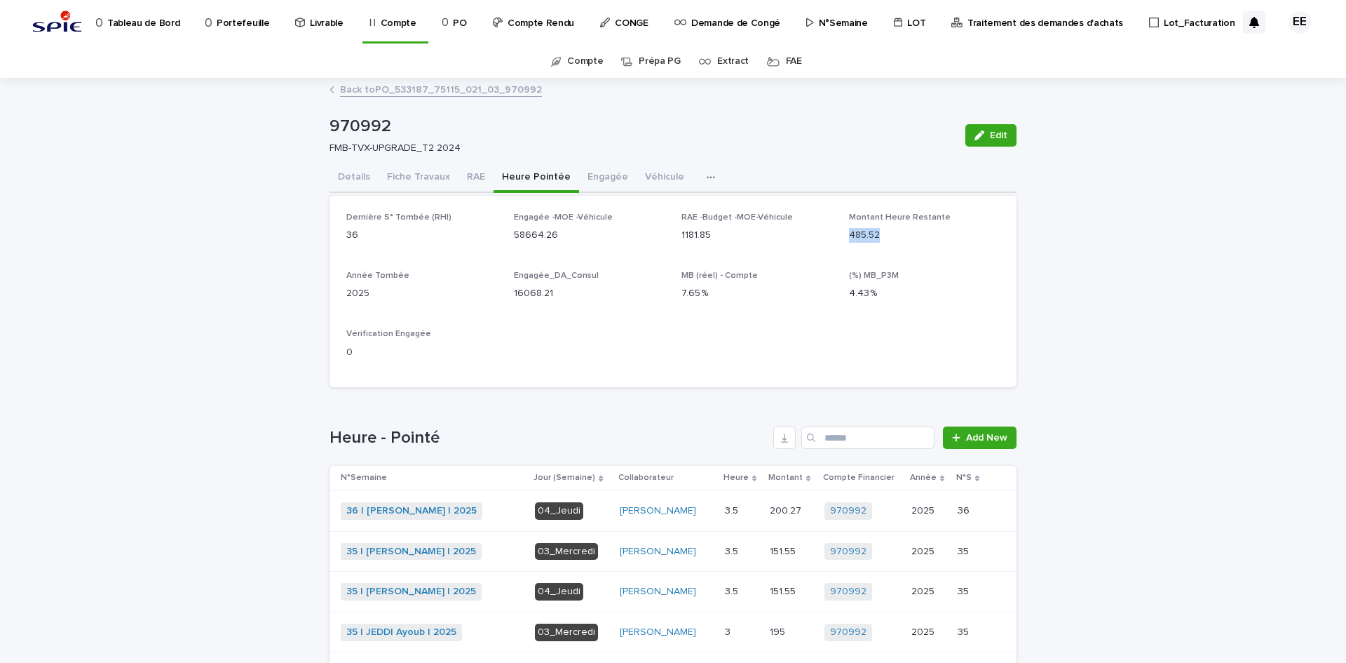
drag, startPoint x: 840, startPoint y: 234, endPoint x: 900, endPoint y: 242, distance: 60.2
click at [900, 242] on div "Dernière S° Tombée (RHI) 36 Engagée -MOE -Véhicule 58664.26 RAE -Budget -MOE-Vé…" at bounding box center [673, 291] width 654 height 158
click at [456, 95] on link "Back to PO_533187_75115_021_03_970992" at bounding box center [441, 89] width 202 height 16
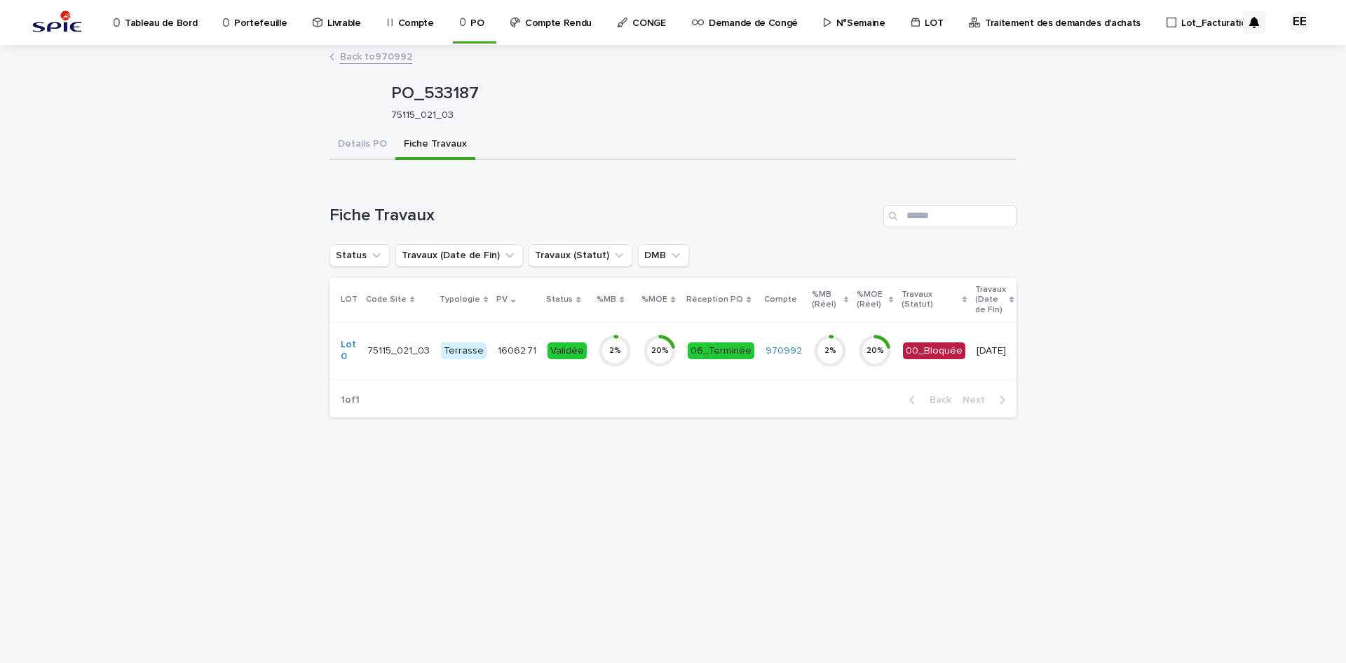
click at [393, 53] on link "Back to 970992" at bounding box center [376, 56] width 72 height 16
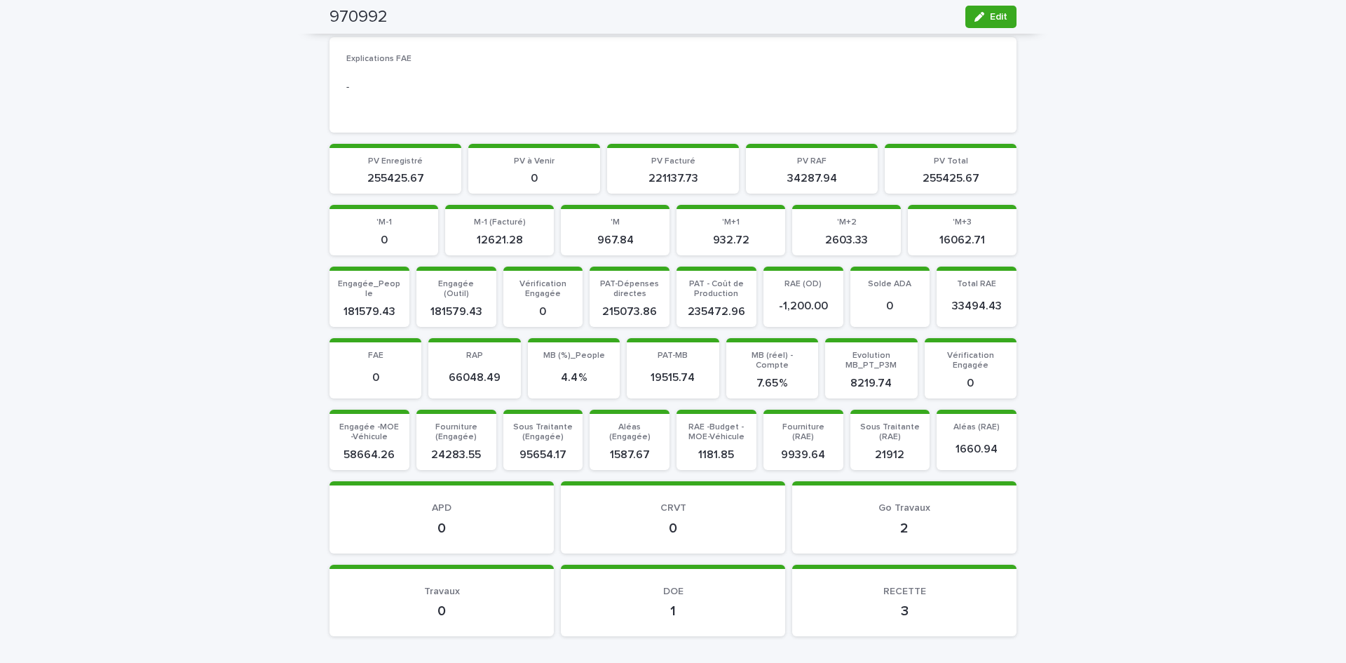
scroll to position [1122, 0]
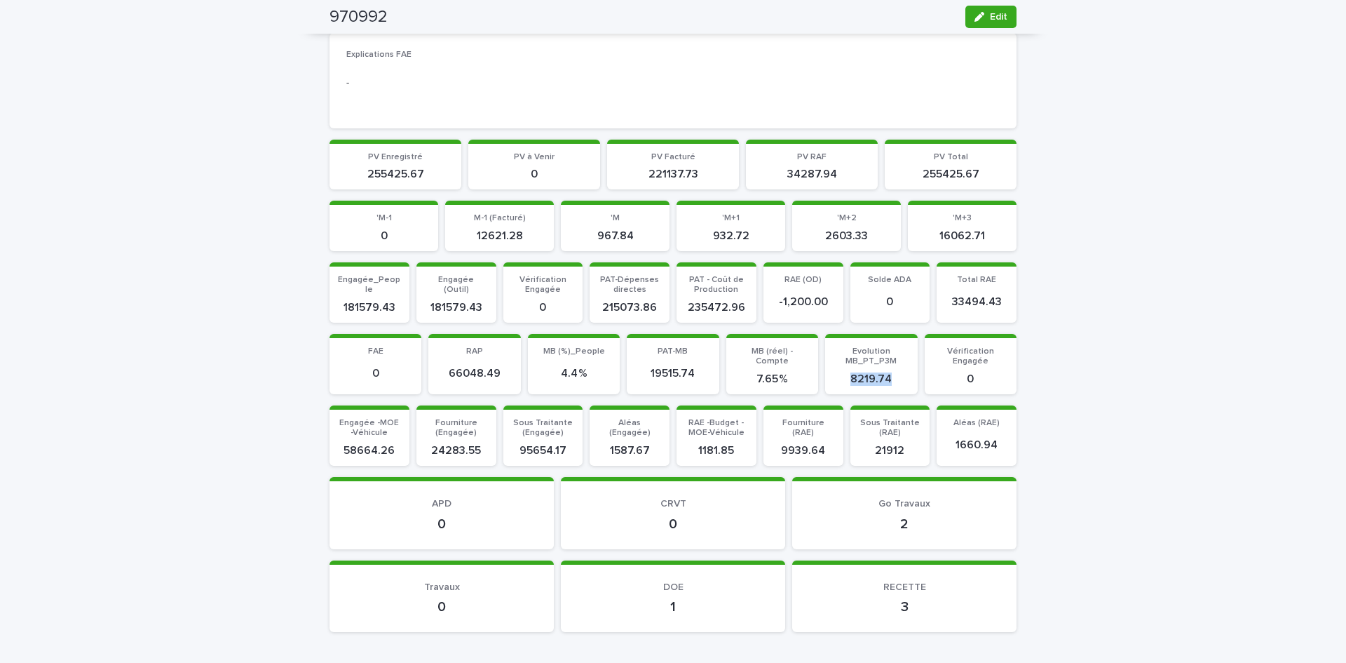
drag, startPoint x: 842, startPoint y: 380, endPoint x: 903, endPoint y: 377, distance: 61.1
click at [903, 377] on p "8219.74" at bounding box center [871, 378] width 75 height 13
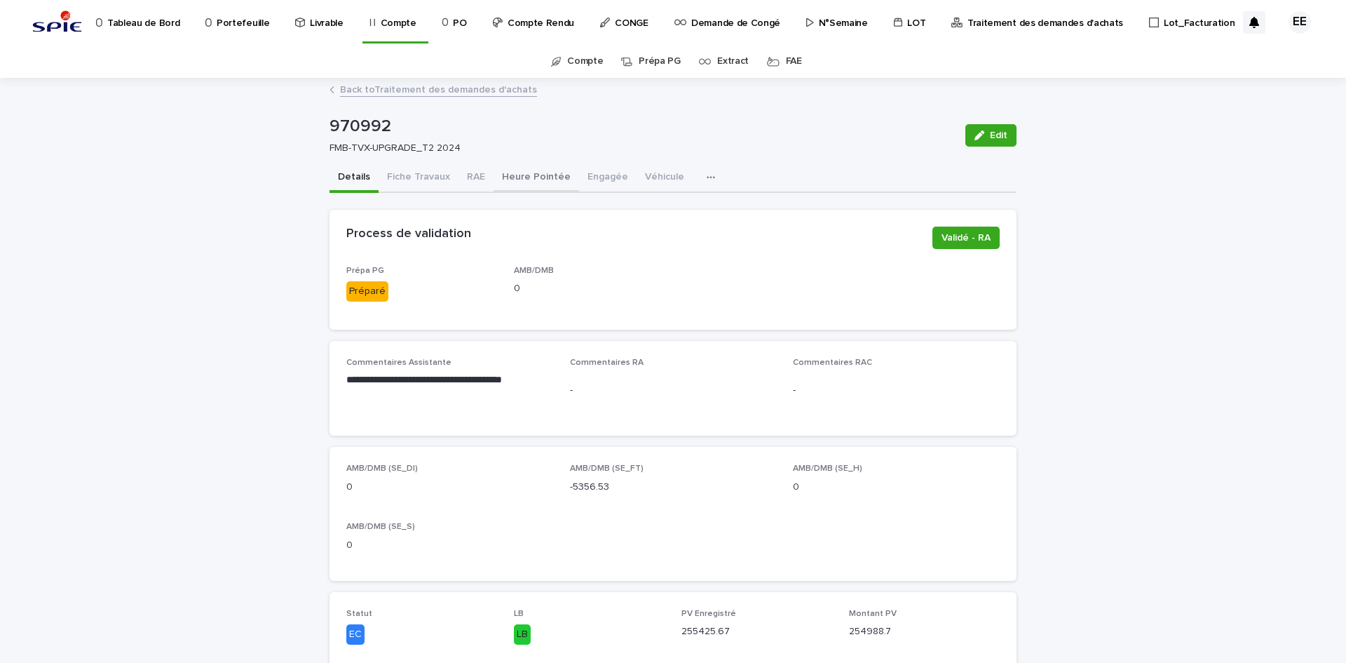
click at [527, 174] on button "Heure Pointée" at bounding box center [537, 177] width 86 height 29
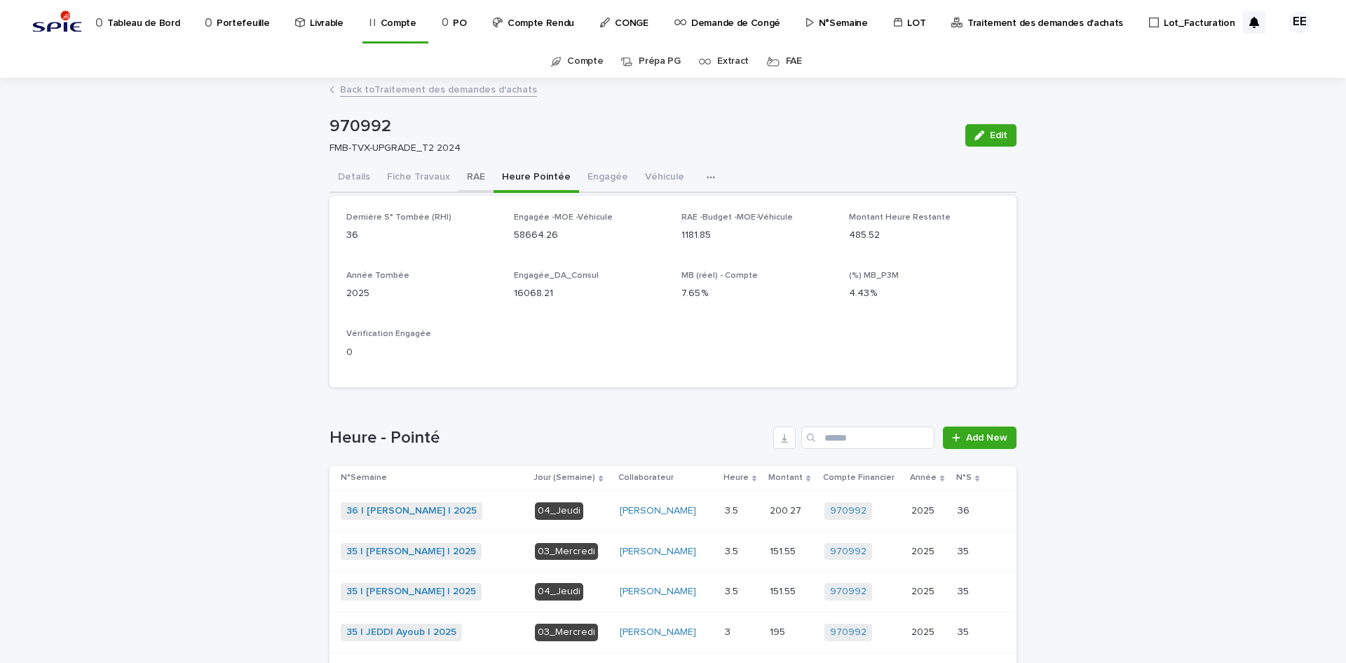
click at [466, 180] on button "RAE" at bounding box center [476, 177] width 35 height 29
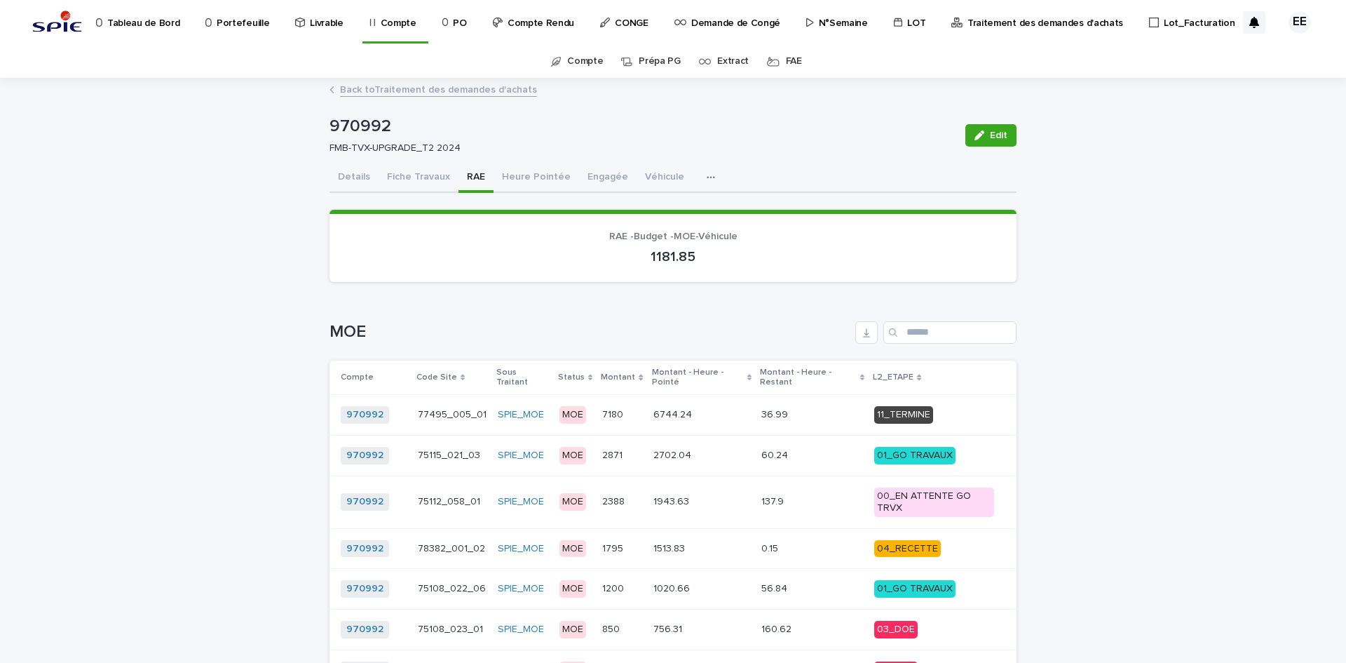
click at [231, 24] on p "Portefeuille" at bounding box center [243, 14] width 53 height 29
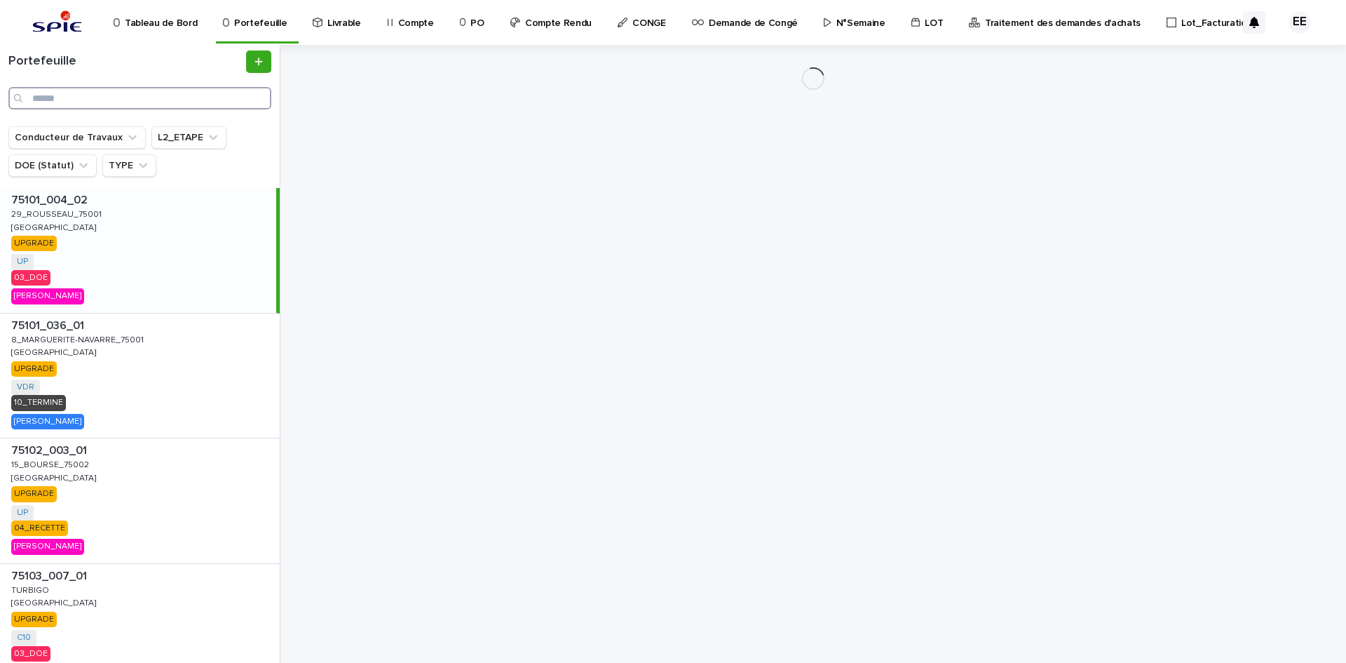
click at [163, 97] on input "Search" at bounding box center [139, 98] width 263 height 22
paste input "**********"
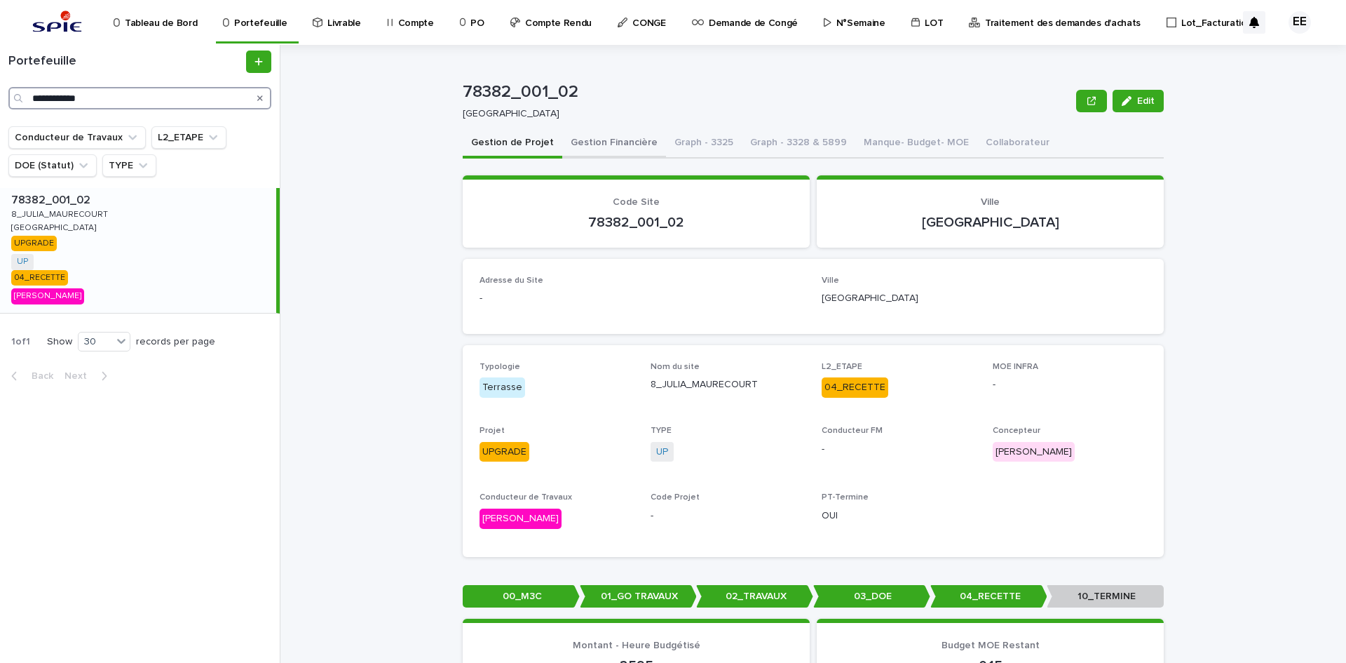
type input "**********"
click at [609, 142] on button "Gestion Financière" at bounding box center [614, 143] width 104 height 29
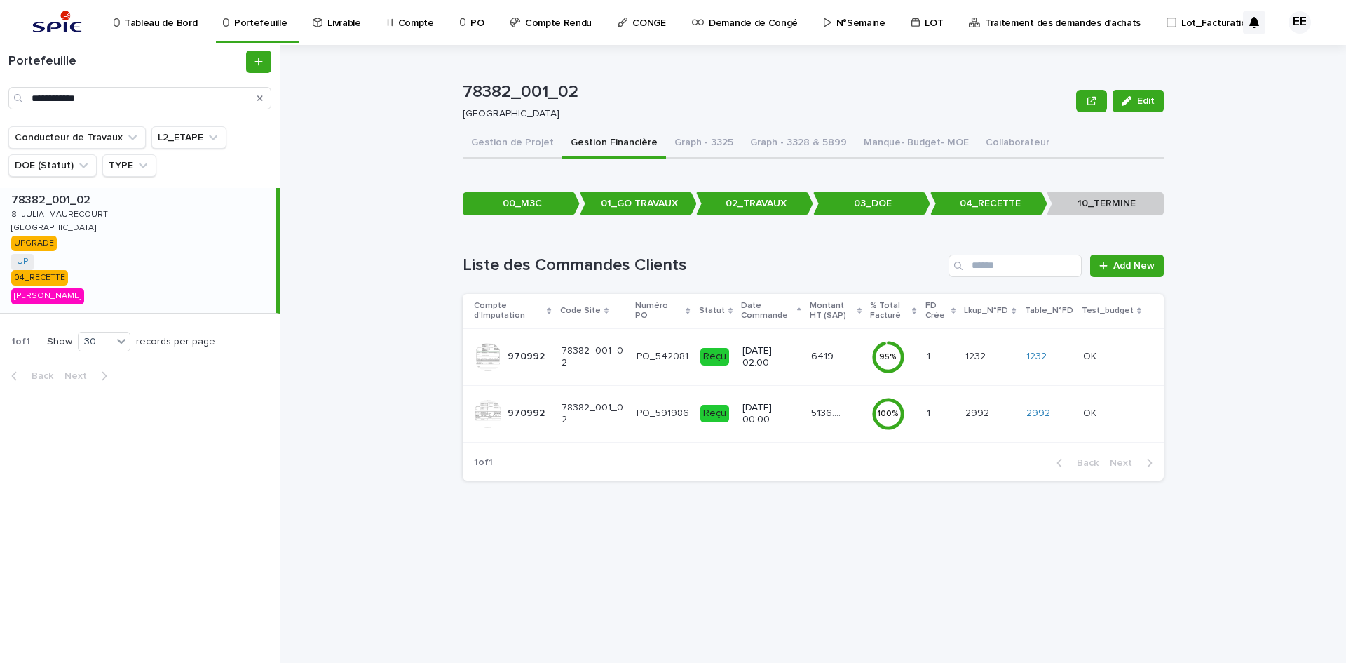
click at [808, 413] on td "5136.04 5136.04" at bounding box center [836, 413] width 60 height 57
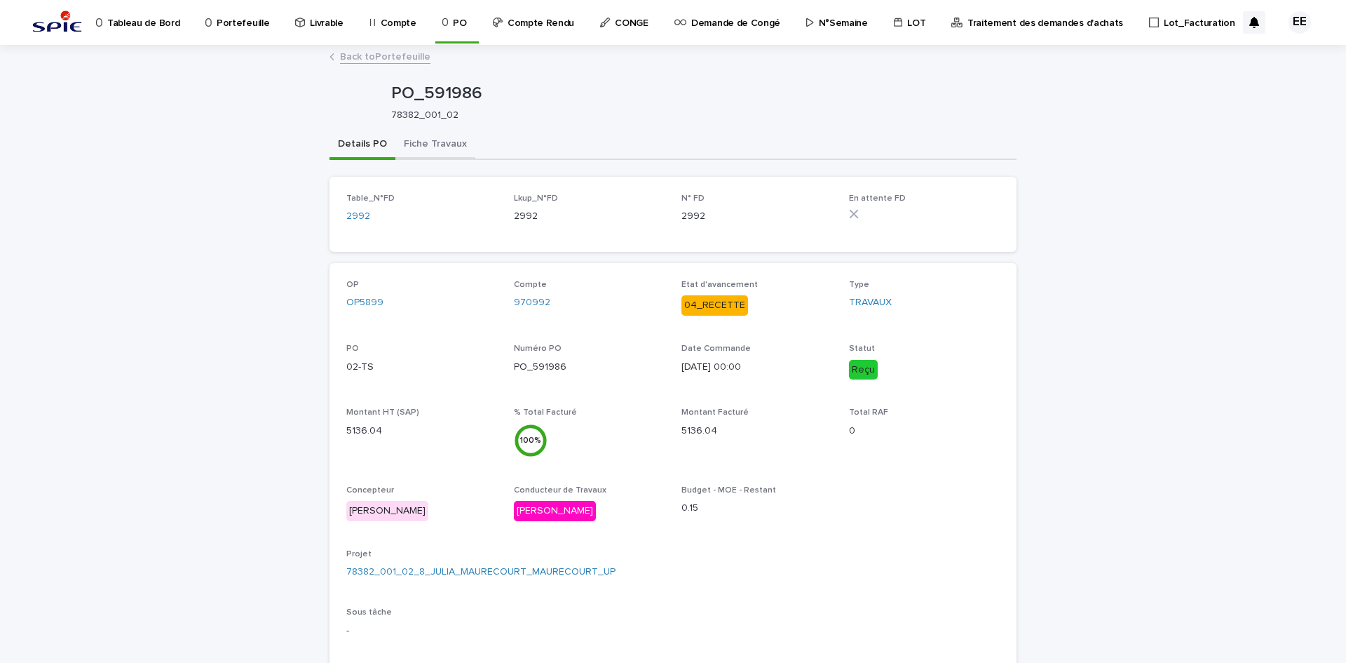
click at [444, 142] on button "Fiche Travaux" at bounding box center [435, 144] width 80 height 29
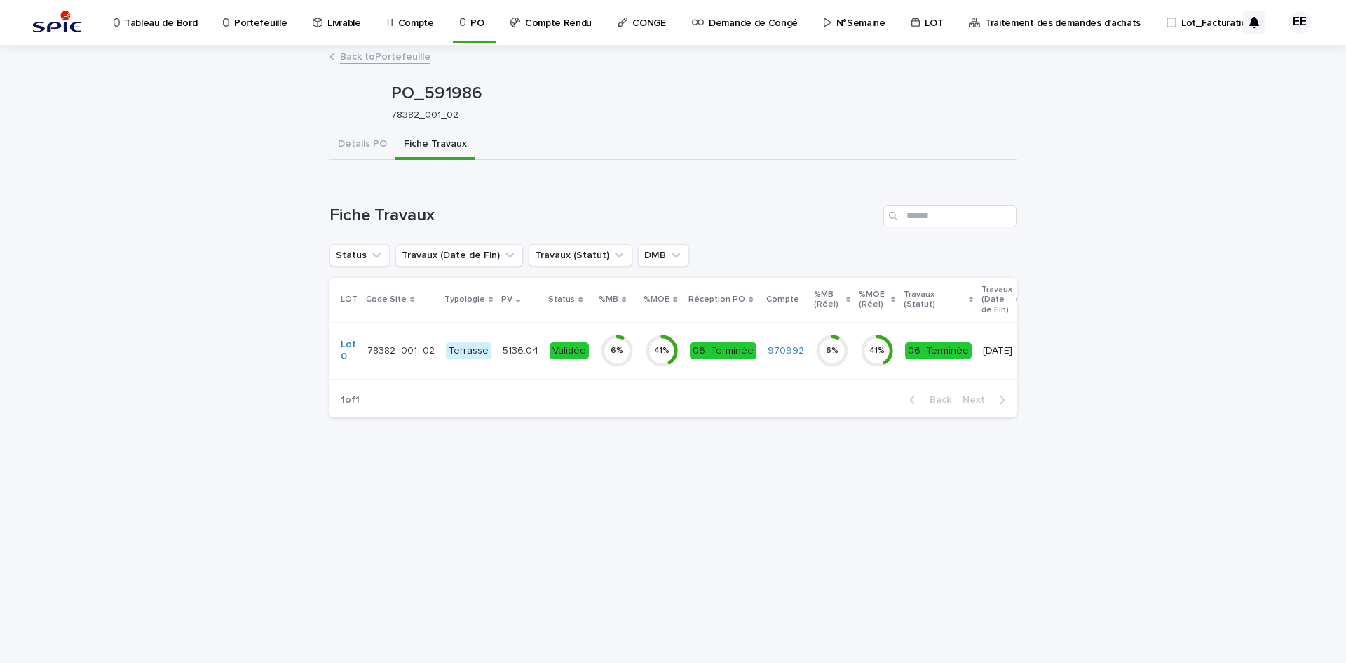
click at [508, 363] on td "5136.04 5136.04" at bounding box center [520, 350] width 47 height 57
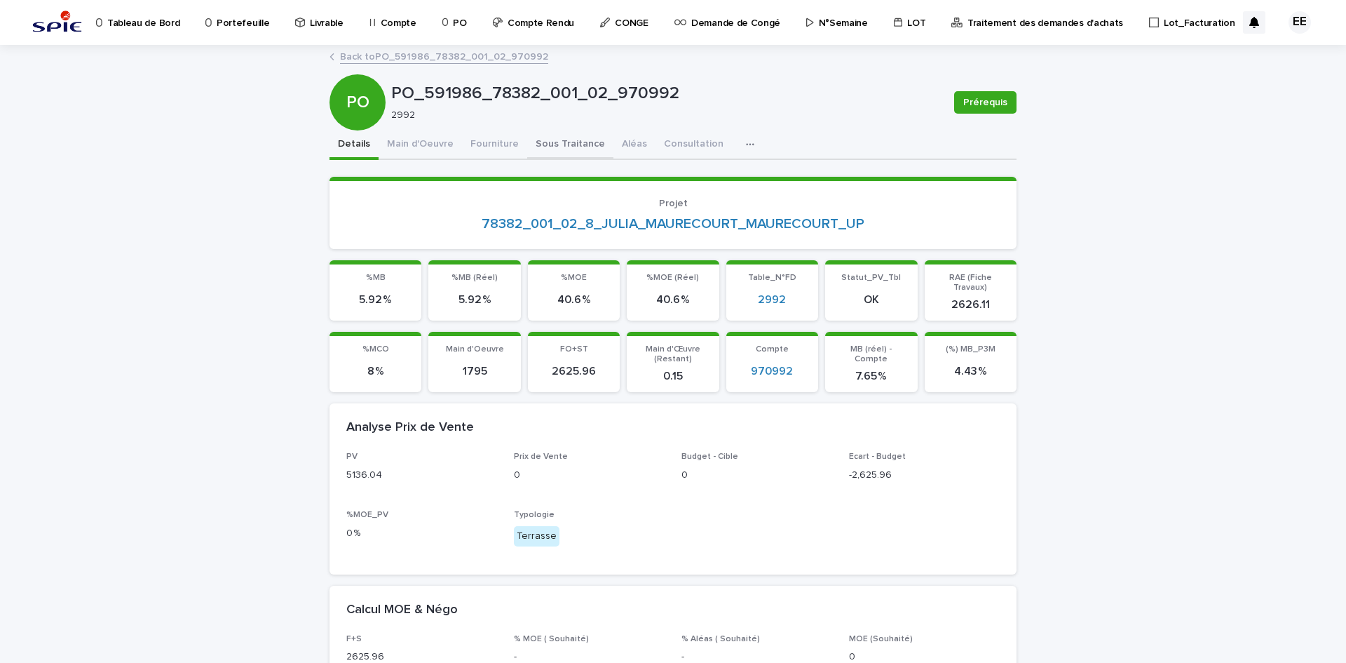
click at [542, 138] on button "Sous Traitance" at bounding box center [570, 144] width 86 height 29
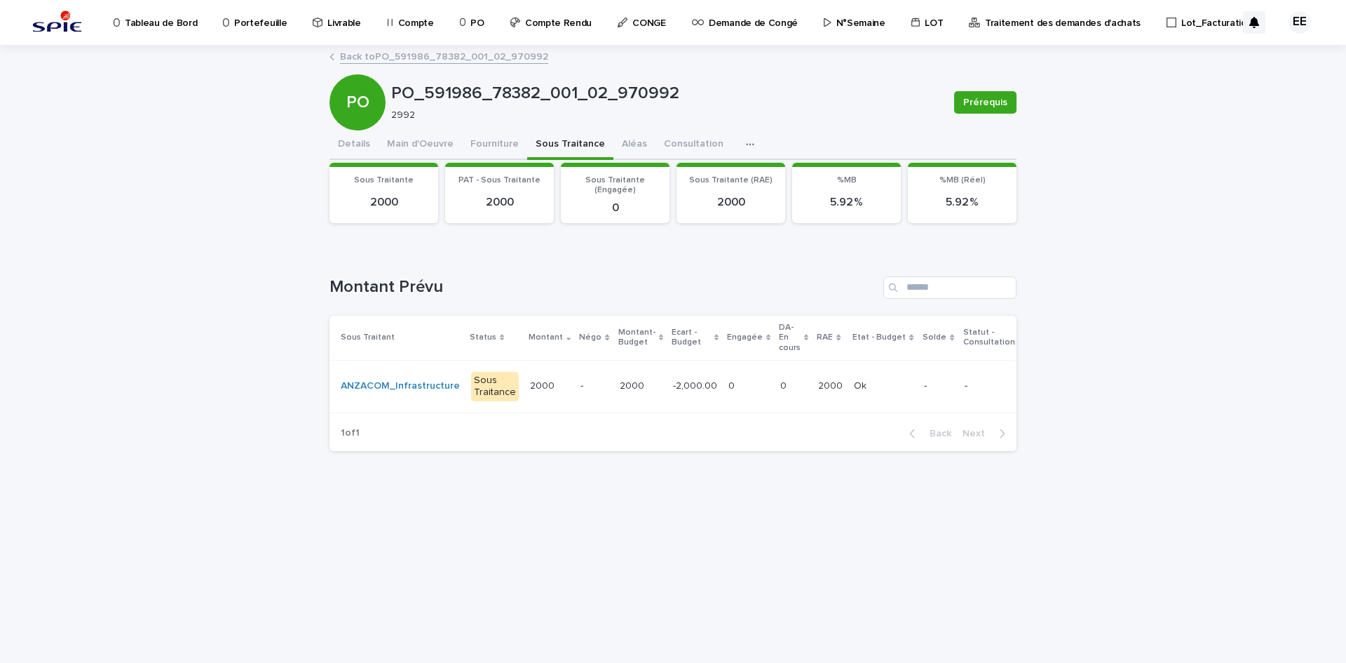
drag, startPoint x: 532, startPoint y: 415, endPoint x: 575, endPoint y: 417, distance: 42.8
click at [575, 416] on div "Sous Traitant Status Montant Négo Montant-Budget Ecart - Budget Engagée DA-En c…" at bounding box center [673, 366] width 687 height 100
